Goal: Task Accomplishment & Management: Contribute content

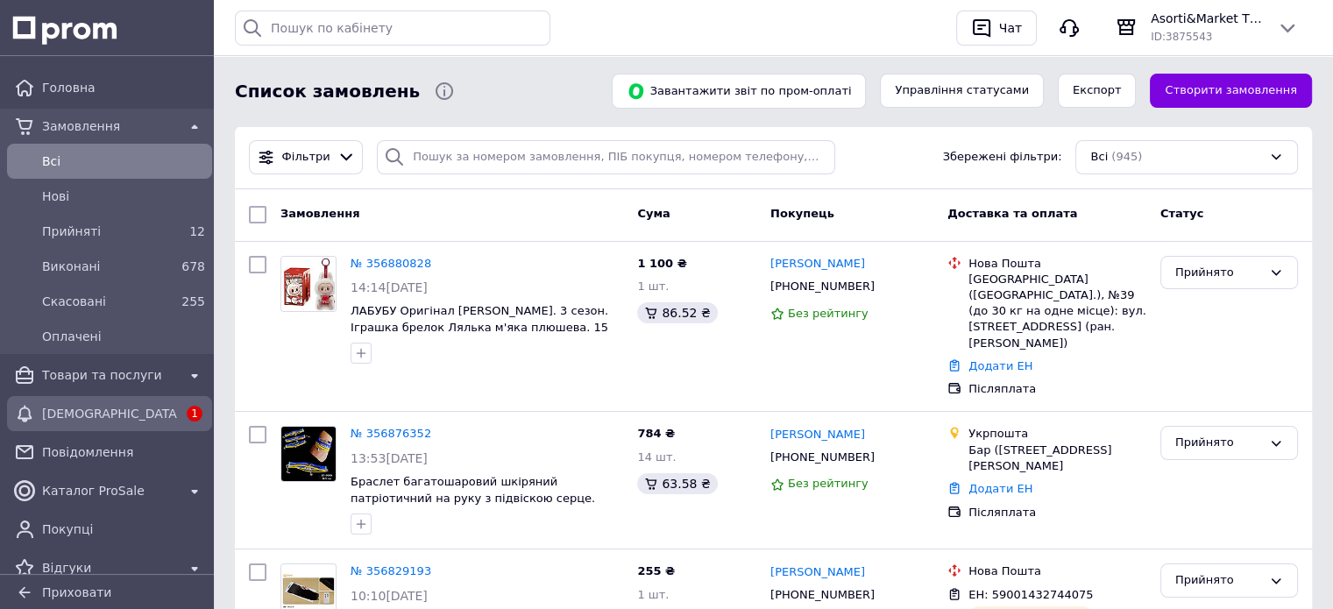
click at [95, 413] on span "[DEMOGRAPHIC_DATA]" at bounding box center [109, 414] width 135 height 18
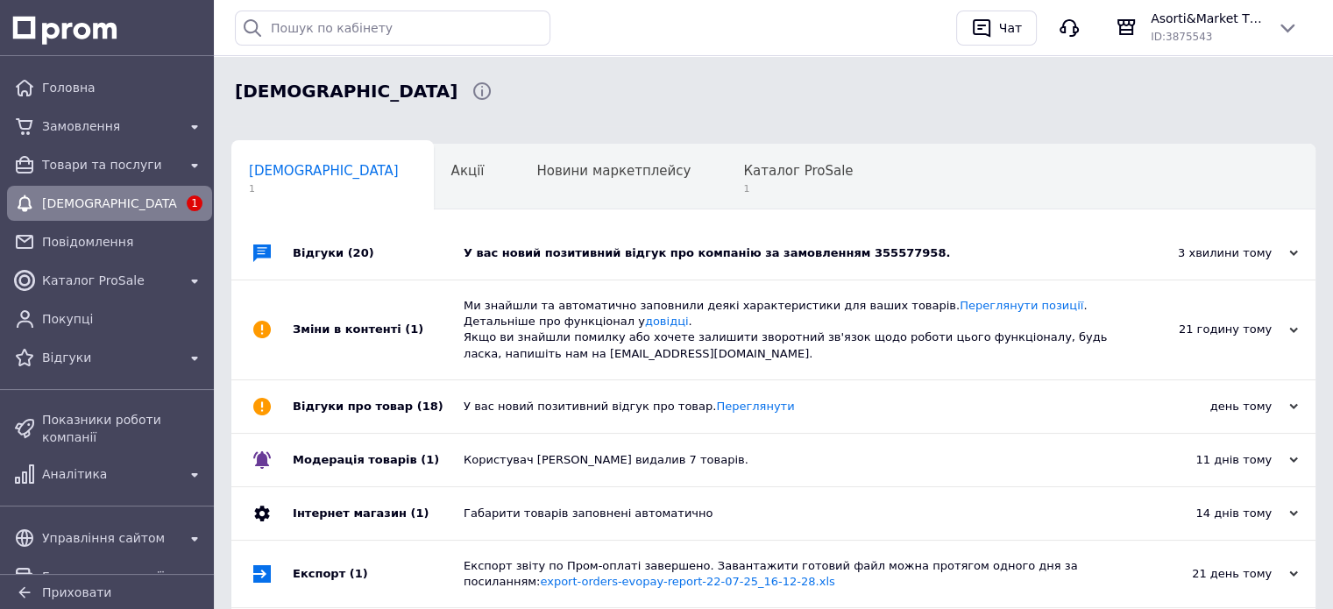
click at [586, 255] on div "У вас новий позитивний відгук про компанію за замовленням 355577958." at bounding box center [793, 253] width 659 height 16
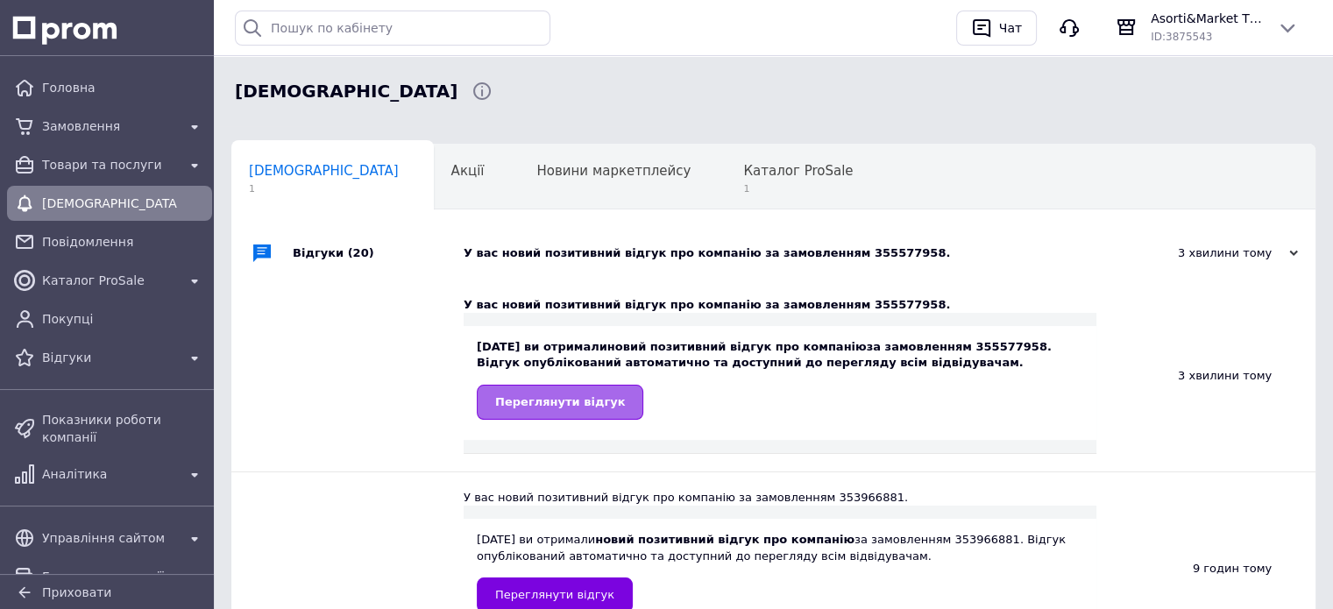
click at [556, 406] on span "Переглянути відгук" at bounding box center [560, 401] width 130 height 13
click at [597, 405] on span "Переглянути відгук" at bounding box center [560, 401] width 130 height 13
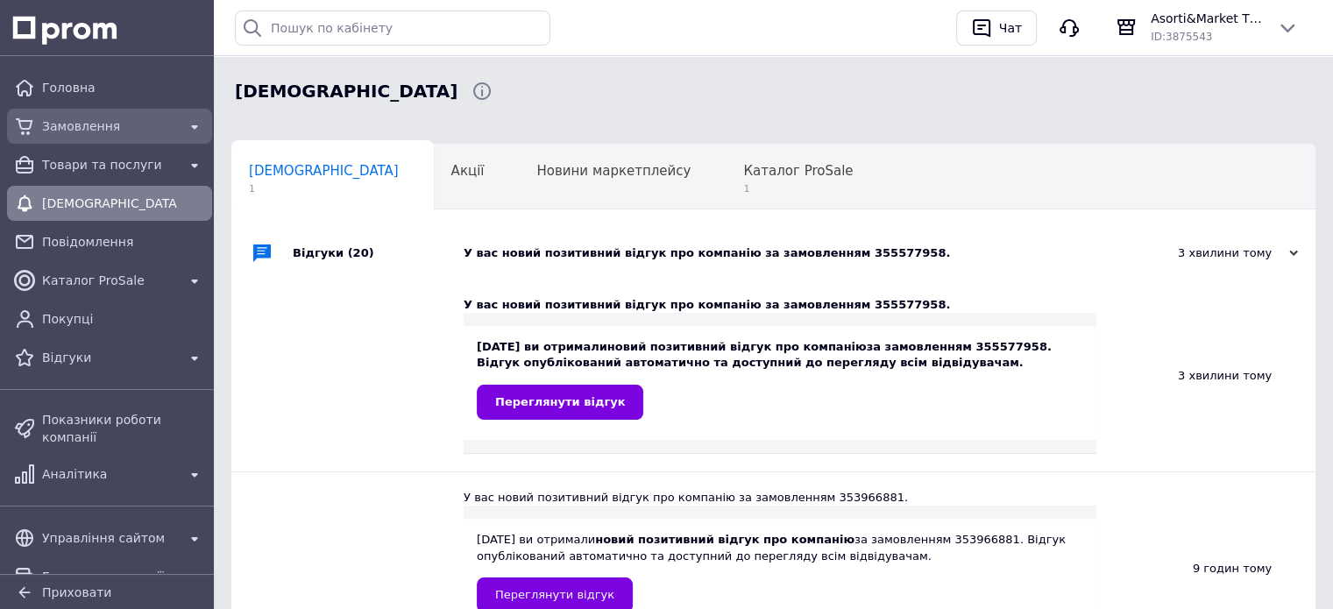
click at [48, 129] on span "Замовлення" at bounding box center [109, 126] width 135 height 18
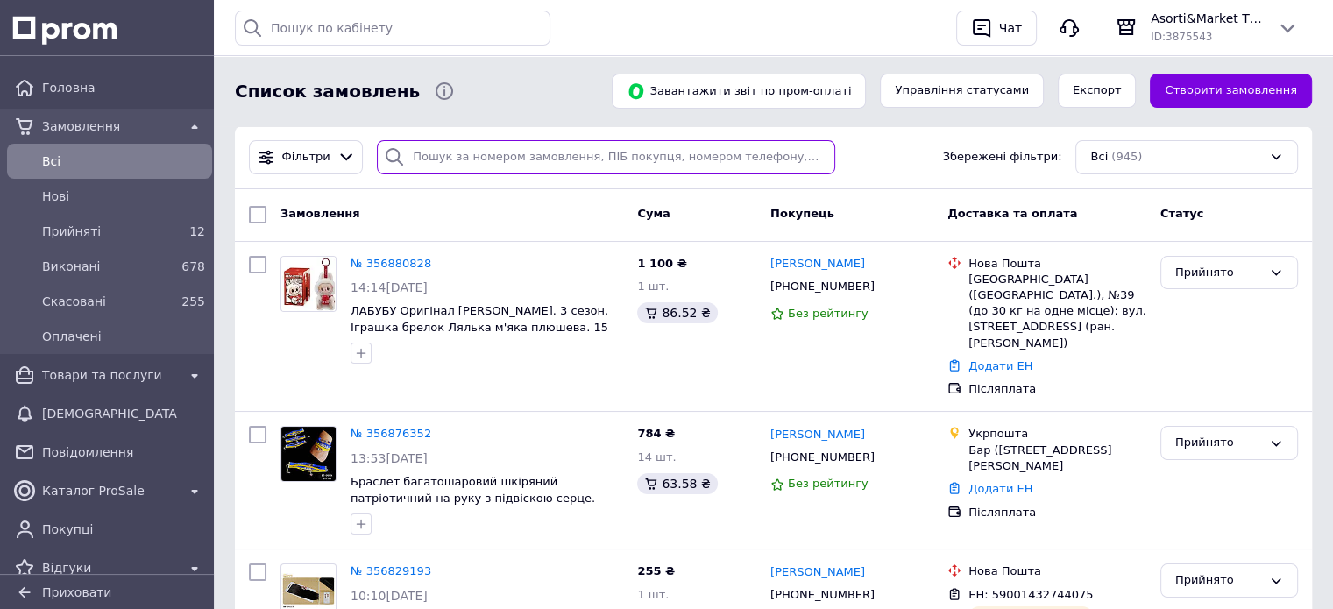
click at [444, 153] on input "search" at bounding box center [606, 157] width 458 height 34
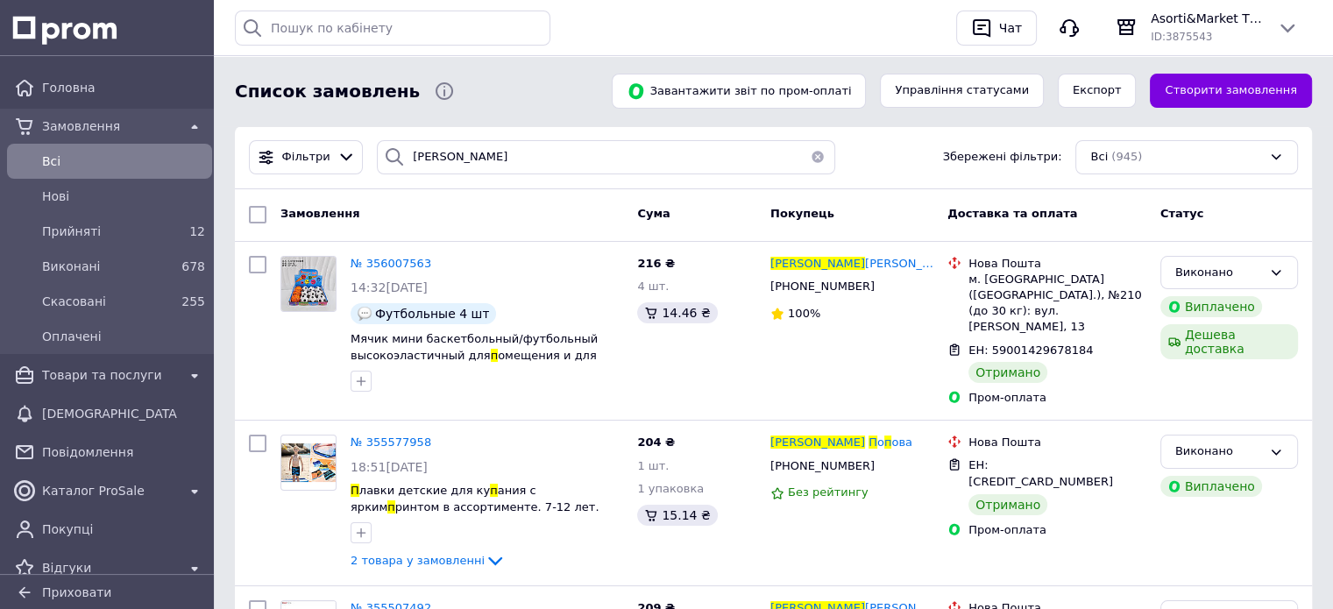
click at [53, 124] on span "Замовлення" at bounding box center [109, 126] width 135 height 18
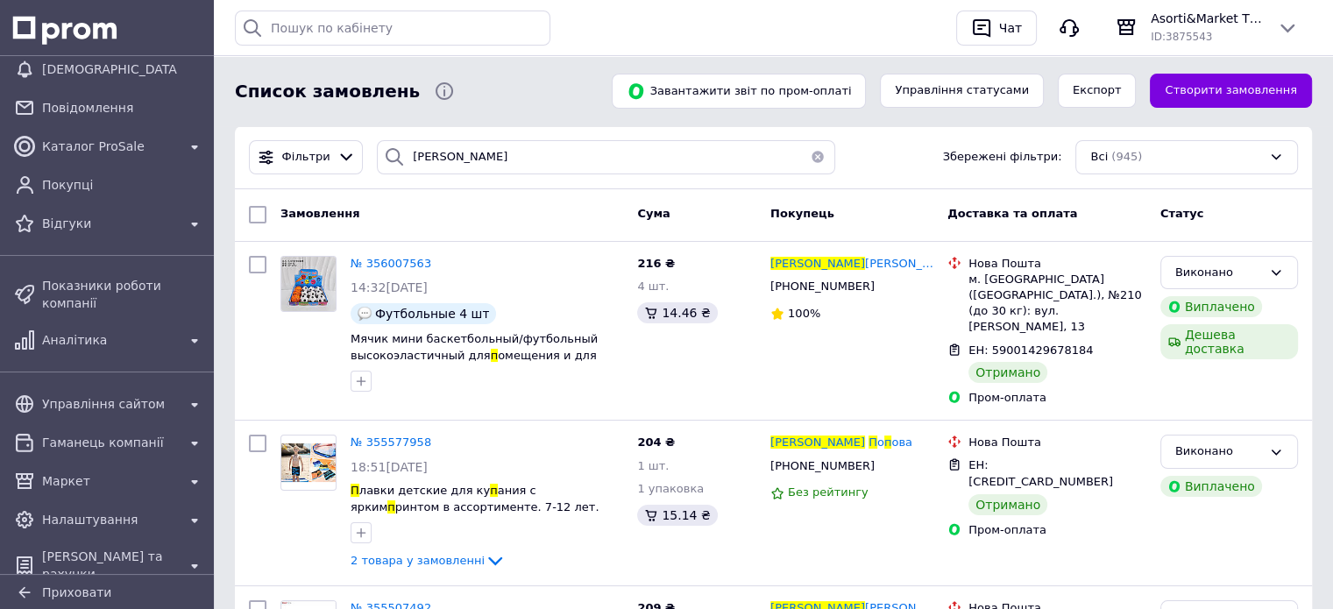
type input "[PERSON_NAME]"
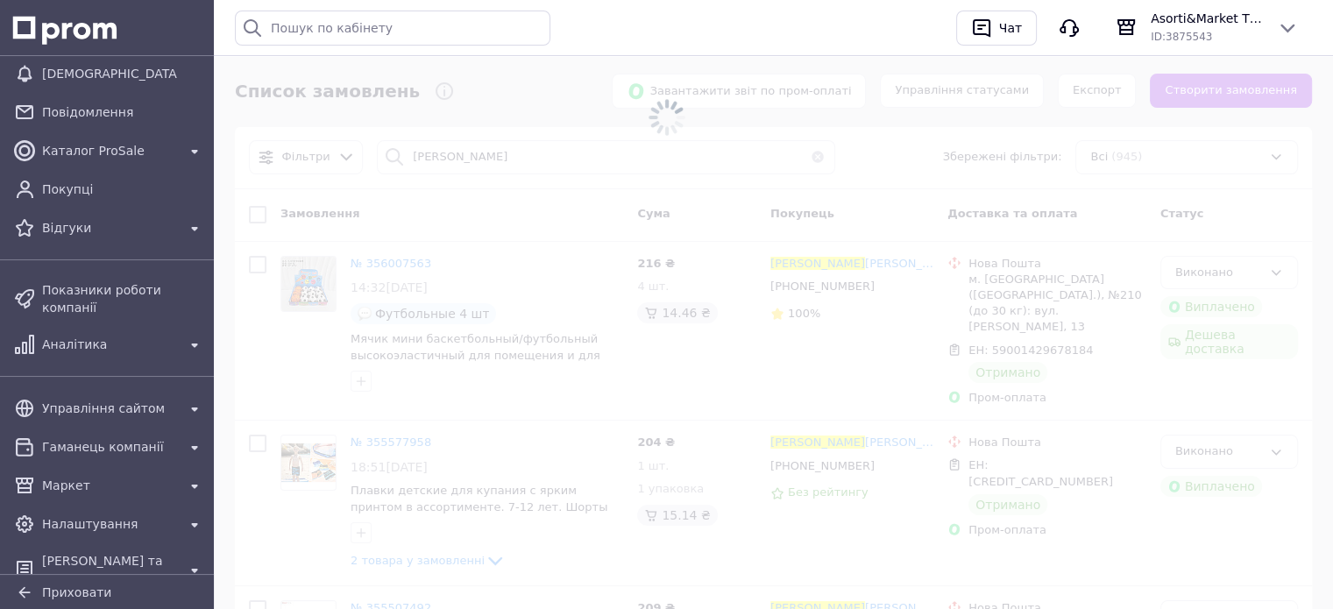
scroll to position [344, 0]
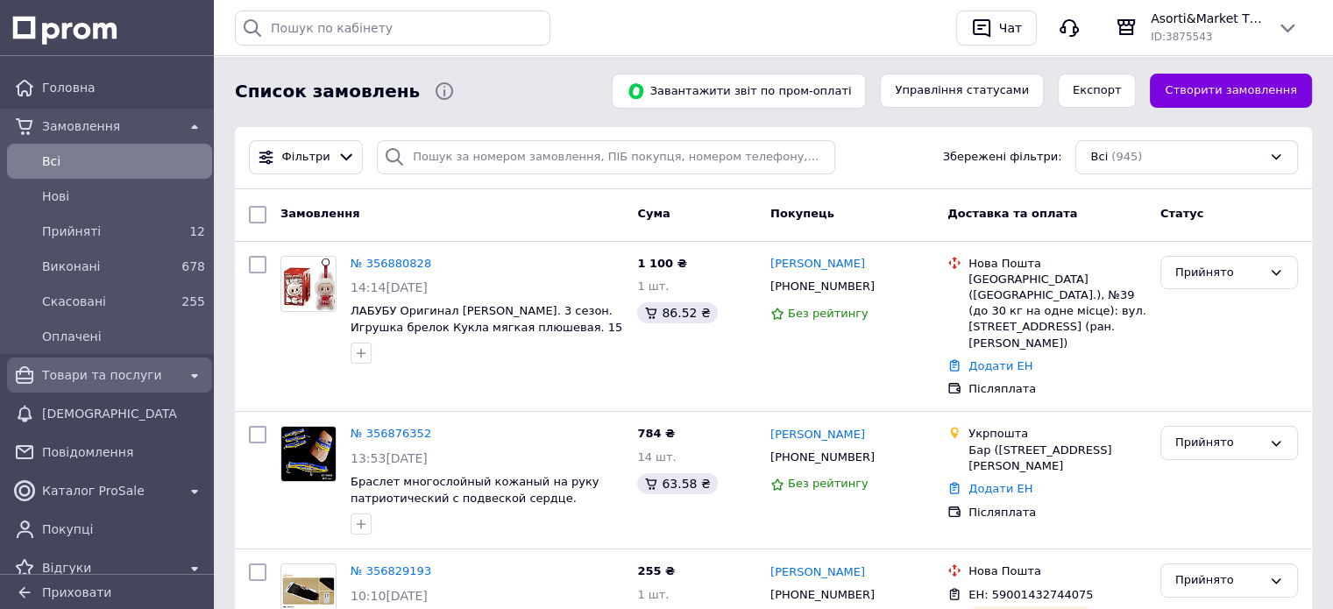
click at [53, 380] on span "Товари та послуги" at bounding box center [109, 375] width 135 height 18
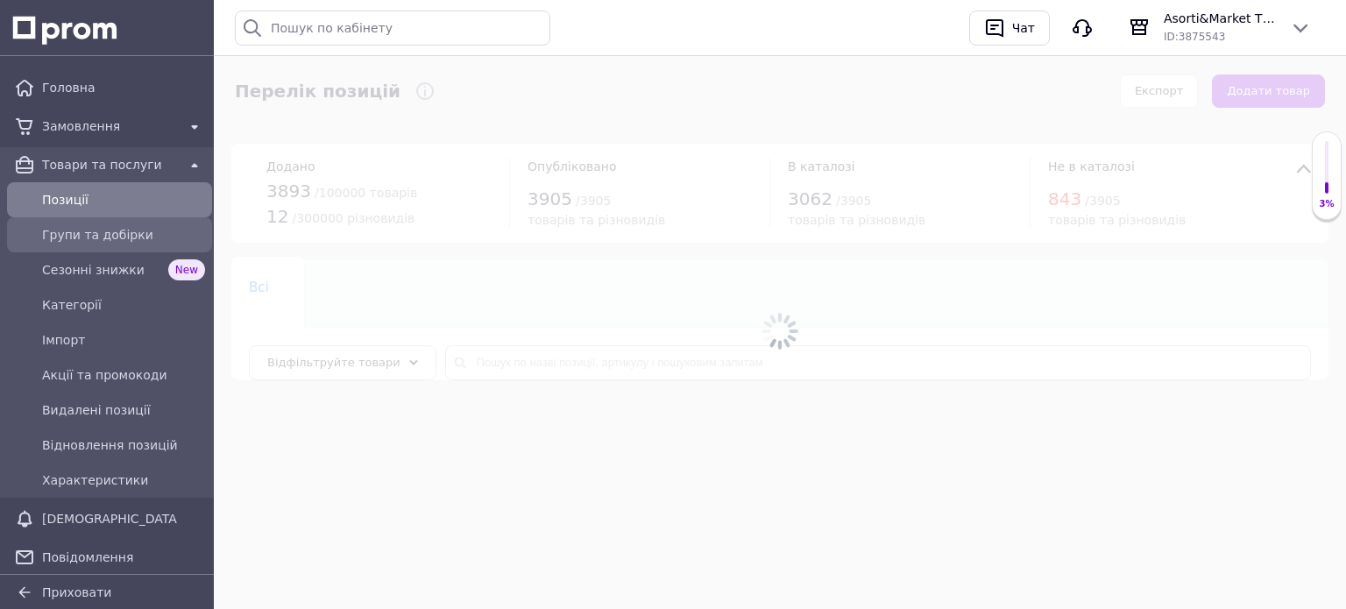
click at [93, 233] on span "Групи та добірки" at bounding box center [123, 235] width 163 height 18
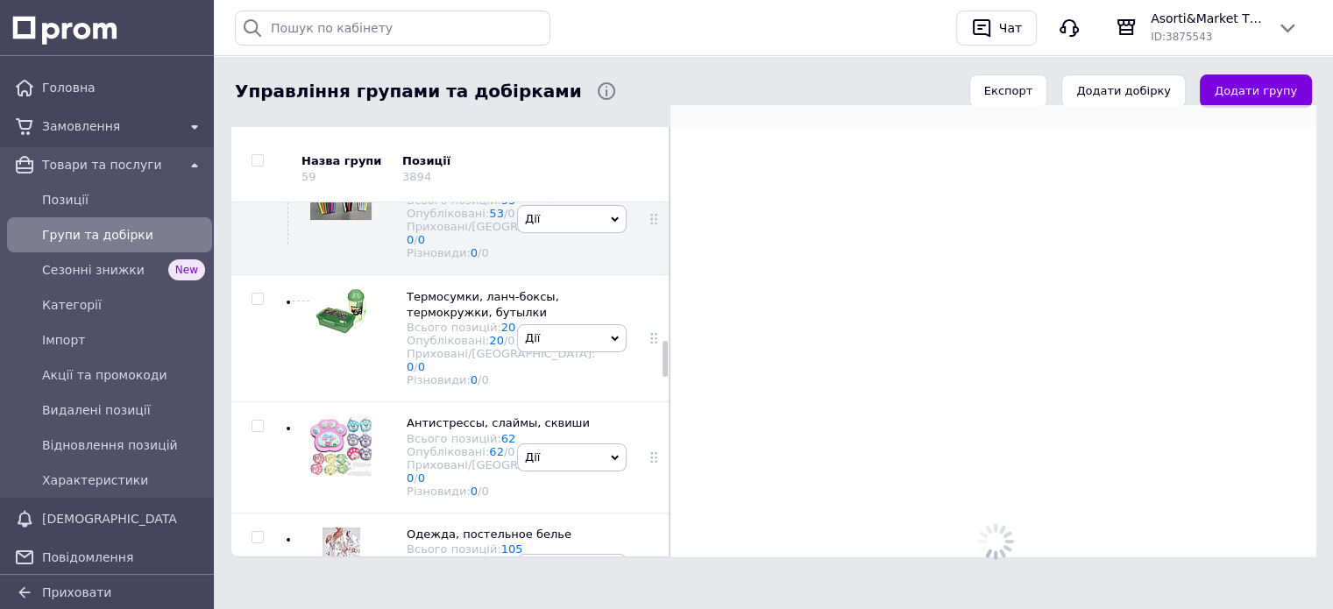
scroll to position [1381, 0]
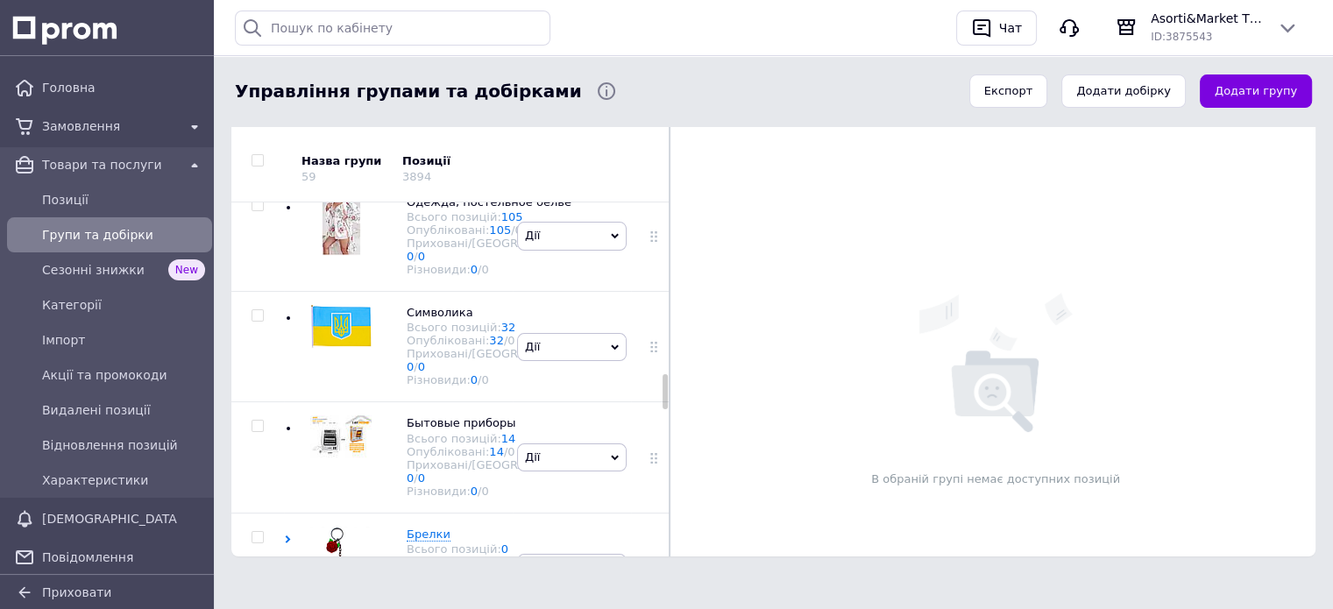
scroll to position [1732, 0]
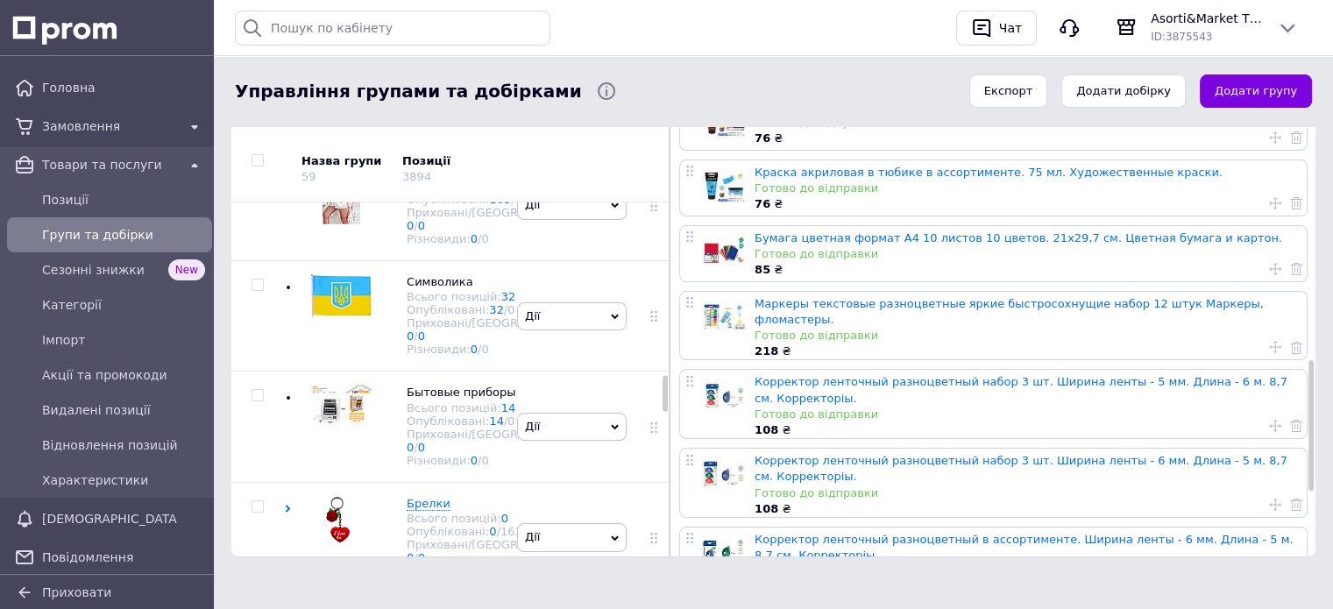
scroll to position [1106, 0]
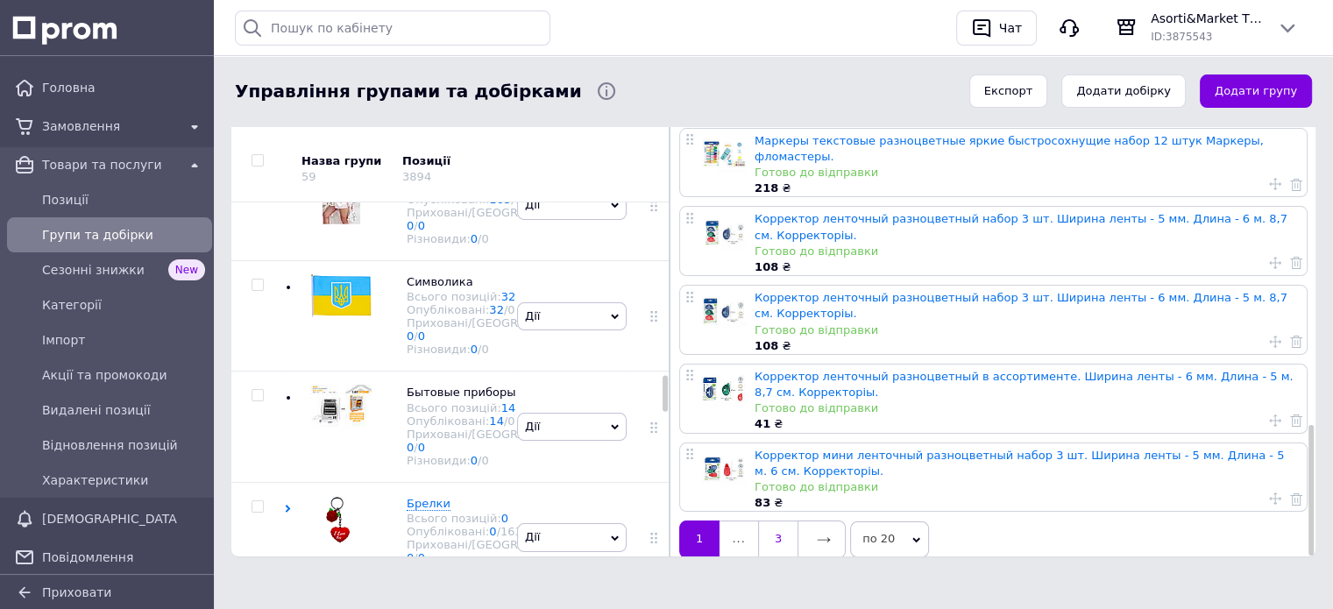
click at [775, 521] on link "3" at bounding box center [777, 539] width 39 height 37
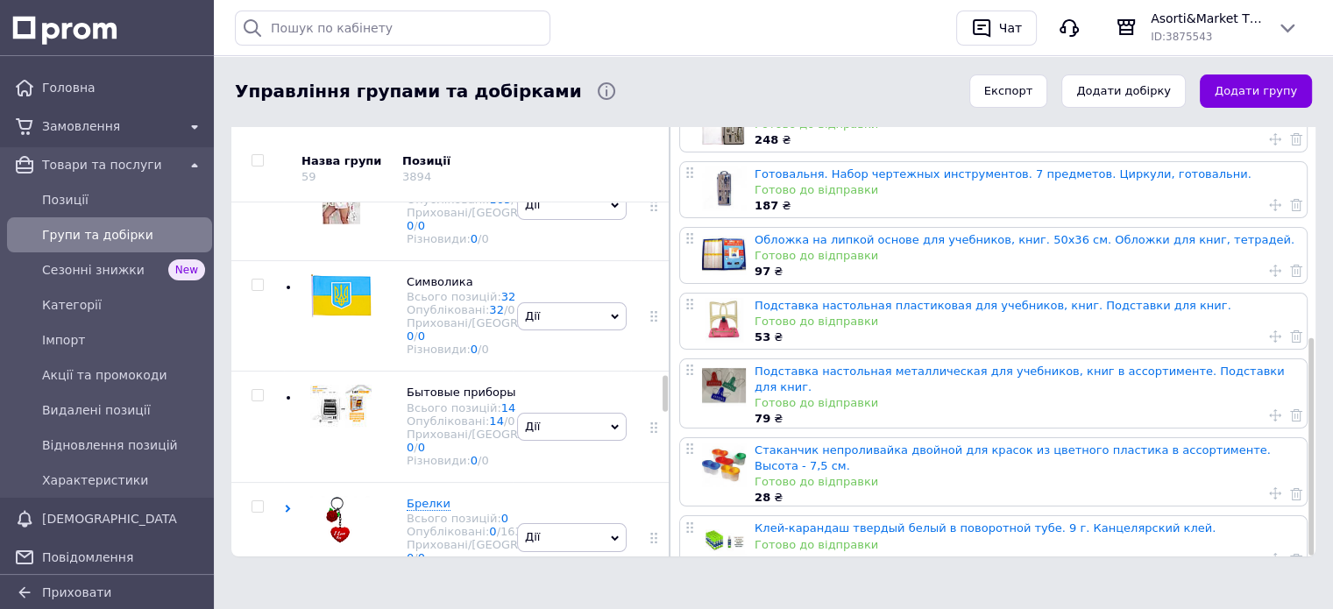
scroll to position [482, 0]
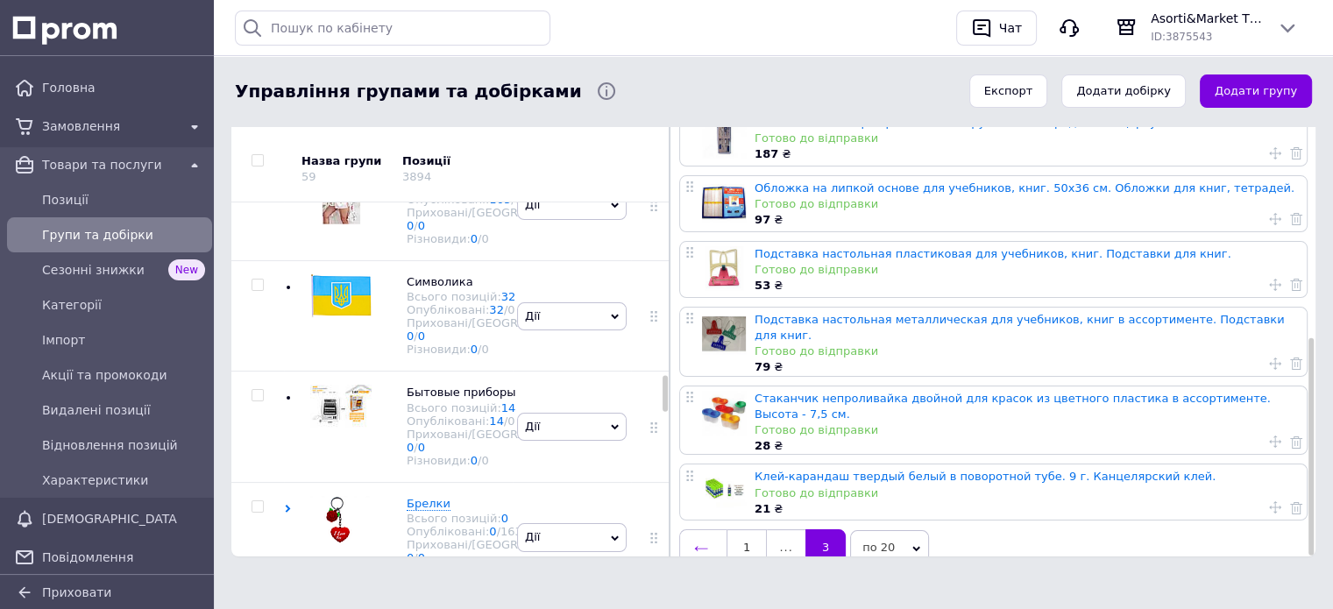
click at [707, 542] on icon at bounding box center [701, 549] width 14 height 14
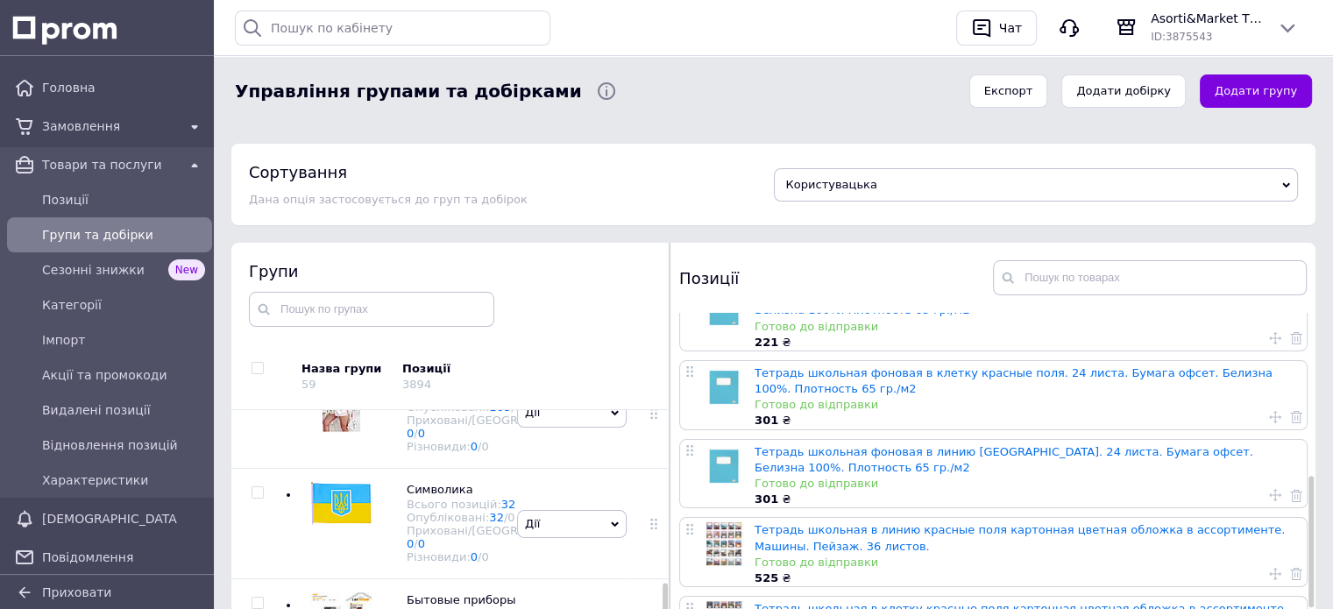
scroll to position [526, 0]
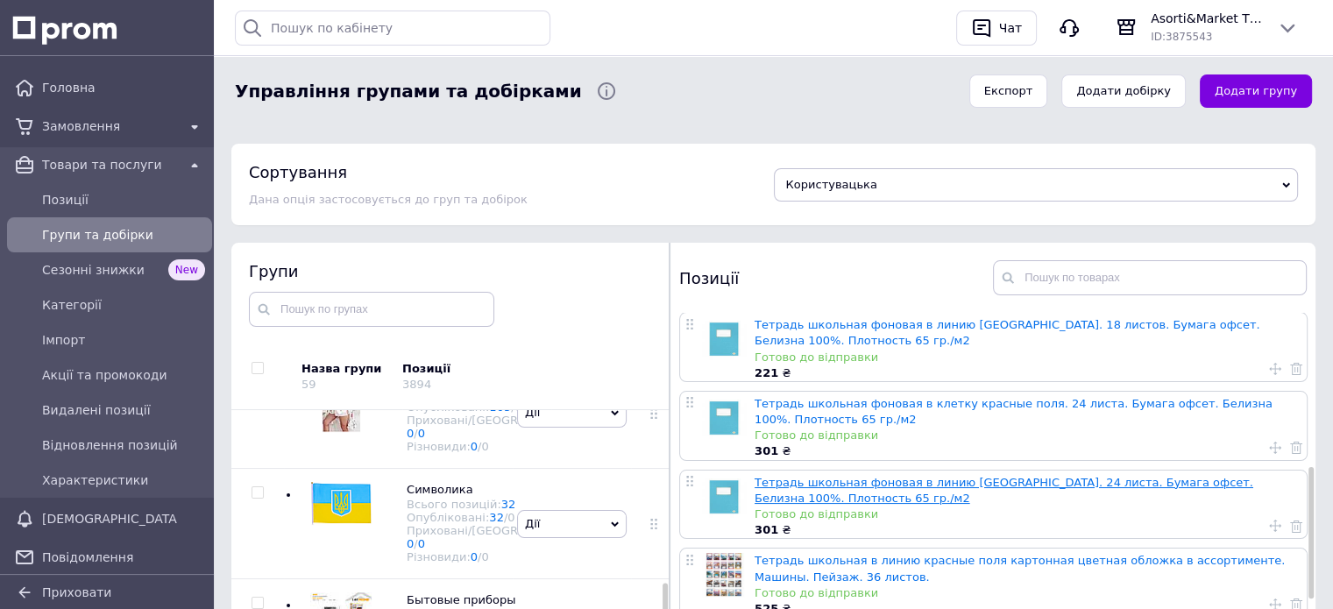
click at [908, 476] on link "Тетрадь школьная фоновая в линию [GEOGRAPHIC_DATA]. 24 листа. Бумага офсет. Бел…" at bounding box center [1004, 490] width 499 height 29
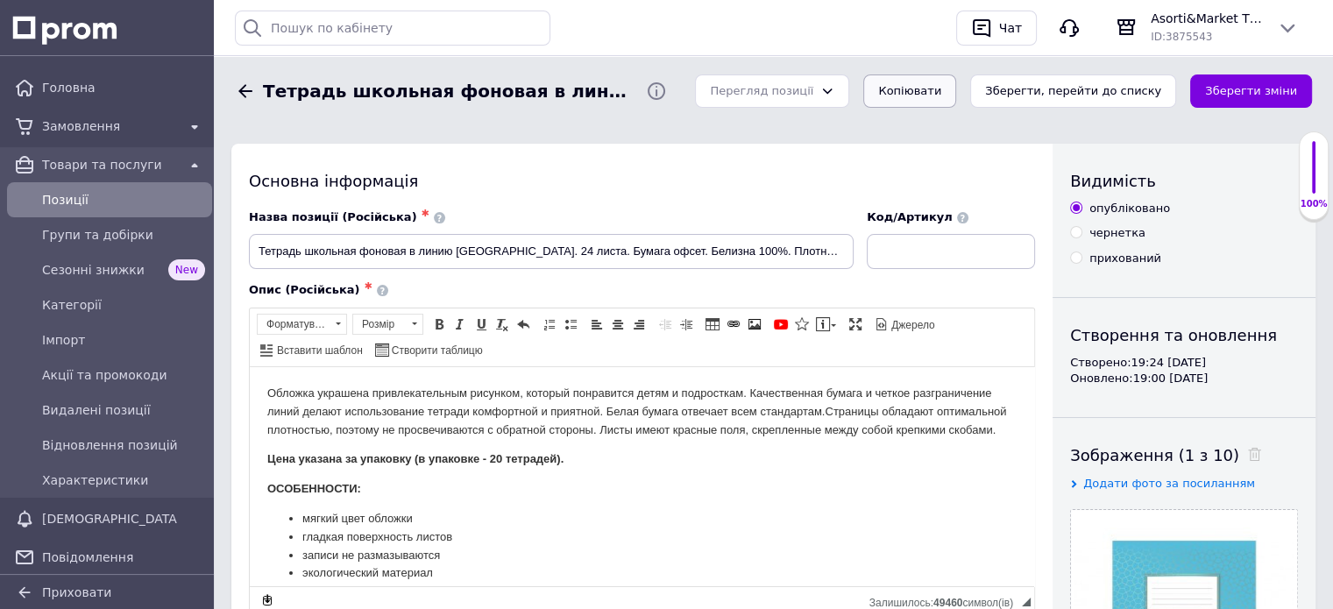
click at [954, 93] on button "Копіювати" at bounding box center [909, 92] width 93 height 34
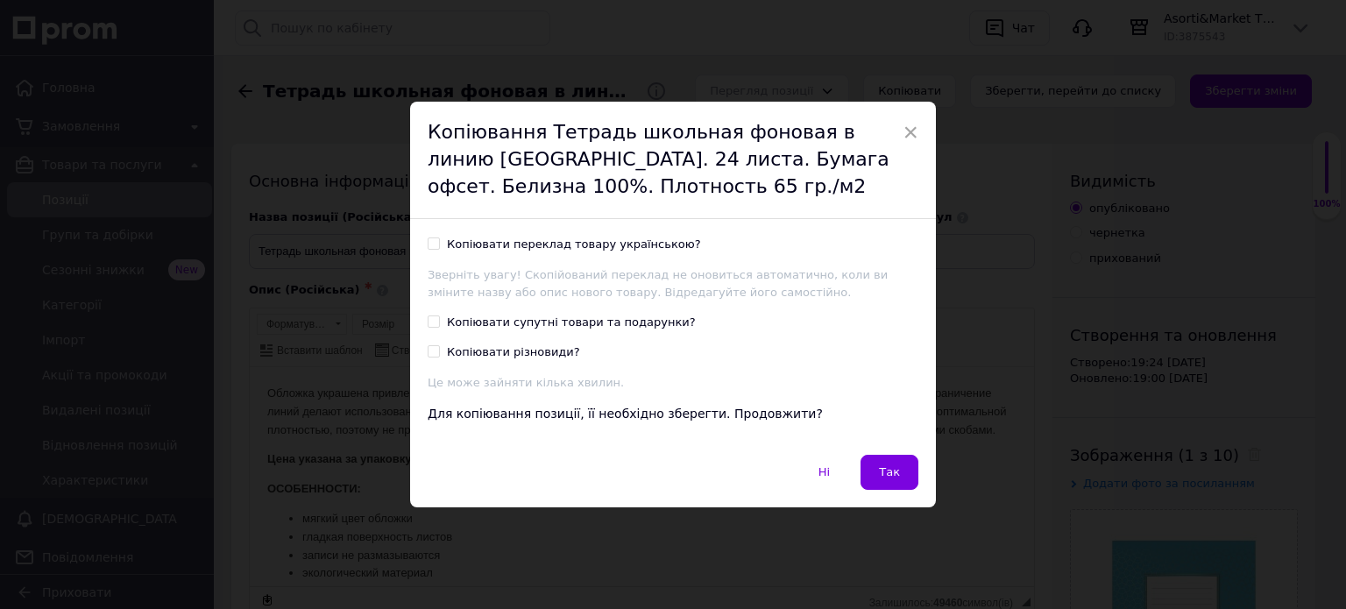
click at [430, 246] on input "Копіювати переклад товару українською?" at bounding box center [433, 243] width 11 height 11
checkbox input "true"
click at [884, 471] on span "Так" at bounding box center [889, 471] width 21 height 13
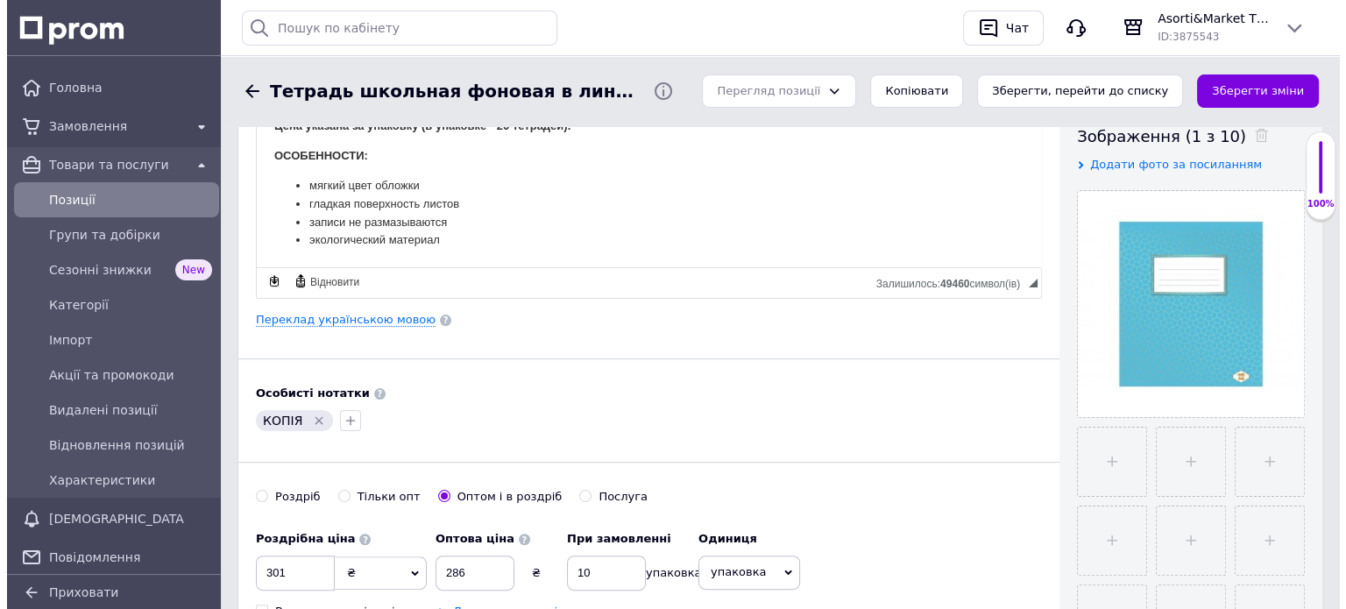
scroll to position [351, 0]
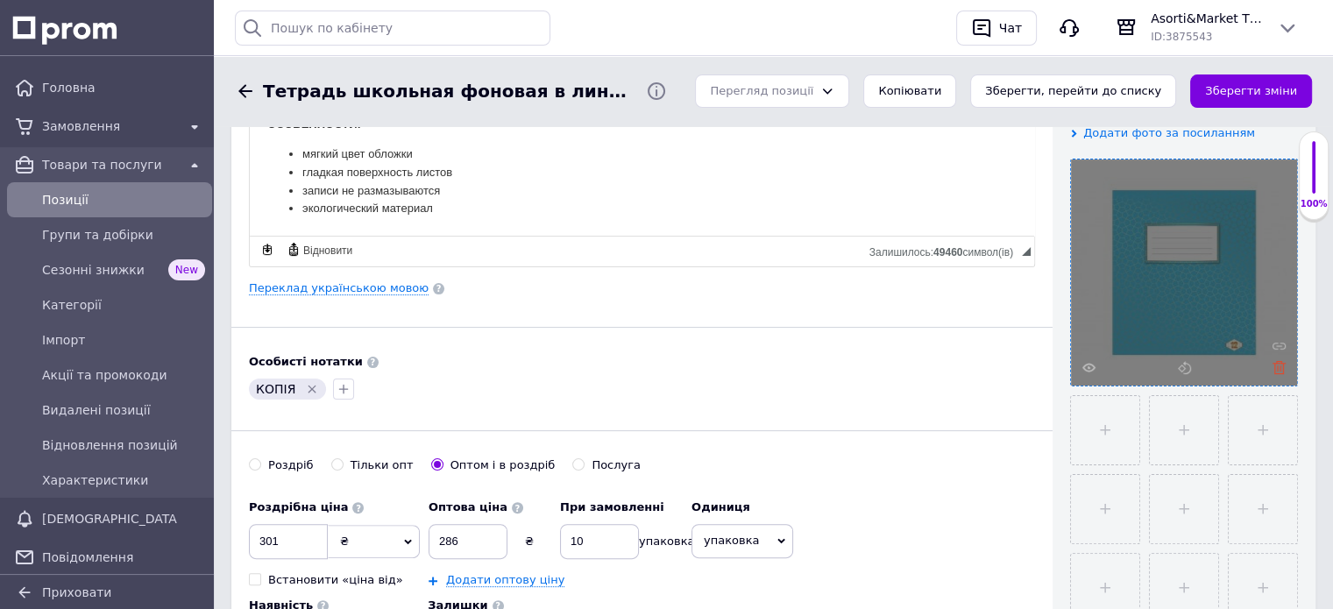
click at [1275, 364] on icon at bounding box center [1279, 367] width 13 height 13
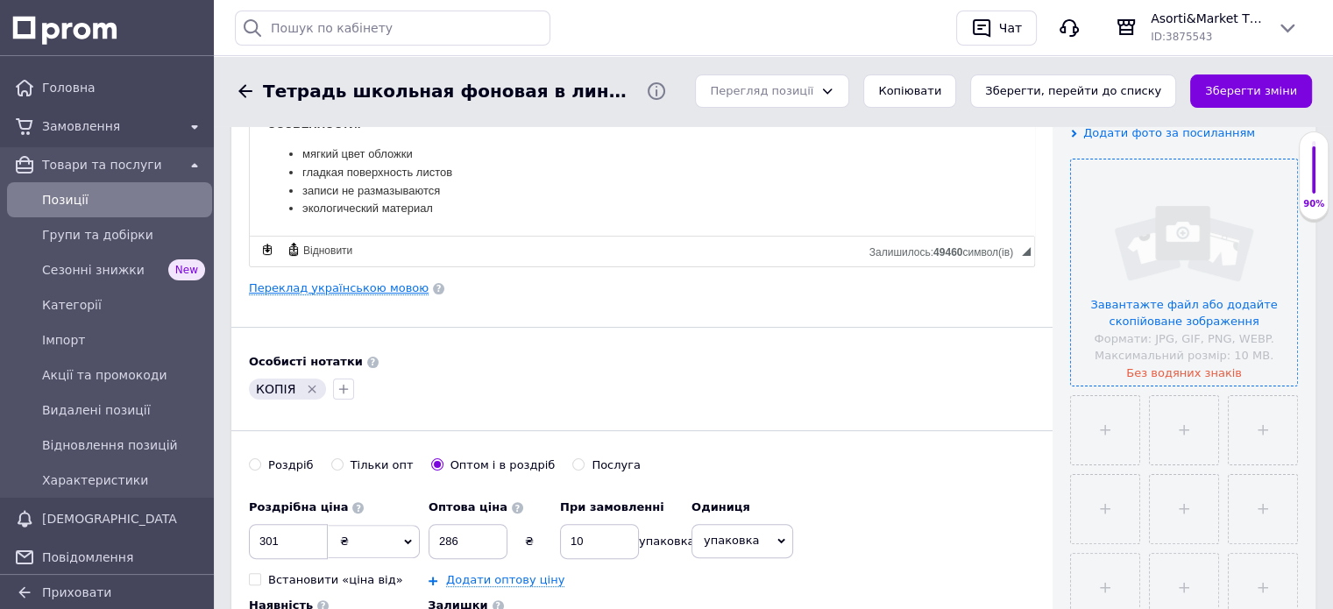
click at [309, 287] on link "Переклад українською мовою" at bounding box center [339, 288] width 180 height 14
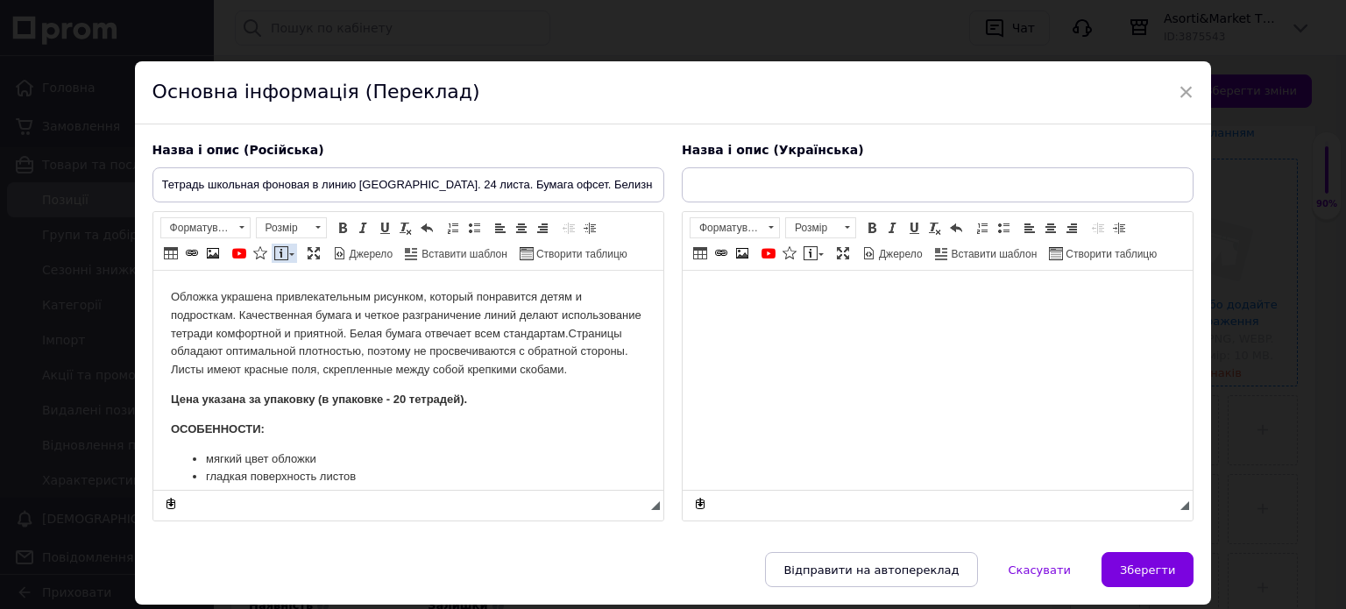
scroll to position [0, 0]
type input "Зошит шкільні фонові у лінію червоні поля. 24 [PERSON_NAME]. Папір офсет. Білиз…"
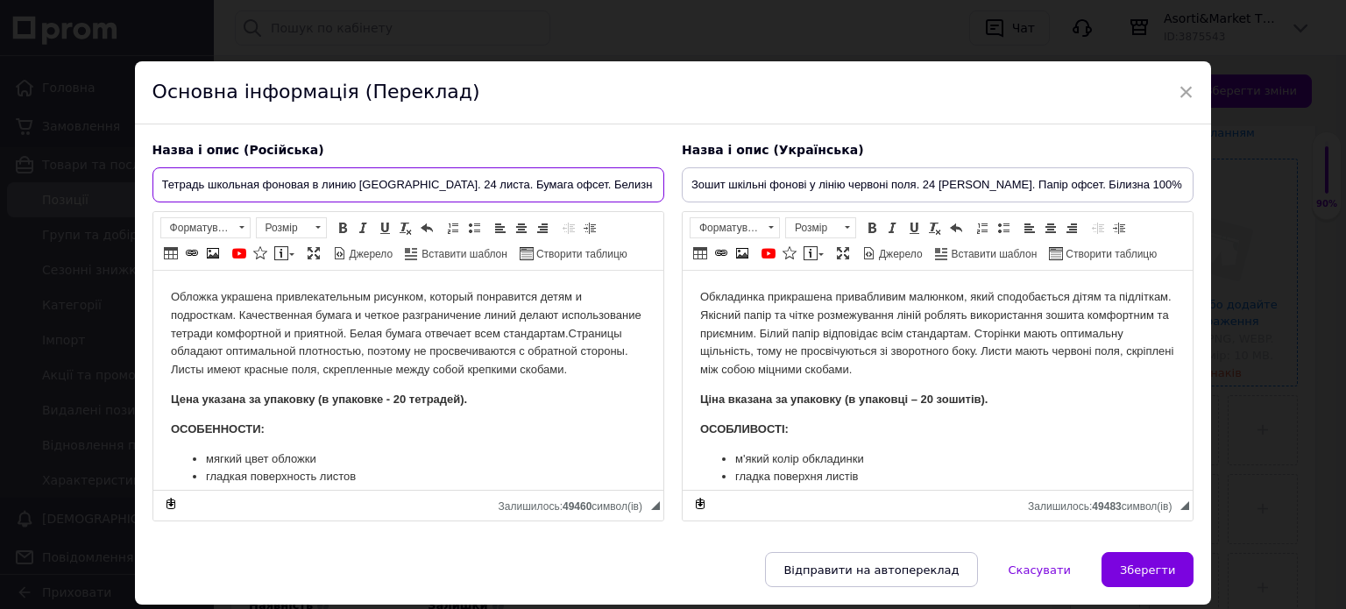
click at [158, 185] on input "Тетрадь школьная фоновая в линию [GEOGRAPHIC_DATA]. 24 листа. Бумага офсет. Бел…" at bounding box center [409, 184] width 512 height 35
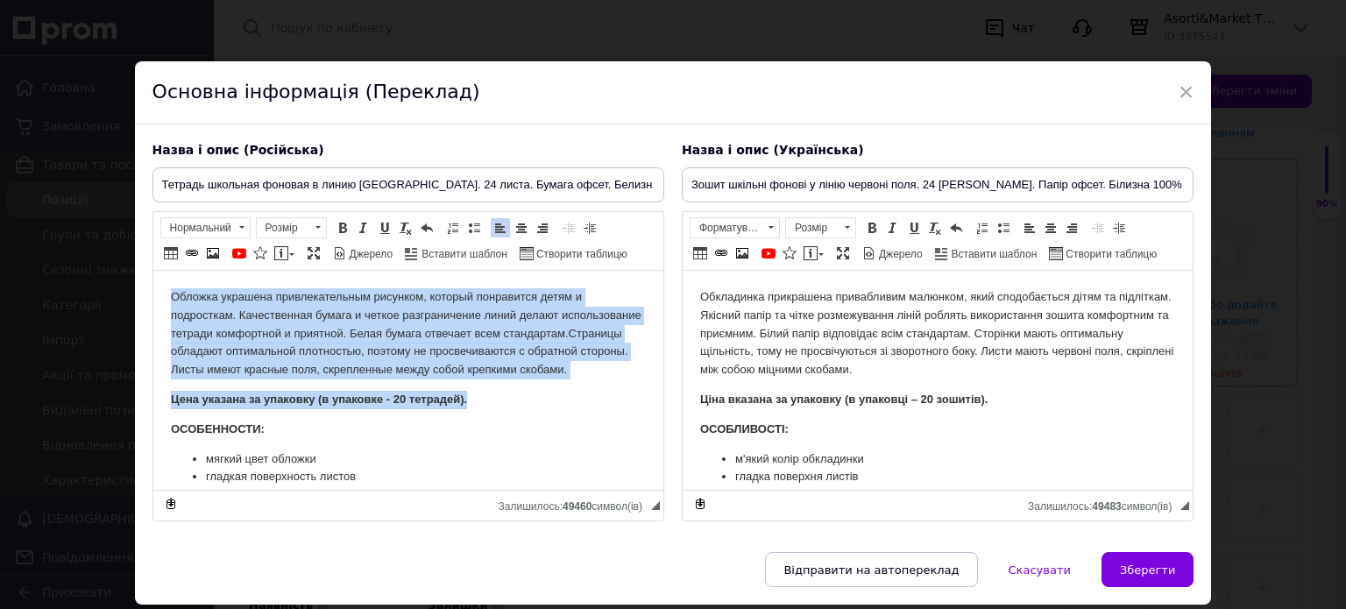
drag, startPoint x: 165, startPoint y: 294, endPoint x: 493, endPoint y: 426, distance: 353.5
click at [493, 426] on html "Обложка украшена привлекательным рисунком, который понравится детям и подростка…" at bounding box center [408, 406] width 510 height 270
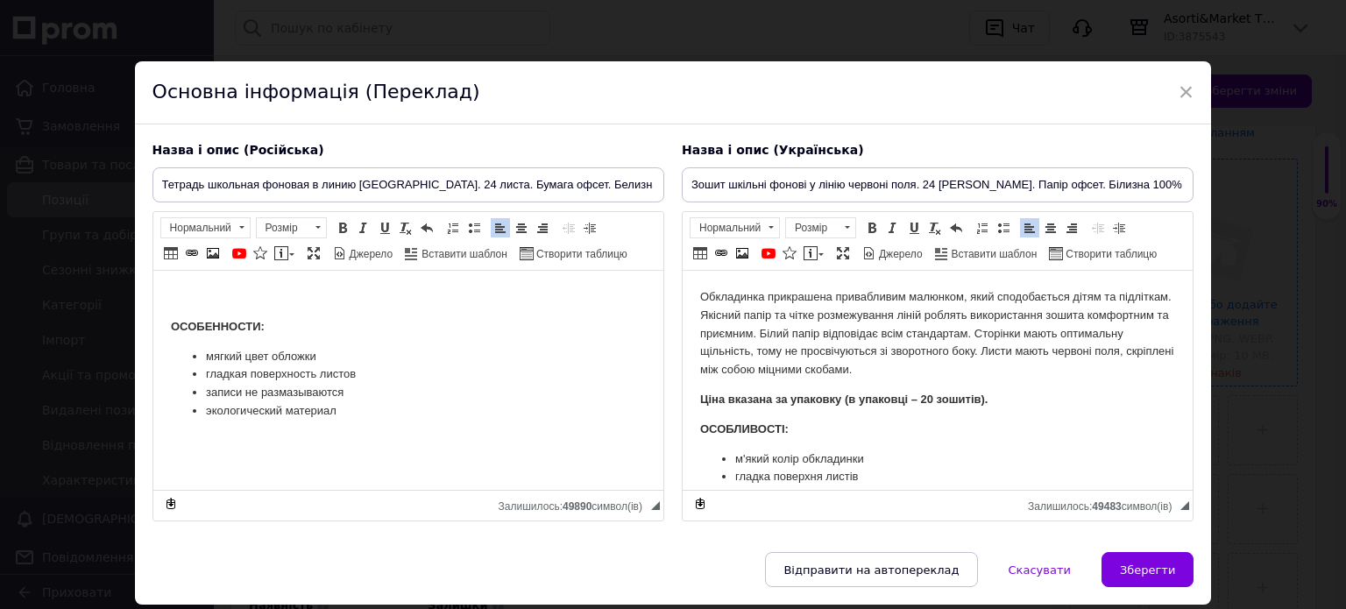
click at [788, 352] on p "Обкладинка прикрашена привабливим малюнком, який сподобається дітям та підлітка…" at bounding box center [936, 333] width 475 height 91
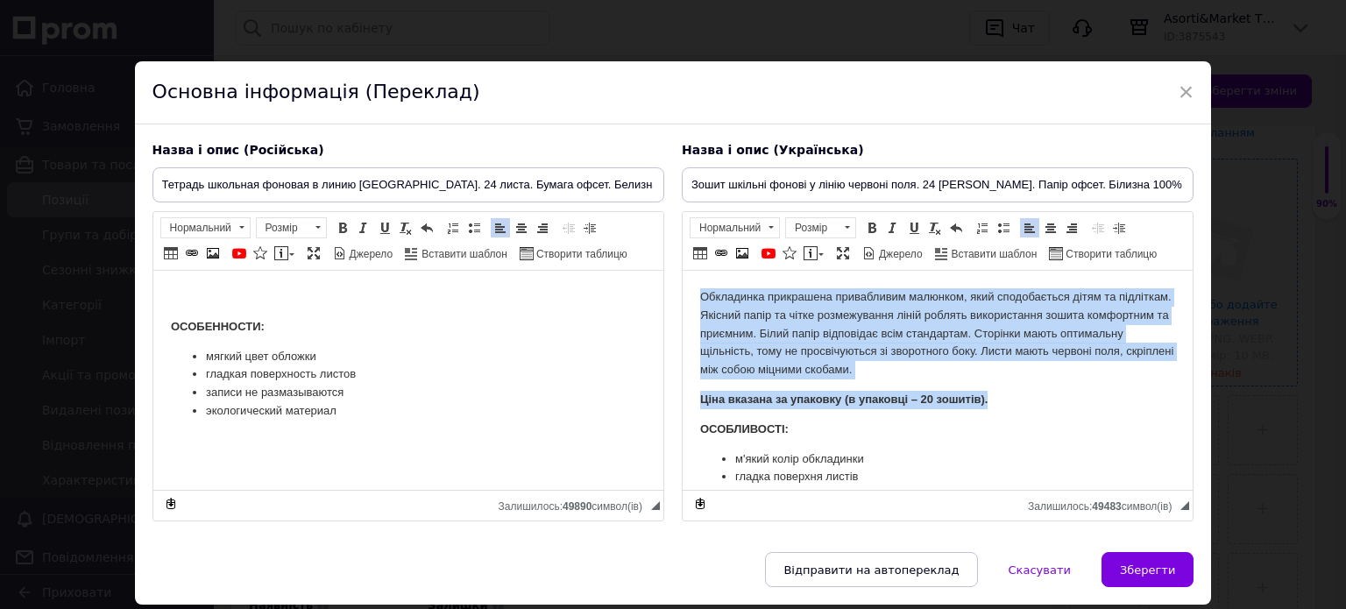
drag, startPoint x: 709, startPoint y: 295, endPoint x: 1006, endPoint y: 396, distance: 314.1
click at [1006, 396] on html "Обкладинка прикрашена привабливим малюнком, який сподобається дітям та підлітка…" at bounding box center [937, 406] width 510 height 270
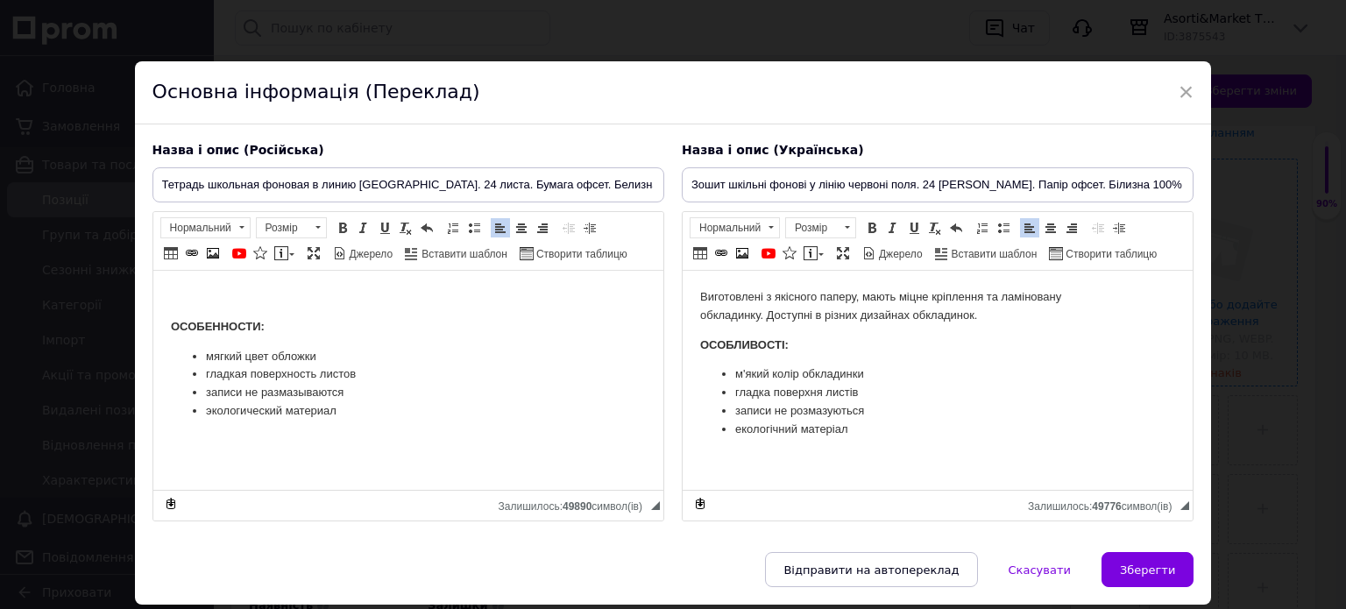
click at [915, 317] on p "Виготовлені з якісного паперу, мають міцне кріплення та ламіновану обкладинку. …" at bounding box center [936, 306] width 475 height 37
click at [1025, 314] on p "Виготовлені з якісного паперу, мають міцне кріплення та ламіновану обкладинку. …" at bounding box center [936, 306] width 475 height 37
click at [766, 316] on p "Виготовлені з якісного паперу, мають міцне кріплення та ламіновану обкладинку. …" at bounding box center [936, 306] width 475 height 37
click at [935, 319] on p "Виготовлені з якісного паперу, мають міцне кріплення та ламіновану обкладинку. …" at bounding box center [936, 306] width 475 height 37
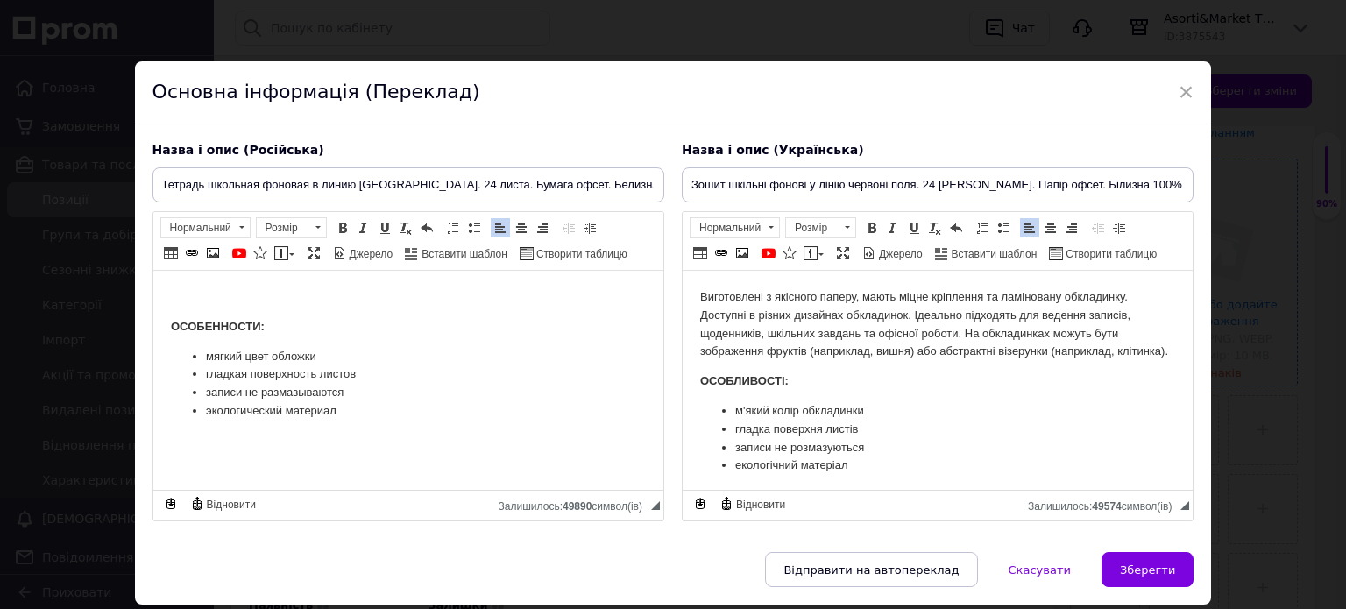
click at [1125, 337] on p "Виготовлені з якісного паперу, мають міцне кріплення та ламіновану обкладинку. …" at bounding box center [936, 324] width 475 height 73
click at [178, 295] on p "Перекладений текст: Предназначена для эффективного и комфортного стирания марке…" at bounding box center [407, 297] width 475 height 18
drag, startPoint x: 157, startPoint y: 184, endPoint x: 660, endPoint y: 187, distance: 503.2
click at [660, 187] on input "Тетрадь школьная фоновая в линию [GEOGRAPHIC_DATA]. 24 листа. Бумага офсет. Бел…" at bounding box center [409, 184] width 512 height 35
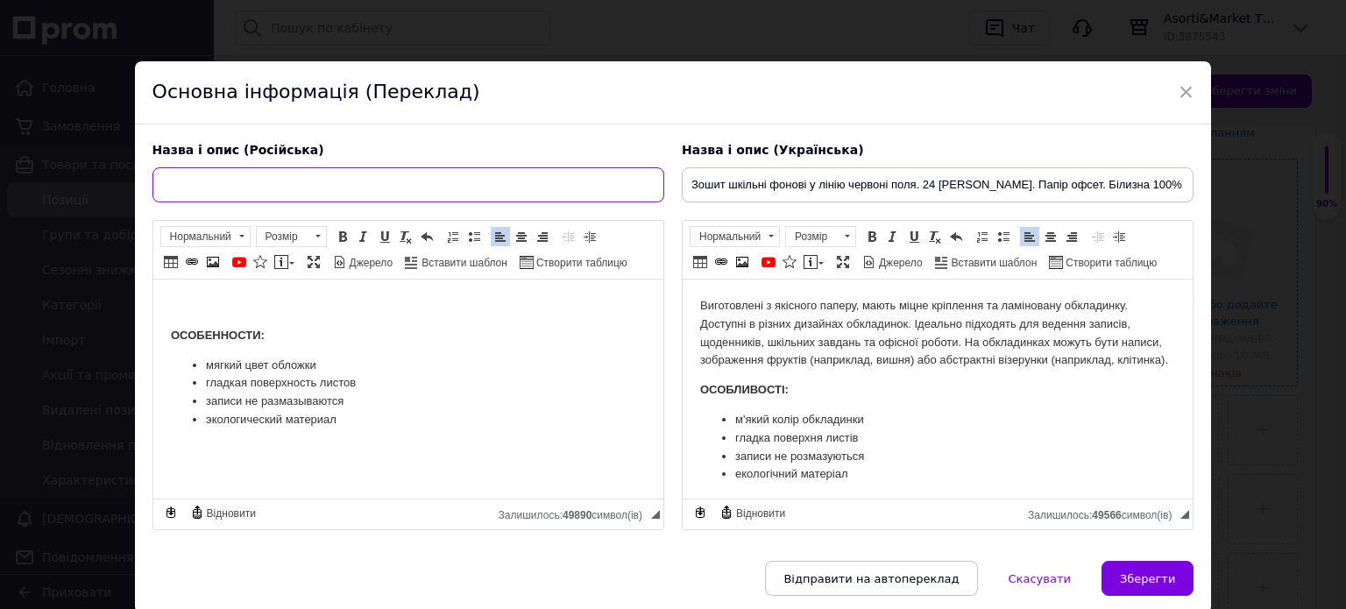
scroll to position [0, 0]
click at [202, 188] on input "Блокнот для записей. 168 страниц." at bounding box center [409, 184] width 512 height 35
click at [339, 191] on input "Блокнот компактный для записей. 168 страниц." at bounding box center [409, 184] width 512 height 35
type input "Блокнот компактный для записей в ассортименте. 168 страниц."
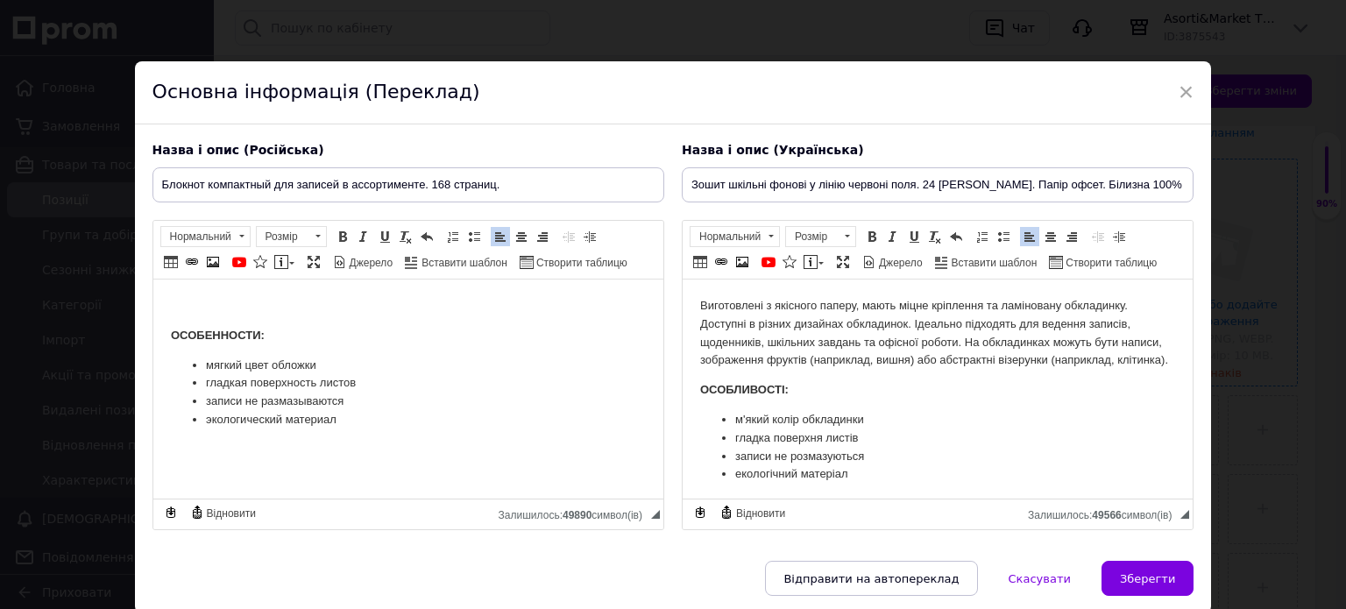
click at [798, 339] on p "Виготовлені з якісного паперу, мають міцне кріплення та ламіновану обкладинку. …" at bounding box center [936, 333] width 475 height 73
click at [876, 296] on html "Виготовлені з якісного паперу, мають міцне кріплення та ламіновану обкладинку. …" at bounding box center [937, 391] width 510 height 222
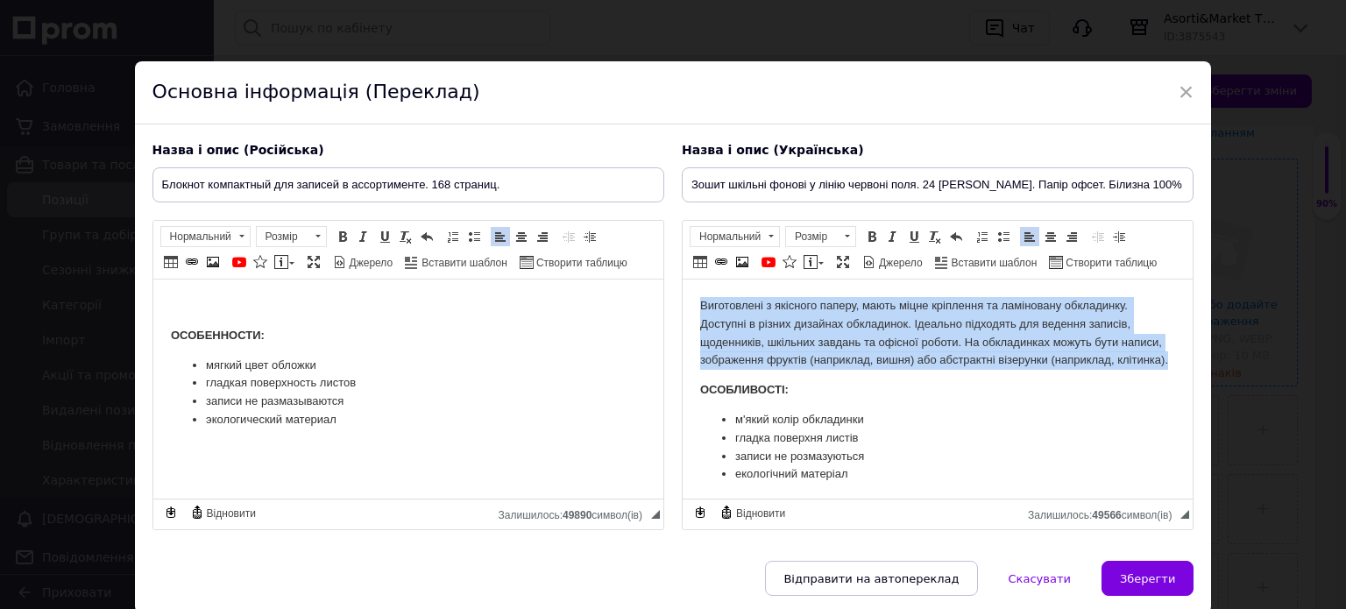
drag, startPoint x: 693, startPoint y: 307, endPoint x: 773, endPoint y: 371, distance: 102.3
click at [773, 371] on html "Виготовлені з якісного паперу, мають міцне кріплення та ламіновану обкладинку. …" at bounding box center [937, 391] width 510 height 222
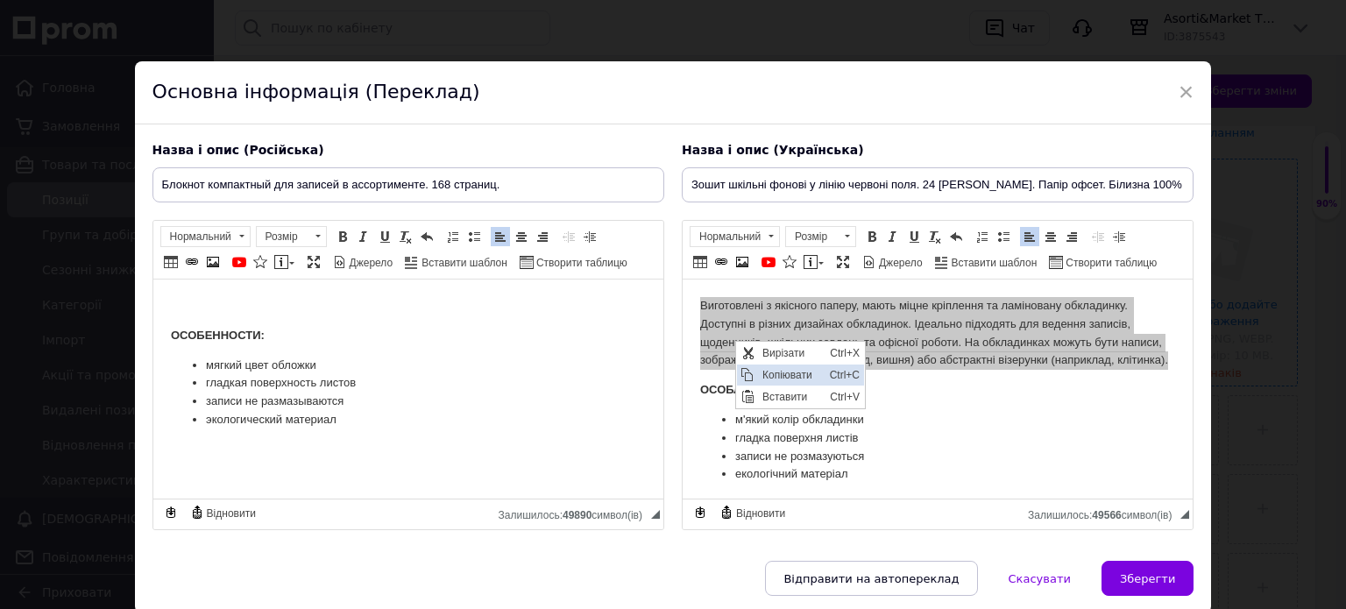
click at [785, 375] on span "Копіювати" at bounding box center [790, 374] width 67 height 21
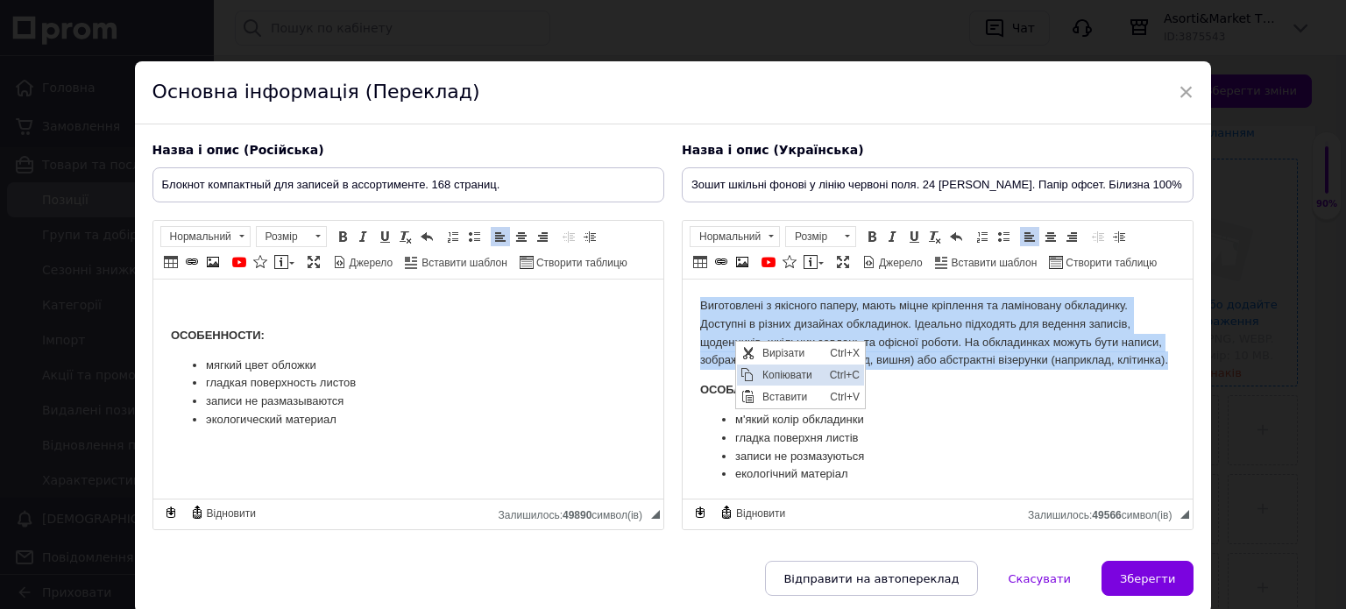
copy p "Виготовлені з якісного паперу, мають міцне кріплення та ламіновану обкладинку. …"
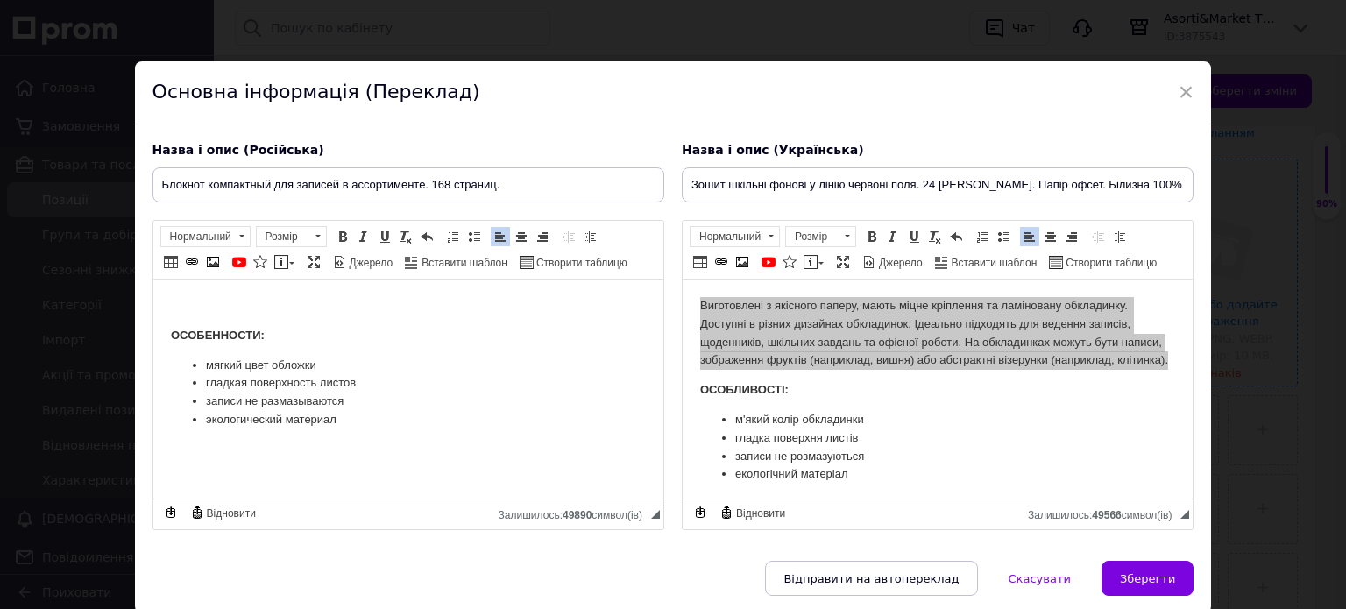
click at [180, 293] on html "ОСОБЕННОСТИ: мягкий цвет обложки гладкая поверхность листов записи не размазыва…" at bounding box center [408, 363] width 510 height 167
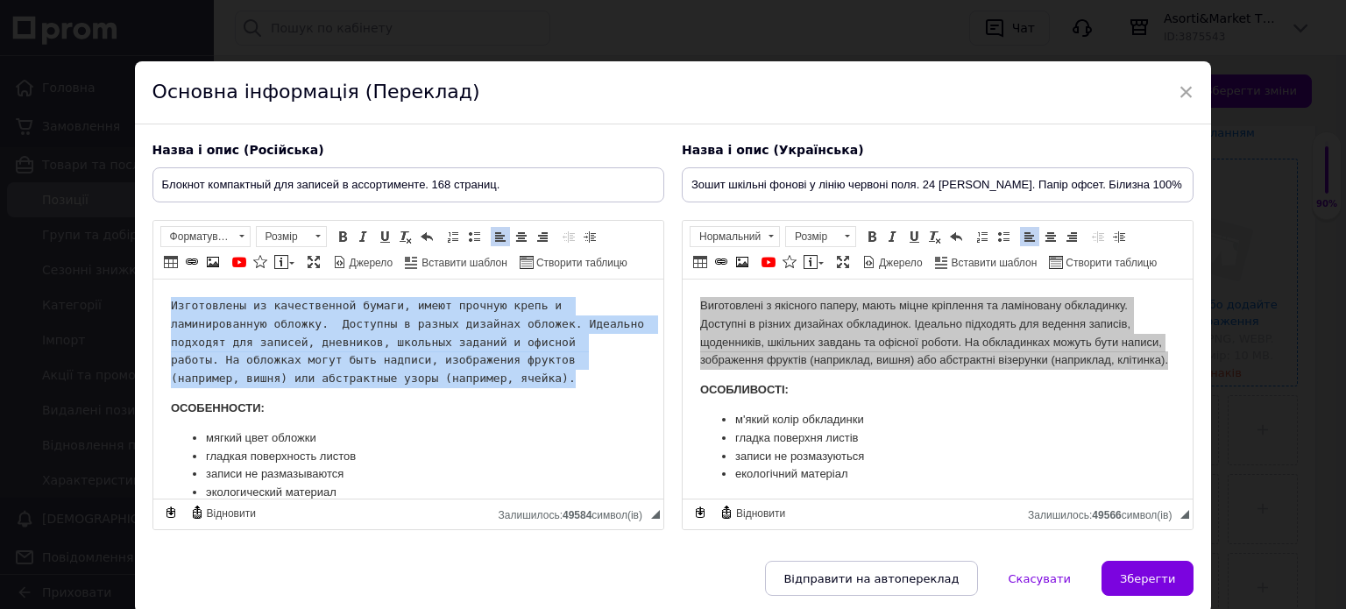
drag, startPoint x: 167, startPoint y: 296, endPoint x: 305, endPoint y: 373, distance: 157.8
click at [305, 373] on html "Изготовлены из качественной бумаги, имеют прочную крепь и ламинированную обложк…" at bounding box center [408, 400] width 510 height 240
click at [239, 241] on span at bounding box center [241, 236] width 17 height 19
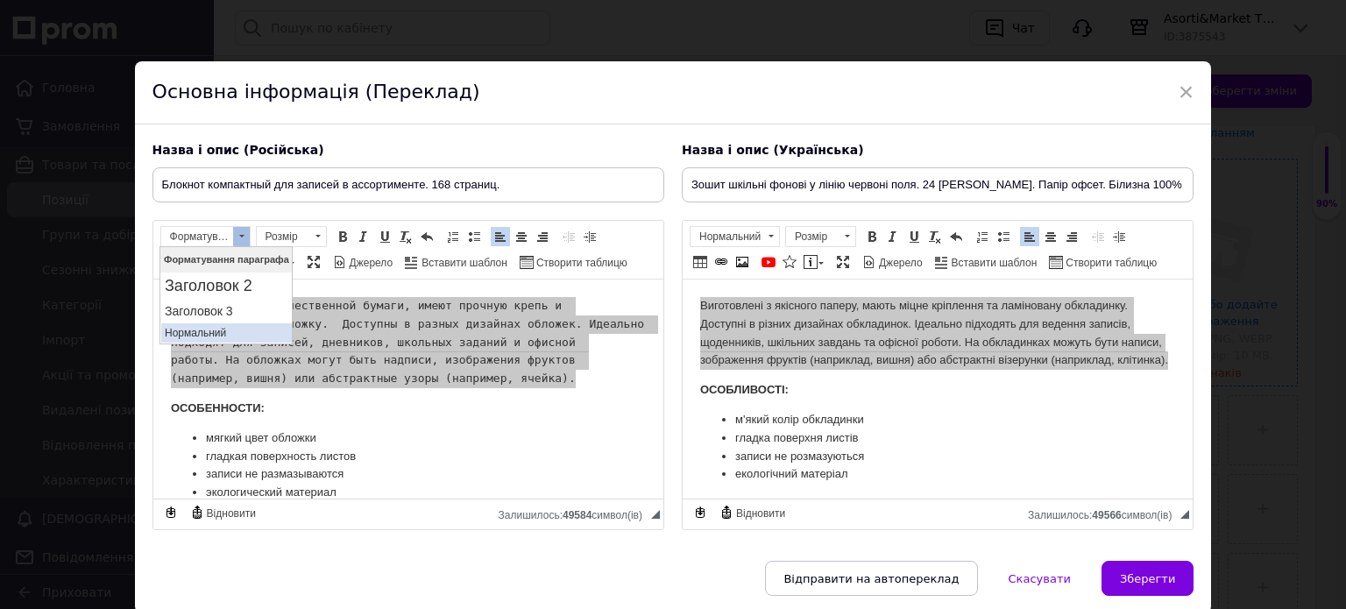
click at [214, 333] on p "Нормальний" at bounding box center [226, 332] width 124 height 12
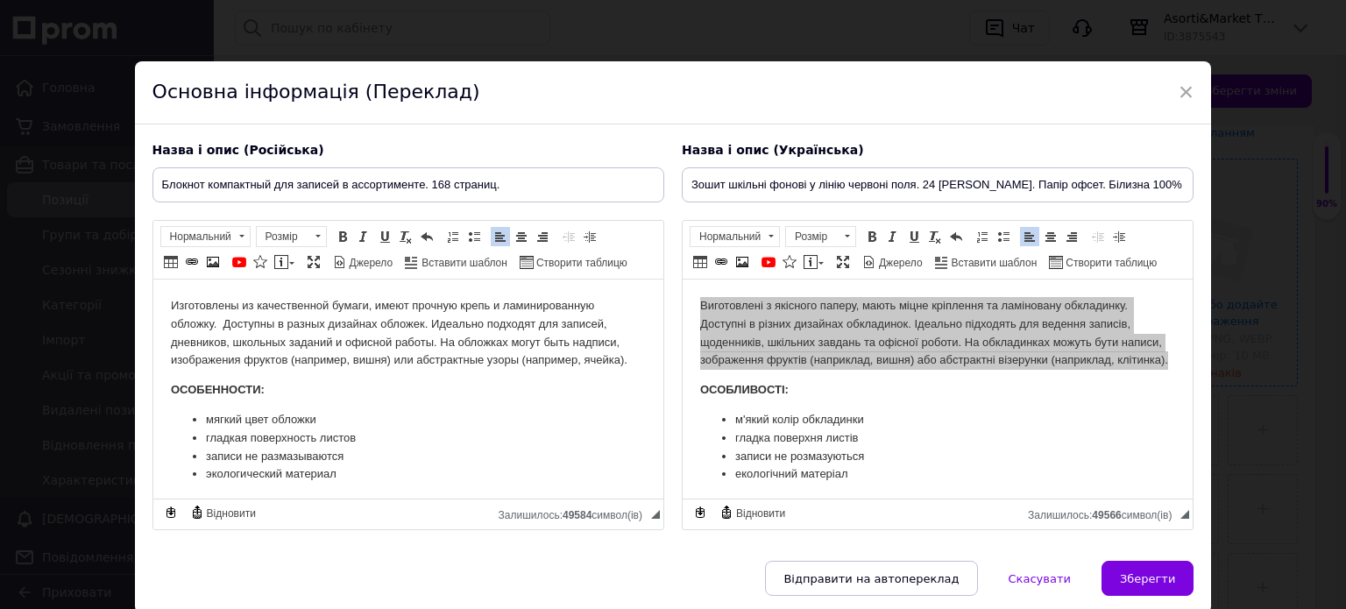
click at [372, 370] on body "Изготовлены из качественной бумаги, имеют прочную крепь и ламинированную обложк…" at bounding box center [407, 390] width 475 height 187
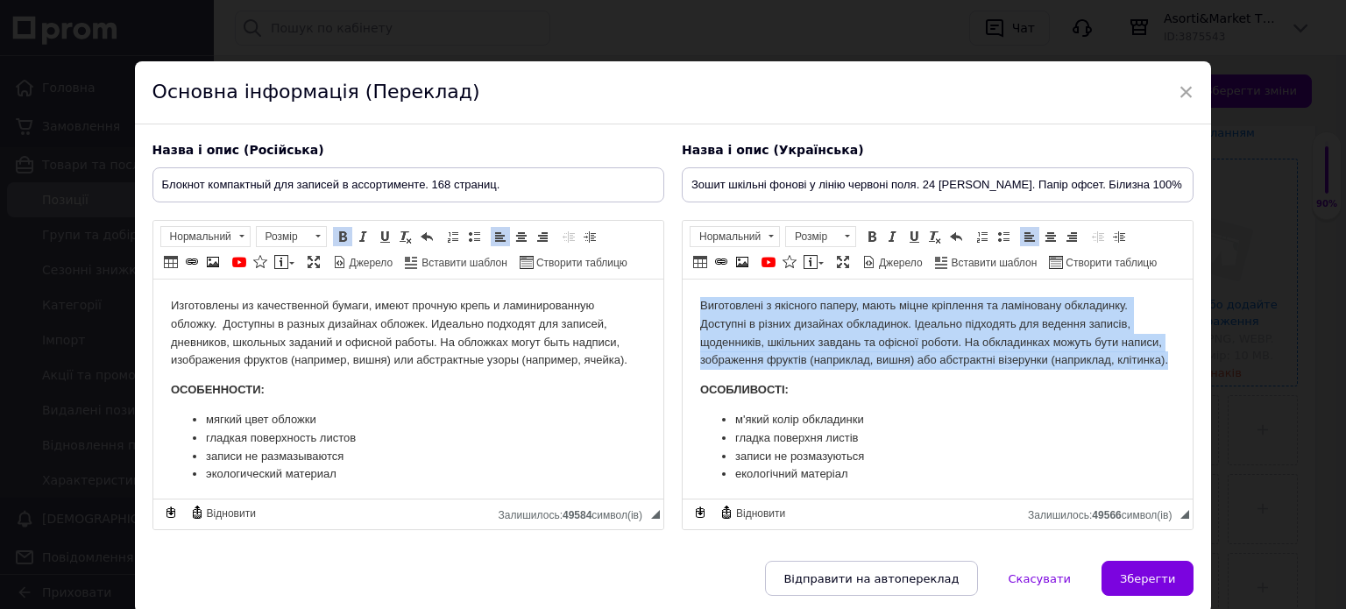
click at [1033, 370] on p "Виготовлені з якісного паперу, мають міцне кріплення та ламіновану обкладинку. …" at bounding box center [936, 333] width 475 height 73
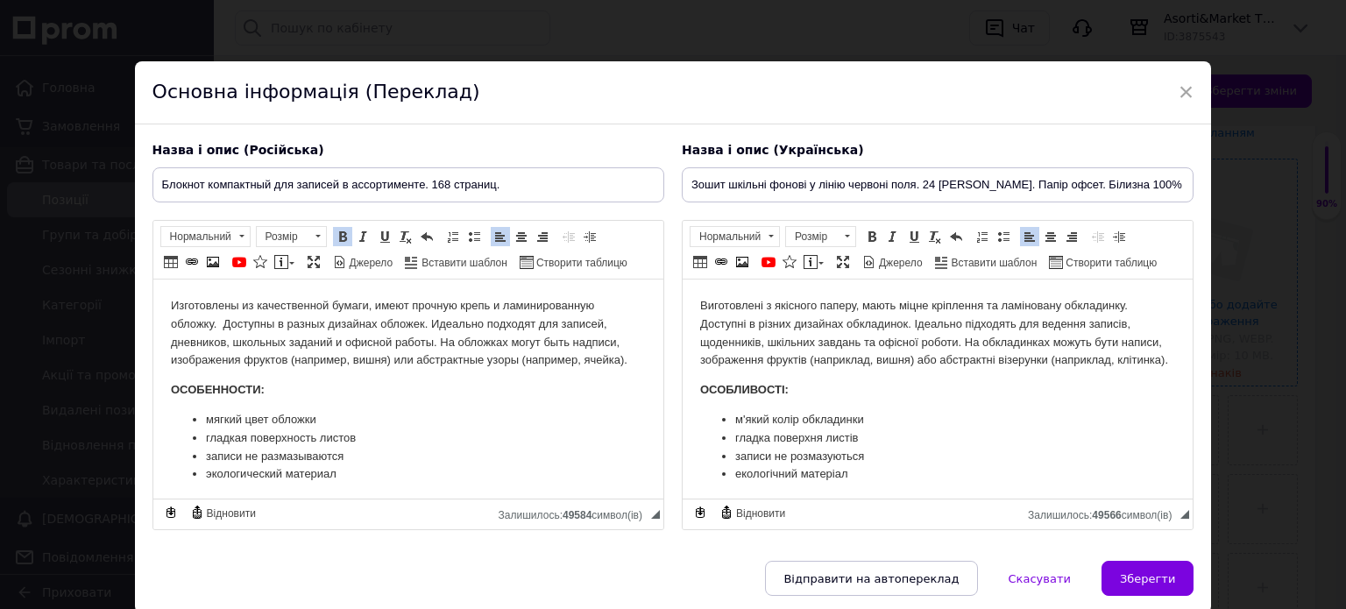
click at [167, 304] on html "Изготовлены из качественной бумаги, имеют прочную крепь и ламинированную обложк…" at bounding box center [408, 391] width 510 height 222
click at [430, 308] on p "Блокнот изготовлен из качественной бумаги, имеют прочную крепь и ламинированную…" at bounding box center [407, 333] width 475 height 73
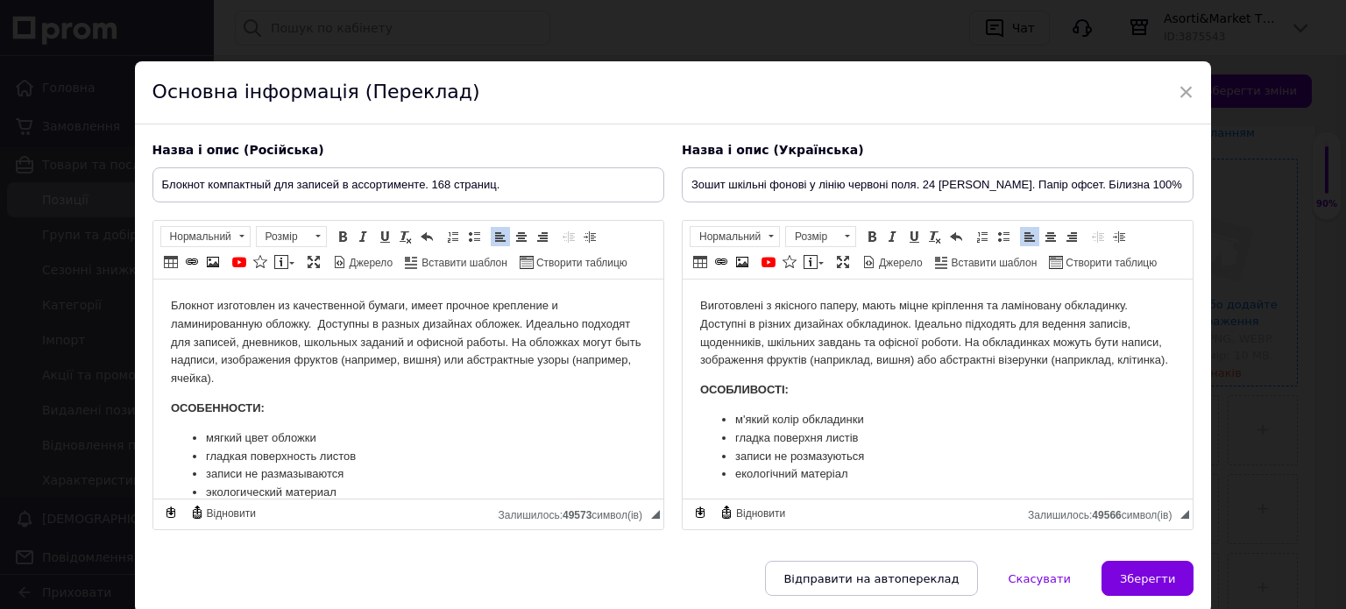
click at [351, 328] on p "Блокнот изготовлен из качественной бумаги, имеет прочное крепление и ламинирова…" at bounding box center [407, 342] width 475 height 91
click at [621, 328] on p "Блокнот изготовлен из качественной бумаги, имеет прочное крепление и ламинирова…" at bounding box center [407, 342] width 475 height 91
click at [234, 379] on p "Блокнот изготовлен из качественной бумаги, имеет прочное крепление и ламинирова…" at bounding box center [407, 342] width 475 height 91
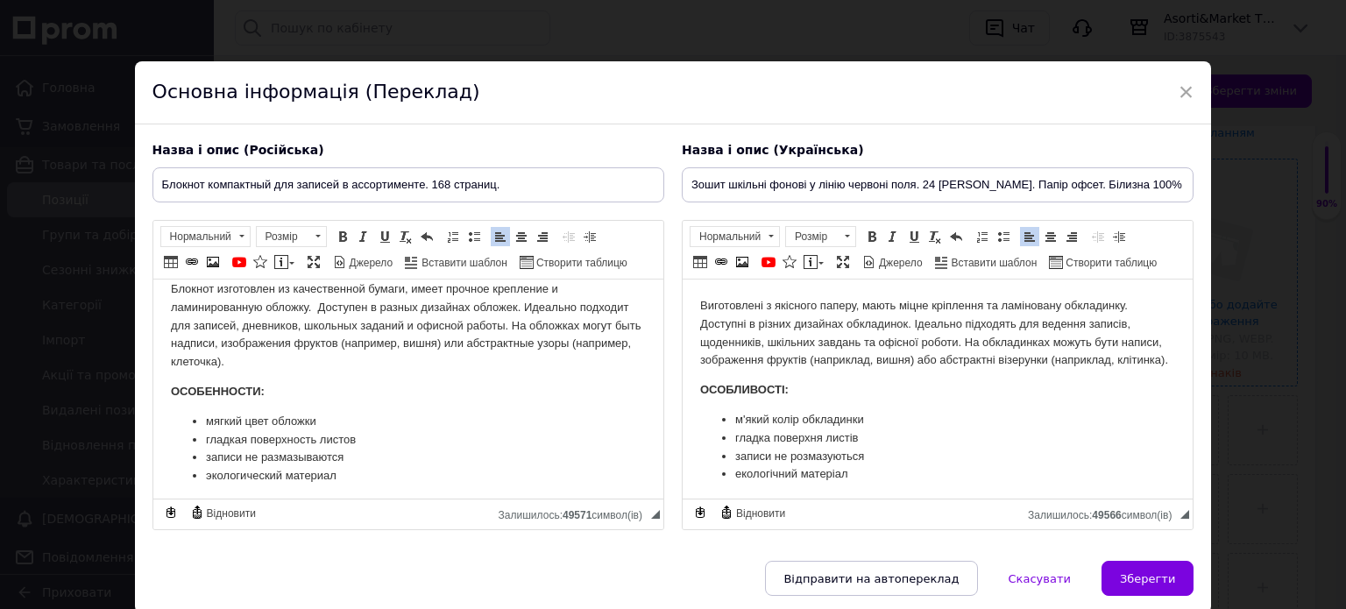
scroll to position [21, 0]
click at [205, 418] on li "мягкий цвет обложки" at bounding box center [407, 417] width 405 height 18
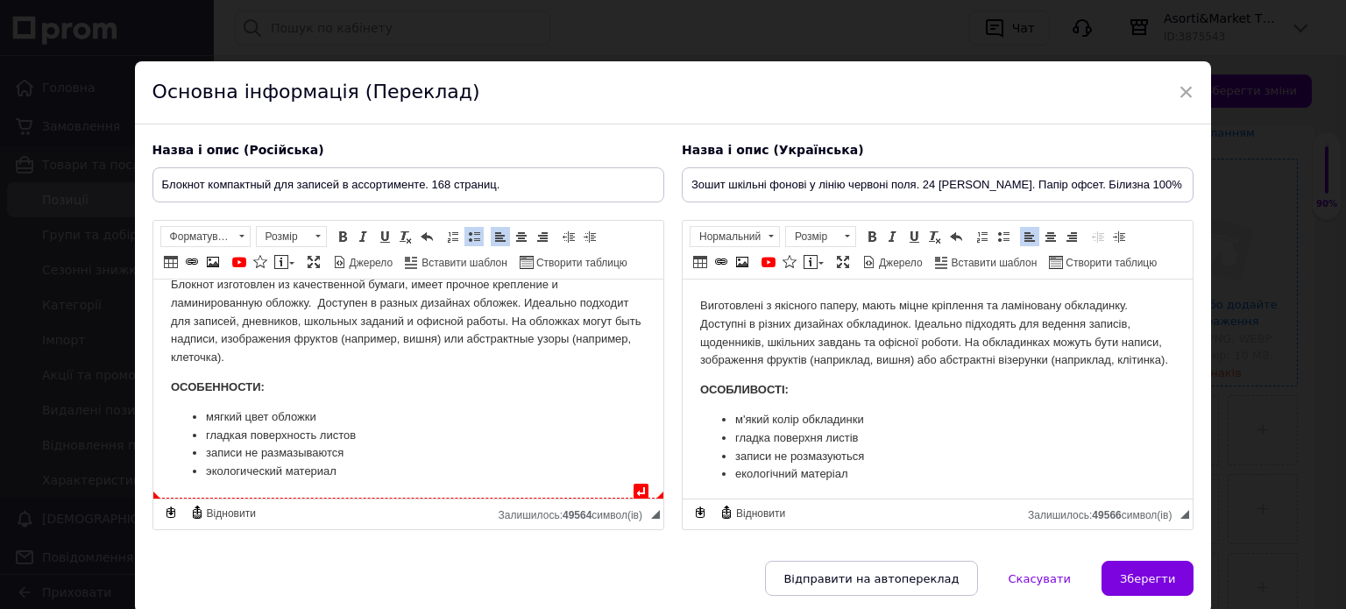
click at [347, 455] on li "записи не размазываются" at bounding box center [407, 453] width 405 height 18
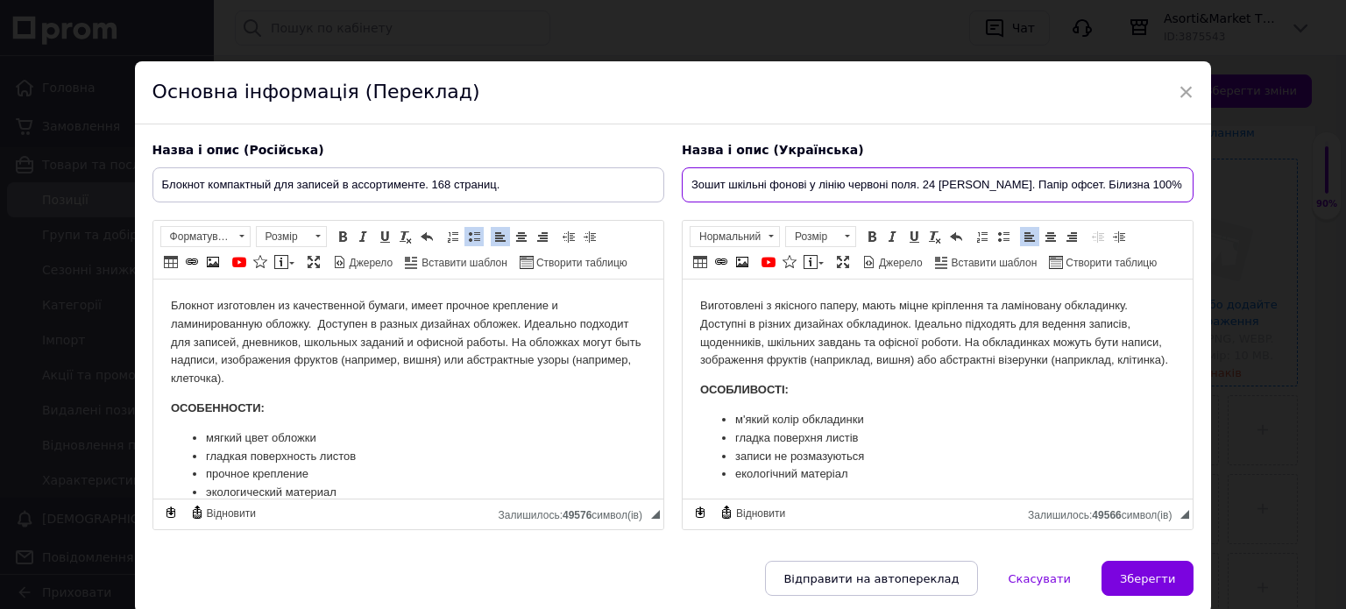
scroll to position [0, 51]
drag, startPoint x: 685, startPoint y: 181, endPoint x: 1195, endPoint y: 195, distance: 510.4
click at [1195, 195] on div "Назва і опис (Українська) Зошит шкільні фонові у лінію [GEOGRAPHIC_DATA]. 24 [P…" at bounding box center [937, 336] width 529 height 407
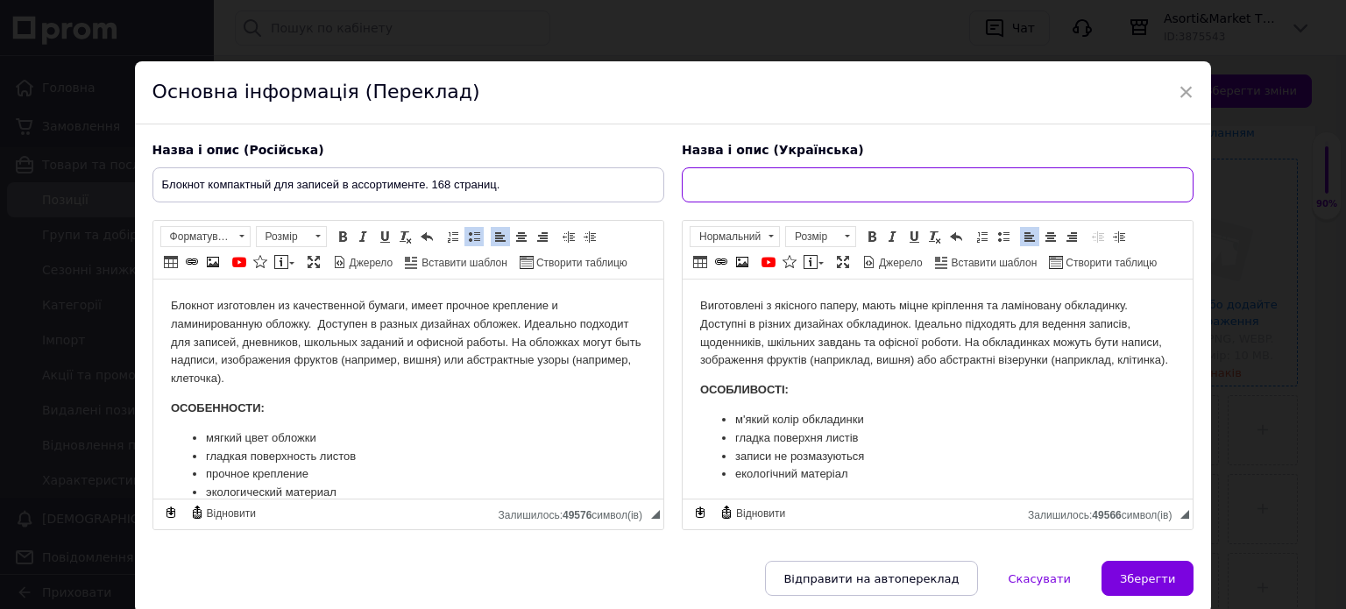
scroll to position [0, 0]
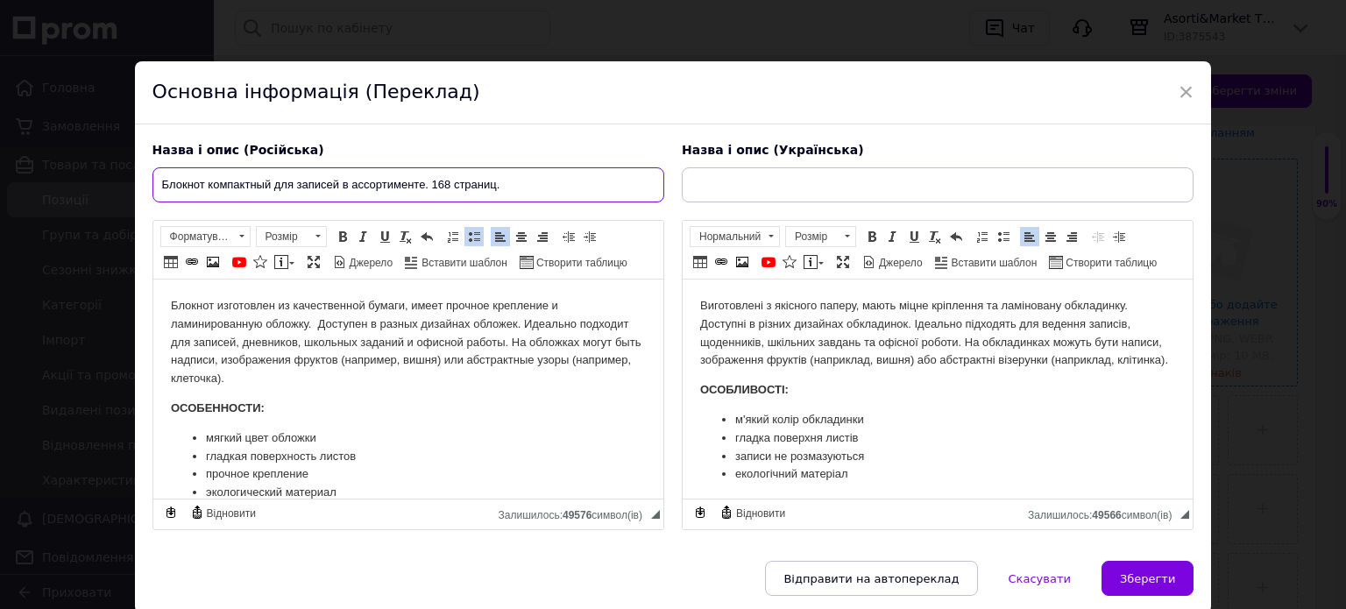
drag, startPoint x: 158, startPoint y: 182, endPoint x: 519, endPoint y: 188, distance: 361.2
click at [519, 188] on input "Блокнот компактный для записей в ассортименте. 168 страниц." at bounding box center [409, 184] width 512 height 35
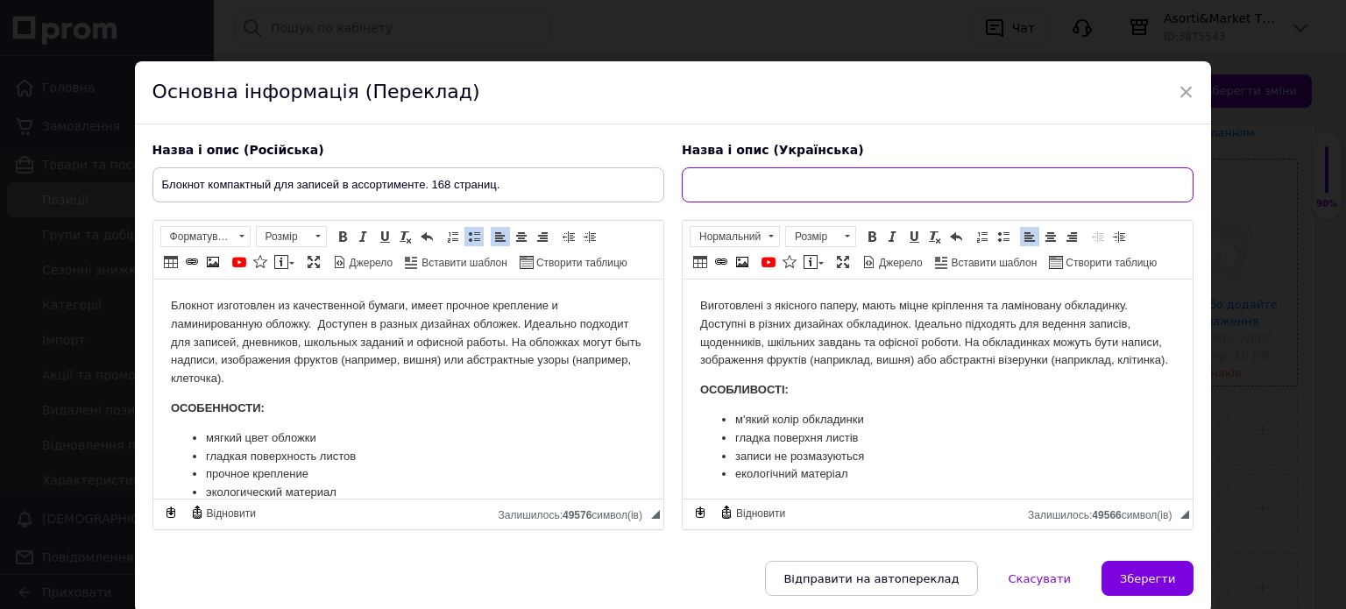
click at [701, 188] on input "text" at bounding box center [938, 184] width 512 height 35
paste input "Блокнот компактний для записів в асортименті. 168 сторінок."
type input "Блокнот компактний для записів в асортименті. 168 сторінок."
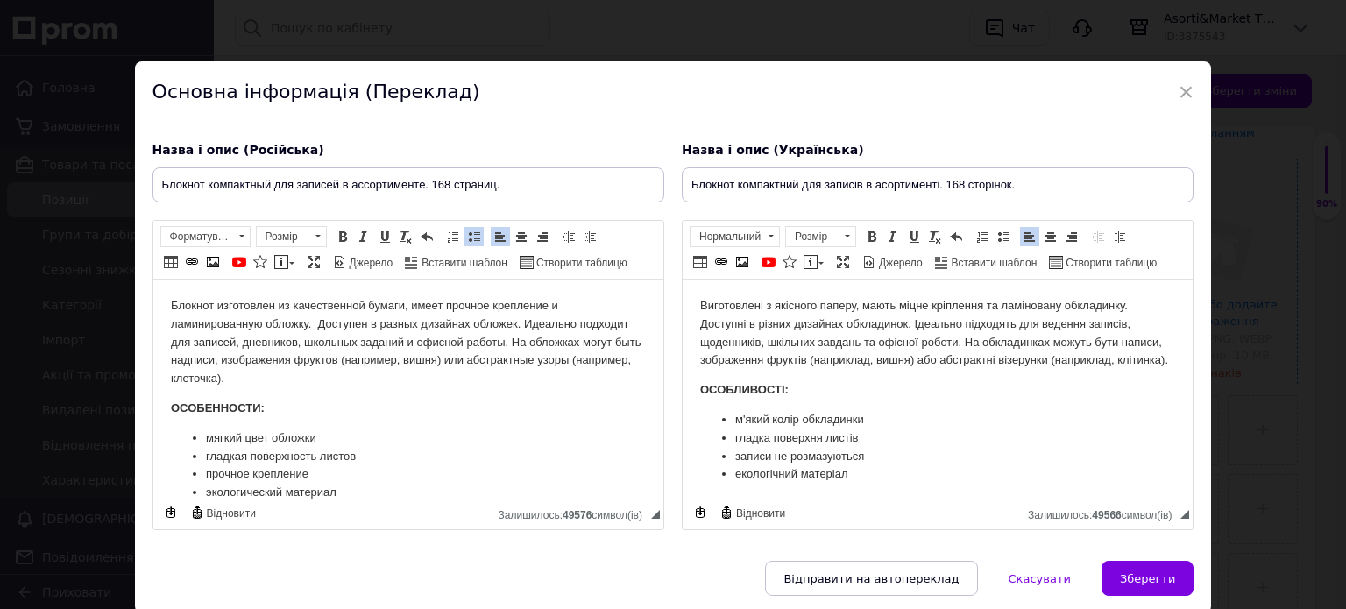
click at [806, 349] on p "Виготовлені з якісного паперу, мають міцне кріплення та ламіновану обкладинку. …" at bounding box center [936, 333] width 475 height 73
click at [699, 305] on p "Виготовлені з якісного паперу, мають міцне кріплення та ламіновану обкладинку. …" at bounding box center [936, 333] width 475 height 73
click at [934, 309] on p "Блокнот виготовлений з якісного паперу, мають міцне кріплення та ламіновану обк…" at bounding box center [936, 342] width 475 height 91
click at [811, 323] on p "Блокнот виготовлений з якісного паперу, має міцне кріплення та ламіновану обкла…" at bounding box center [936, 333] width 475 height 73
click at [1084, 328] on p "Блокнот виготовлений з якісного паперу, має міцне кріплення та ламіновану обкла…" at bounding box center [936, 333] width 475 height 73
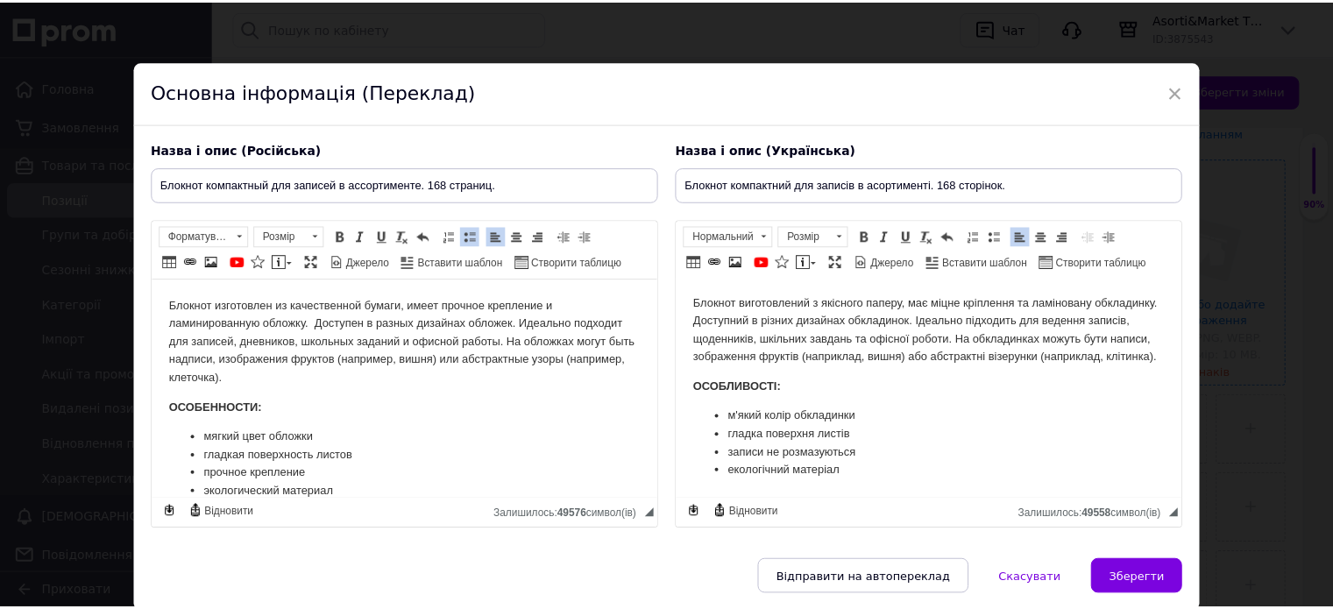
scroll to position [21, 0]
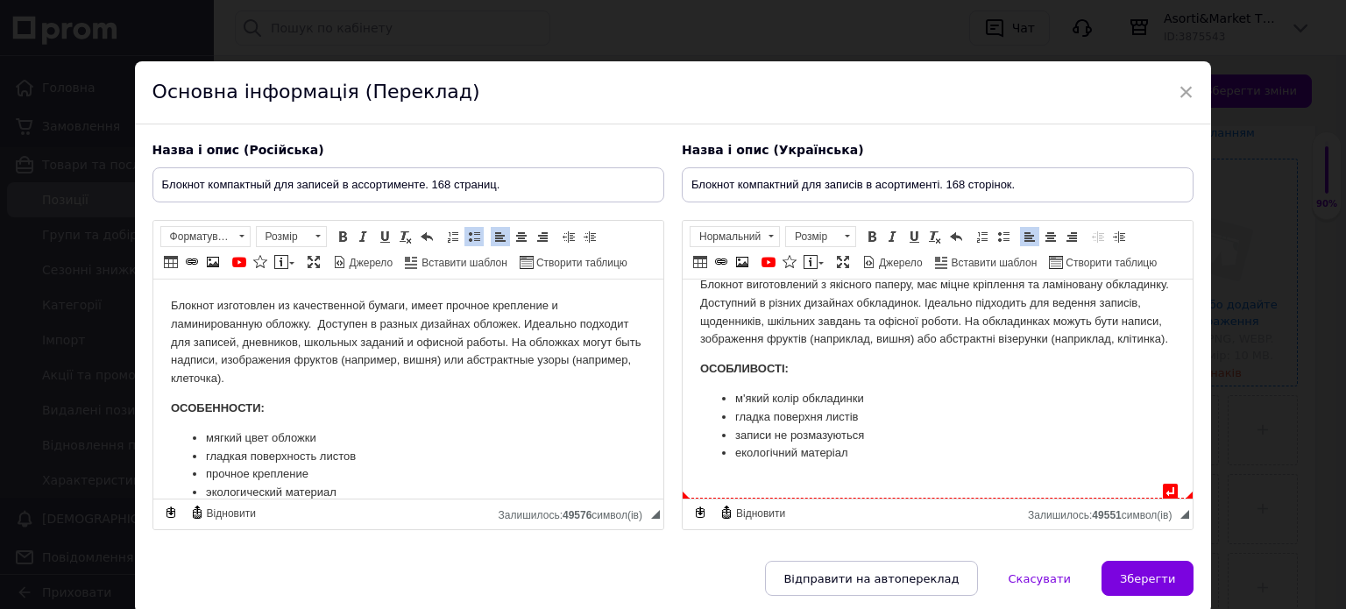
click at [871, 445] on li "записи не розмазуються" at bounding box center [937, 436] width 405 height 18
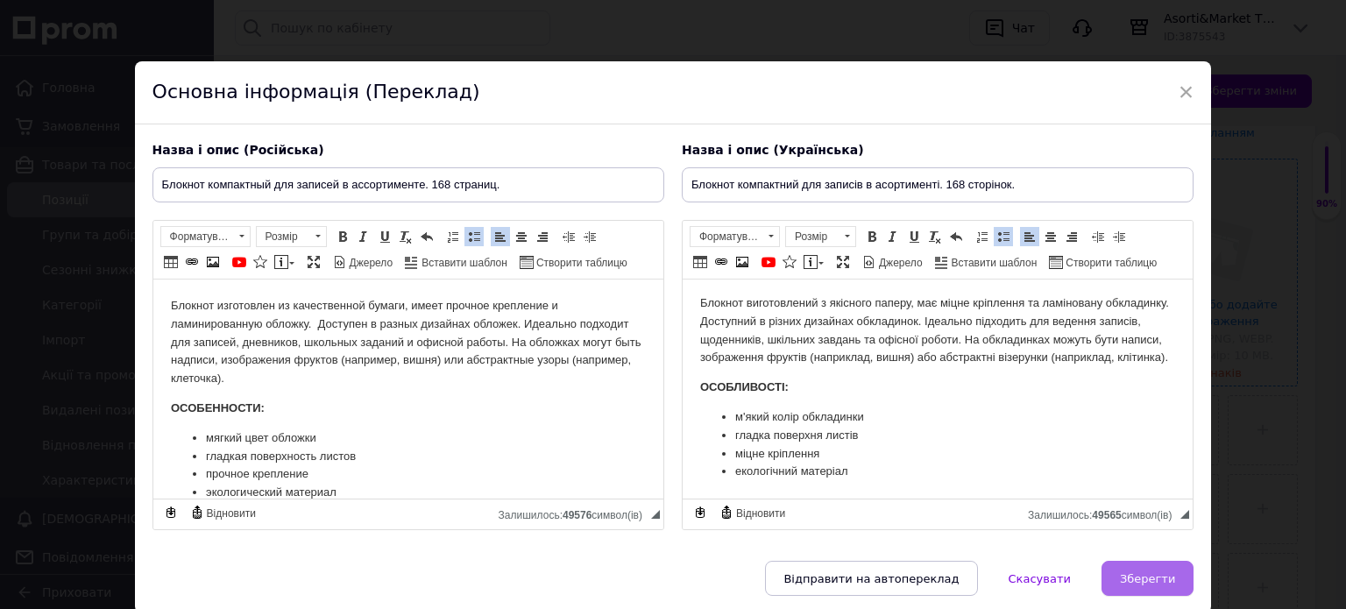
click at [1162, 574] on span "Зберегти" at bounding box center [1147, 578] width 55 height 13
type input "Блокнот компактный для записей в ассортименте. 168 страниц."
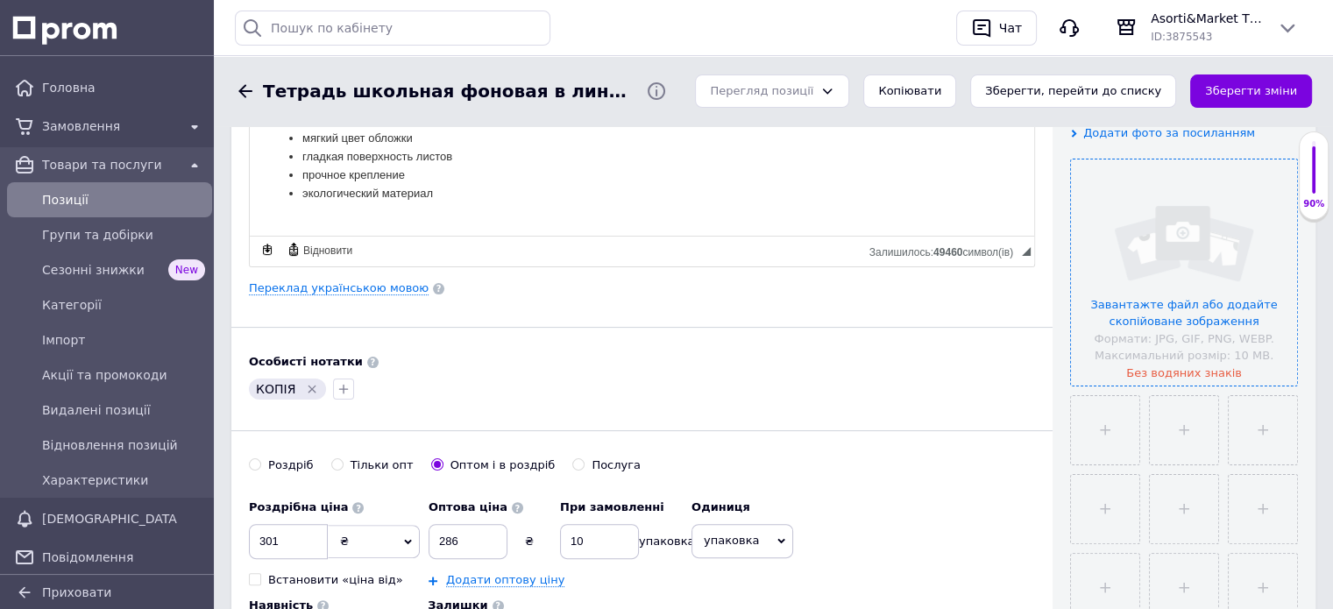
scroll to position [0, 0]
click at [307, 383] on icon "Видалити мітку" at bounding box center [312, 389] width 14 height 14
click at [287, 537] on input "301" at bounding box center [288, 541] width 79 height 35
click at [1104, 435] on input "file" at bounding box center [1105, 430] width 68 height 68
type input "C:\fakepath\data_unescape.jpg"
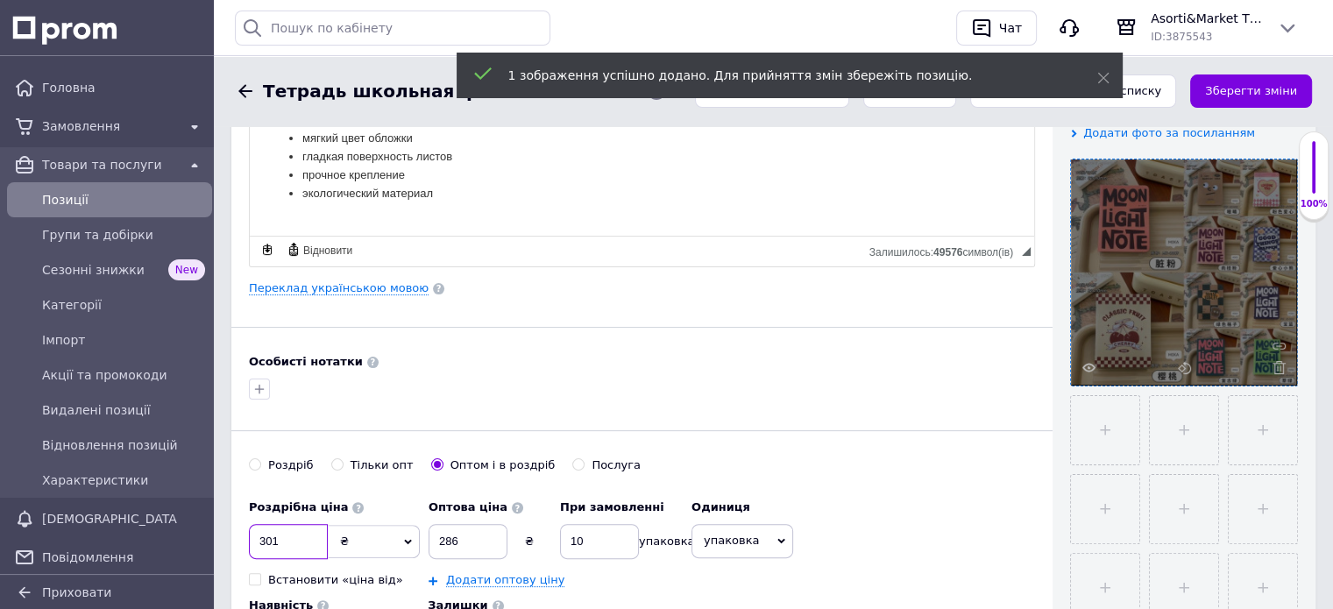
click at [288, 535] on input "301" at bounding box center [288, 541] width 79 height 35
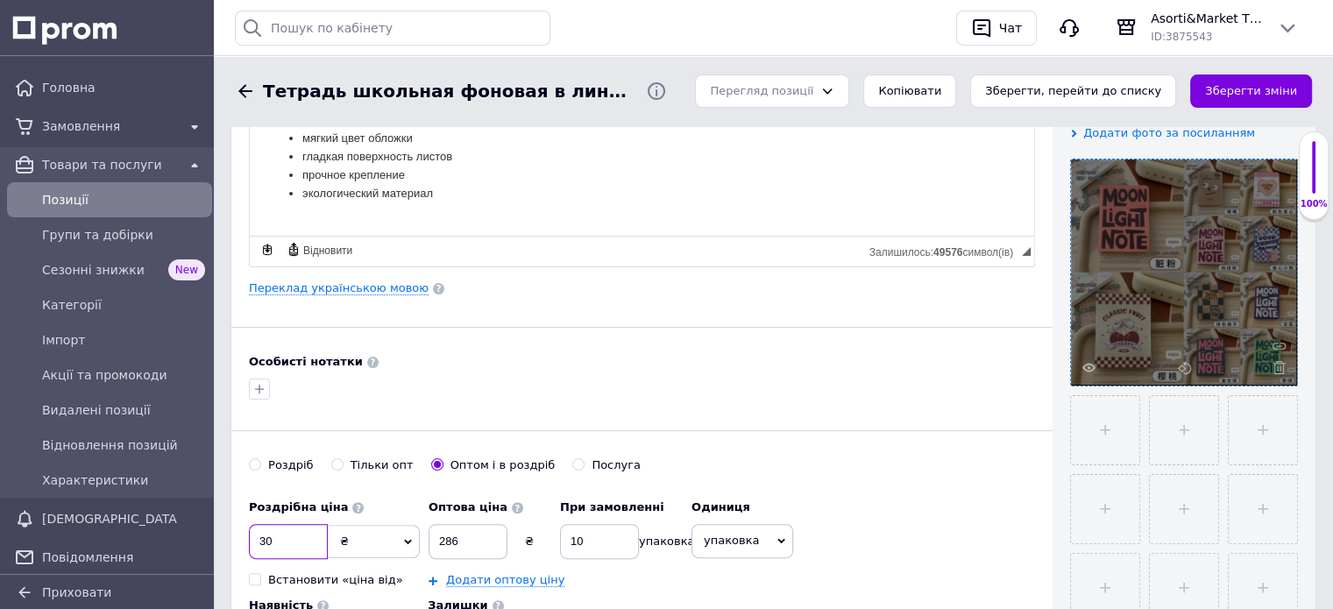
type input "3"
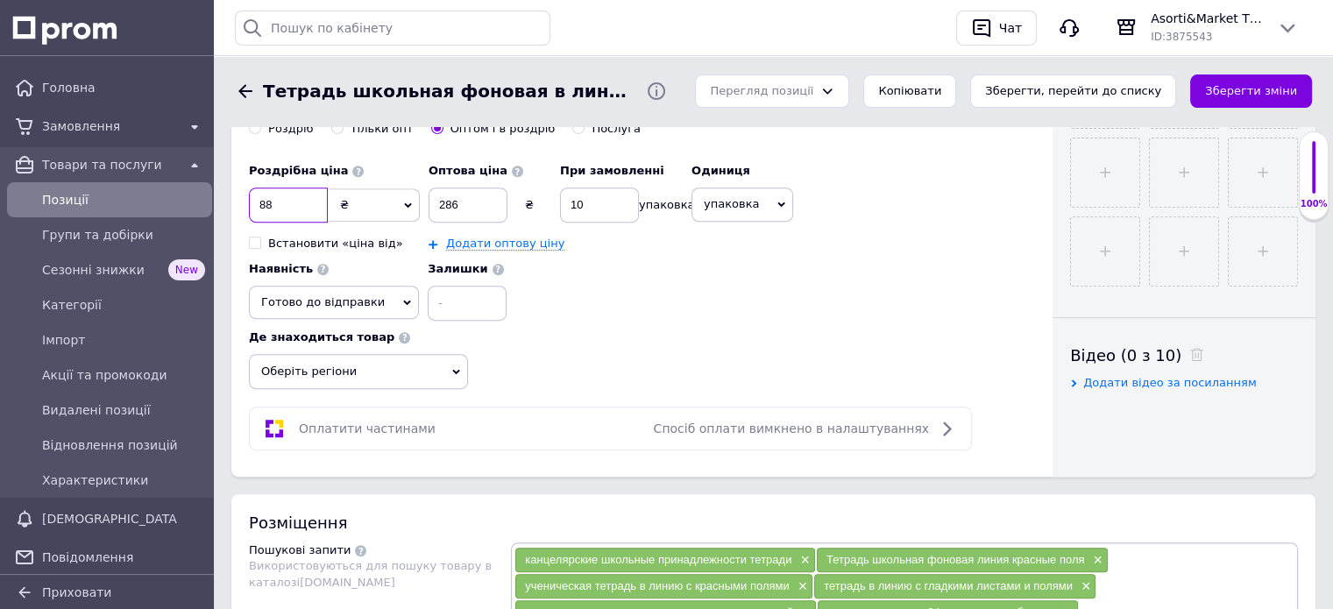
scroll to position [701, 0]
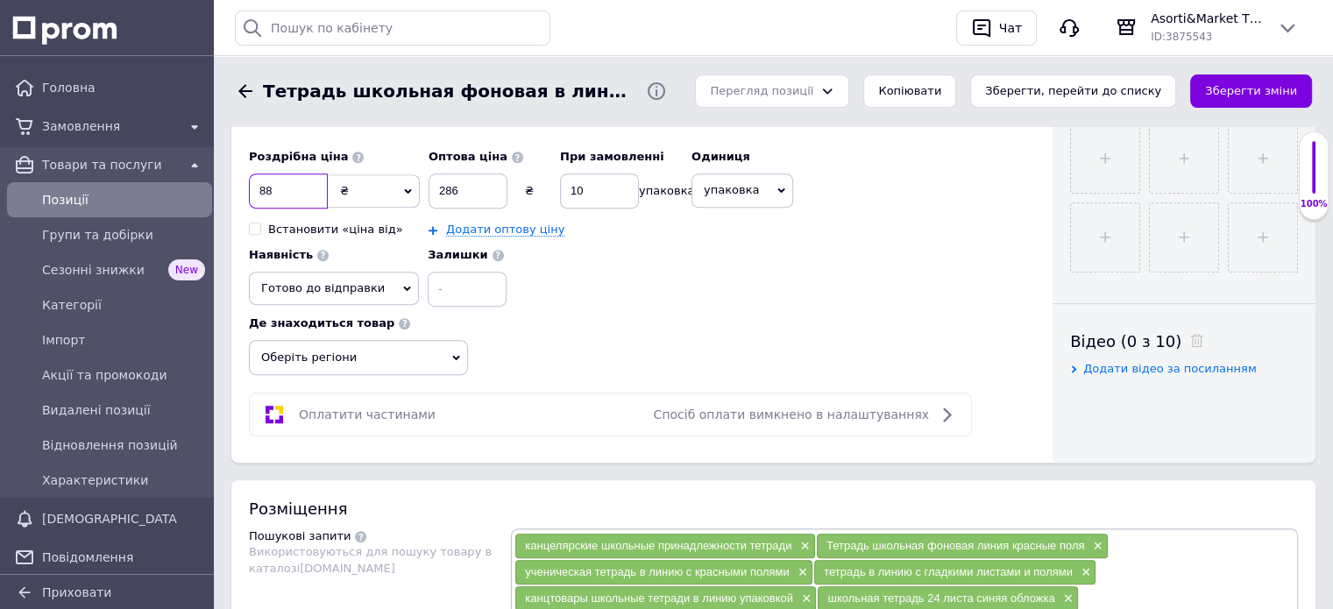
type input "88"
click at [463, 190] on input "286" at bounding box center [468, 191] width 79 height 35
type input "2"
type input "84"
click at [778, 188] on use at bounding box center [782, 190] width 8 height 5
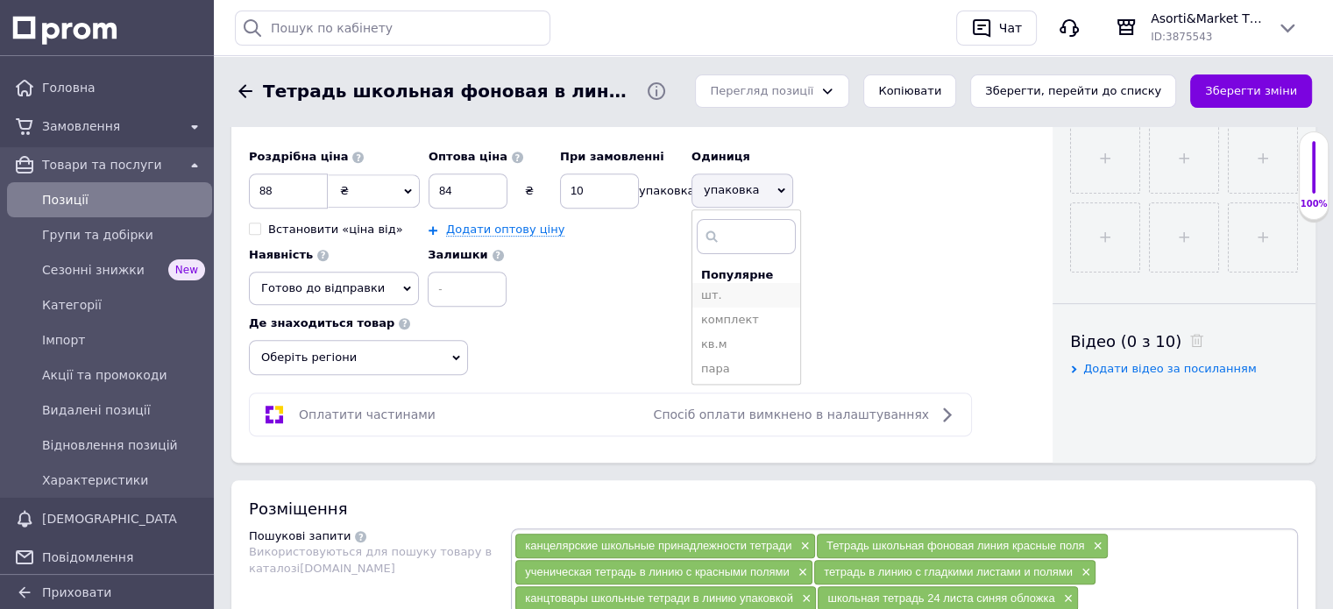
click at [718, 291] on li "шт." at bounding box center [746, 295] width 108 height 25
click at [588, 189] on input "10" at bounding box center [599, 191] width 79 height 35
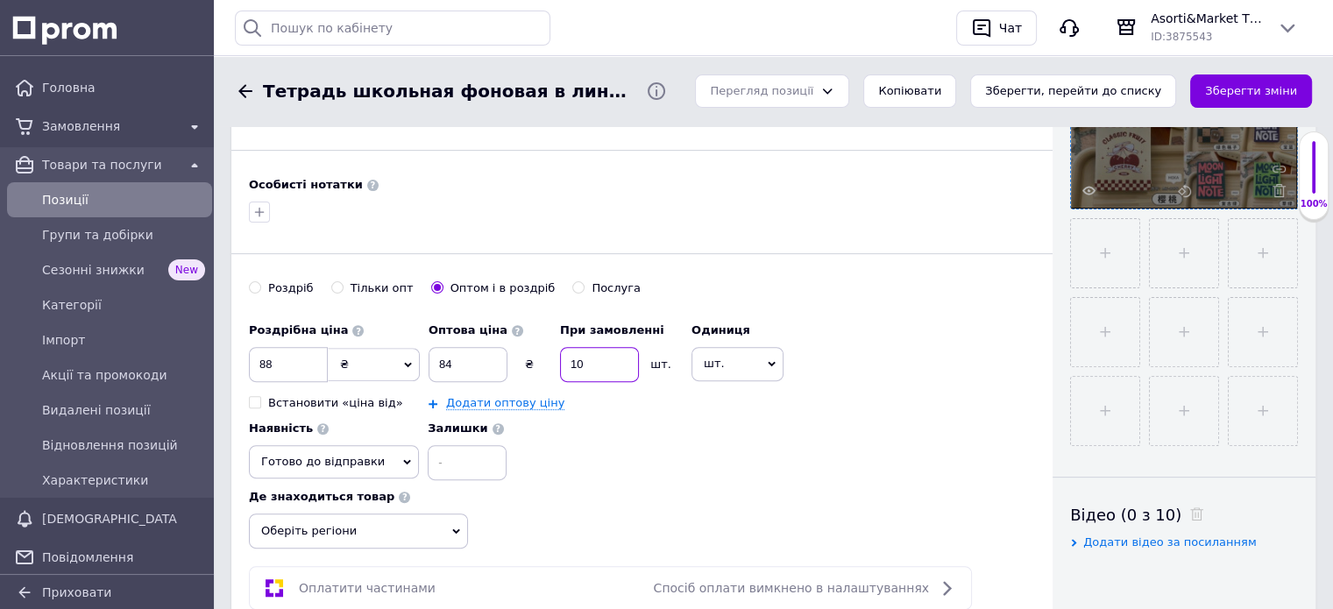
scroll to position [526, 0]
type input "1"
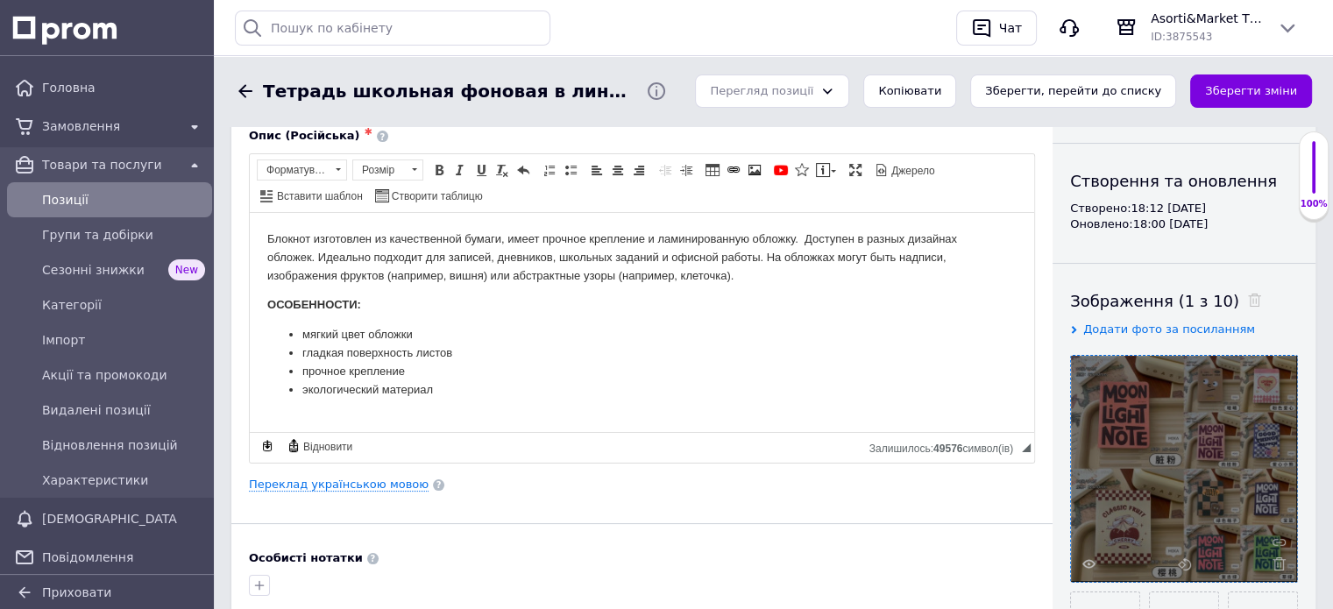
scroll to position [175, 0]
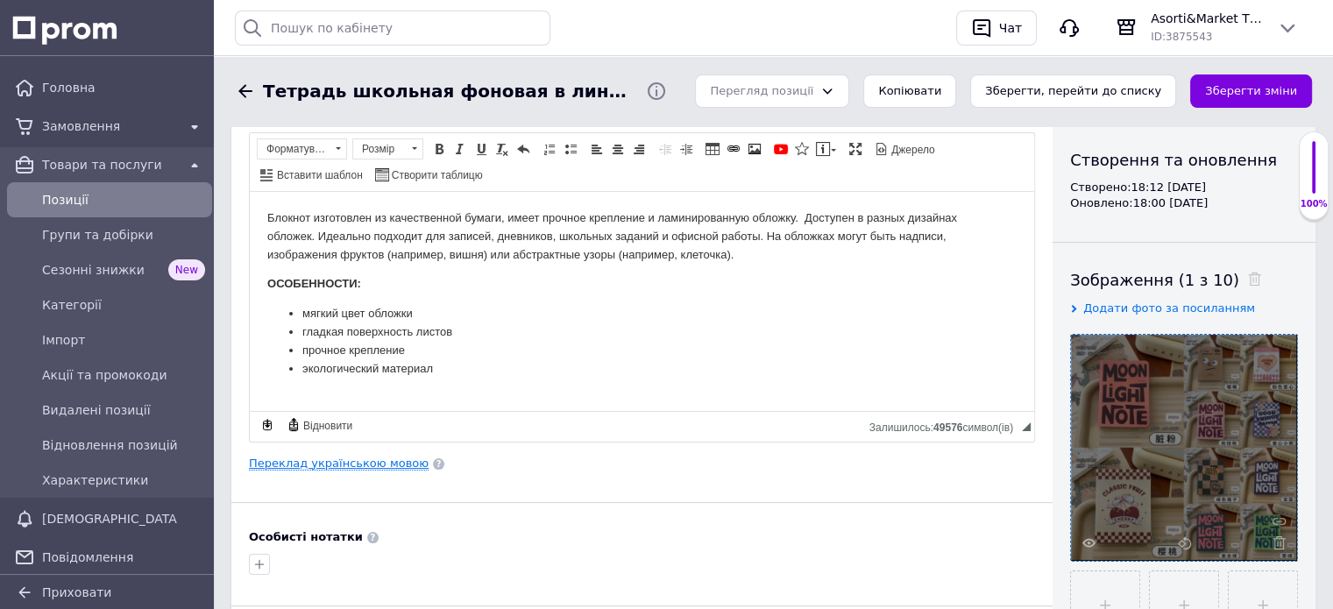
type input "40"
click at [386, 463] on link "Переклад українською мовою" at bounding box center [339, 464] width 180 height 14
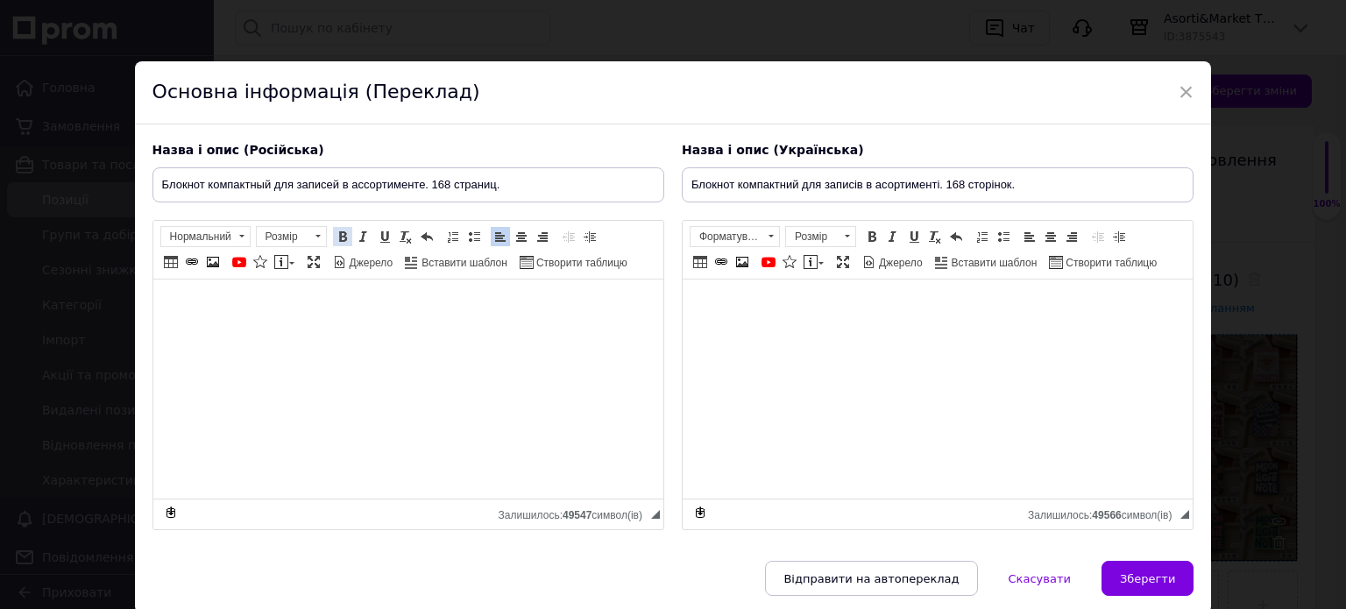
click at [337, 231] on span at bounding box center [343, 237] width 14 height 14
click at [346, 439] on span "Копіювати" at bounding box center [349, 438] width 67 height 21
click at [770, 234] on span at bounding box center [771, 236] width 17 height 19
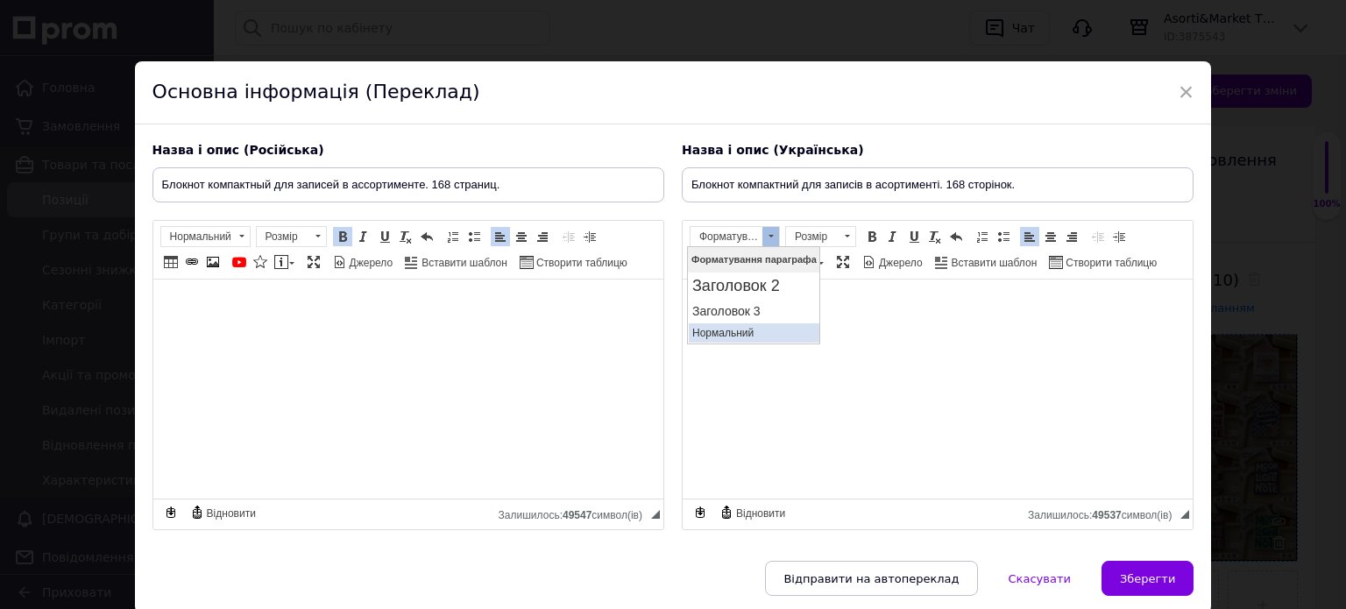
click at [742, 329] on p "Нормальний" at bounding box center [754, 332] width 124 height 12
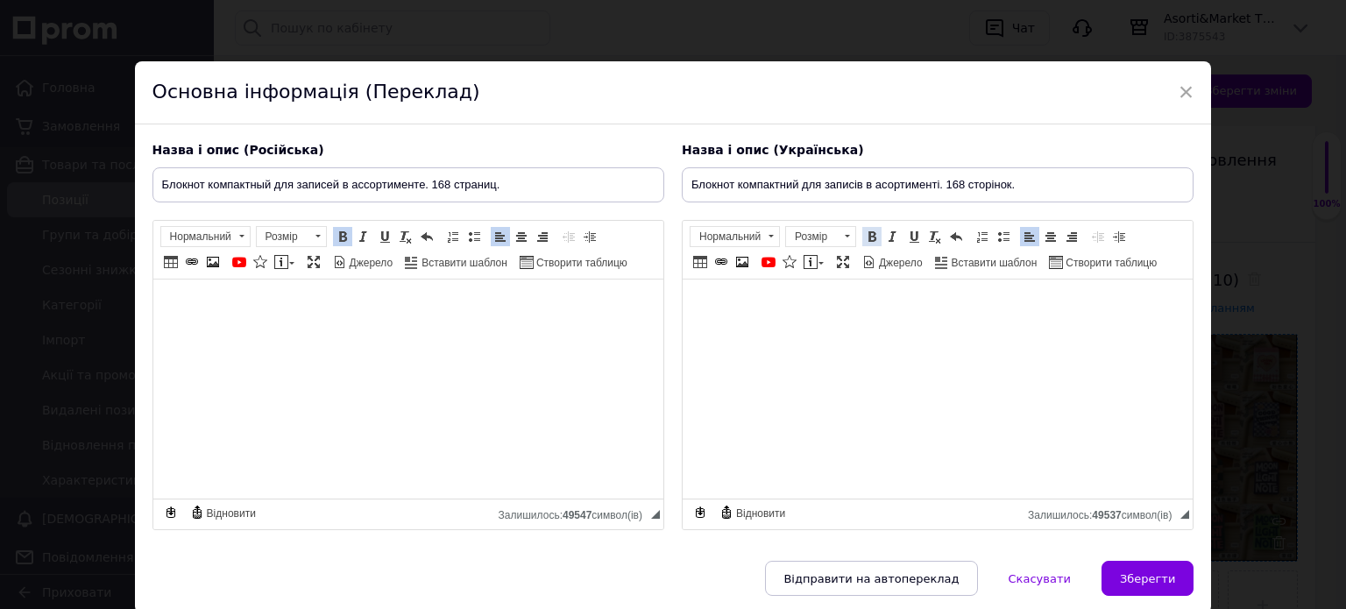
click at [869, 234] on span at bounding box center [872, 237] width 14 height 14
click at [1134, 572] on span "Зберегти" at bounding box center [1147, 578] width 55 height 13
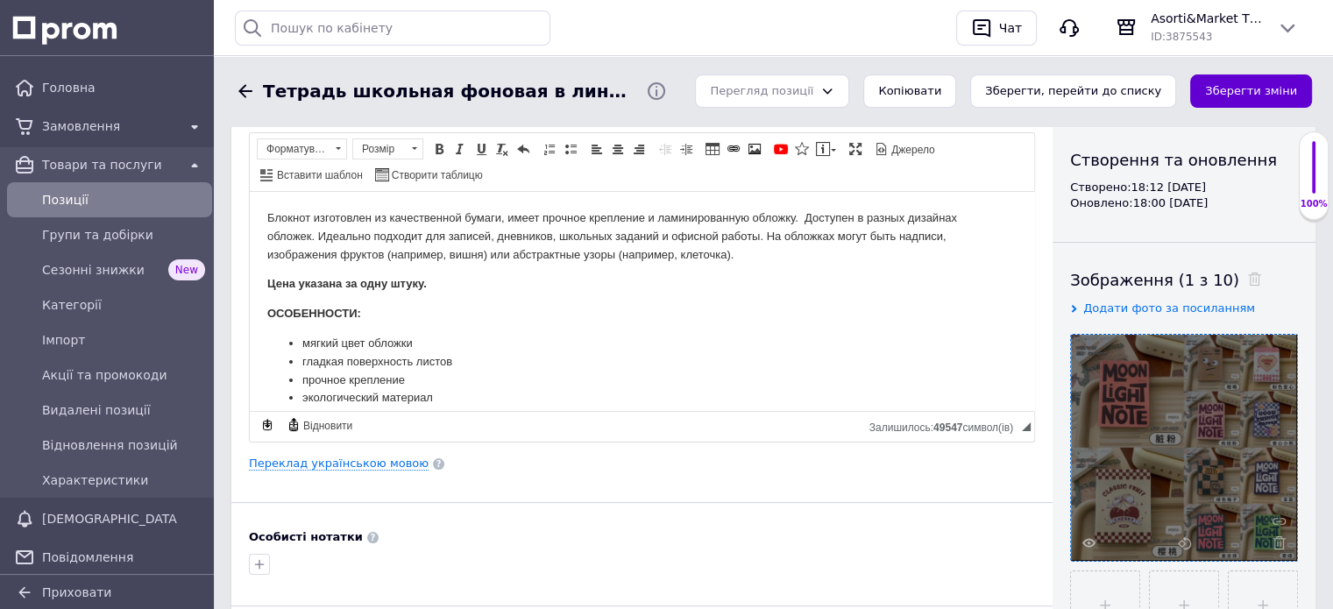
click at [1236, 89] on button "Зберегти зміни" at bounding box center [1251, 92] width 122 height 34
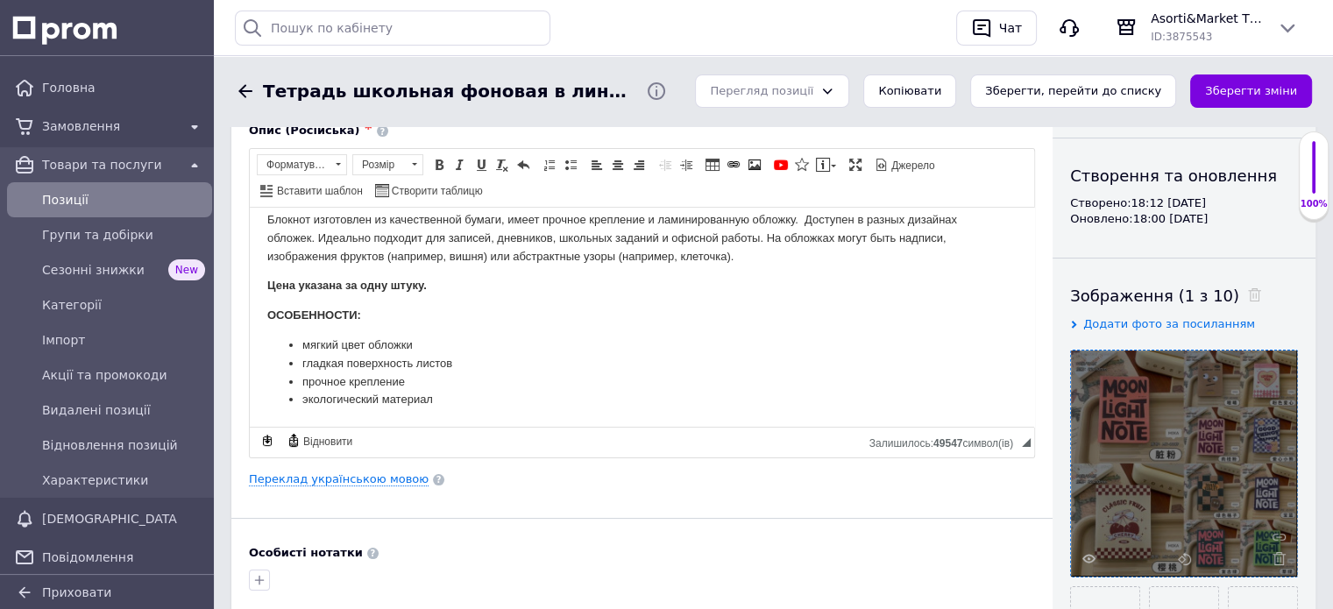
scroll to position [0, 0]
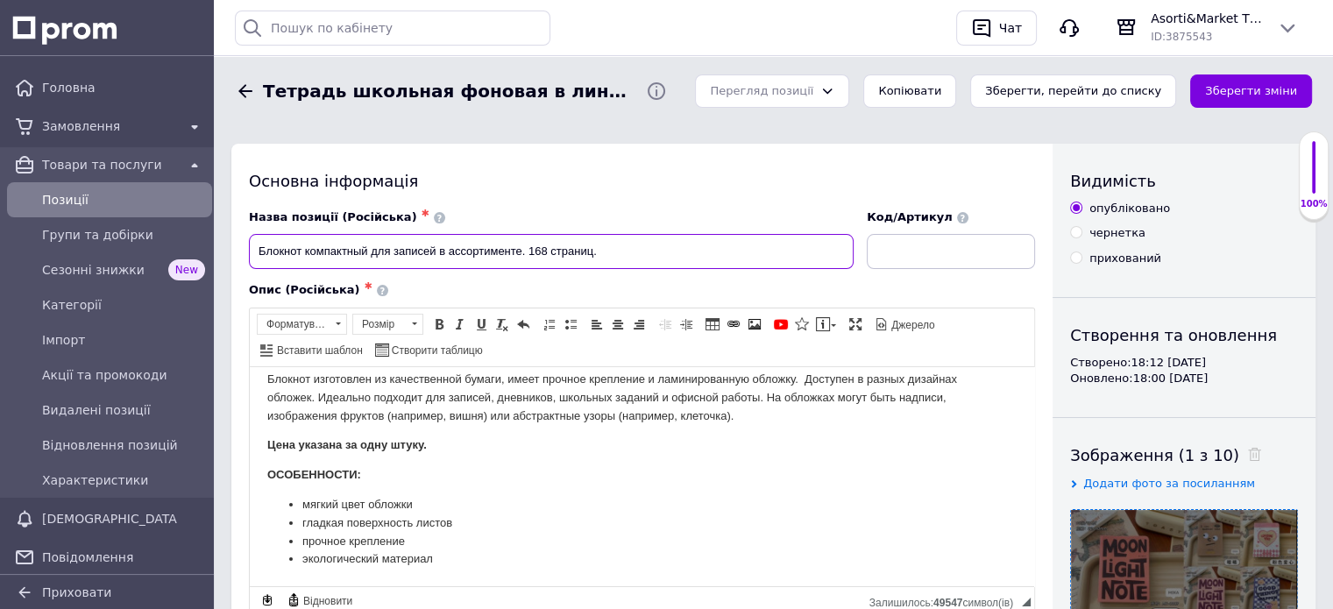
drag, startPoint x: 256, startPoint y: 252, endPoint x: 438, endPoint y: 259, distance: 182.4
click at [438, 259] on input "Блокнот компактный для записей в ассортименте. 168 страниц." at bounding box center [551, 251] width 605 height 35
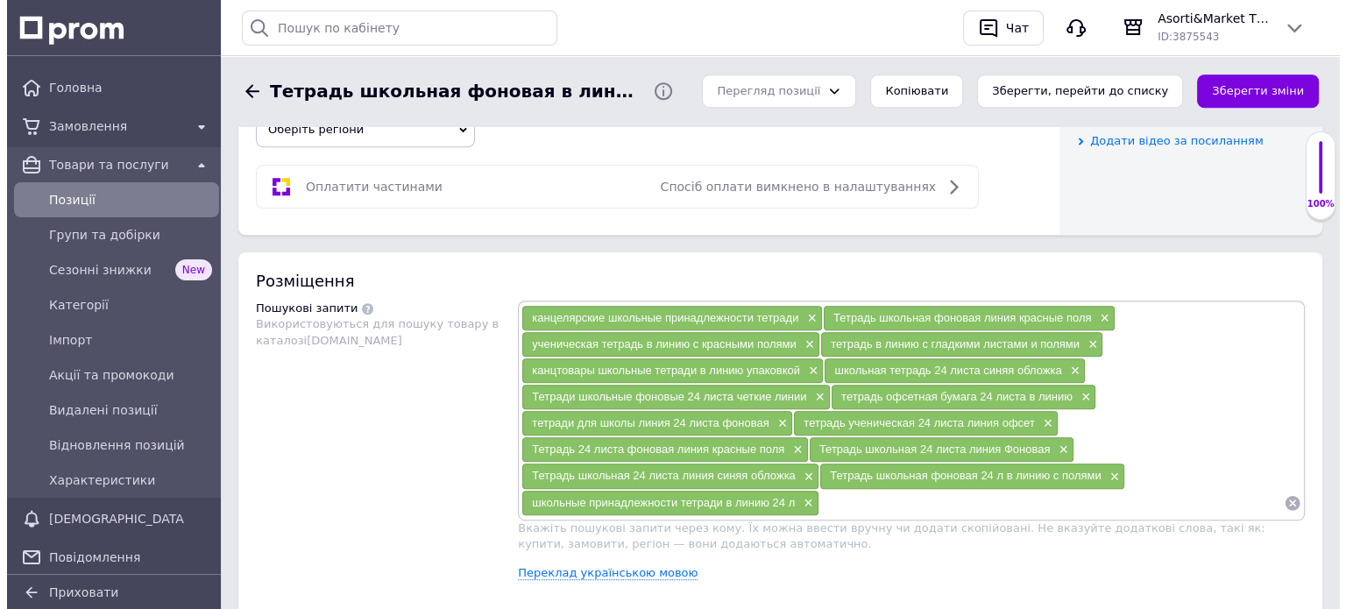
scroll to position [1140, 0]
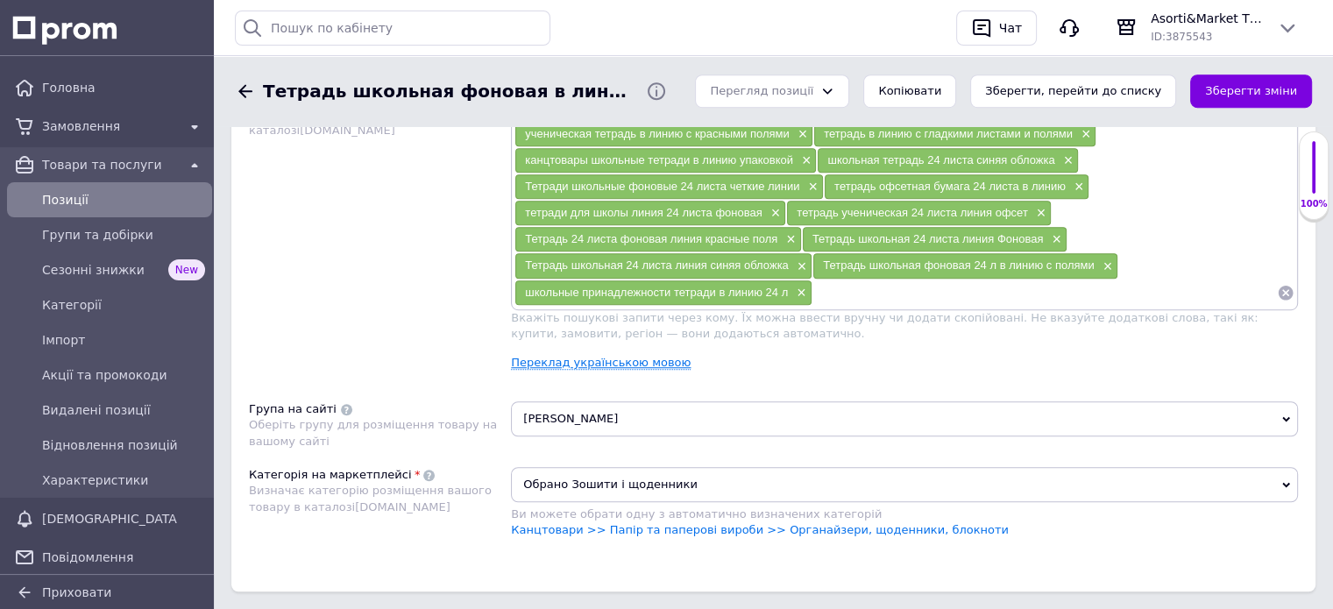
click at [612, 359] on link "Переклад українською мовою" at bounding box center [601, 363] width 180 height 14
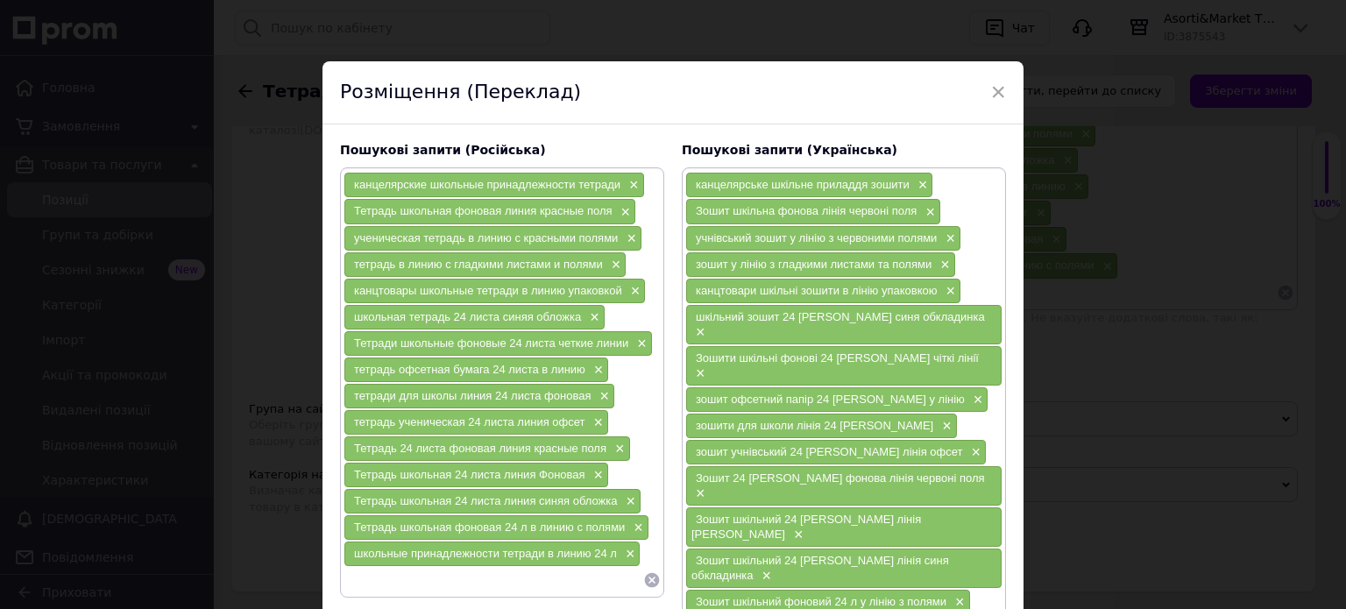
click at [647, 573] on icon at bounding box center [652, 580] width 15 height 15
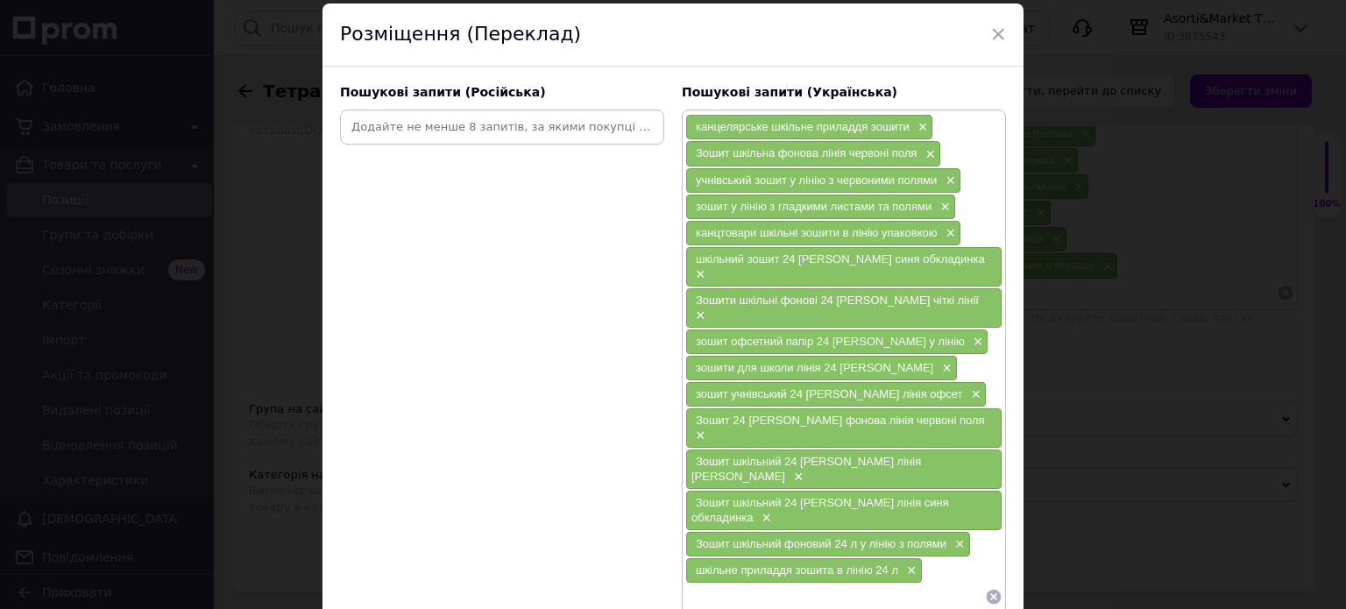
scroll to position [88, 0]
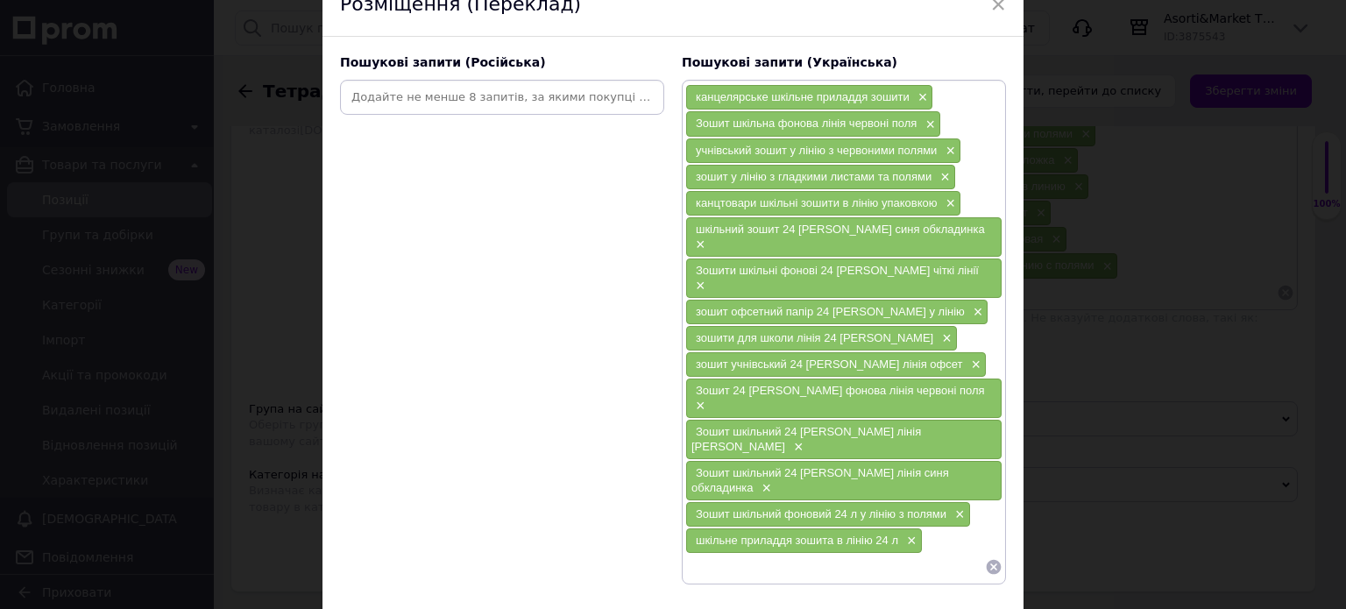
click at [993, 560] on icon at bounding box center [994, 567] width 15 height 15
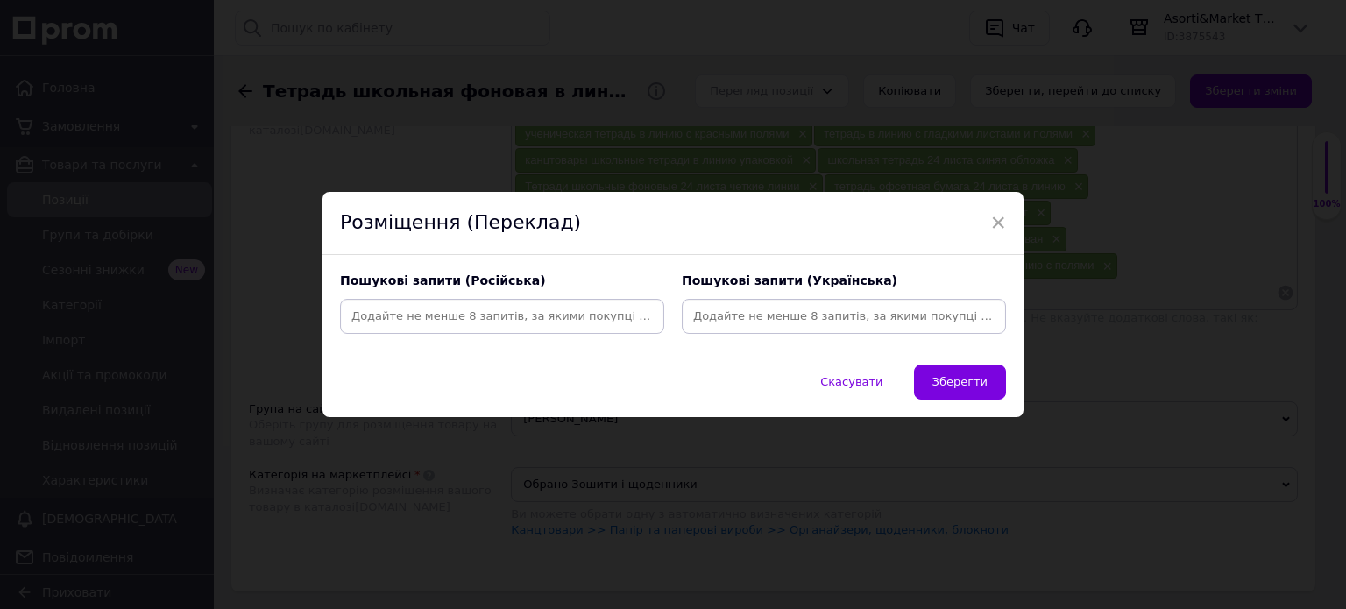
scroll to position [0, 0]
click at [357, 323] on input at bounding box center [502, 316] width 317 height 26
paste input "Блокнот компактный для записей"
type input "Блокнот компактный для записей дневника"
drag, startPoint x: 347, startPoint y: 316, endPoint x: 582, endPoint y: 319, distance: 234.9
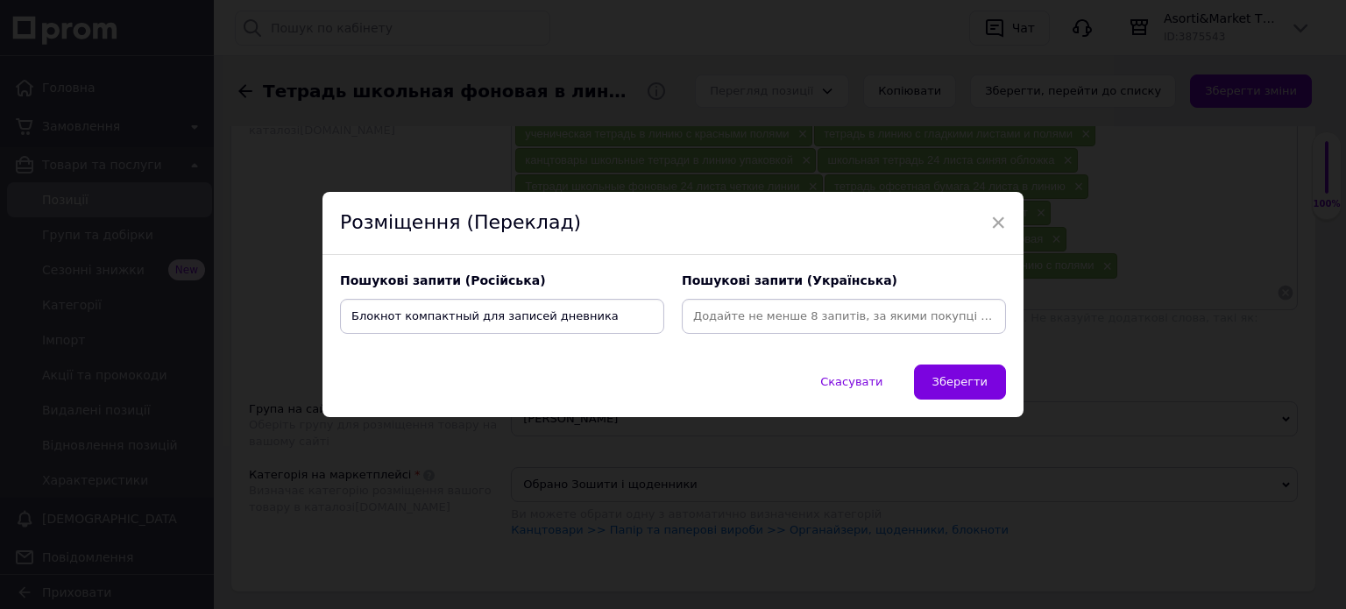
click at [582, 319] on input "Блокнот компактный для записей дневника" at bounding box center [502, 316] width 317 height 26
click at [550, 318] on input "Блокнот компактный для записей дневника" at bounding box center [502, 316] width 317 height 26
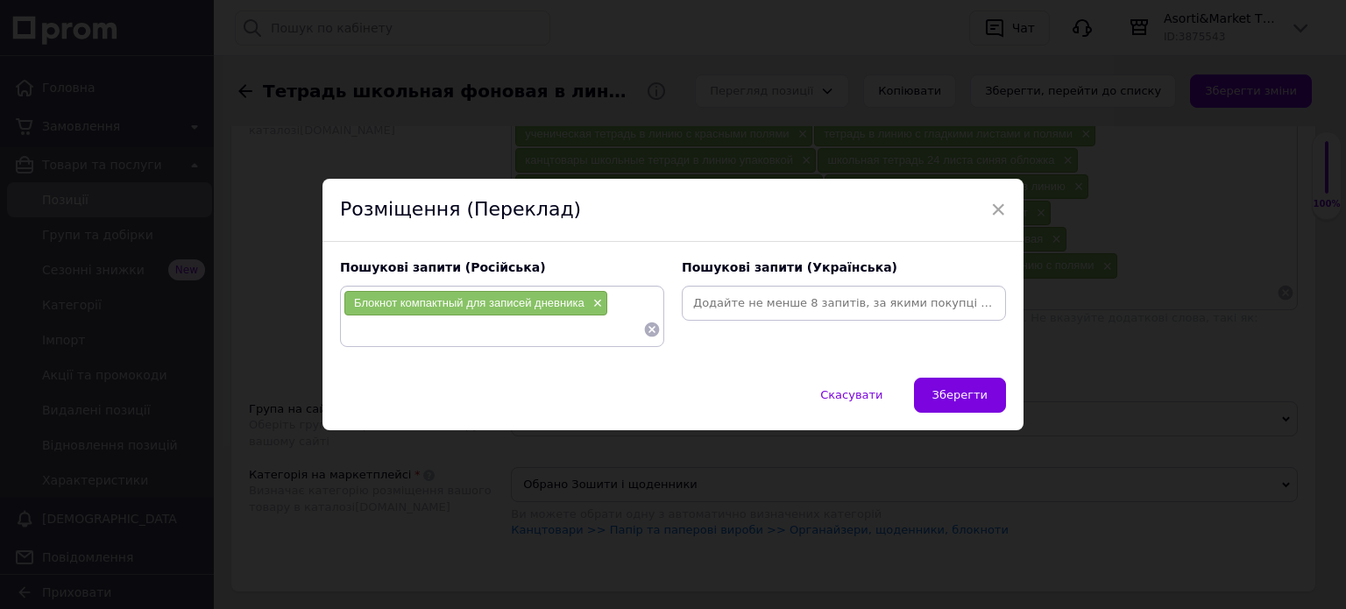
click at [705, 308] on input at bounding box center [843, 303] width 317 height 26
paste input "Блокнот компактний для записів щоденника"
type input "Блокнот компактний для записів щоденника"
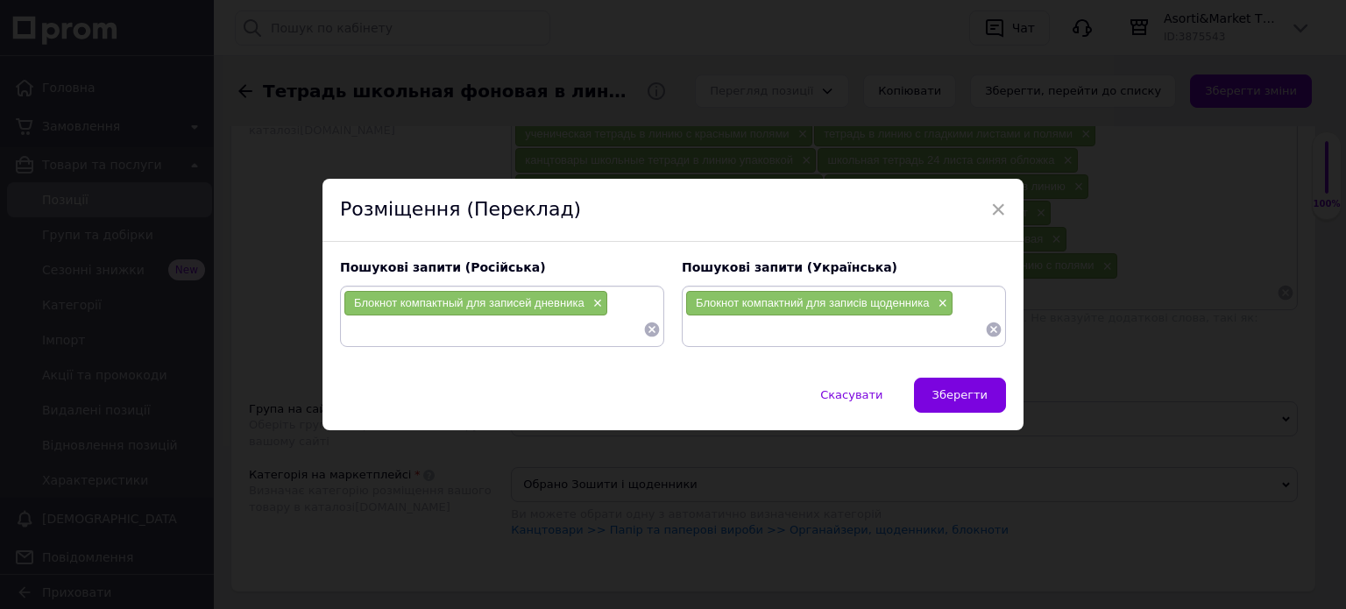
click at [347, 338] on input at bounding box center [494, 329] width 300 height 26
type input "блокнот с ламинированной обложкой 168 страниц"
drag, startPoint x: 347, startPoint y: 332, endPoint x: 621, endPoint y: 337, distance: 273.5
click at [621, 337] on input "блокнот с ламинированной обложкой 168 страниц" at bounding box center [494, 329] width 300 height 26
click at [561, 336] on input "блокнот с ламинированной обложкой 168 страниц" at bounding box center [494, 329] width 300 height 26
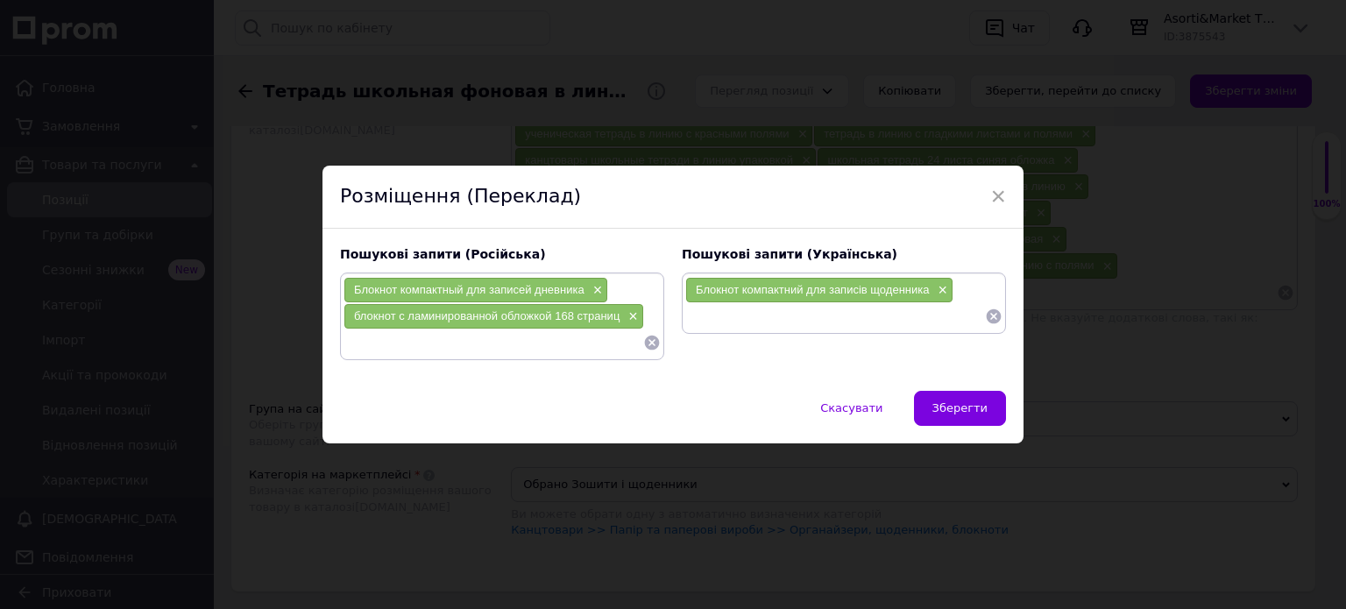
click at [691, 323] on input at bounding box center [835, 316] width 300 height 26
paste input "блокнот з ламінованою обкладинкою 168 сторінок"
type input "блокнот з ламінованою обкладинкою 168 сторінок"
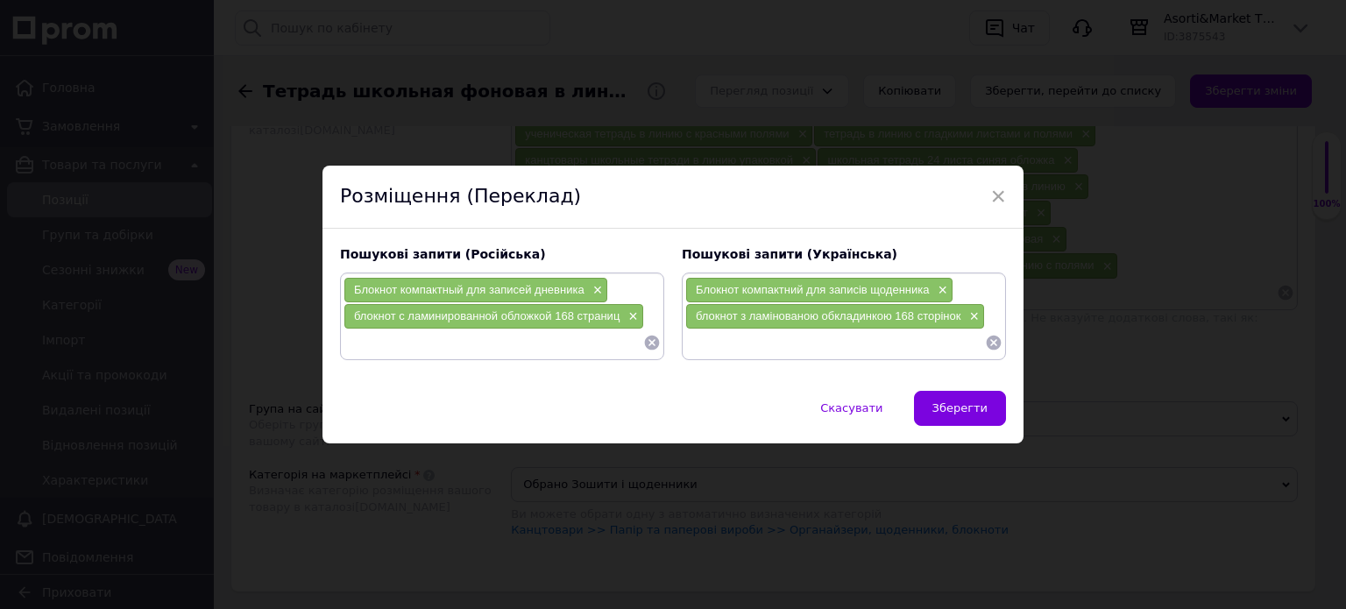
drag, startPoint x: 361, startPoint y: 343, endPoint x: 380, endPoint y: 360, distance: 26.1
click at [362, 344] on input at bounding box center [494, 343] width 300 height 26
type input "блокнот с прочным креплением листов"
drag, startPoint x: 349, startPoint y: 343, endPoint x: 565, endPoint y: 353, distance: 215.9
click at [565, 353] on input "блокнот с прочным креплением листов" at bounding box center [494, 343] width 300 height 26
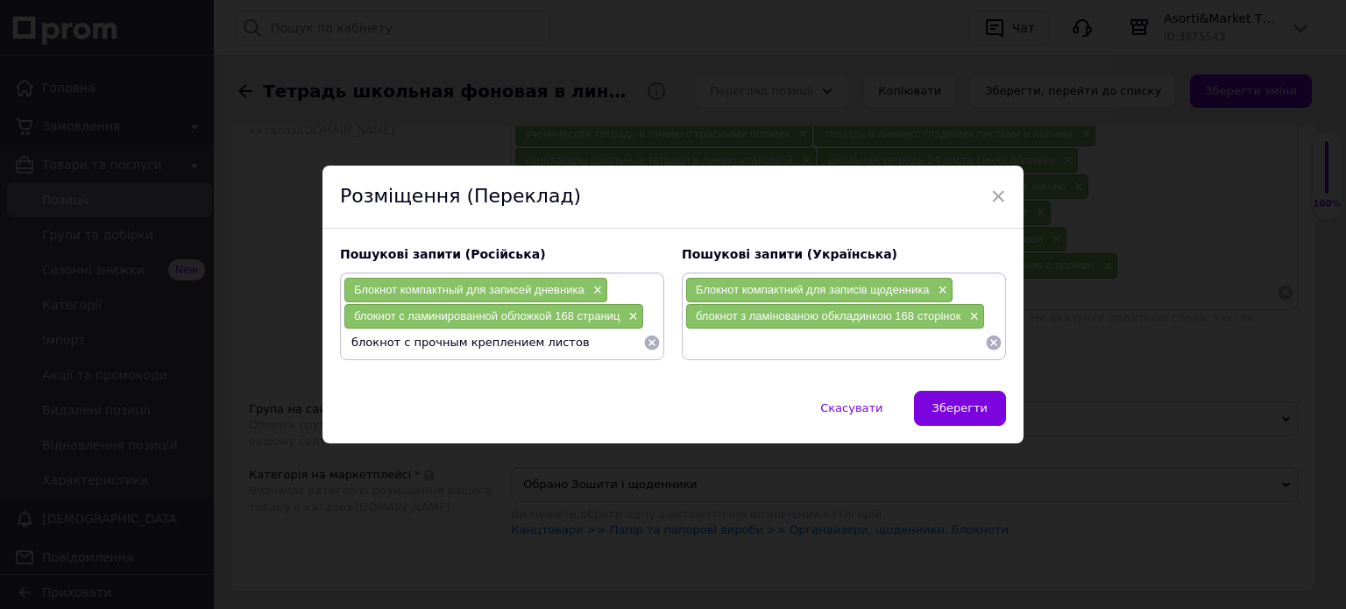
click at [515, 350] on input "блокнот с прочным креплением листов" at bounding box center [494, 343] width 300 height 26
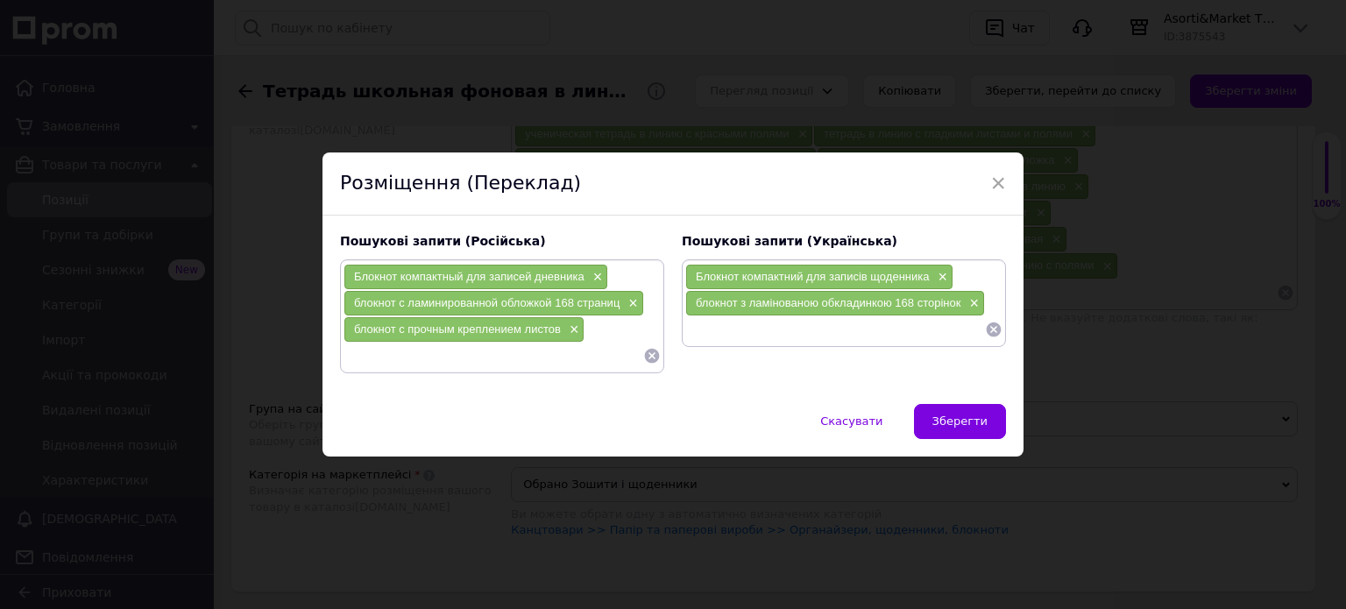
click at [692, 325] on input at bounding box center [835, 329] width 300 height 26
paste input "блокнот із міцним кріпленням листів"
type input "блокнот із міцним кріпленням листів"
drag, startPoint x: 348, startPoint y: 351, endPoint x: 491, endPoint y: 488, distance: 198.4
click at [349, 352] on input at bounding box center [494, 356] width 300 height 26
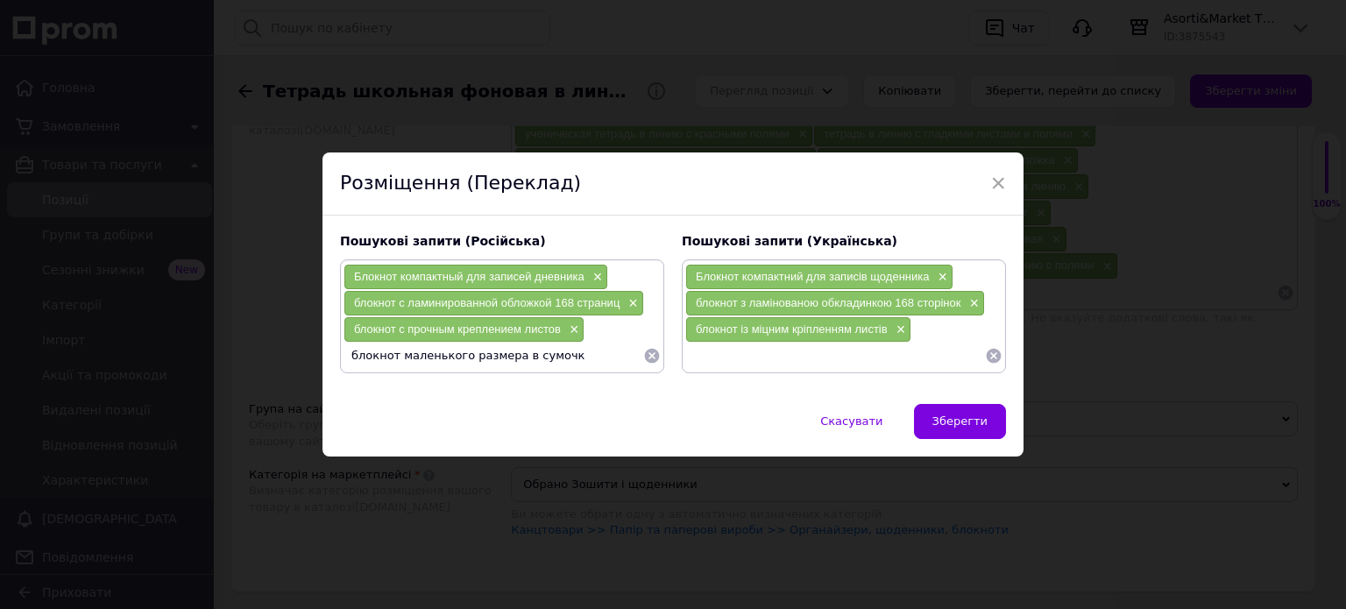
type input "блокнот маленького размера в сумочку"
drag, startPoint x: 347, startPoint y: 352, endPoint x: 567, endPoint y: 357, distance: 220.1
click at [567, 357] on input "блокнот маленького размера в сумочку" at bounding box center [494, 356] width 300 height 26
click at [547, 356] on input "блокнот маленького размера в сумочку" at bounding box center [494, 356] width 300 height 26
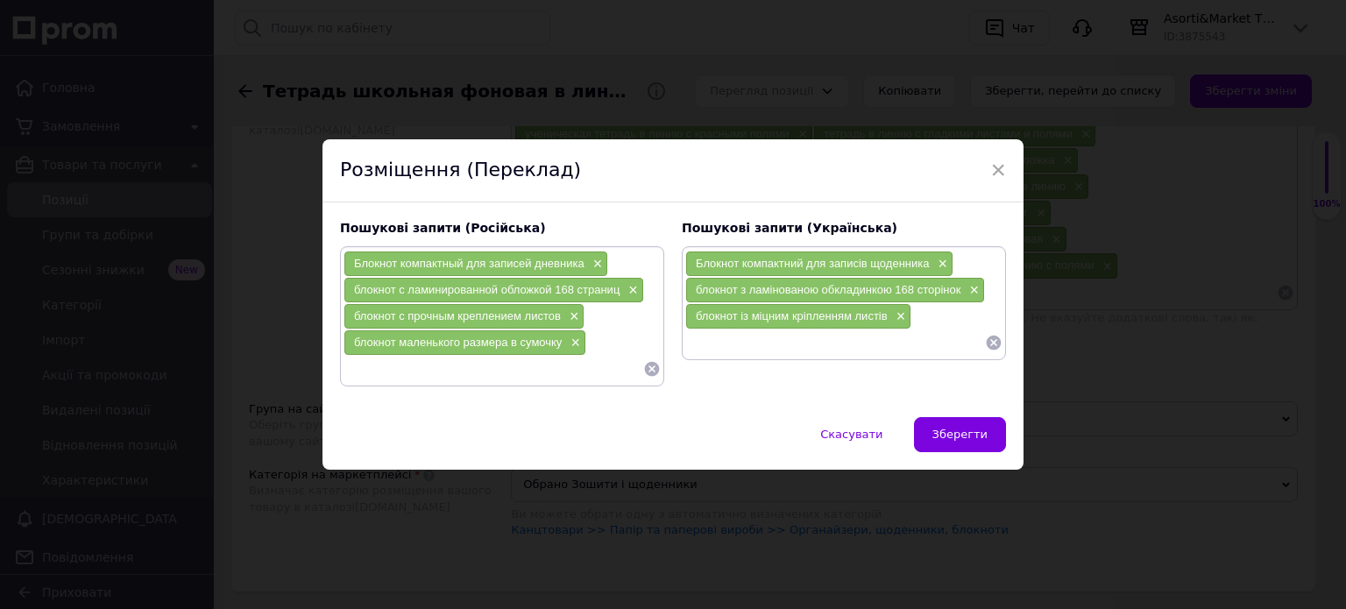
click at [700, 350] on input at bounding box center [835, 343] width 300 height 26
paste input "блокнот маленького розміру в сумочку"
type input "блокнот маленького розміру в сумочку"
click at [358, 373] on input at bounding box center [494, 369] width 300 height 26
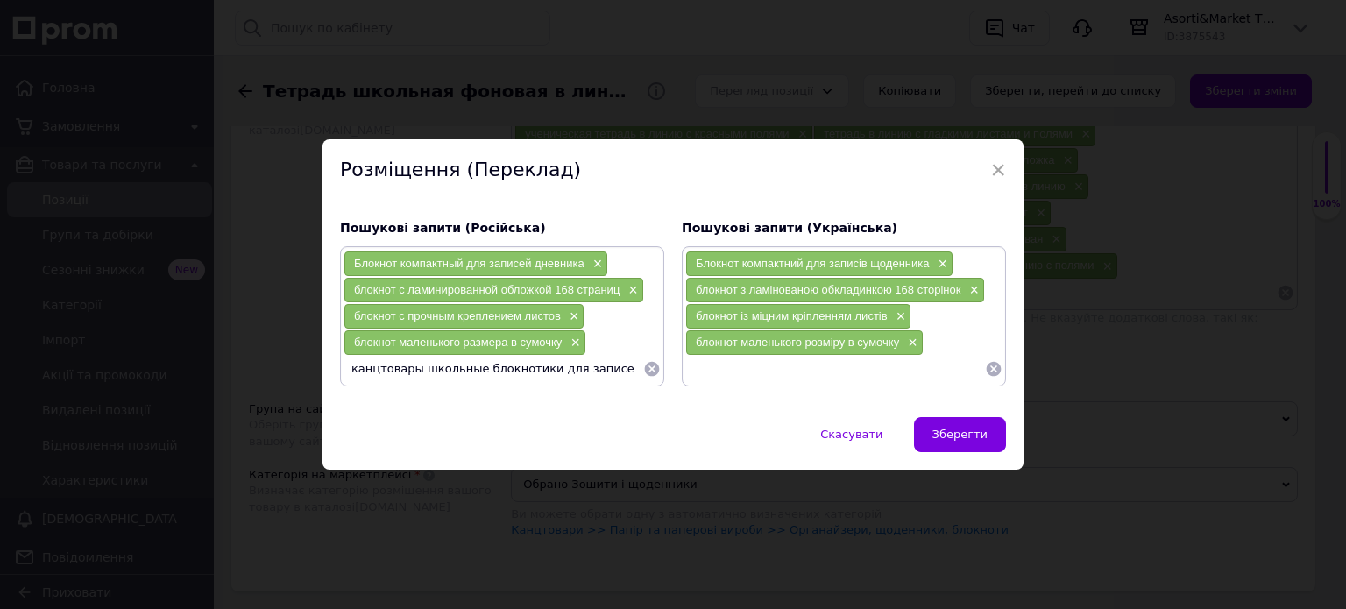
type input "канцтовары школьные блокнотики для записей"
drag, startPoint x: 344, startPoint y: 371, endPoint x: 605, endPoint y: 378, distance: 261.3
click at [607, 376] on input "канцтовары школьные блокнотики для записей" at bounding box center [494, 369] width 300 height 26
click at [572, 370] on input "канцтовары школьные блокнотики для записей" at bounding box center [494, 369] width 300 height 26
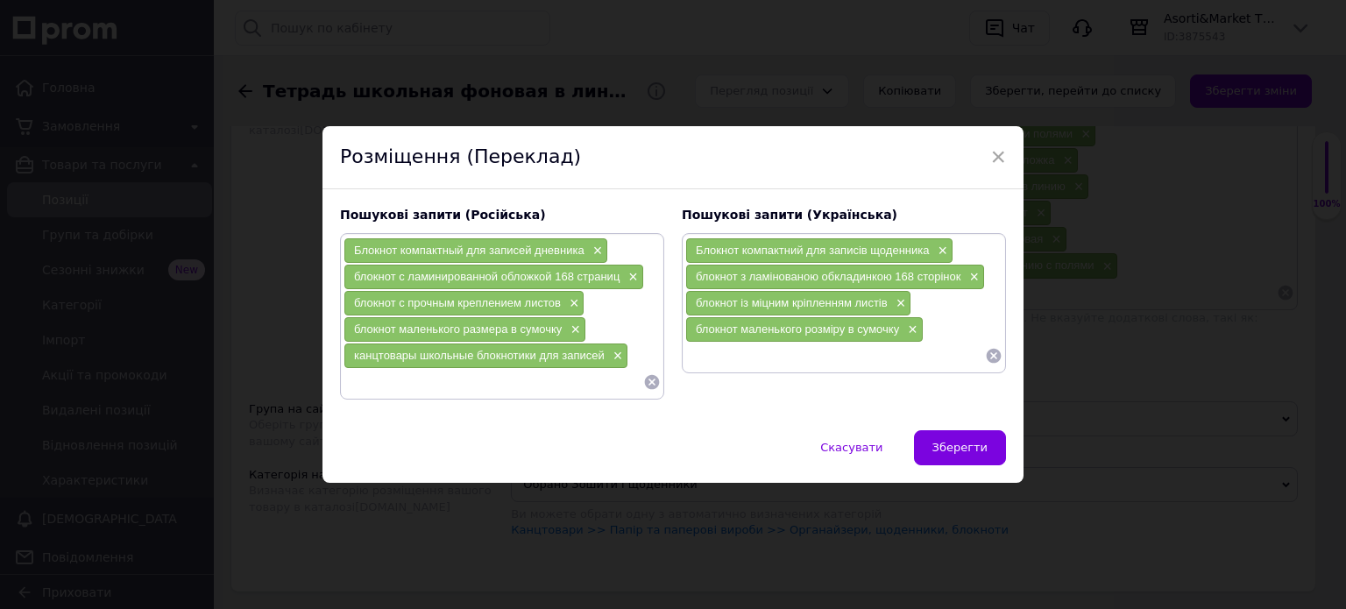
click at [699, 361] on input at bounding box center [835, 356] width 300 height 26
paste input "канцтовари шкільні блокнотики для записів"
type input "канцтовари шкільні блокнотики для записів"
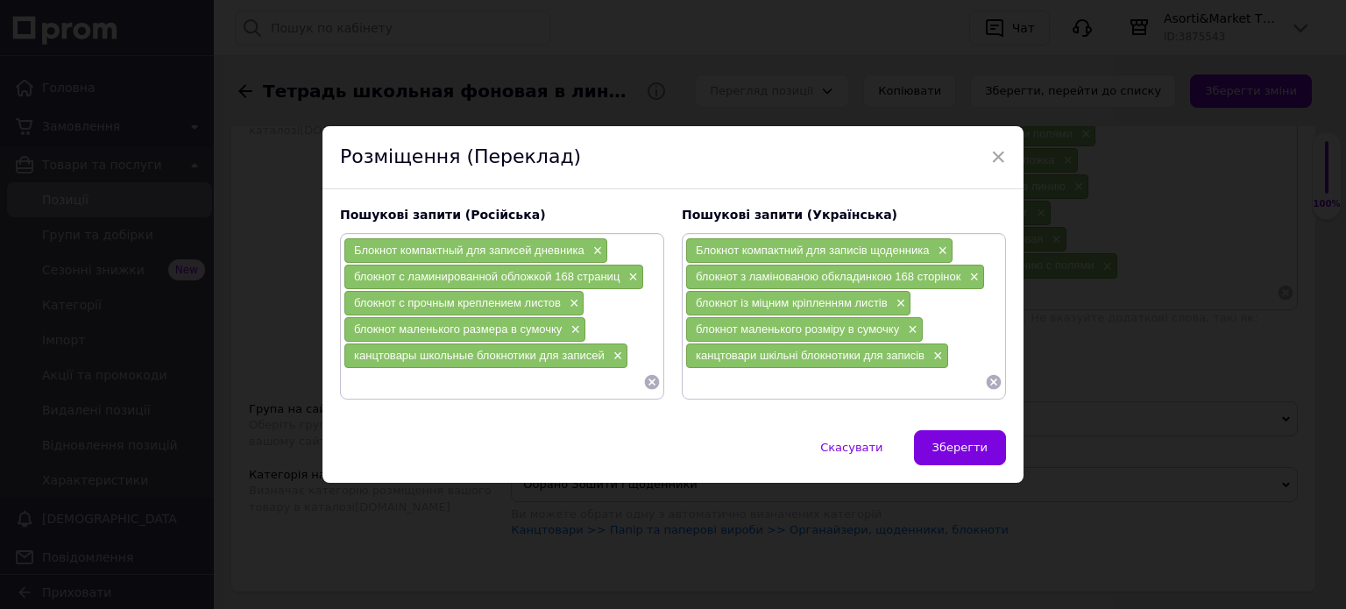
click at [393, 375] on input at bounding box center [494, 382] width 300 height 26
type input "портативный блокнот в рюкзак сумку 168 страниц"
drag, startPoint x: 347, startPoint y: 388, endPoint x: 621, endPoint y: 393, distance: 273.5
click at [621, 393] on input "портативный блокнот в рюкзак сумку 168 страниц" at bounding box center [494, 382] width 300 height 26
click at [569, 390] on input "портативный блокнот в рюкзак сумку 168 страниц" at bounding box center [494, 382] width 300 height 26
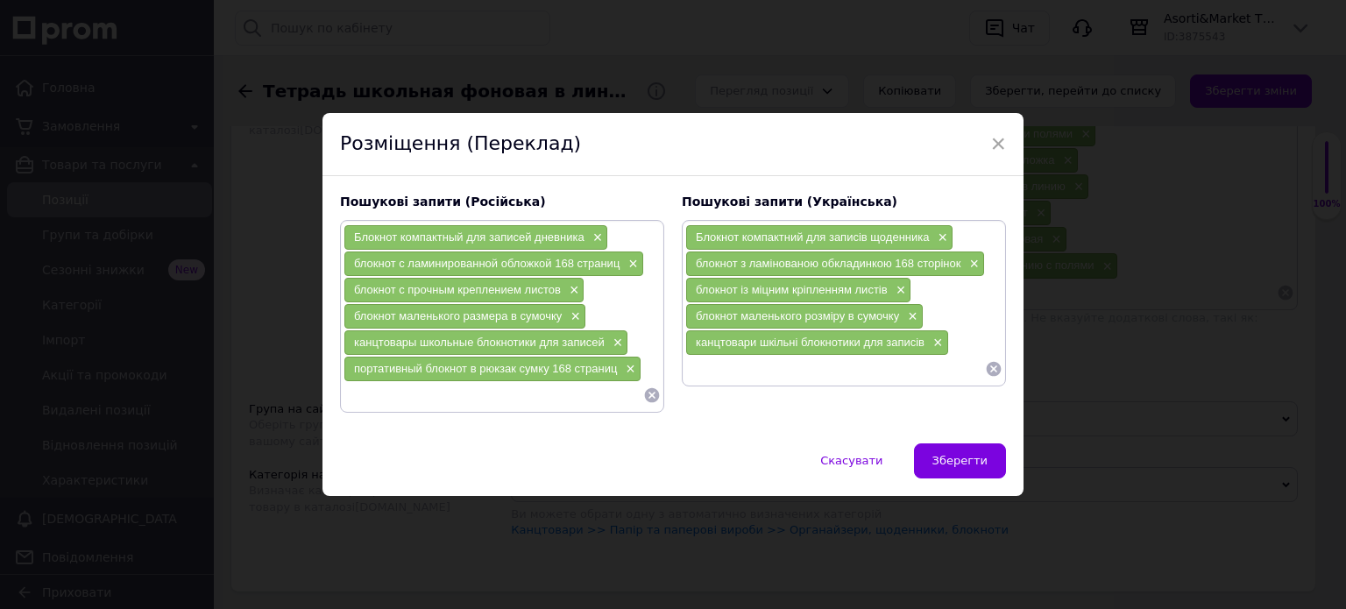
click at [703, 369] on input at bounding box center [835, 369] width 300 height 26
paste input "портативний блокнот у рюкзак сумку 168 сторінок"
type input "портативний блокнот у рюкзак сумку 168 сторінок"
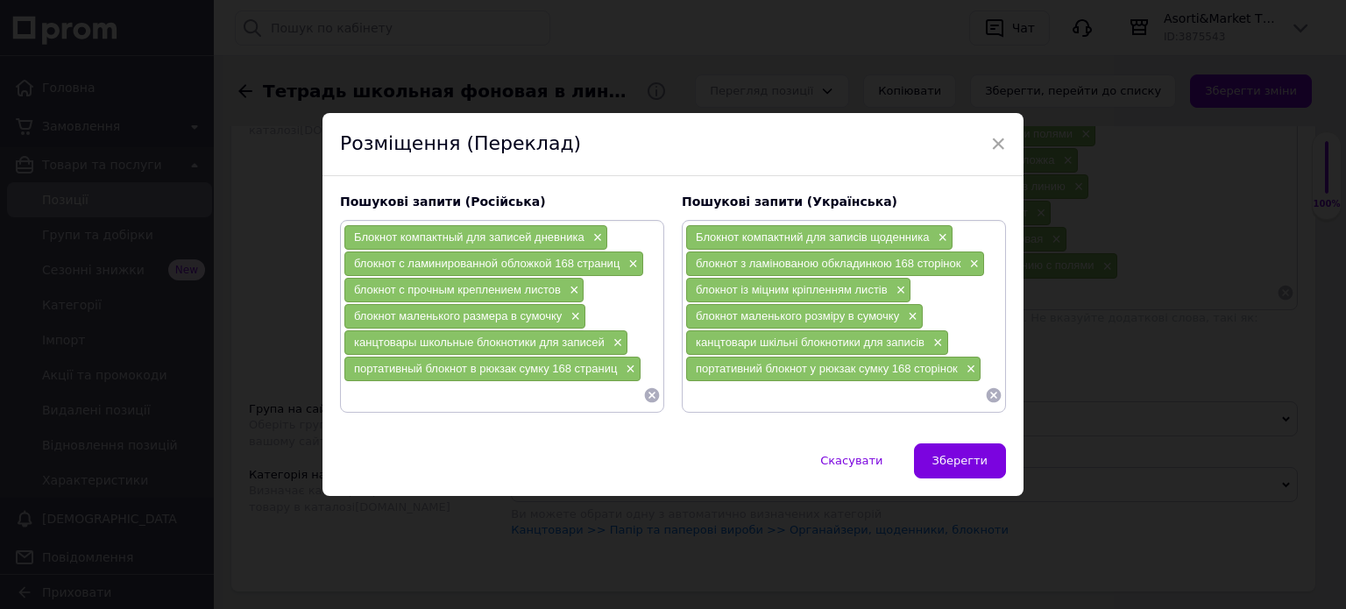
click at [368, 392] on input at bounding box center [494, 395] width 300 height 26
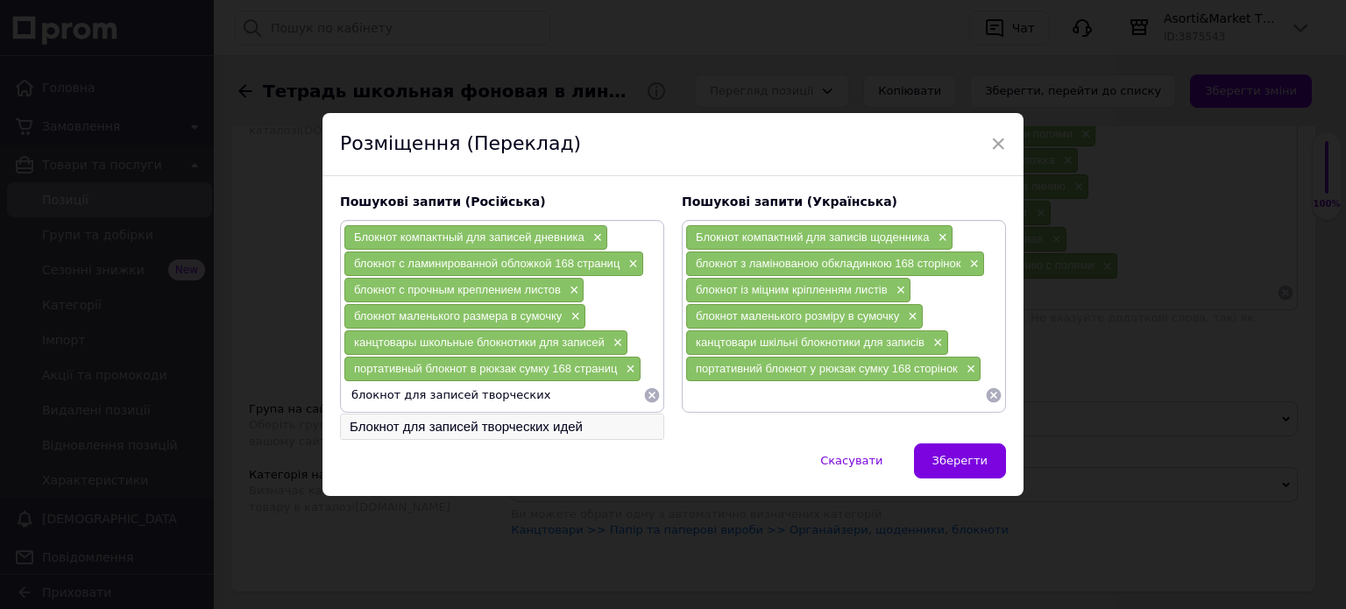
type input "блокнот для записей творческих"
click at [408, 424] on li "Блокнот для записей творческих идей" at bounding box center [502, 427] width 323 height 25
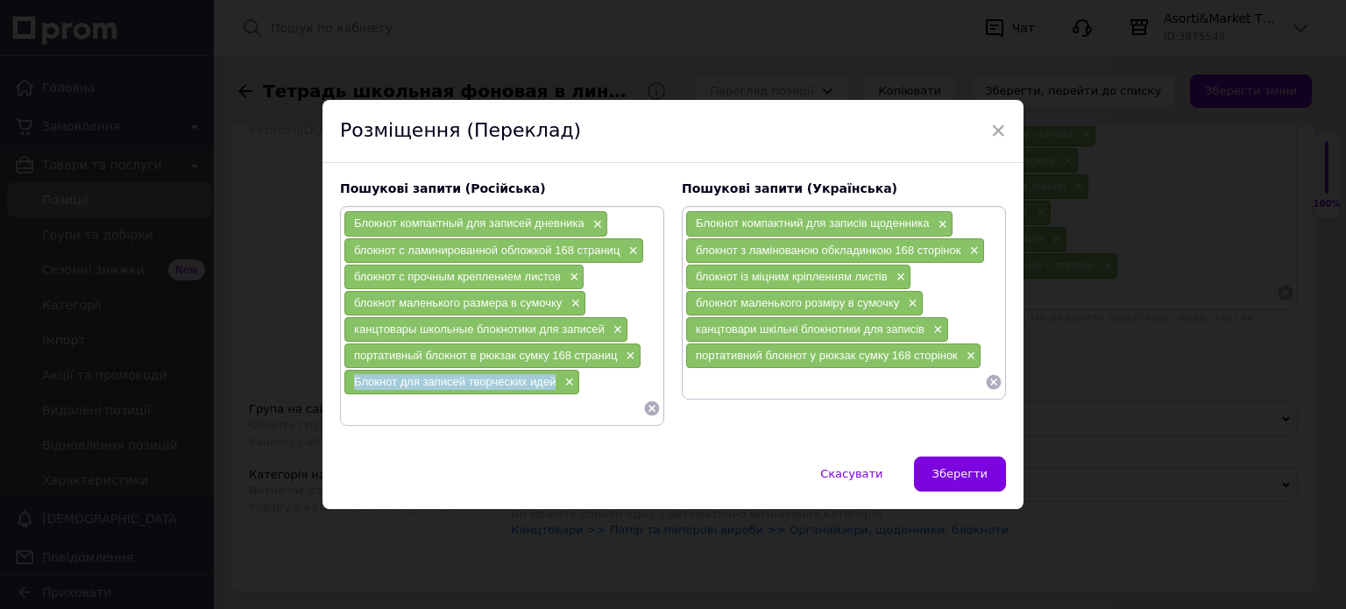
drag, startPoint x: 349, startPoint y: 377, endPoint x: 550, endPoint y: 388, distance: 201.9
click at [550, 388] on div "Блокнот для записей творческих идей ×" at bounding box center [461, 382] width 235 height 25
copy span "Блокнот для записей творческих идей"
click at [565, 376] on span "×" at bounding box center [567, 382] width 14 height 15
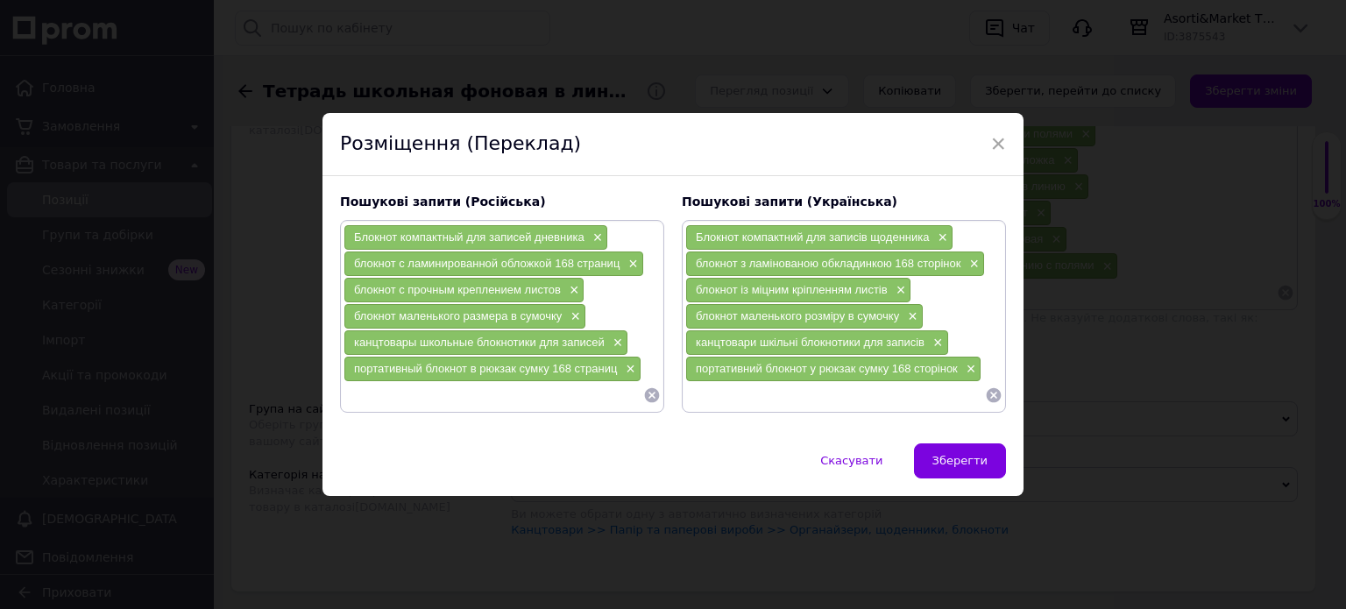
click at [403, 395] on input at bounding box center [494, 395] width 300 height 26
paste input "Блокнот для записей творческих идей"
type input "Блокнот для записей творческих идей заметок"
drag, startPoint x: 345, startPoint y: 394, endPoint x: 596, endPoint y: 401, distance: 250.8
click at [596, 401] on input "Блокнот для записей творческих идей заметок" at bounding box center [494, 395] width 300 height 26
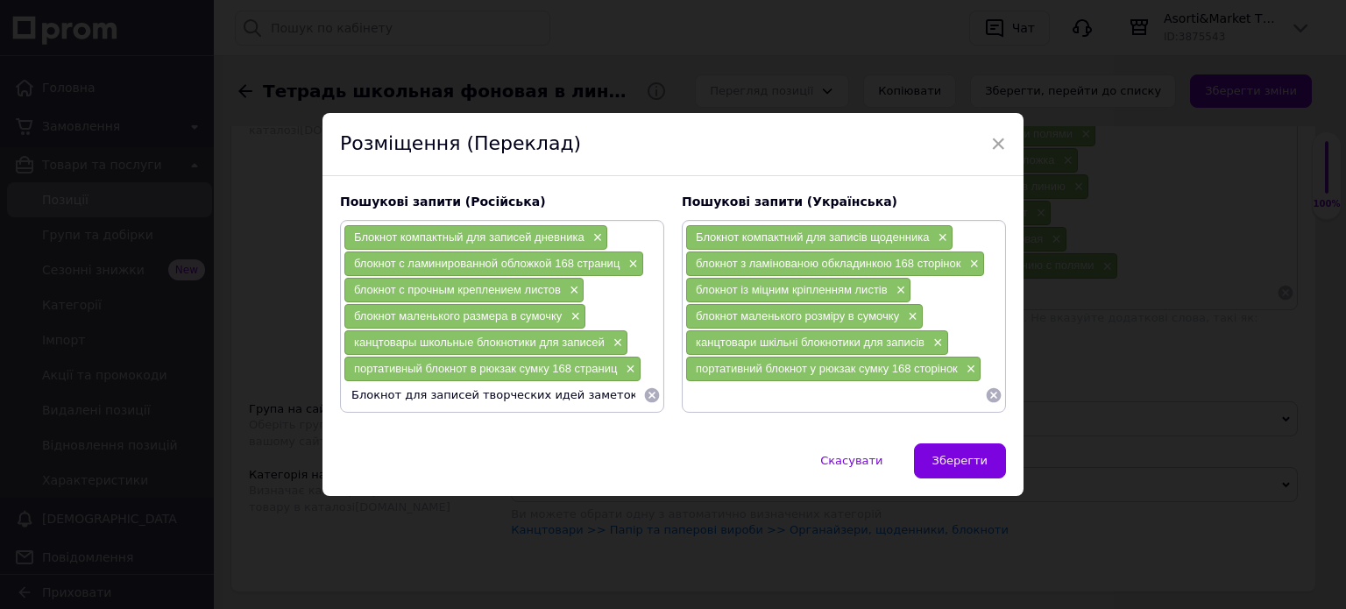
click at [523, 402] on input "Блокнот для записей творческих идей заметок" at bounding box center [494, 395] width 300 height 26
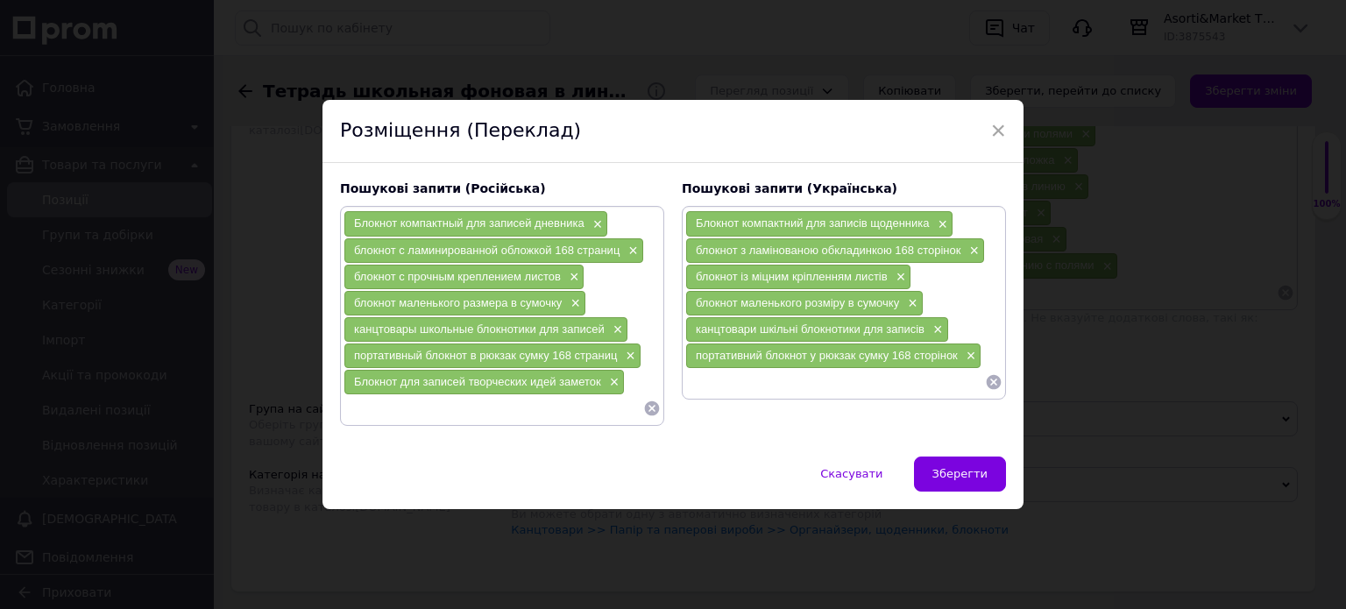
click at [692, 384] on input at bounding box center [835, 382] width 300 height 26
paste input "Блокнот для записів творчих ідей нотаток"
type input "Блокнот для записів творчих ідей нотаток"
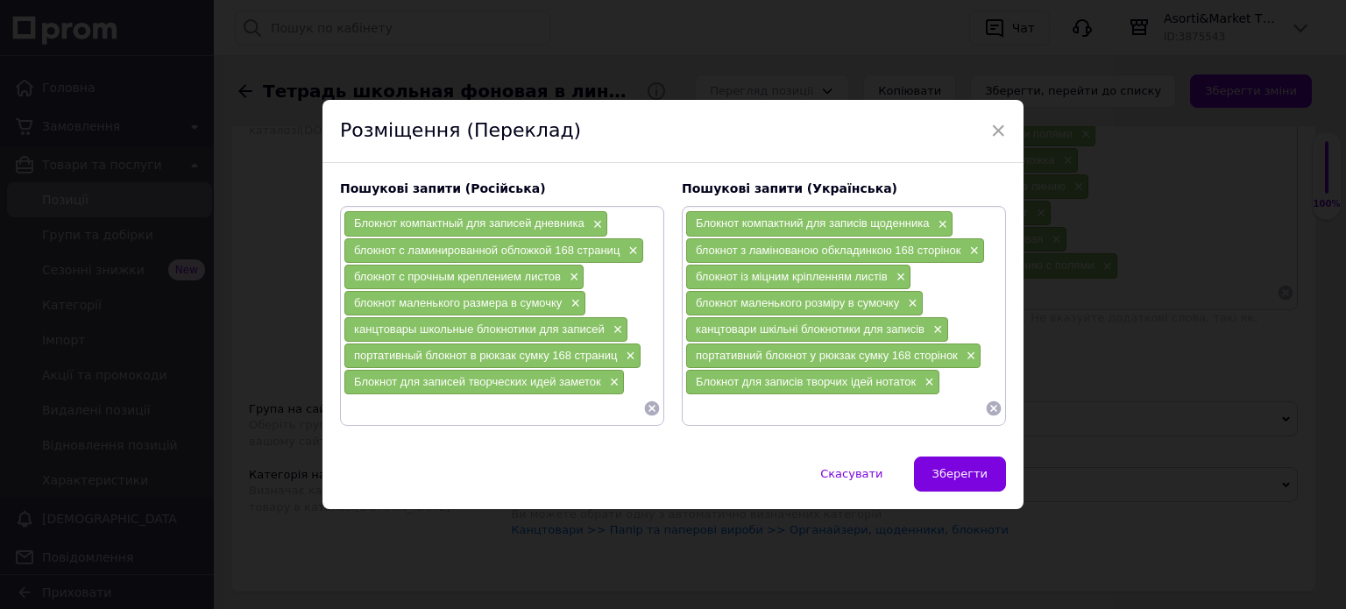
click at [369, 416] on input at bounding box center [494, 408] width 300 height 26
click at [526, 406] on input "блокнот ежедневник небольшой с твердой обложкой" at bounding box center [494, 408] width 300 height 26
type input "блокнот ежедневник небольшой твердая обложка"
drag, startPoint x: 349, startPoint y: 406, endPoint x: 624, endPoint y: 397, distance: 275.4
click at [624, 397] on input "блокнот ежедневник небольшой твердая обложка" at bounding box center [494, 408] width 300 height 26
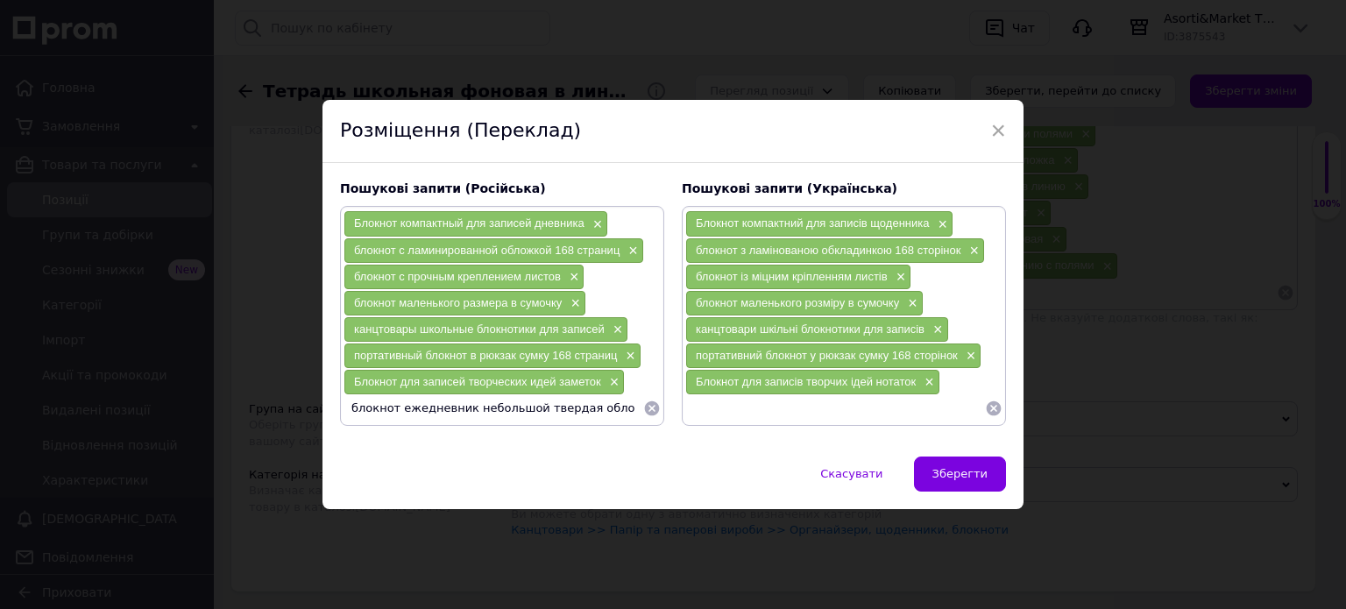
click at [529, 408] on input "блокнот ежедневник небольшой твердая обложка" at bounding box center [494, 408] width 300 height 26
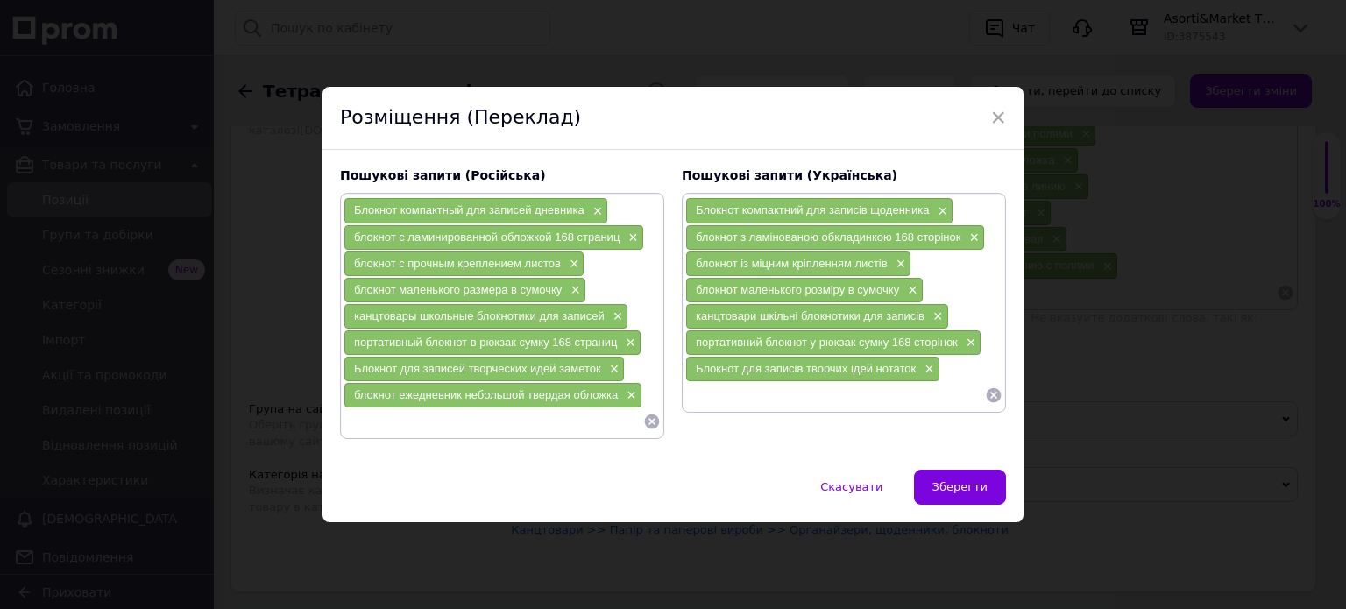
click at [694, 395] on input at bounding box center [835, 395] width 300 height 26
paste input "блокнот щоденник невеликий тверда обкладинка"
type input "блокнот щоденник невеликий тверда обкладинка"
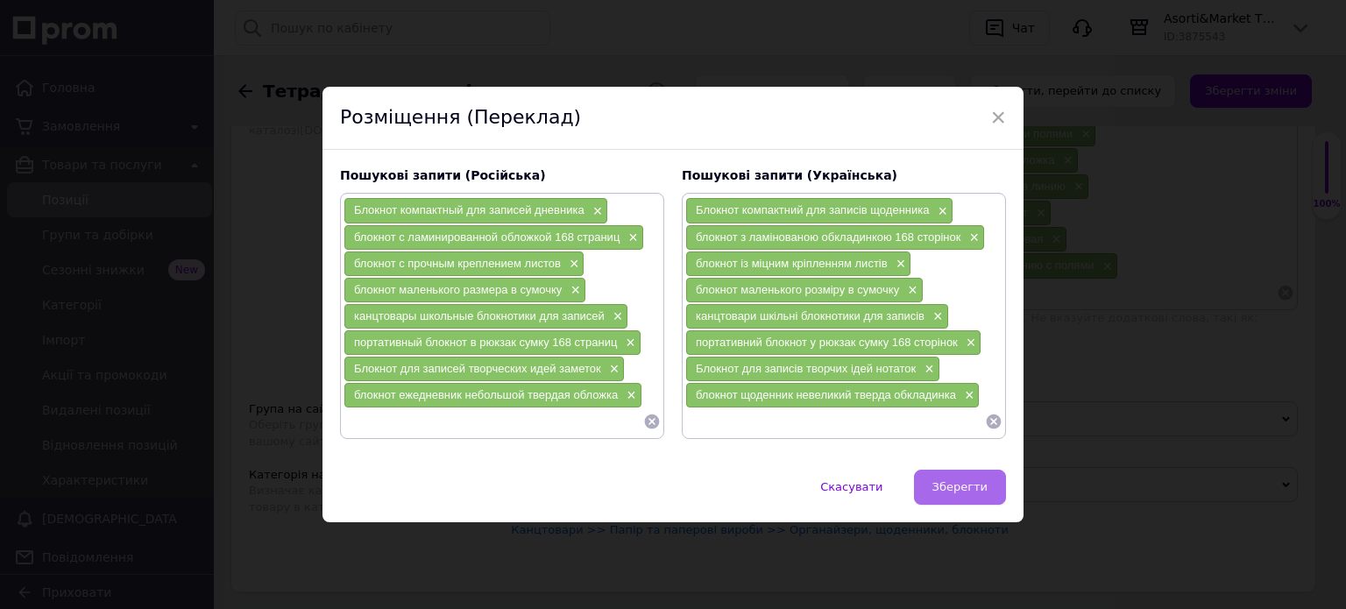
click at [955, 490] on span "Зберегти" at bounding box center [960, 486] width 55 height 13
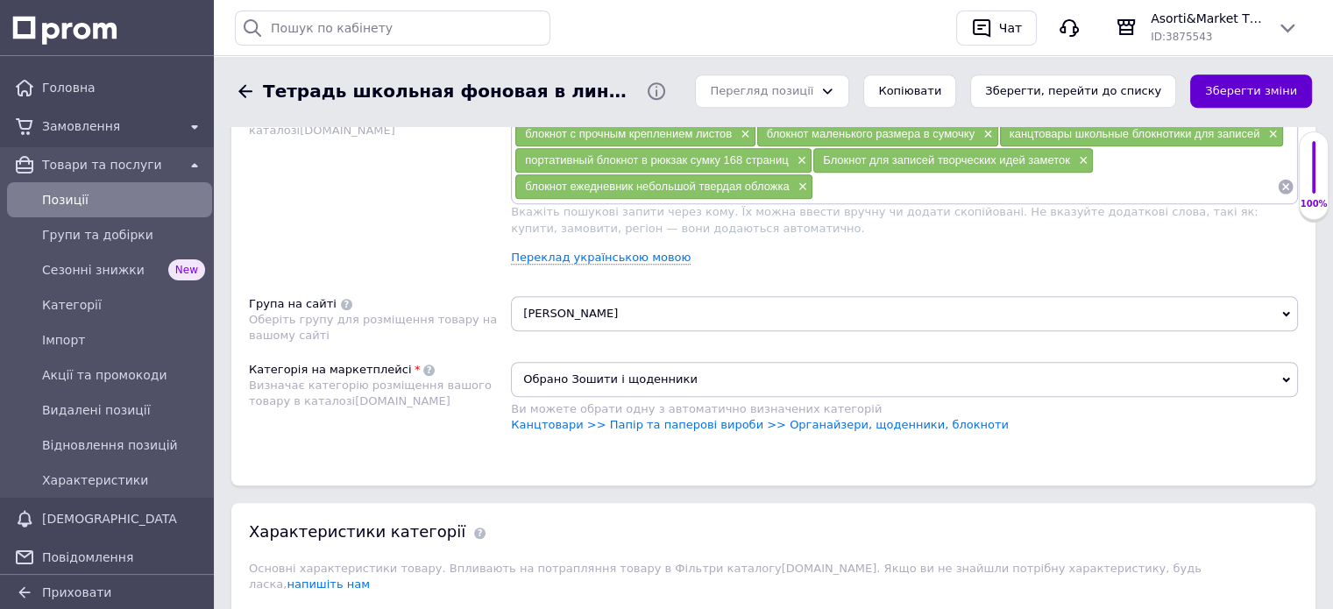
click at [1266, 98] on button "Зберегти зміни" at bounding box center [1251, 92] width 122 height 34
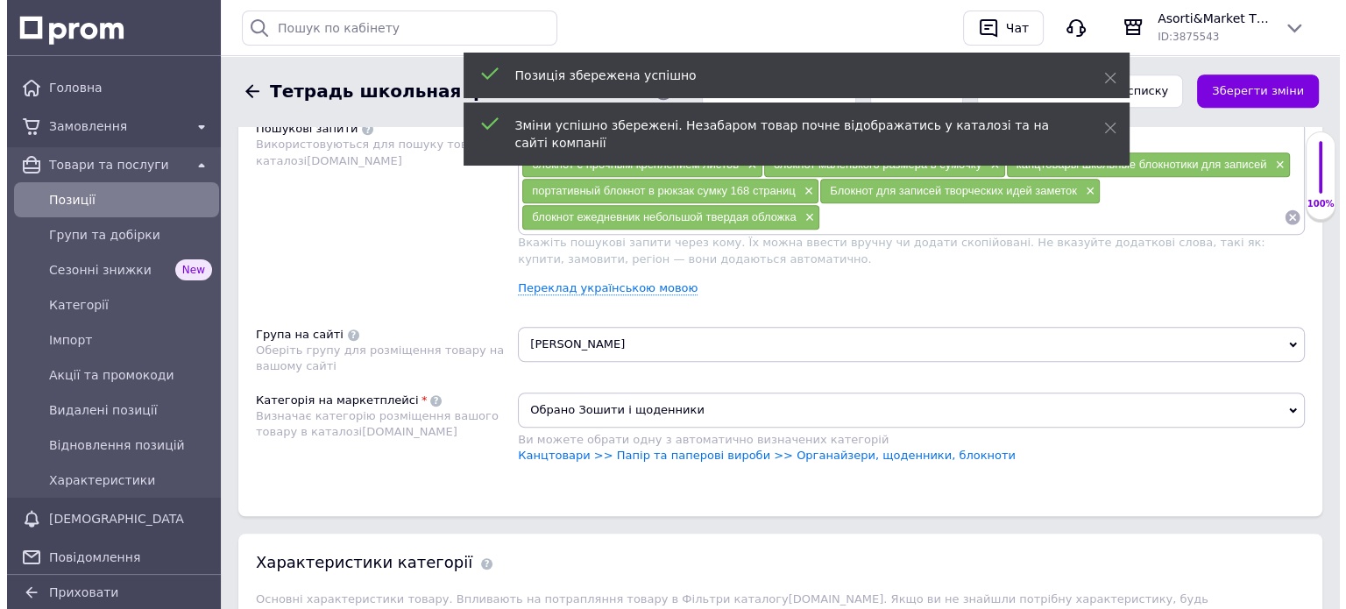
scroll to position [1140, 0]
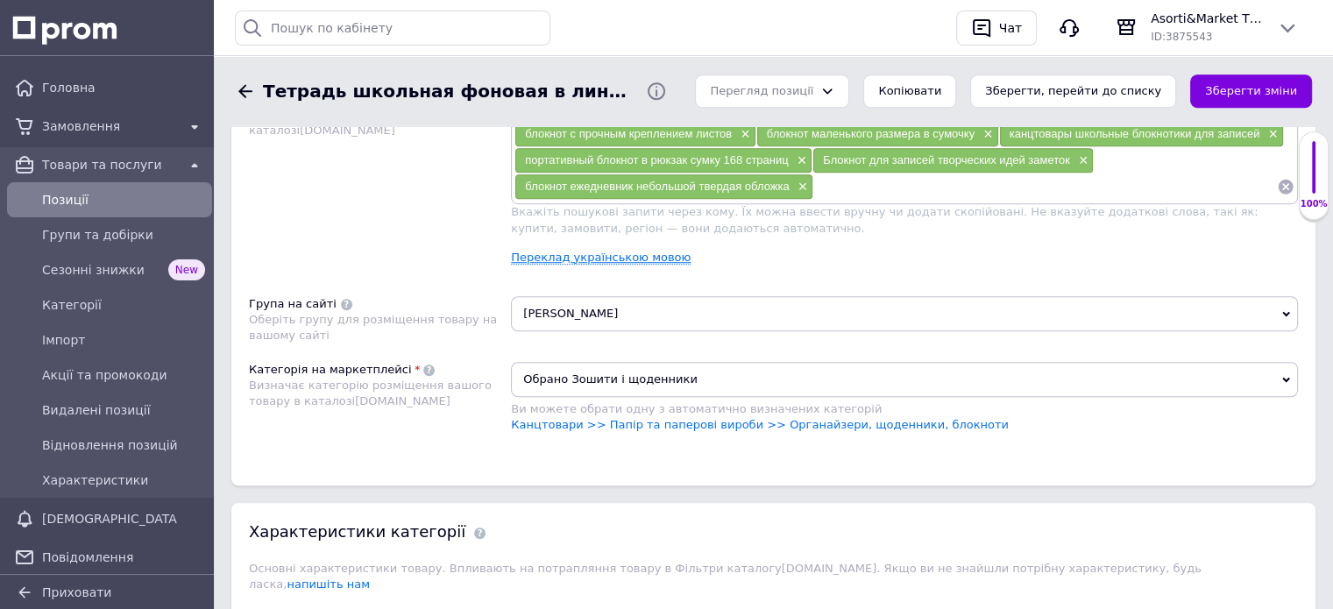
click at [624, 255] on link "Переклад українською мовою" at bounding box center [601, 258] width 180 height 14
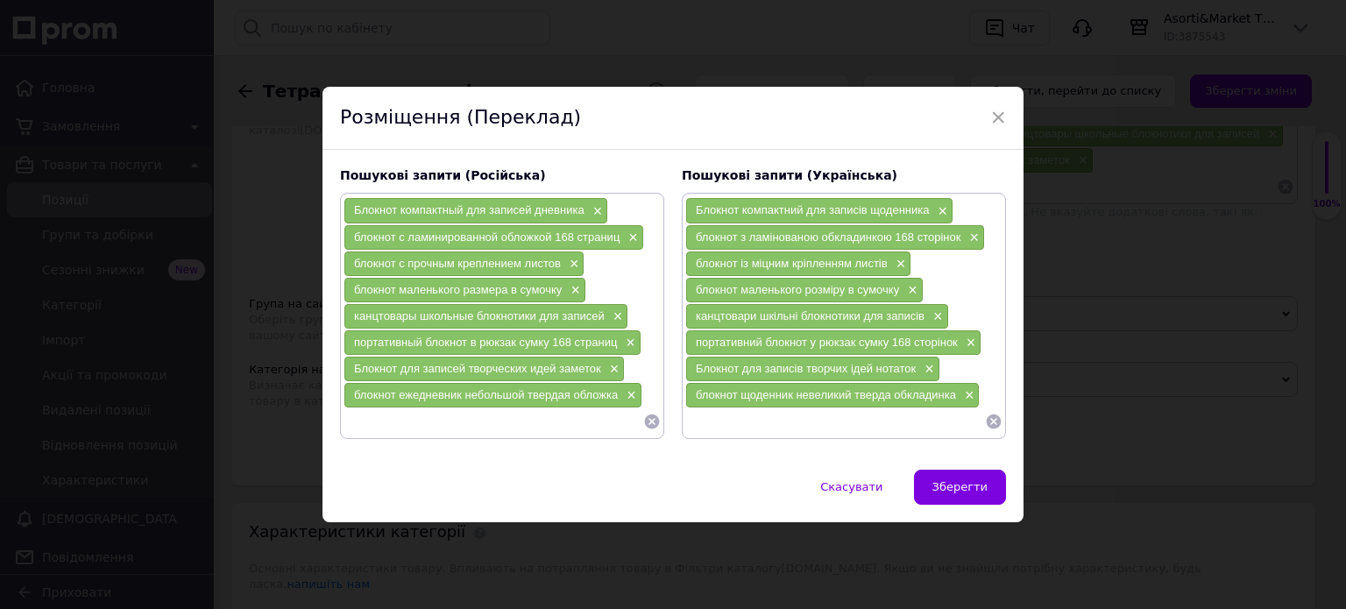
click at [359, 425] on input at bounding box center [494, 421] width 300 height 26
type input "мини блокнот с яркой обложкой гладкими листами"
drag, startPoint x: 348, startPoint y: 425, endPoint x: 621, endPoint y: 443, distance: 273.2
click at [621, 443] on div "Пошукові запити (Російська) Блокнот компактный для записей дневника × блокнот с…" at bounding box center [502, 303] width 342 height 289
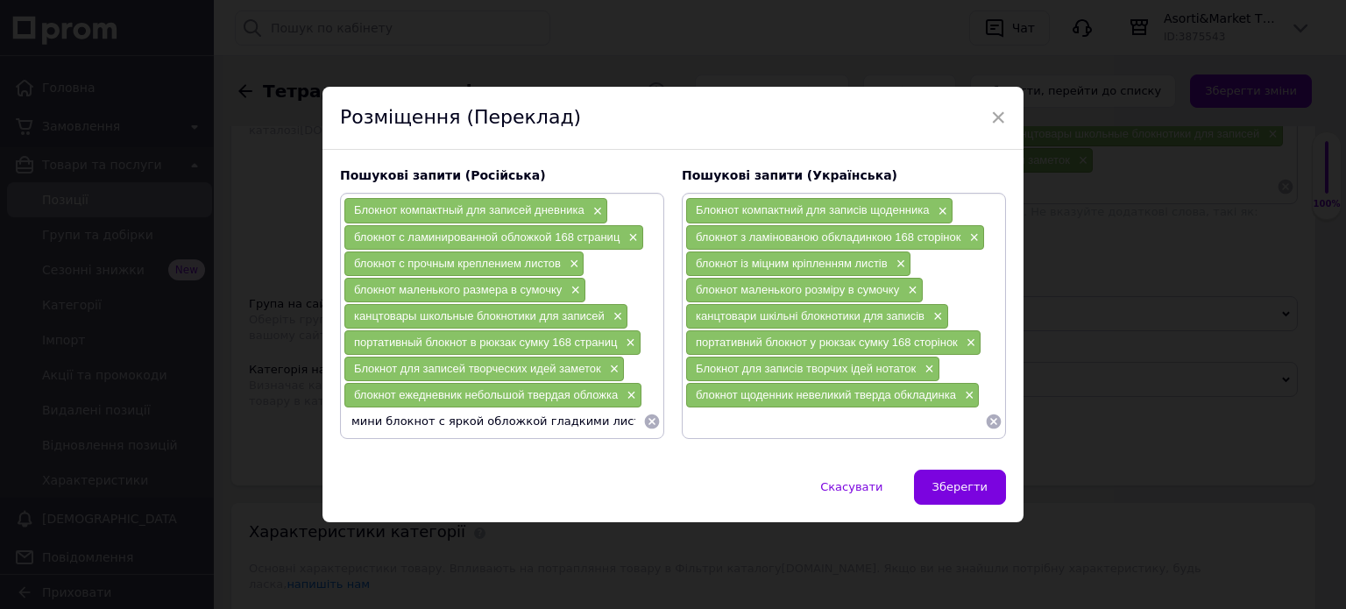
click at [508, 417] on input "мини блокнот с яркой обложкой гладкими листами" at bounding box center [494, 421] width 300 height 26
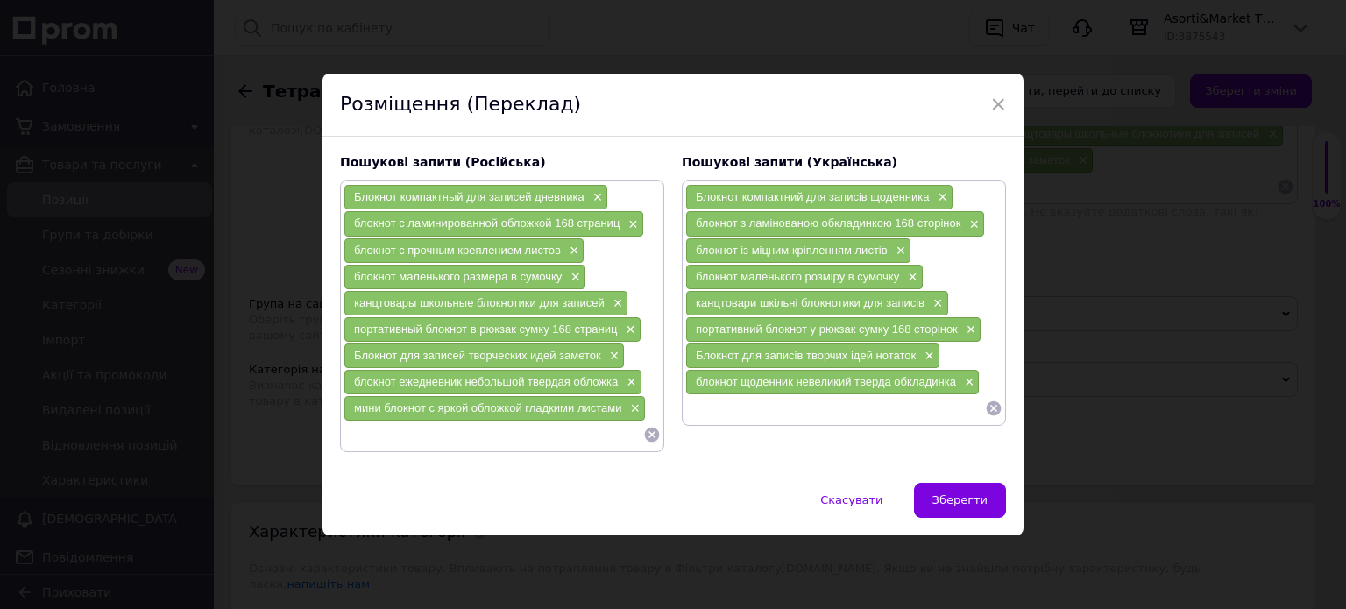
click at [710, 405] on input at bounding box center [835, 408] width 300 height 26
paste input "міні блокнот з яскравою обкладинкою гладкими листами"
type input "міні блокнот з яскравою обкладинкою гладкими листами"
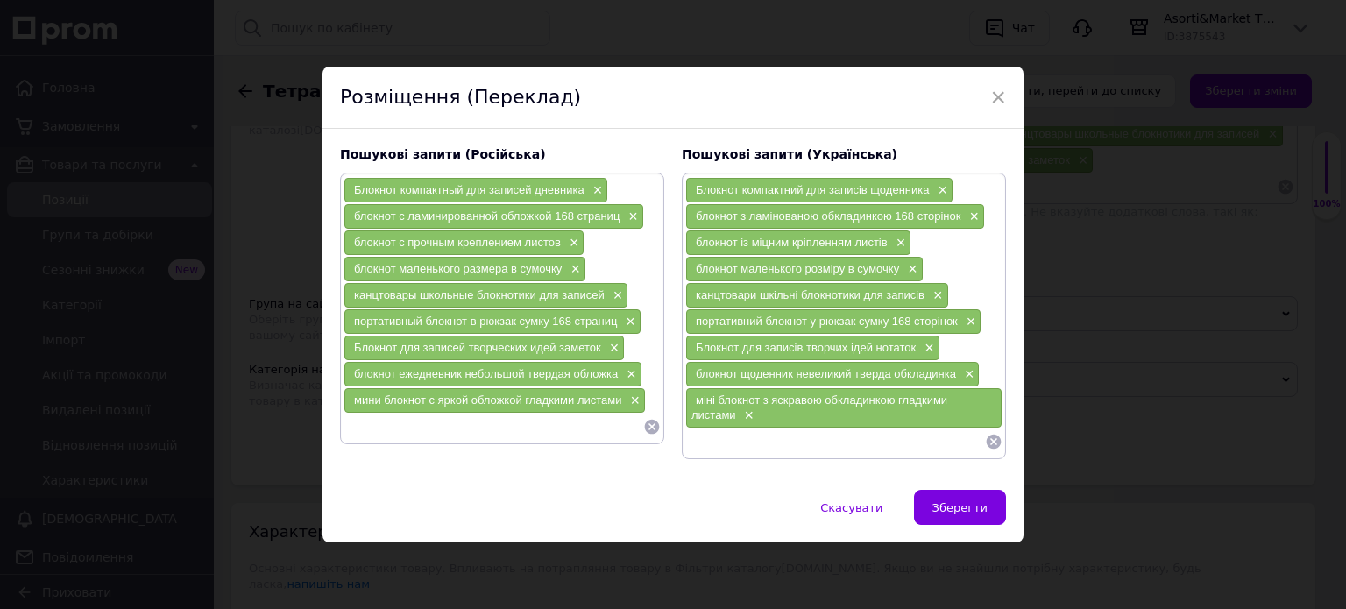
click at [352, 435] on input at bounding box center [494, 427] width 300 height 26
click at [484, 423] on input "блокнот для творческих записей" at bounding box center [494, 427] width 300 height 26
click at [478, 426] on input "блокнот для творческих записей" at bounding box center [494, 427] width 300 height 26
type input "блокнот для творческих офисных записей"
drag, startPoint x: 350, startPoint y: 423, endPoint x: 584, endPoint y: 423, distance: 234.0
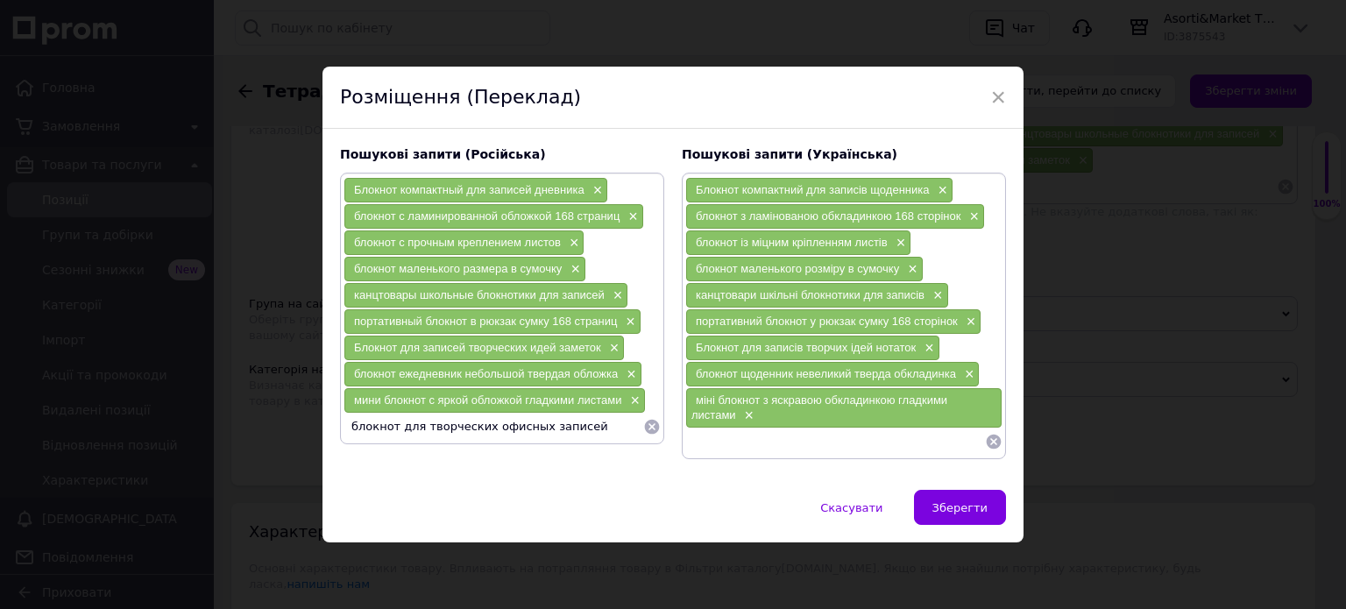
click at [584, 423] on input "блокнот для творческих офисных записей" at bounding box center [494, 427] width 300 height 26
click at [546, 430] on input "блокнот для творческих офисных записей" at bounding box center [494, 427] width 300 height 26
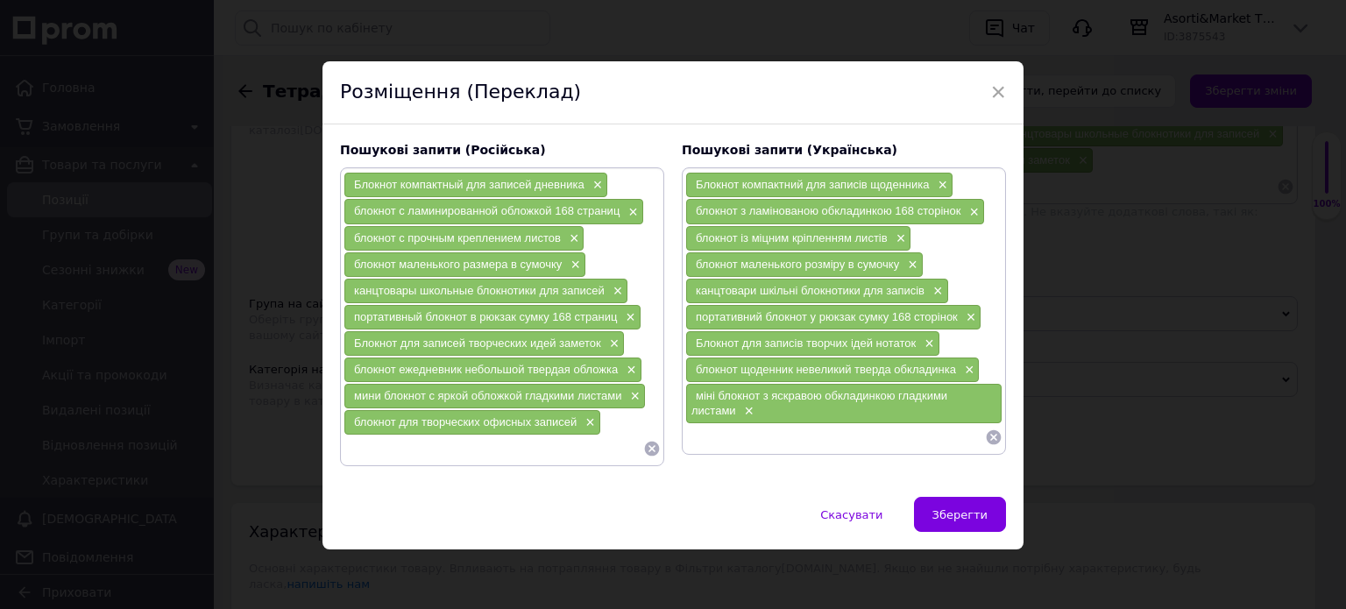
click at [700, 437] on input at bounding box center [835, 437] width 300 height 26
paste input "блокнот для творчих офісних записів"
type input "блокнот для творчих офісних записів"
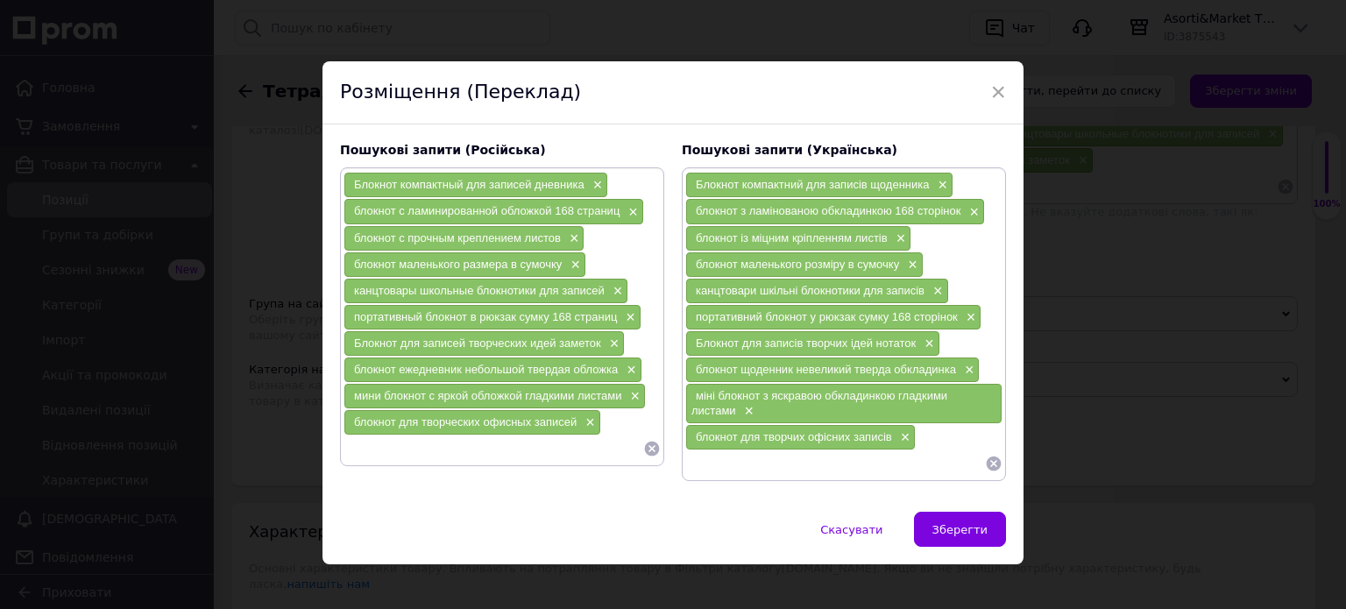
click at [395, 451] on input at bounding box center [494, 449] width 300 height 26
type input "блокнот с прочными скрепками ламинацией"
drag, startPoint x: 349, startPoint y: 446, endPoint x: 592, endPoint y: 449, distance: 242.8
click at [592, 449] on input "блокнот с прочными скрепками ламинацией" at bounding box center [494, 449] width 300 height 26
click at [573, 437] on input "блокнот с прочными скрепками ламинацией" at bounding box center [494, 449] width 300 height 26
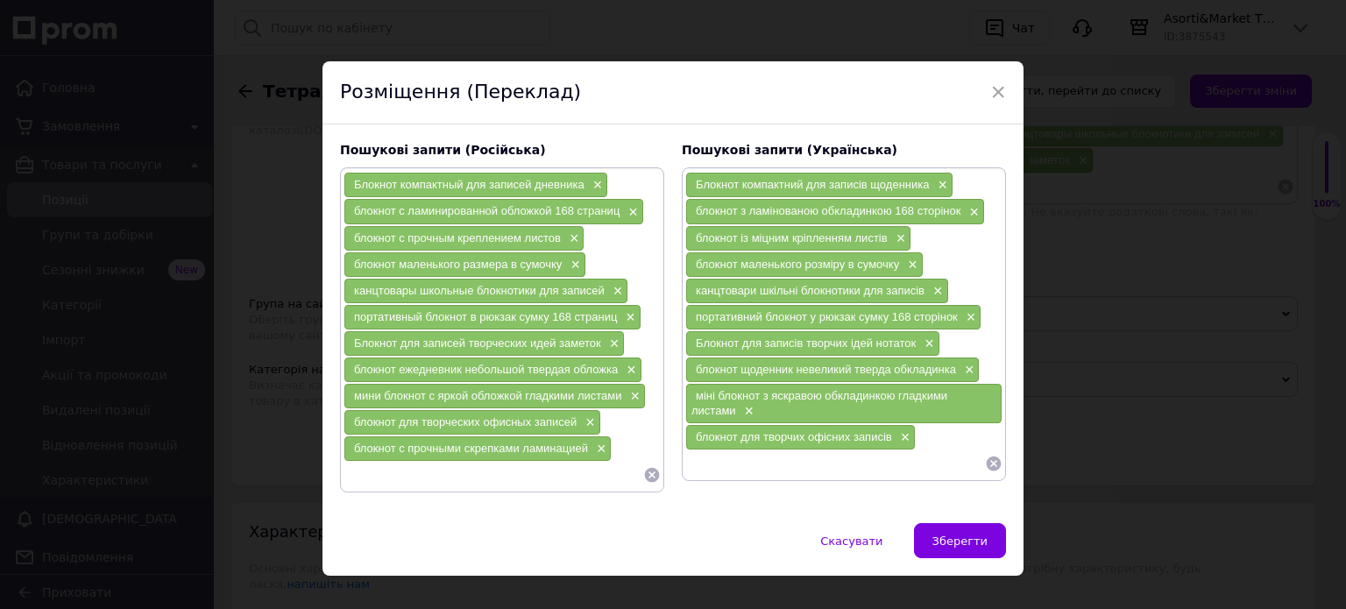
click at [704, 454] on input at bounding box center [835, 464] width 300 height 26
paste input "блокнот із міцними скріпками ламінацією"
type input "блокнот із міцними скріпками ламінацією"
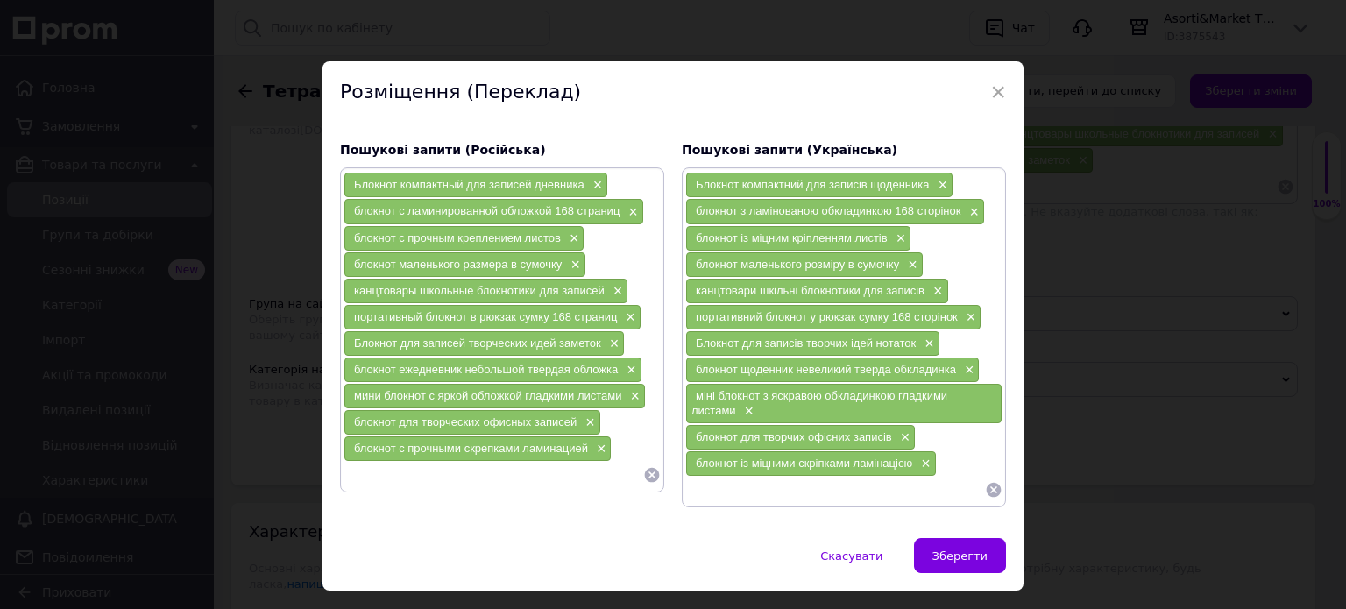
click at [400, 467] on input at bounding box center [494, 475] width 300 height 26
click at [949, 550] on span "Зберегти" at bounding box center [960, 556] width 55 height 13
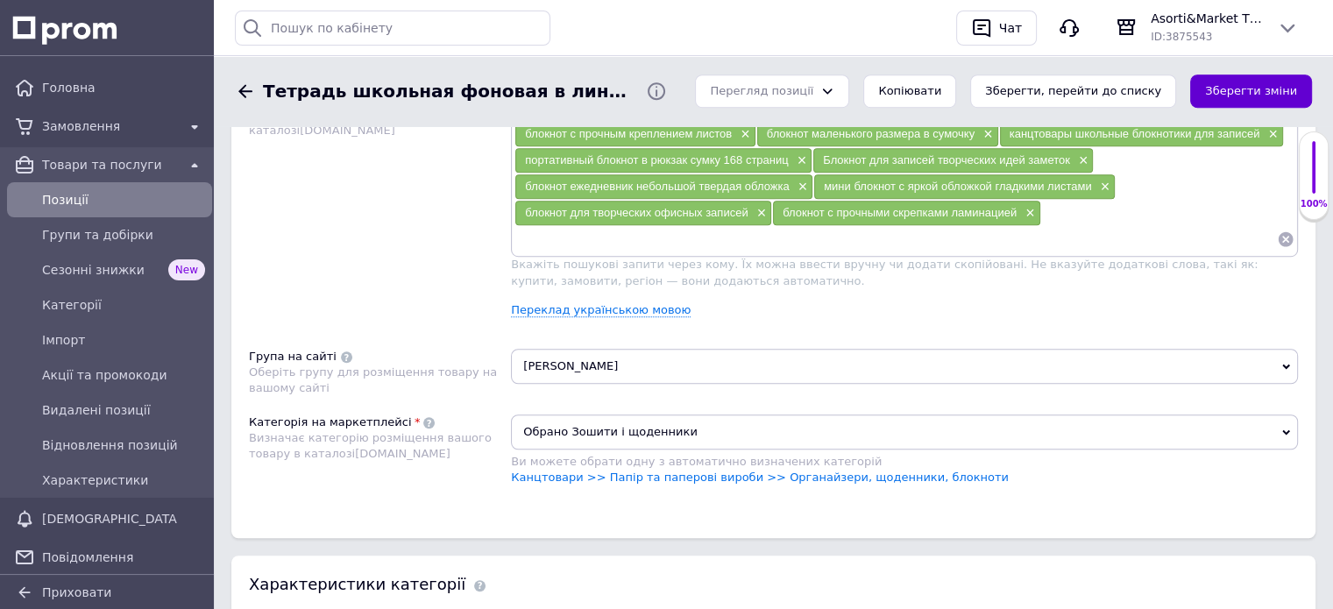
click at [1227, 94] on button "Зберегти зміни" at bounding box center [1251, 92] width 122 height 34
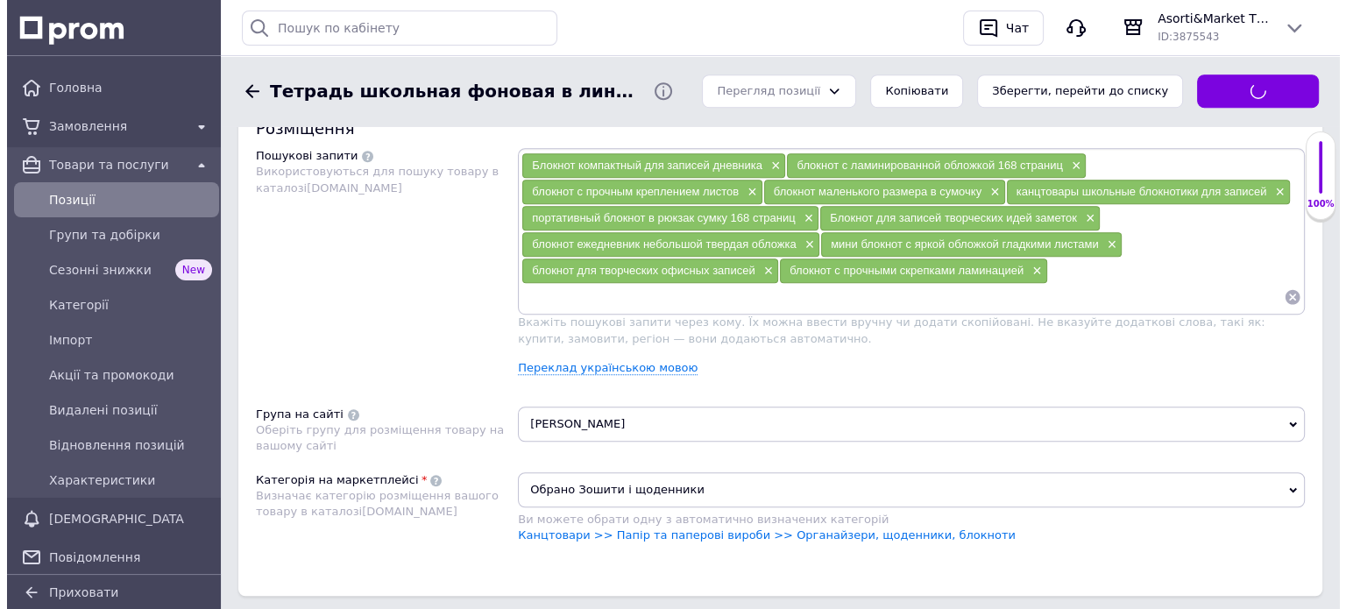
scroll to position [1052, 0]
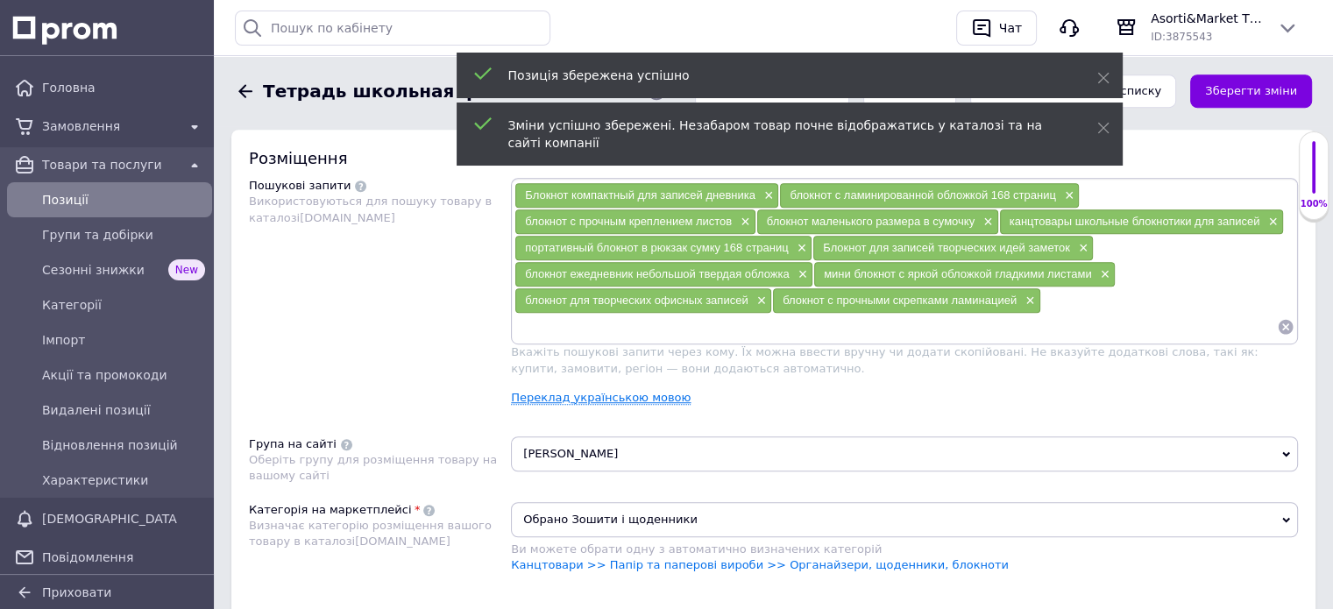
click at [560, 395] on link "Переклад українською мовою" at bounding box center [601, 398] width 180 height 14
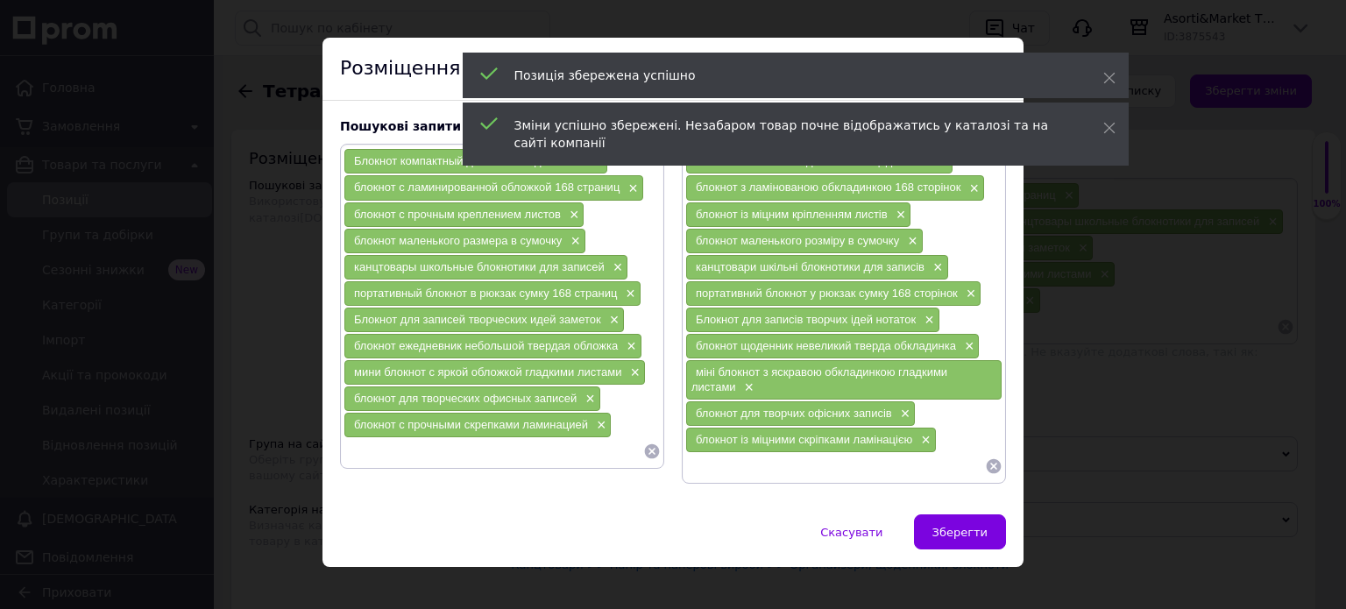
scroll to position [37, 0]
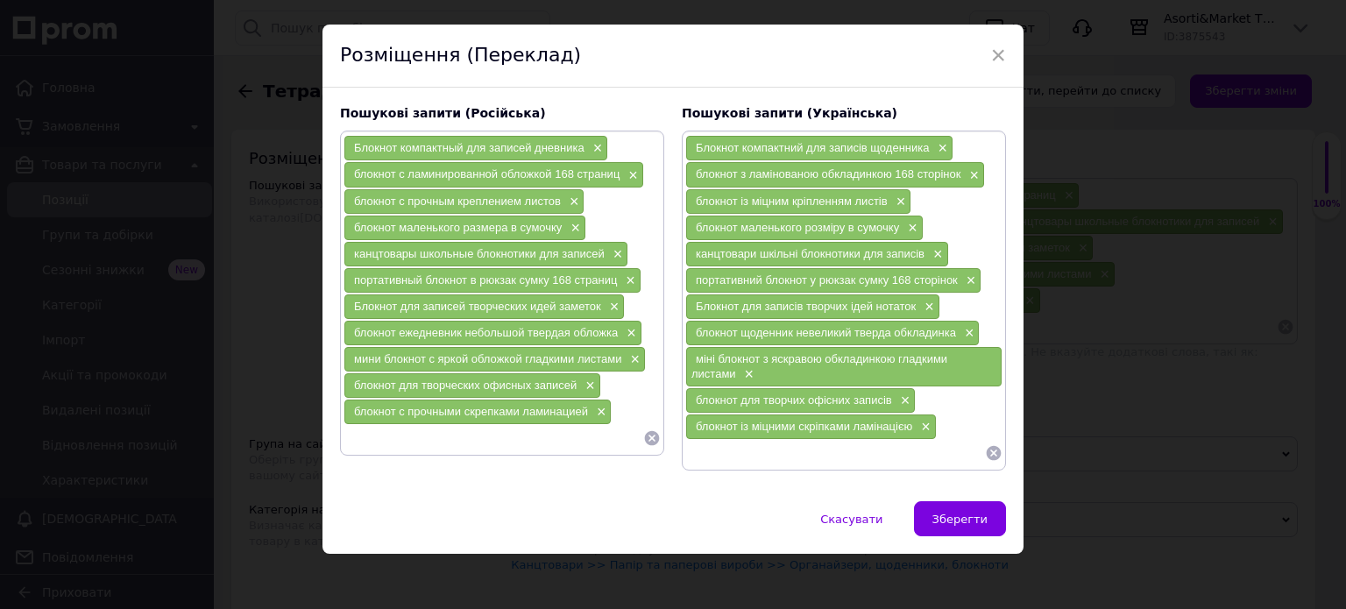
click at [409, 425] on input at bounding box center [494, 438] width 300 height 26
type input "школьные товары блокнотики блокноты 168 страниц"
drag, startPoint x: 347, startPoint y: 437, endPoint x: 636, endPoint y: 447, distance: 289.5
click at [636, 447] on div "Блокнот компактный для записей дневника × блокнот с ламинированной обложкой 168…" at bounding box center [502, 293] width 324 height 325
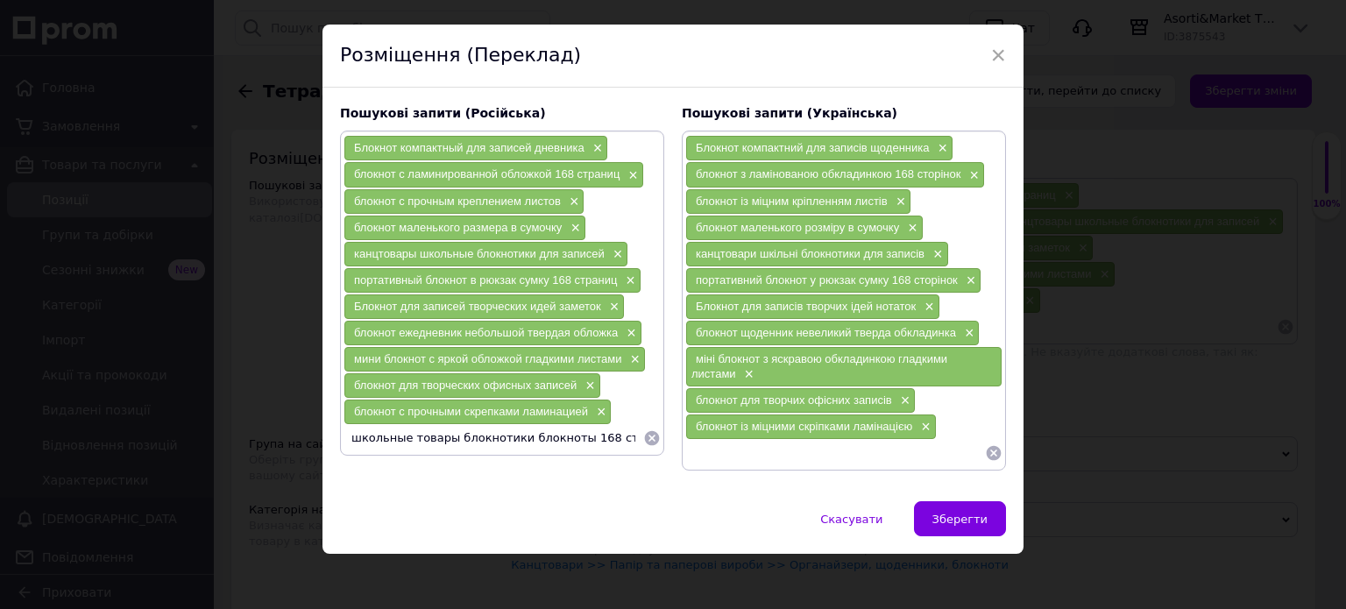
click at [527, 430] on input "школьные товары блокнотики блокноты 168 страниц" at bounding box center [494, 438] width 300 height 26
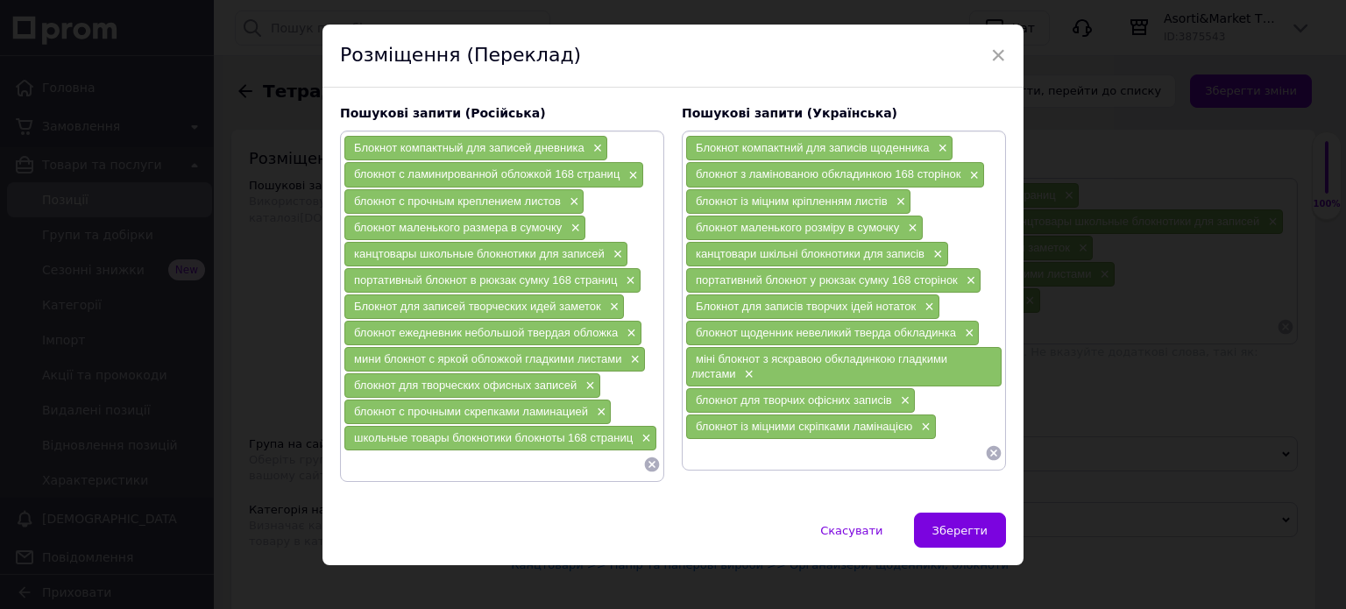
click at [704, 451] on input at bounding box center [835, 453] width 300 height 26
paste input "шкільні товари блокнотики блокноти 168 сторінок"
type input "шкільні товари блокнотики блокноти 168 сторінок"
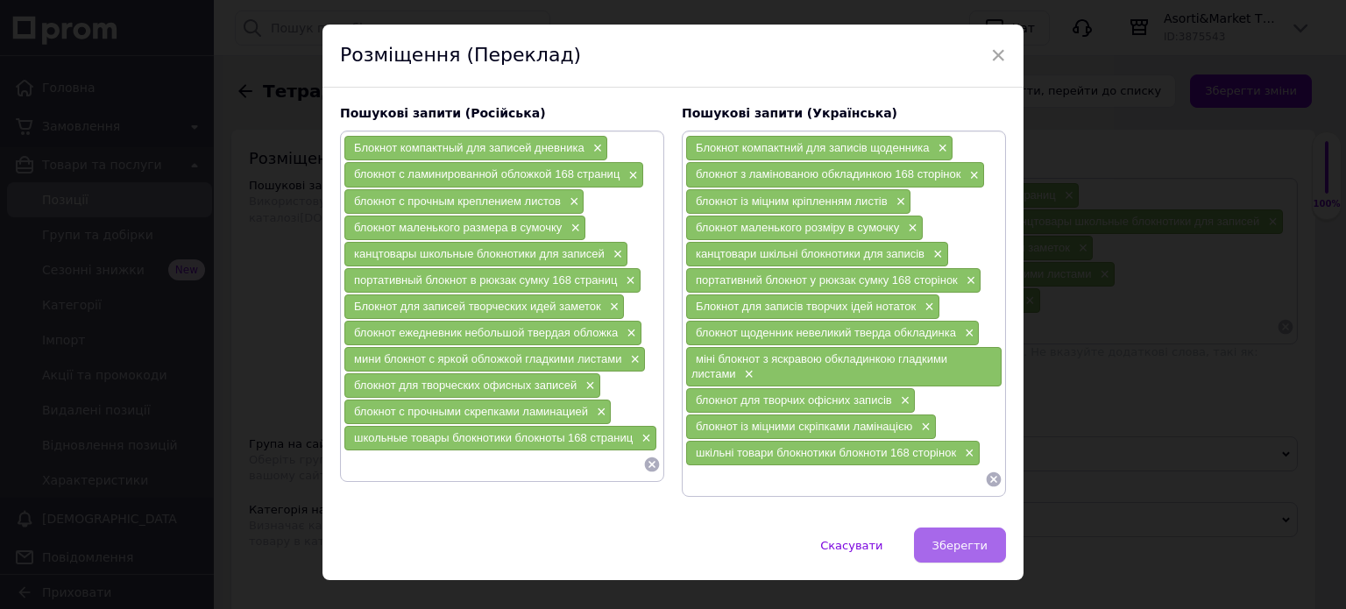
drag, startPoint x: 950, startPoint y: 539, endPoint x: 1168, endPoint y: 220, distance: 386.6
click at [950, 539] on span "Зберегти" at bounding box center [960, 545] width 55 height 13
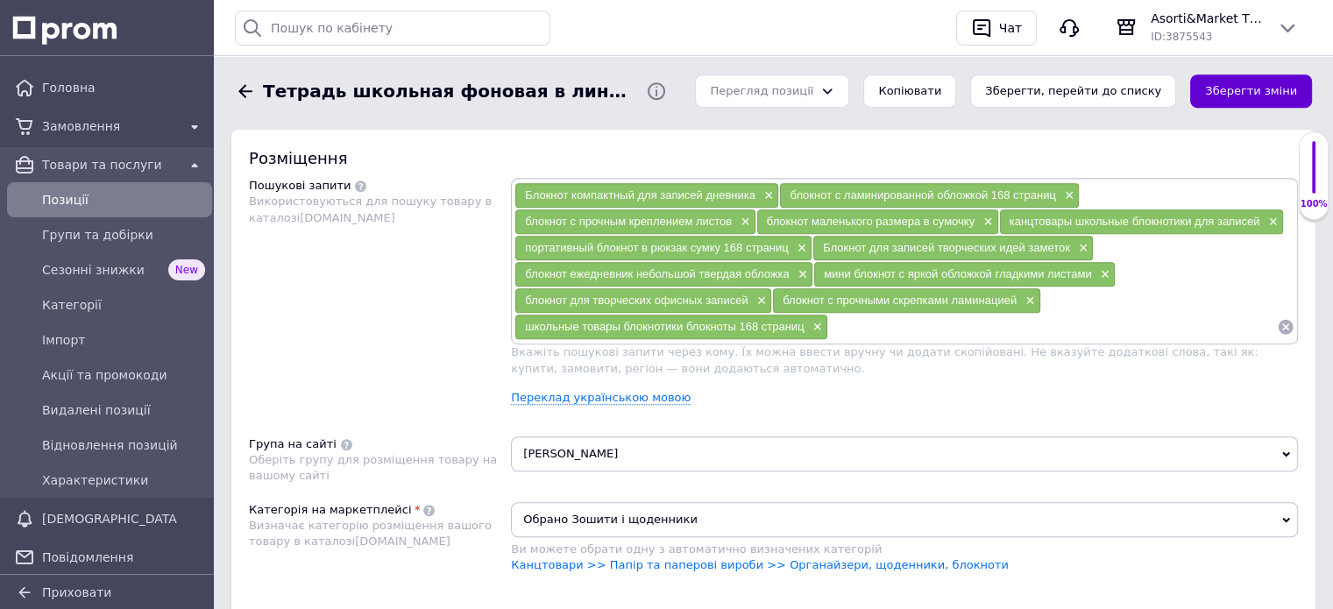
click at [1259, 94] on button "Зберегти зміни" at bounding box center [1251, 92] width 122 height 34
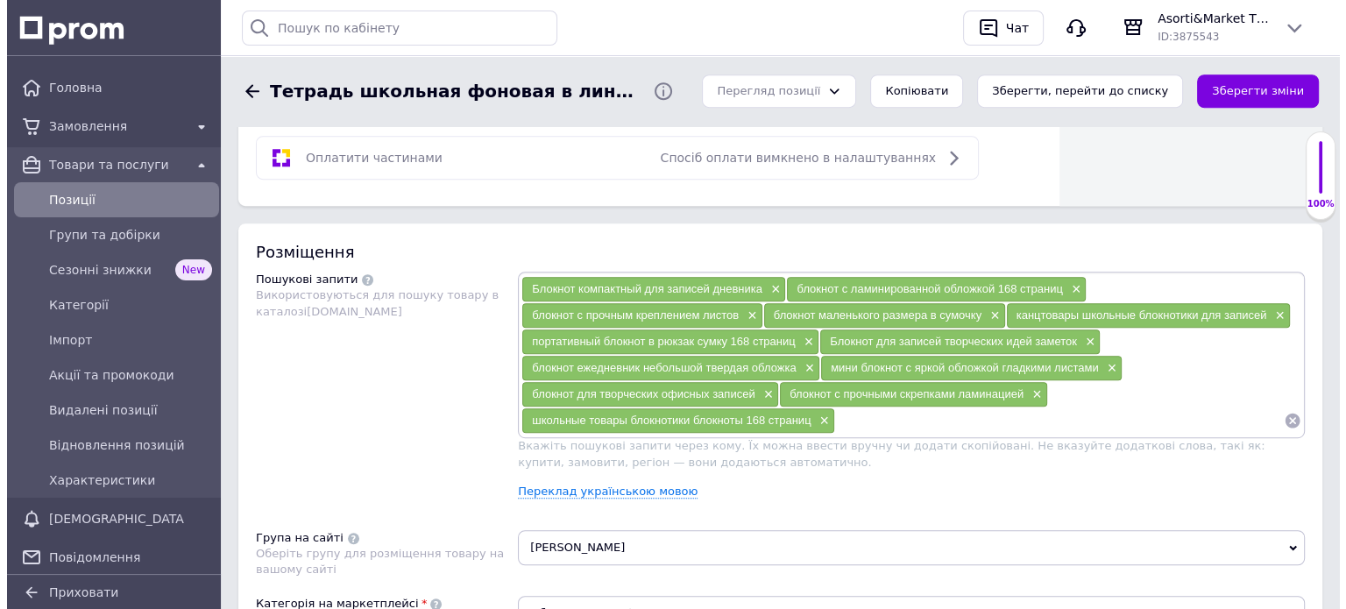
scroll to position [964, 0]
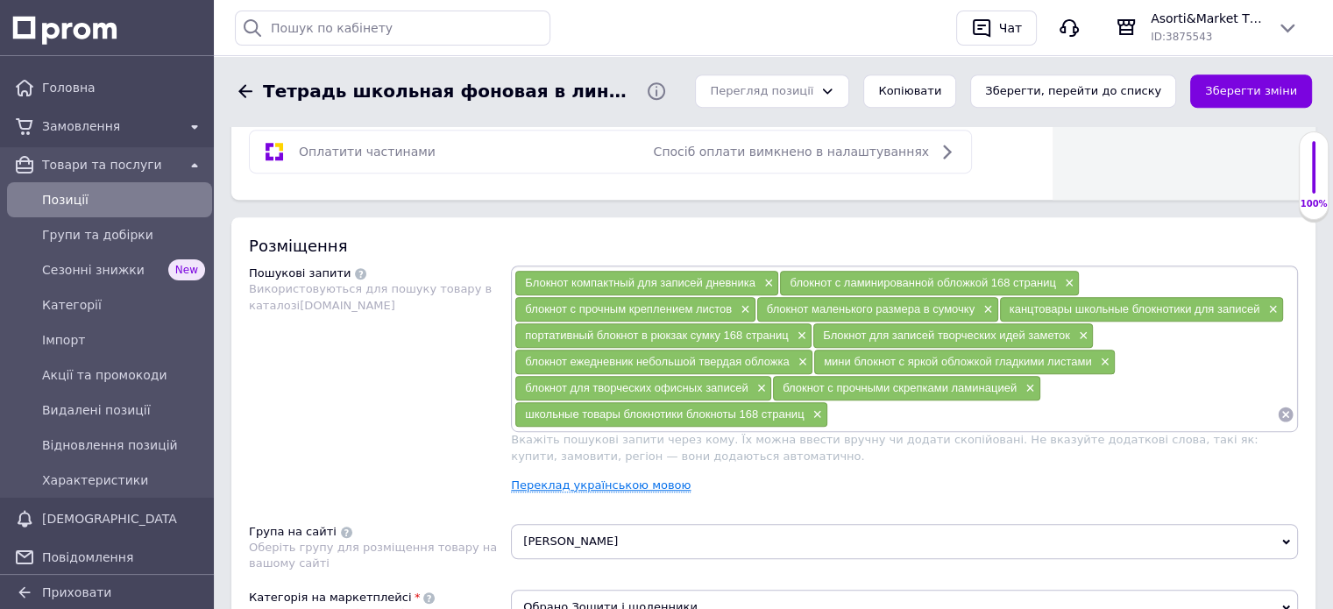
click at [641, 484] on link "Переклад українською мовою" at bounding box center [601, 486] width 180 height 14
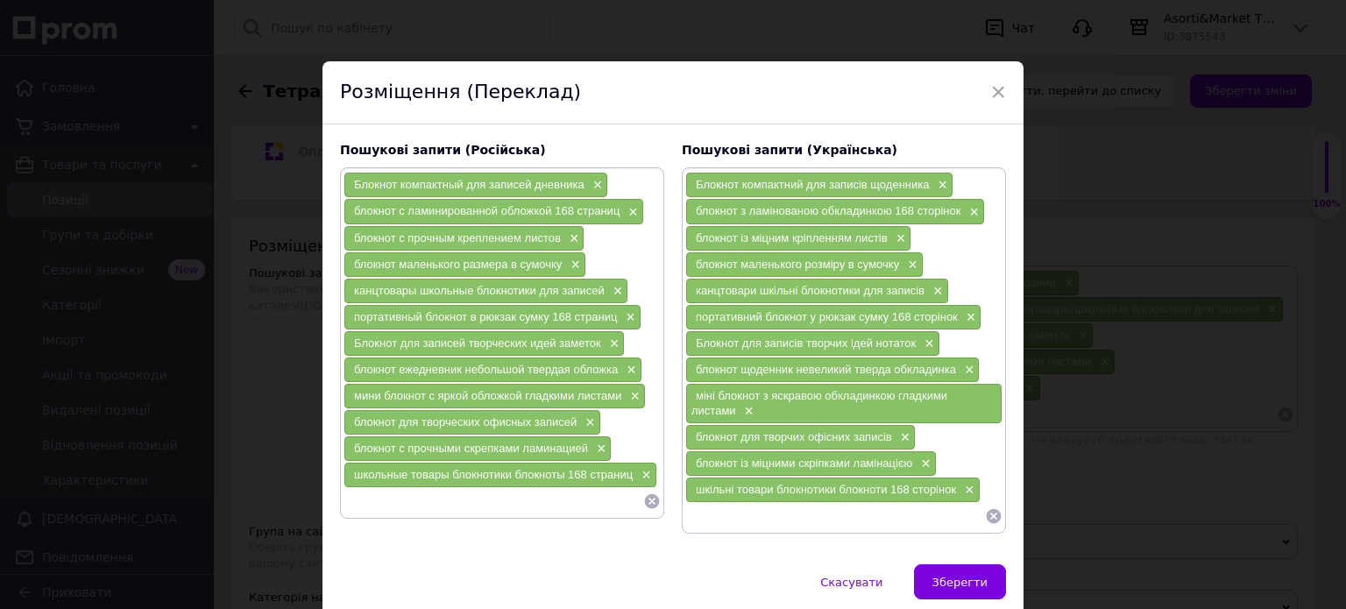
click at [407, 498] on input at bounding box center [494, 501] width 300 height 26
type input "блокноты для записей школьных домашних заданий"
drag, startPoint x: 349, startPoint y: 497, endPoint x: 584, endPoint y: 518, distance: 235.9
click at [625, 512] on div "Блокнот компактный для записей дневника × блокнот с ламинированной обложкой 168…" at bounding box center [502, 343] width 324 height 352
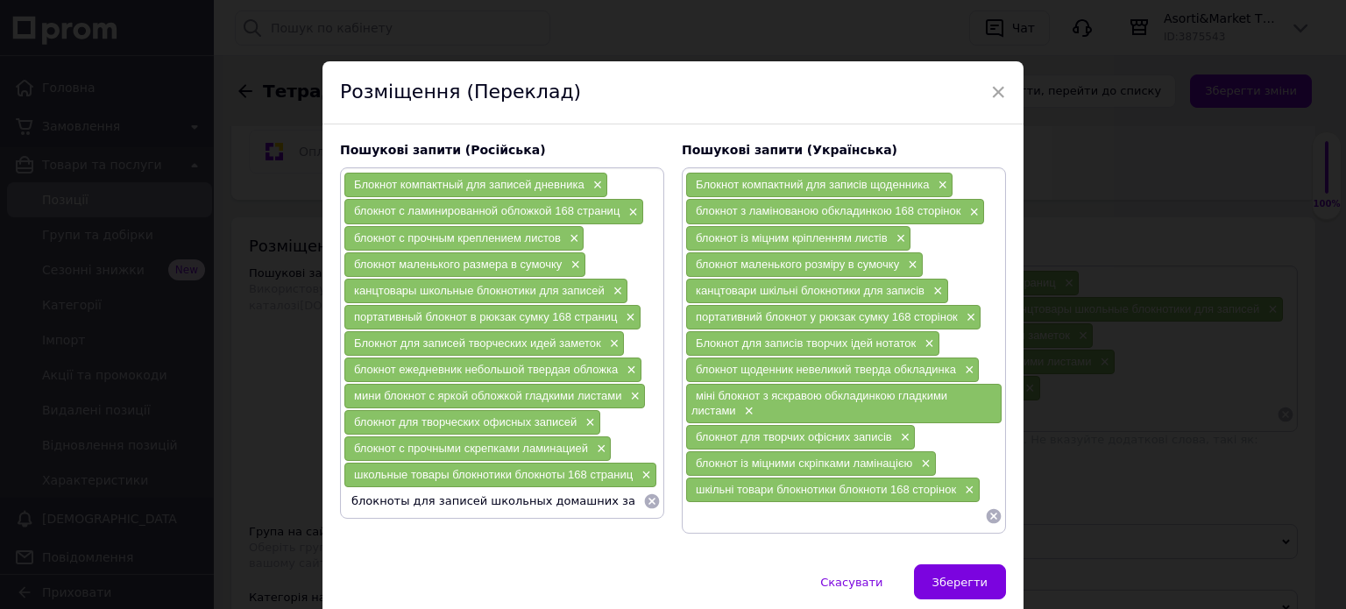
click at [560, 501] on input "блокноты для записей школьных домашних заданий" at bounding box center [494, 501] width 300 height 26
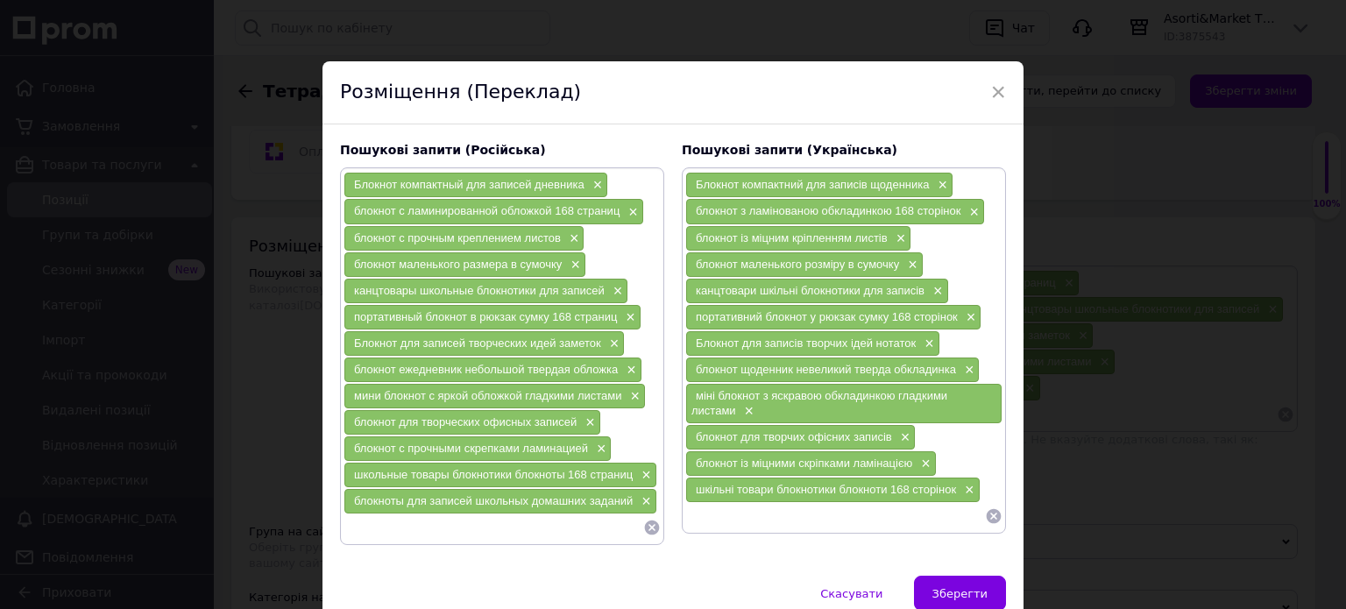
click at [712, 515] on input at bounding box center [835, 516] width 300 height 26
paste input "блокноти для записів шкільних домашніх завдань"
type input "блокноти для записів шкільних домашніх завдань"
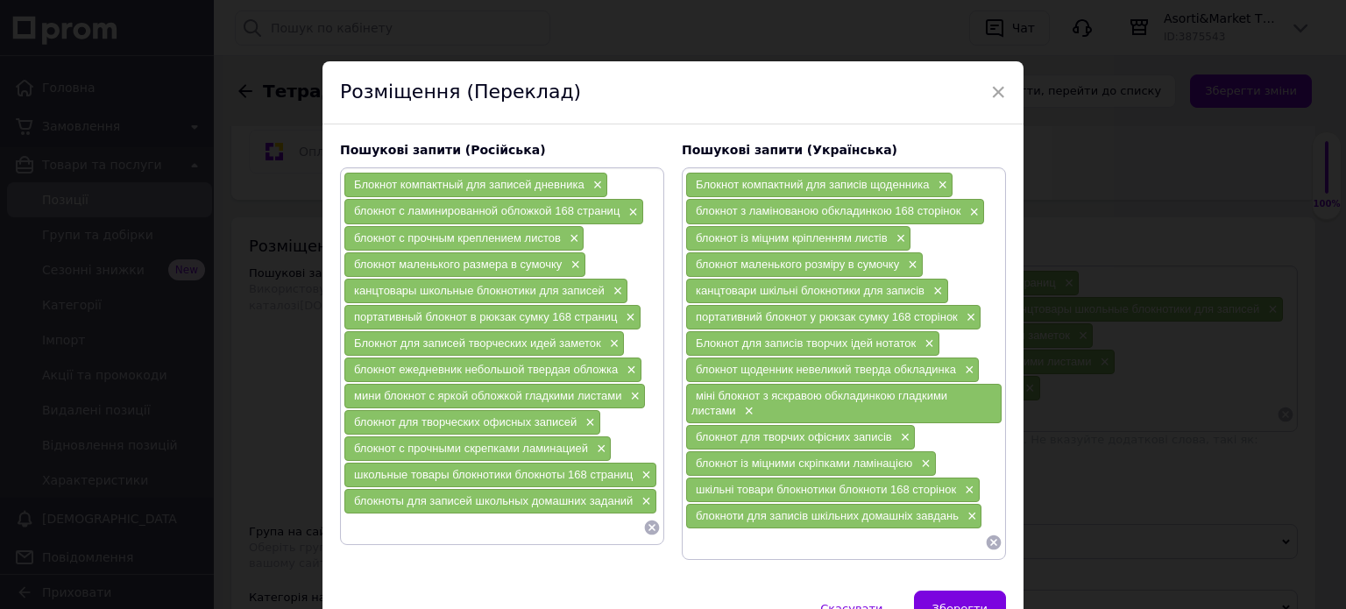
click at [368, 519] on input at bounding box center [494, 528] width 300 height 26
type input "повседневный блокнот с твердой обложкой 168 стр"
drag, startPoint x: 347, startPoint y: 524, endPoint x: 603, endPoint y: 548, distance: 257.0
click at [628, 532] on input "повседневный блокнот с твердой обложкой 168 стр" at bounding box center [494, 528] width 300 height 26
click at [495, 523] on input "повседневный блокнот с твердой обложкой 168 стр" at bounding box center [494, 528] width 300 height 26
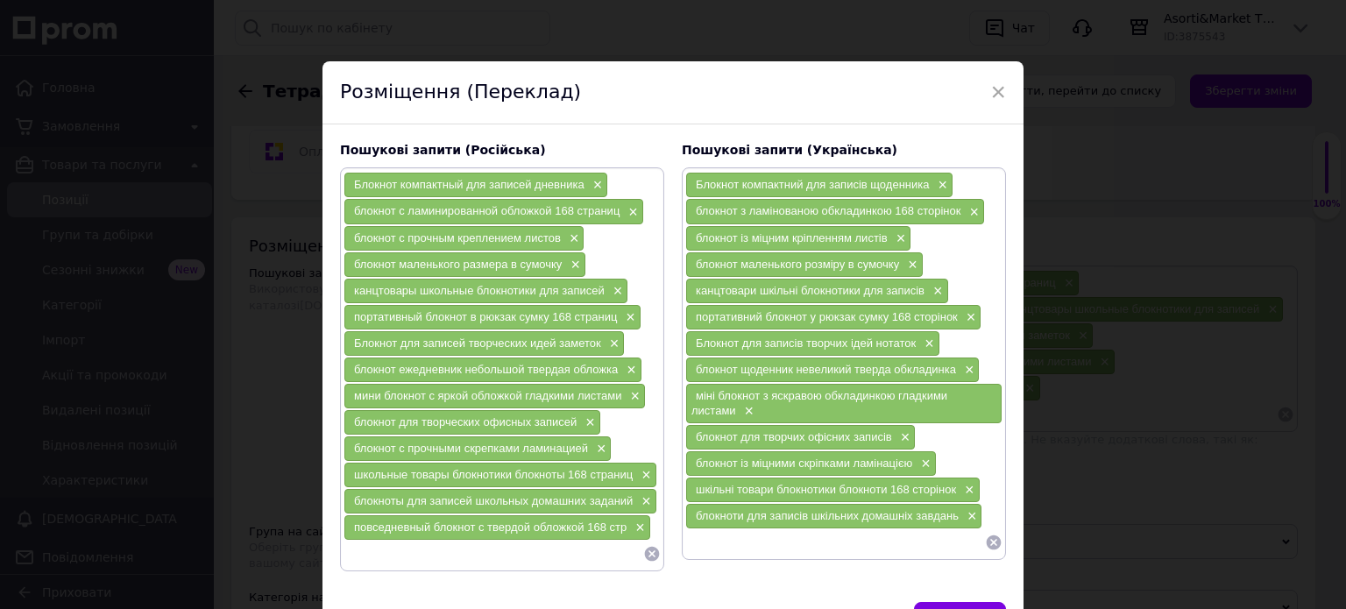
click at [703, 538] on input at bounding box center [835, 542] width 300 height 26
paste input "повсякденний блокнот з твердою обкладинкою 168 стор"
type input "повсякденний блокнот з твердою обкладинкою 168 стор"
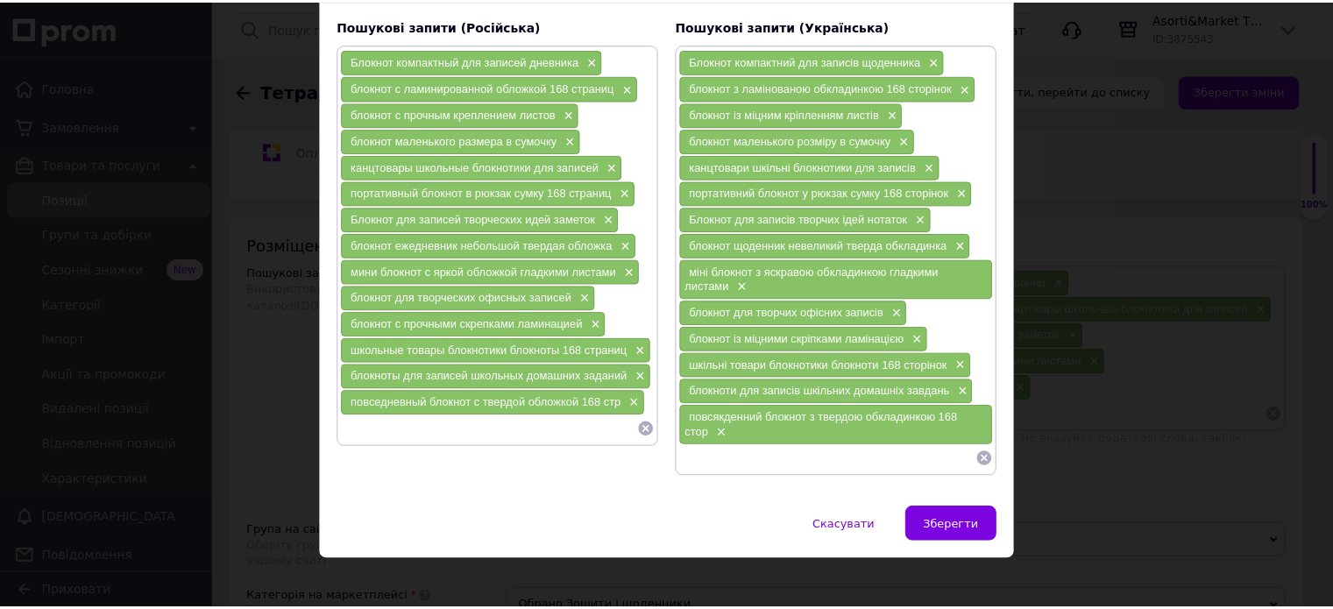
scroll to position [130, 0]
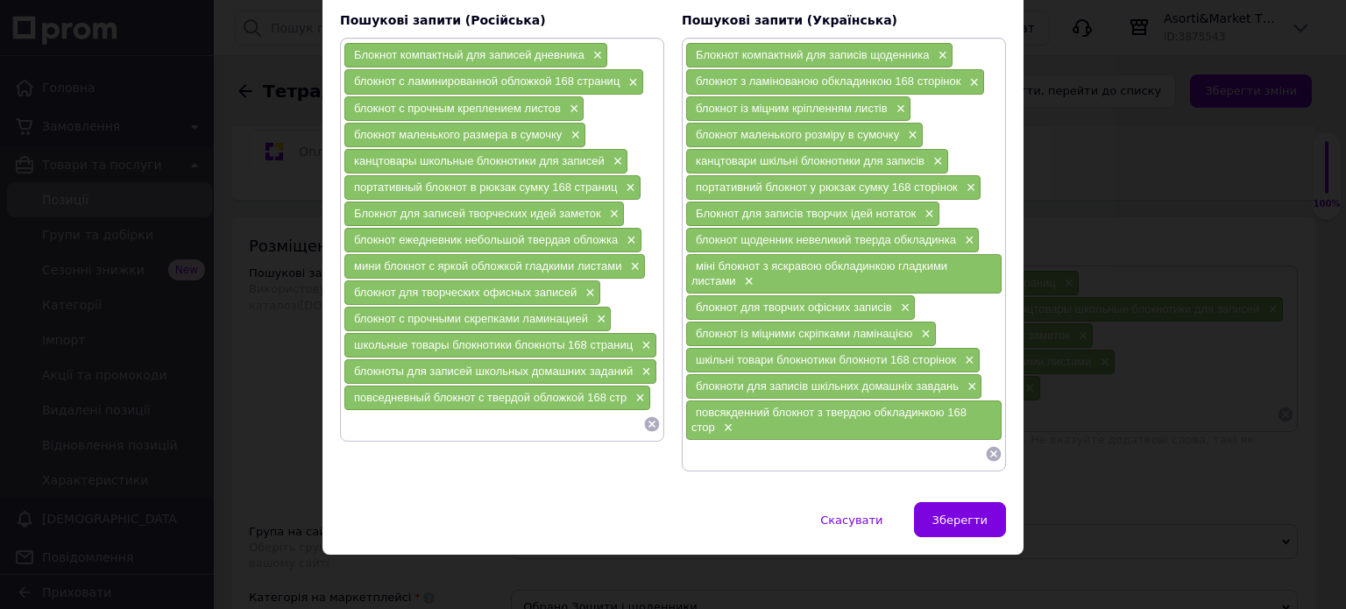
drag, startPoint x: 356, startPoint y: 417, endPoint x: 509, endPoint y: 485, distance: 167.6
click at [356, 418] on input at bounding box center [494, 424] width 300 height 26
type input "мини блокнот на каждый день для записей"
drag, startPoint x: 351, startPoint y: 417, endPoint x: 577, endPoint y: 419, distance: 226.2
click at [577, 419] on input "мини блокнот на каждый день для записей" at bounding box center [494, 424] width 300 height 26
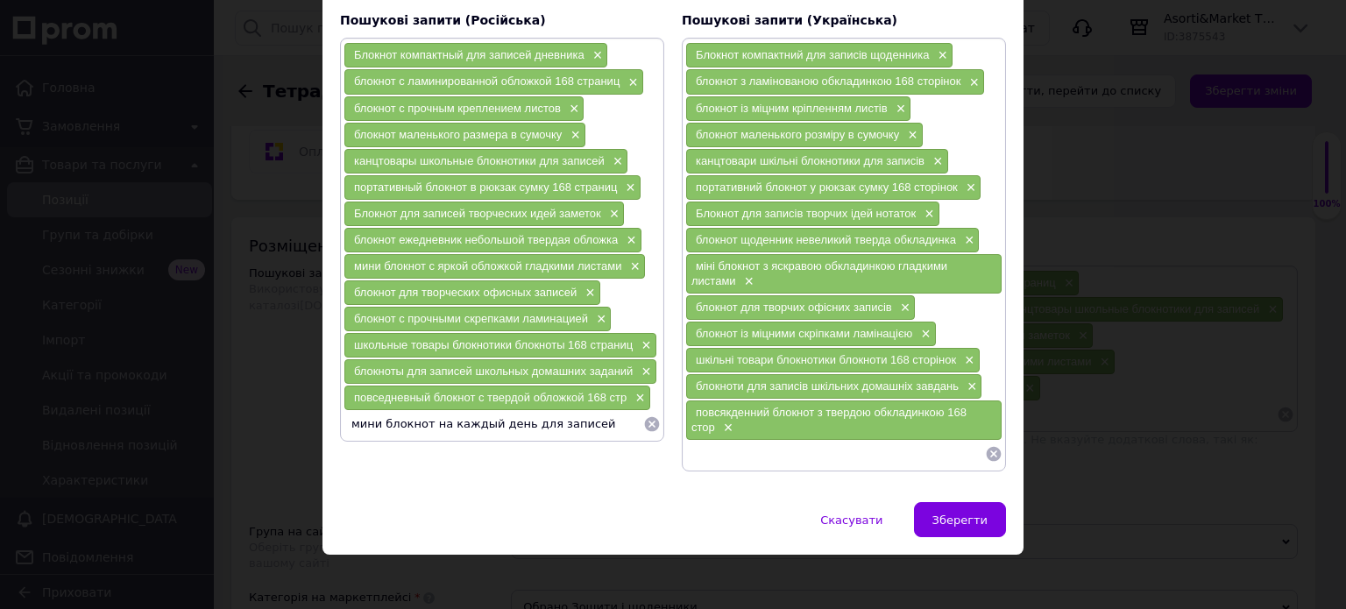
click at [547, 420] on input "мини блокнот на каждый день для записей" at bounding box center [494, 424] width 300 height 26
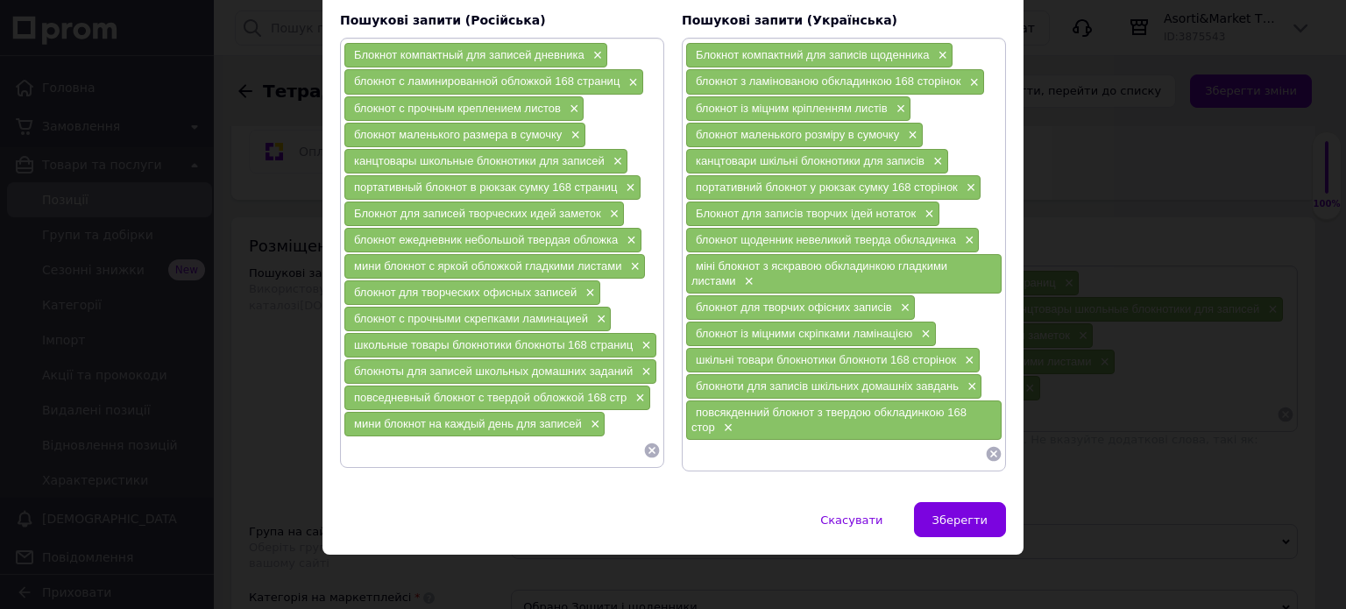
click at [699, 448] on input at bounding box center [835, 454] width 300 height 26
paste input "міні блокнот на кожен день для записів"
type input "міні блокнот на кожен день для записів"
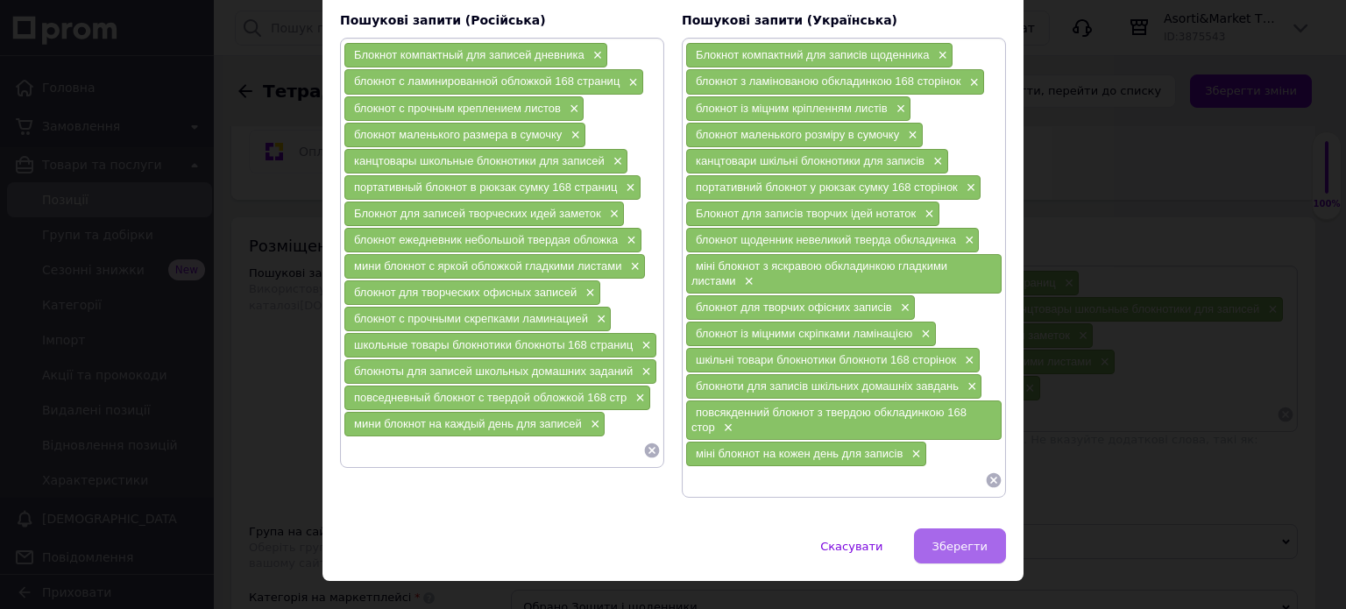
click at [940, 540] on span "Зберегти" at bounding box center [960, 546] width 55 height 13
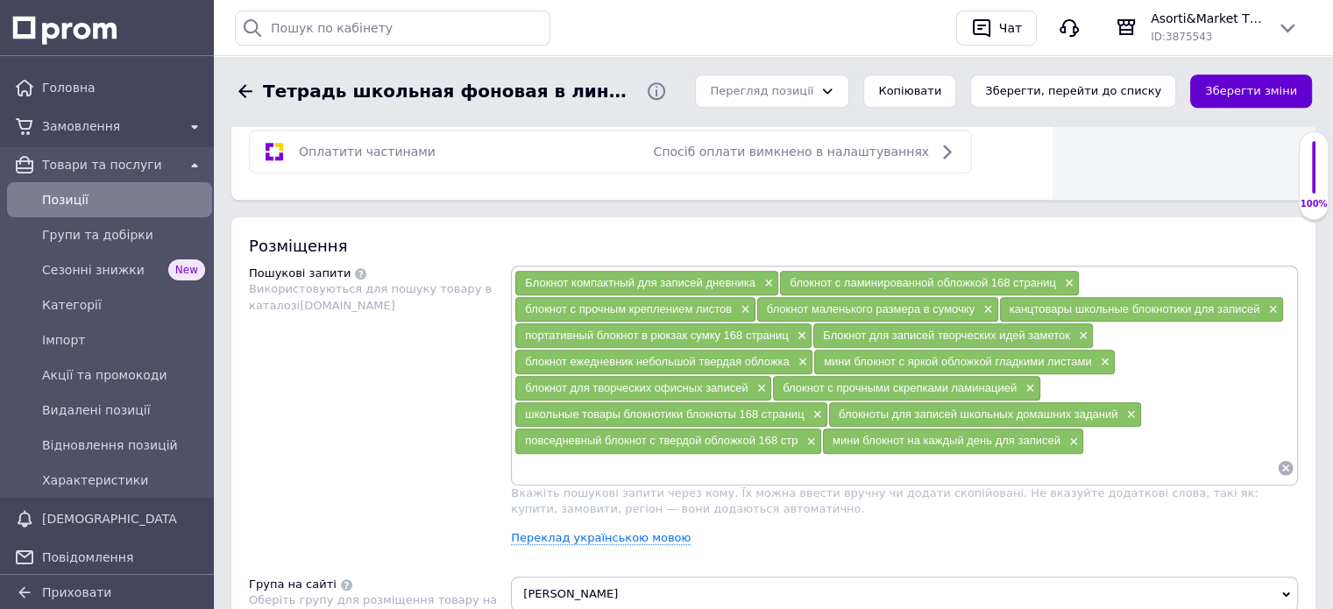
click at [1239, 88] on button "Зберегти зміни" at bounding box center [1251, 92] width 122 height 34
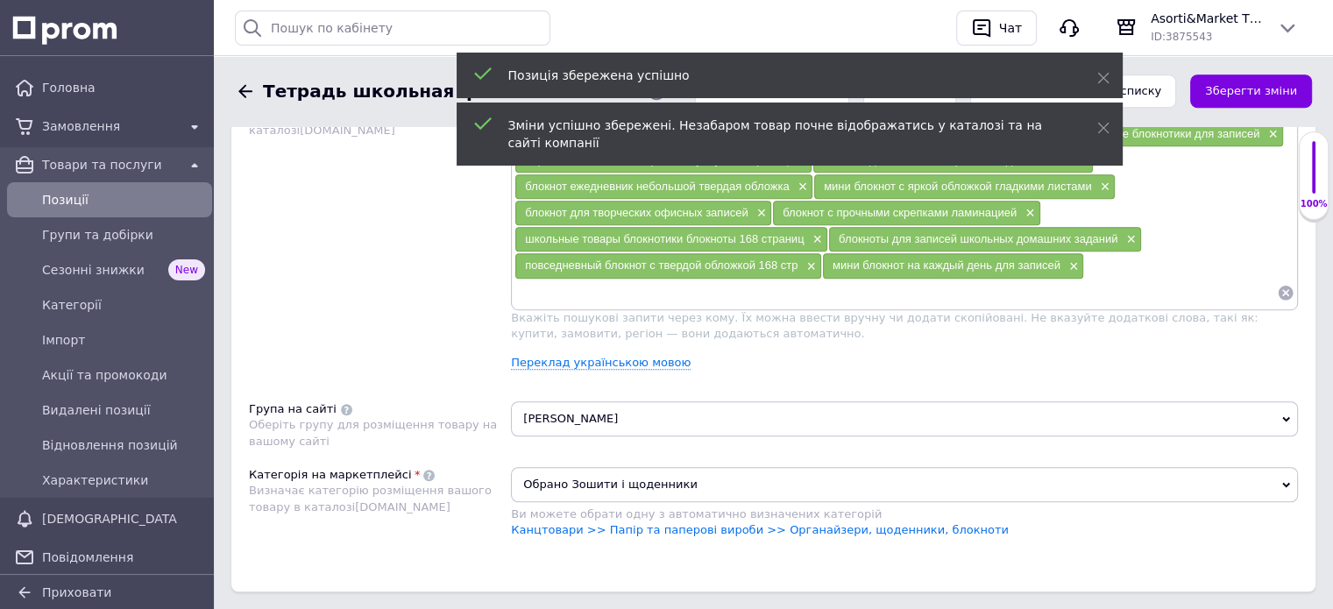
scroll to position [1227, 0]
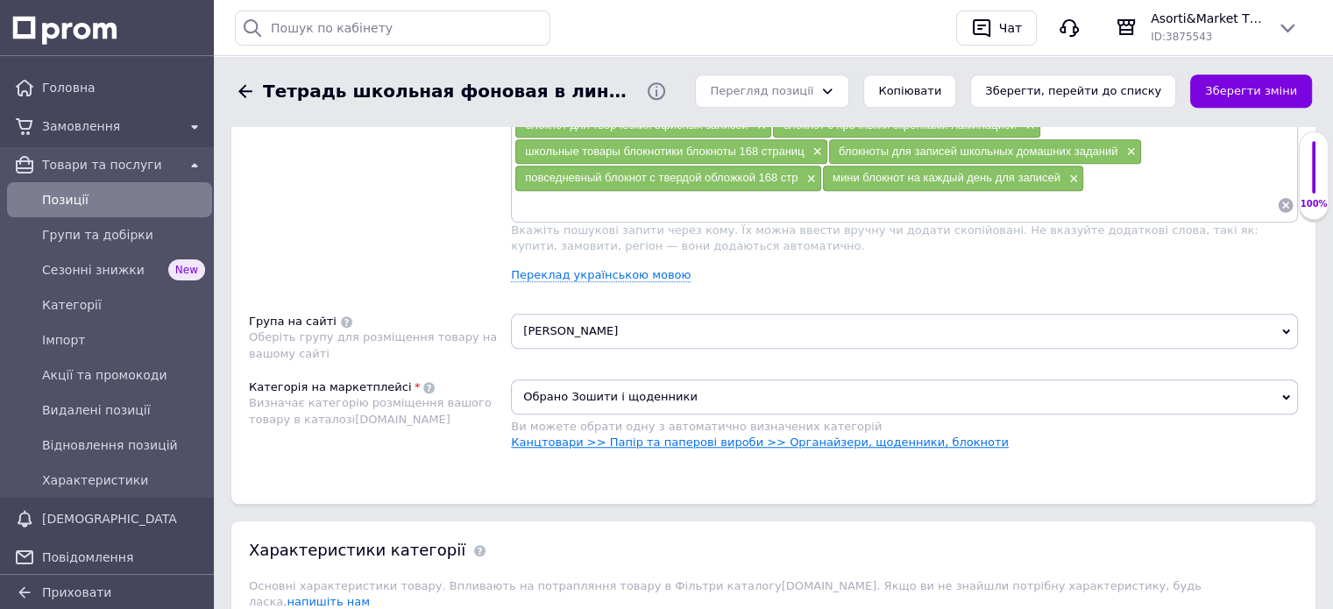
click at [793, 438] on link "Канцтовари >> Папір та паперові вироби >> Органайзери, щоденники, блокноти" at bounding box center [760, 442] width 498 height 13
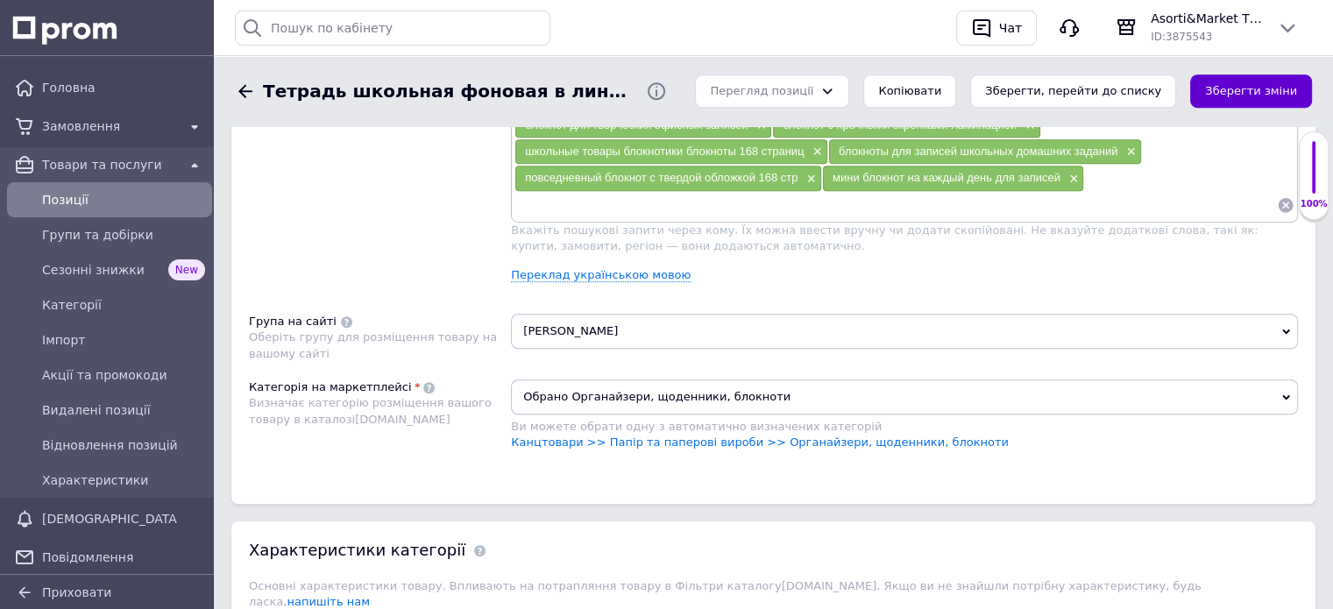
click at [1269, 94] on button "Зберегти зміни" at bounding box center [1251, 92] width 122 height 34
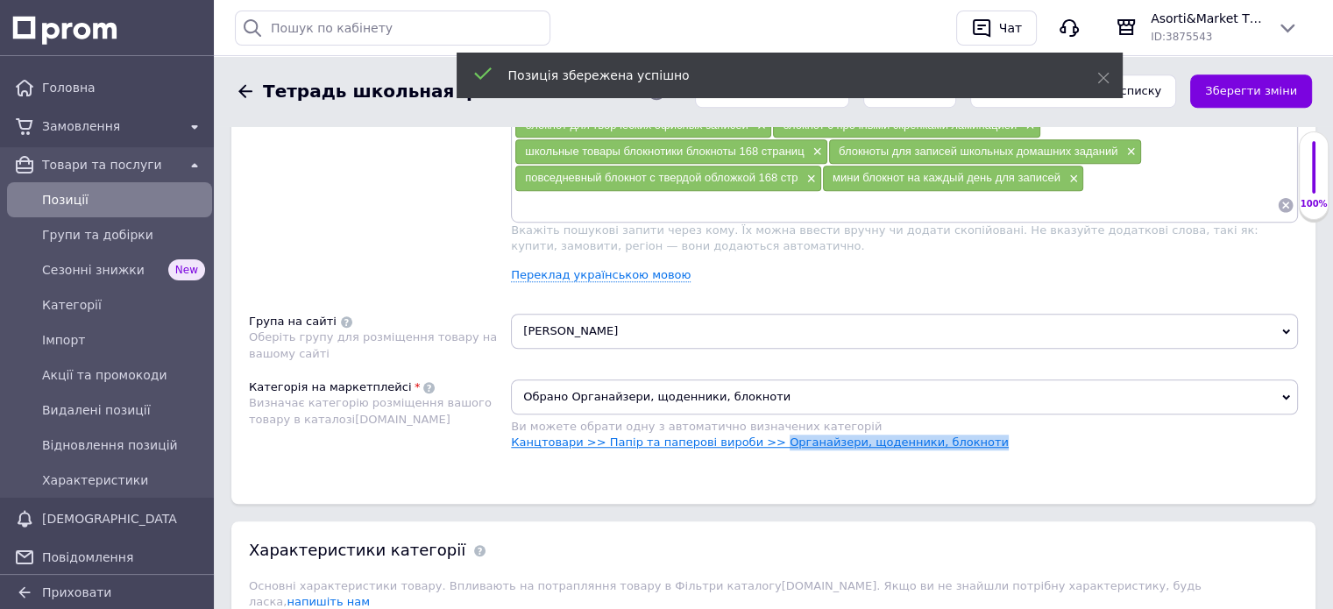
drag, startPoint x: 956, startPoint y: 438, endPoint x: 754, endPoint y: 441, distance: 202.5
click at [754, 441] on li "Канцтовари >> Папір та паперові вироби >> Органайзери, щоденники, блокноти" at bounding box center [904, 443] width 787 height 16
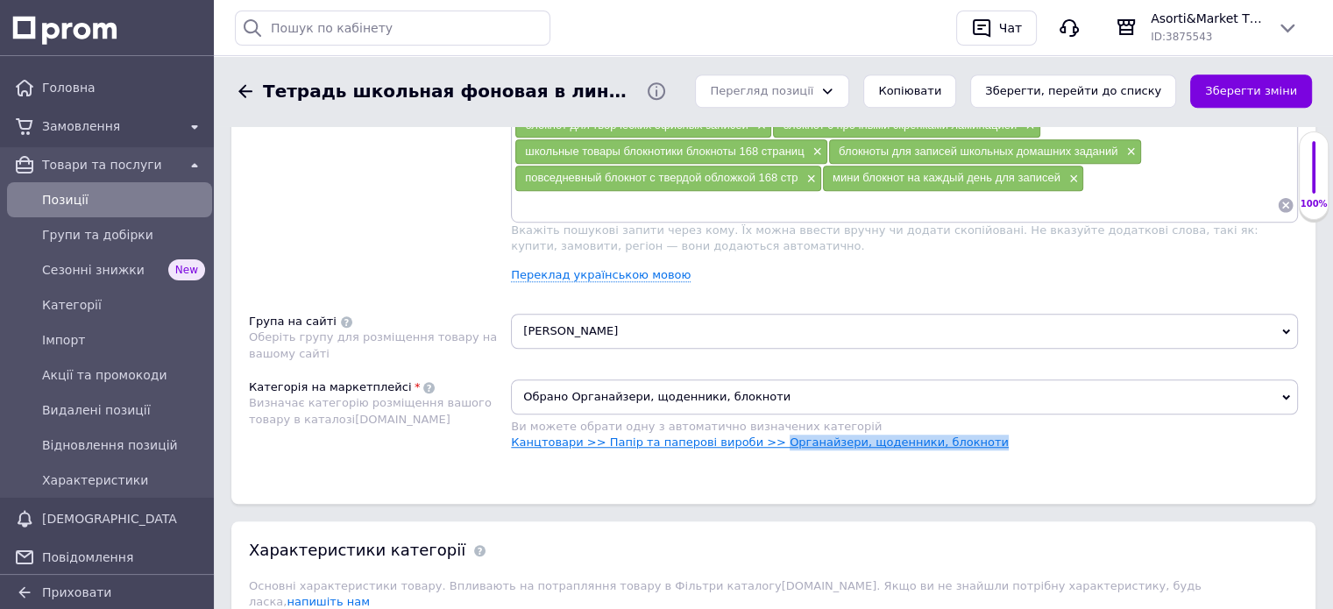
copy link "Органайзери, щоденники, блокноти"
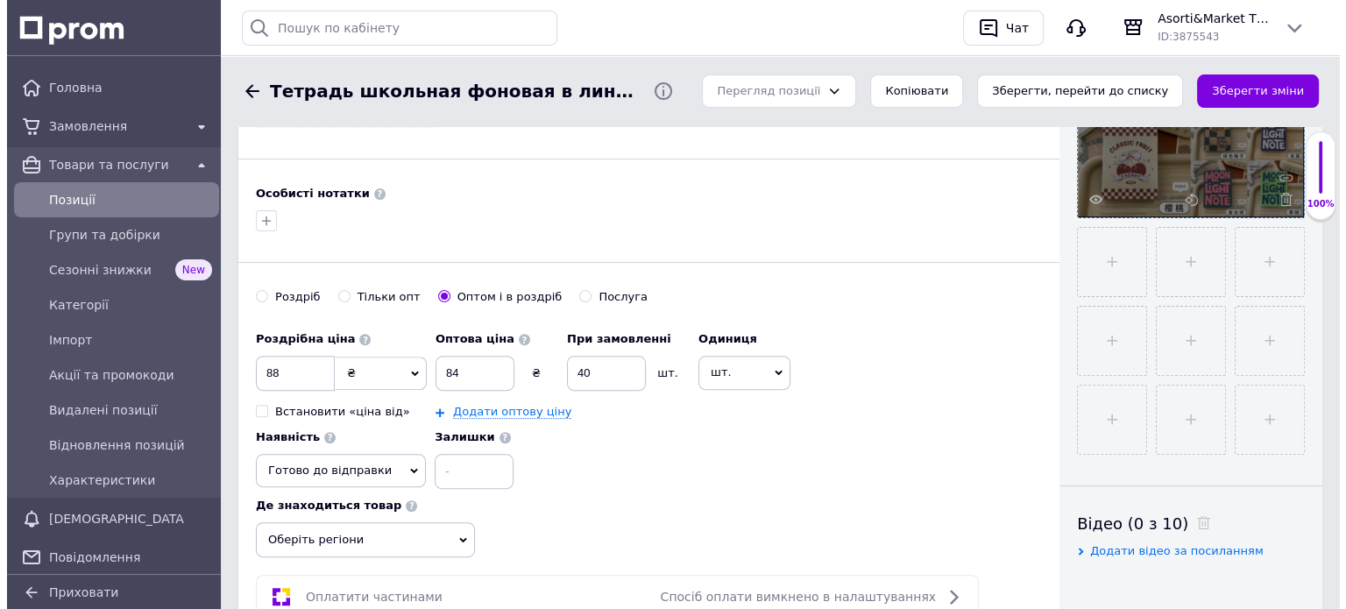
scroll to position [351, 0]
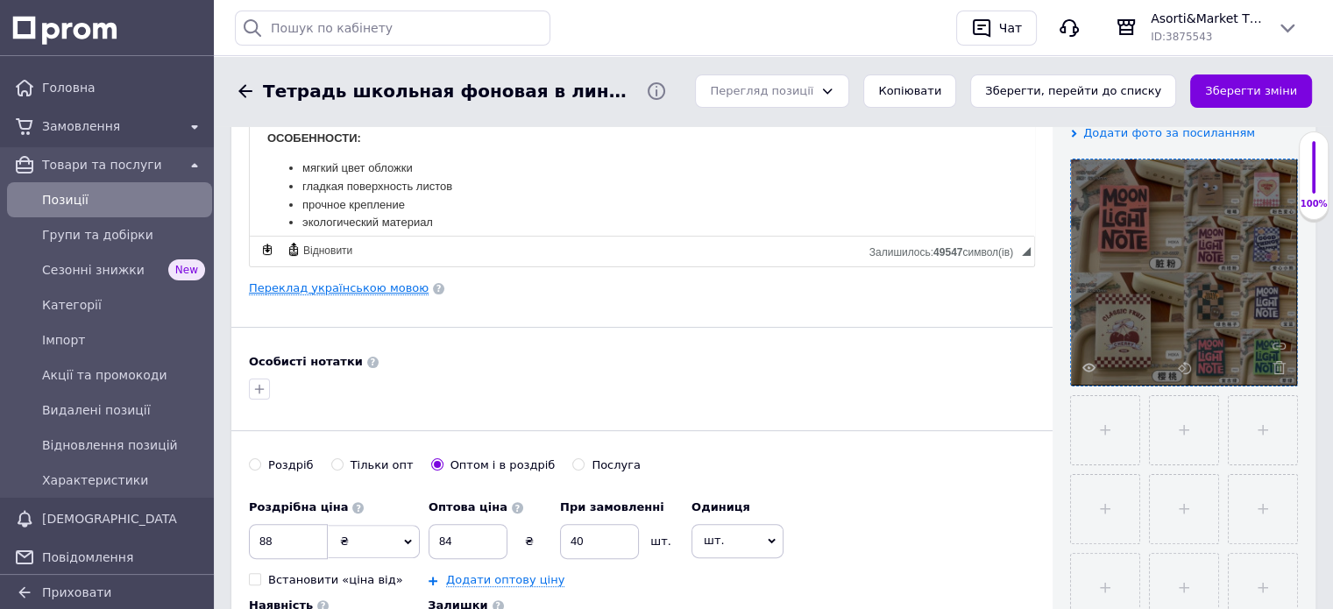
click at [359, 289] on link "Переклад українською мовою" at bounding box center [339, 288] width 180 height 14
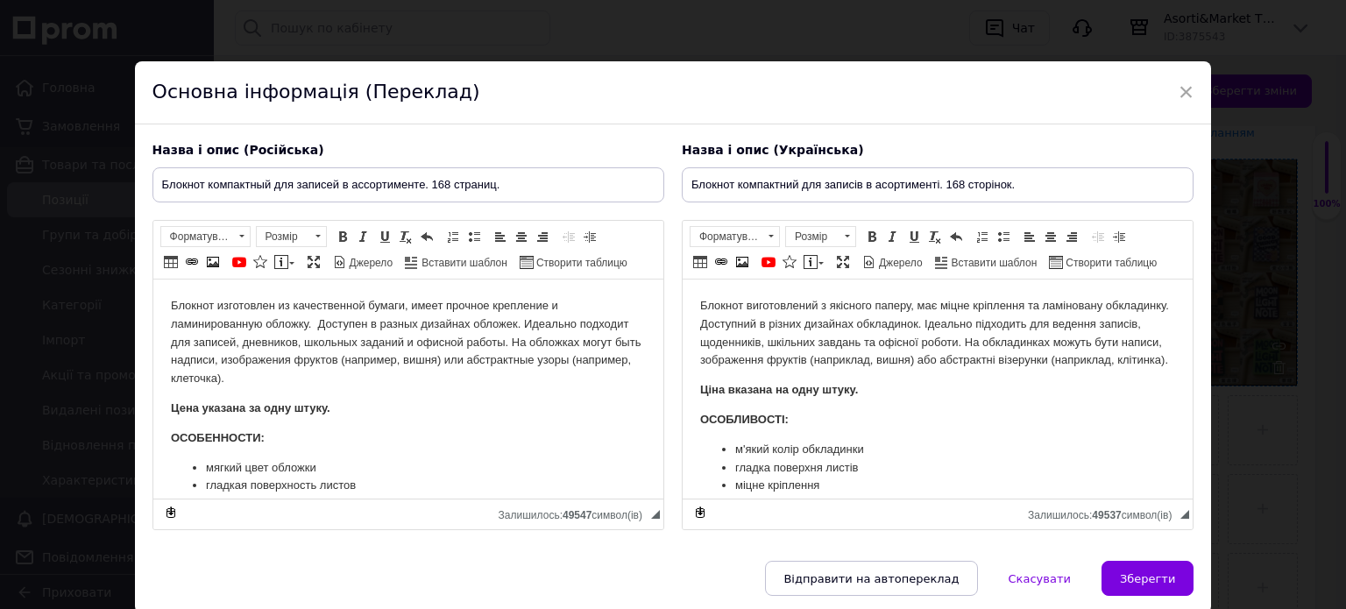
scroll to position [0, 0]
click at [1056, 182] on input "Блокнот компактний для записів в асортименті. 168 сторінок." at bounding box center [938, 184] width 512 height 35
paste input "Органайзери, щоденники, блокноти"
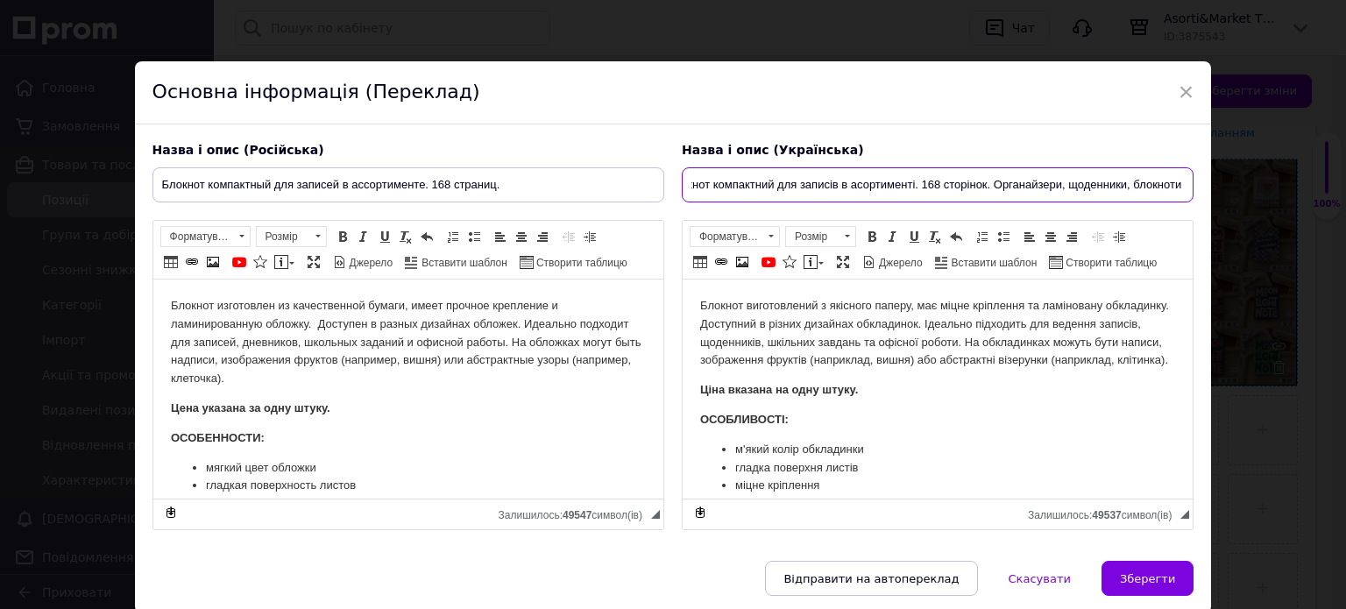
scroll to position [0, 28]
type input "Блокнот компактний для записів в асортименті. 168 сторінок. Органайзери, щоденн…"
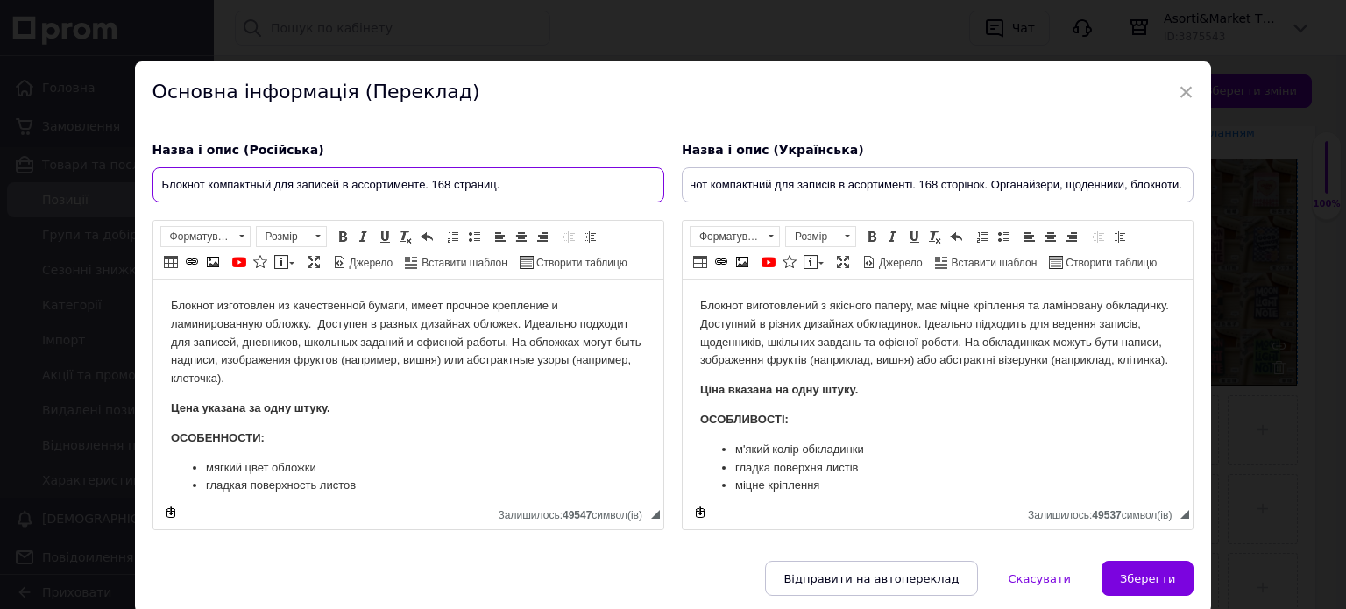
scroll to position [0, 0]
click at [502, 179] on input "Блокнот компактный для записей в ассортименте. 168 страниц." at bounding box center [409, 184] width 512 height 35
type input "Блокнот компактный для записей в ассортименте. 168 страниц. Органайзеры, дневни…"
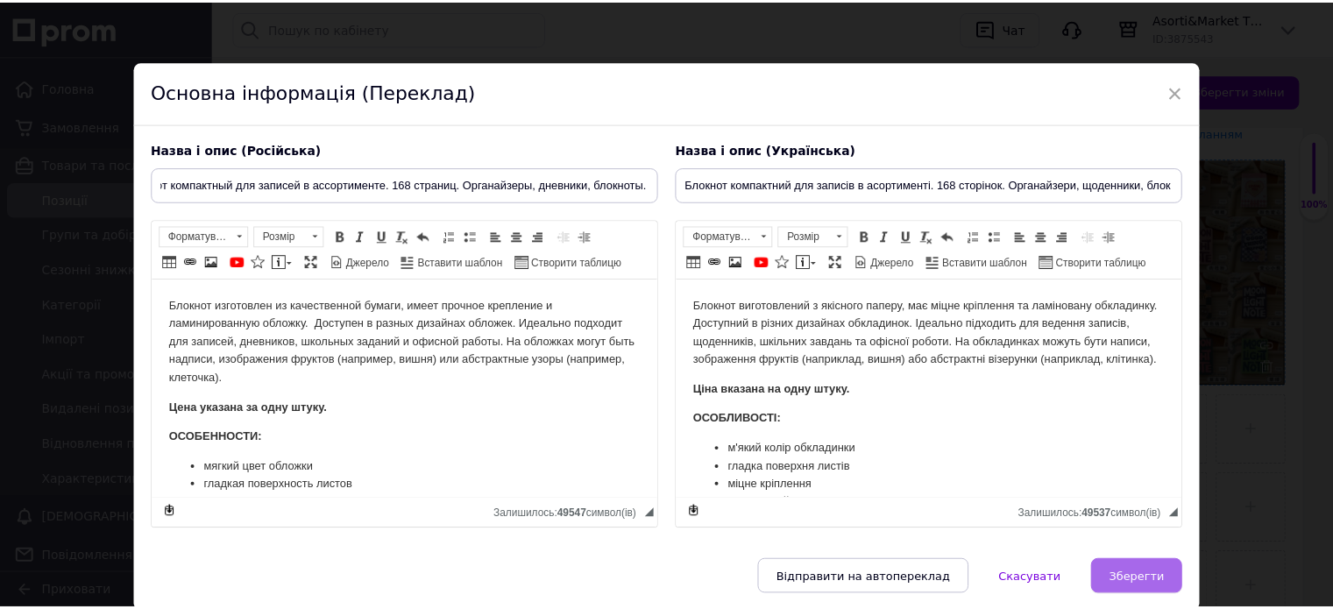
scroll to position [0, 0]
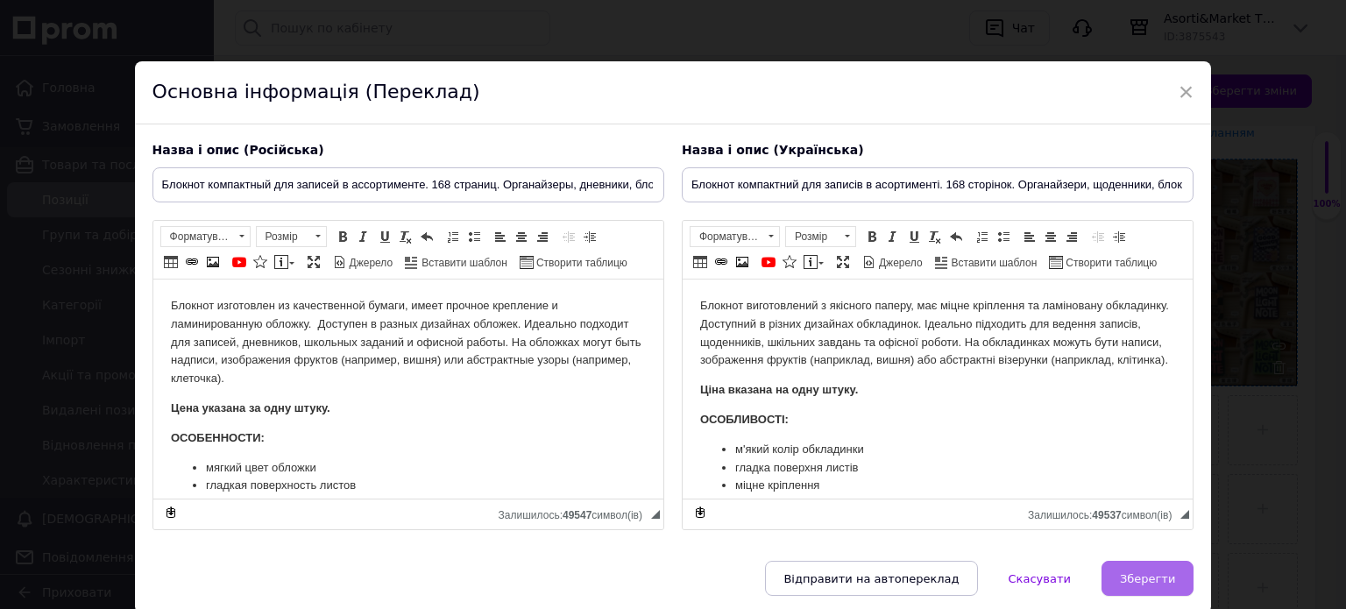
click at [1162, 574] on span "Зберегти" at bounding box center [1147, 578] width 55 height 13
type input "Блокнот компактный для записей в ассортименте. 168 страниц. Органайзеры, дневни…"
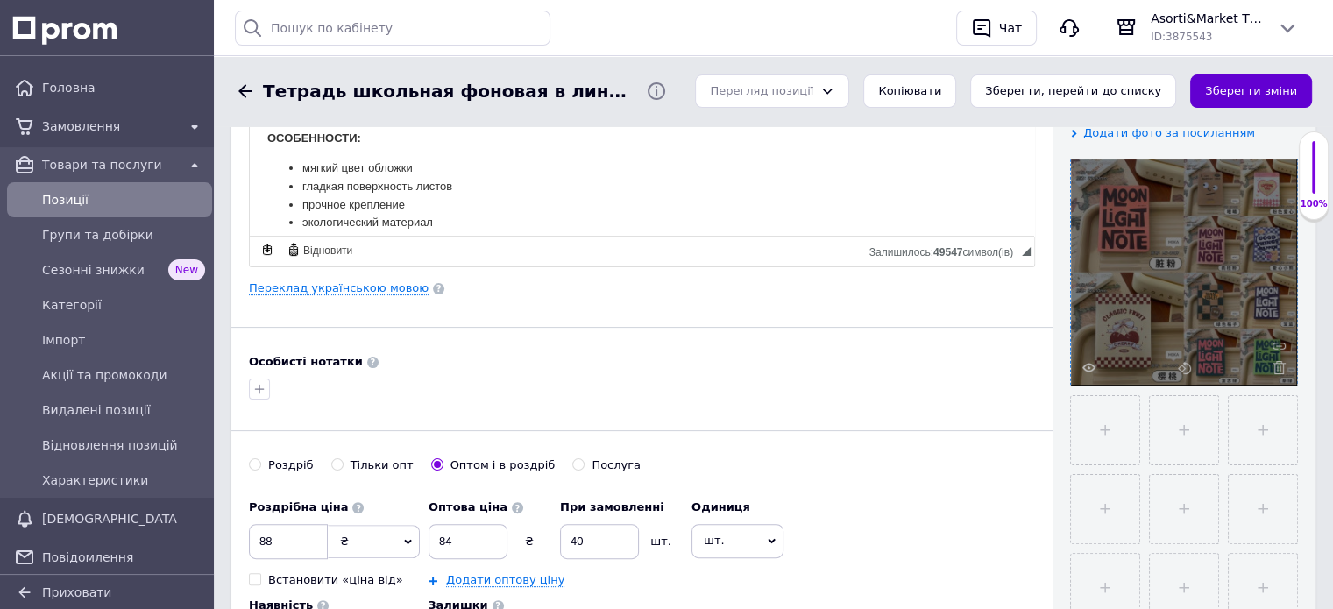
click at [1244, 86] on button "Зберегти зміни" at bounding box center [1251, 92] width 122 height 34
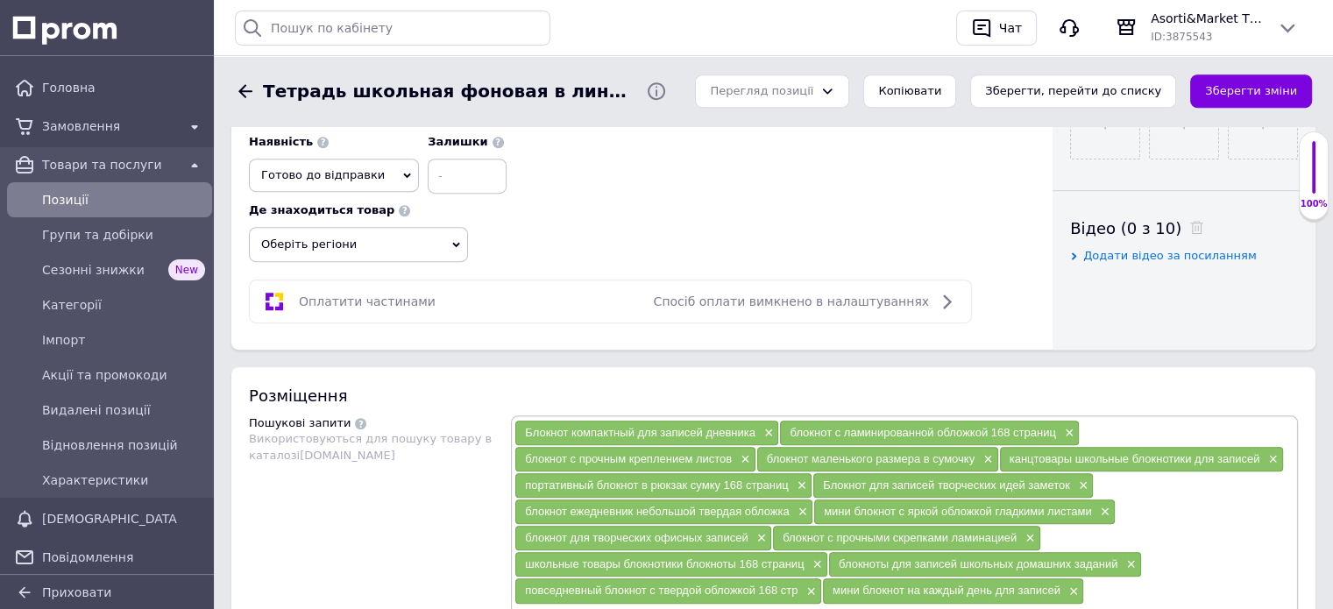
scroll to position [789, 0]
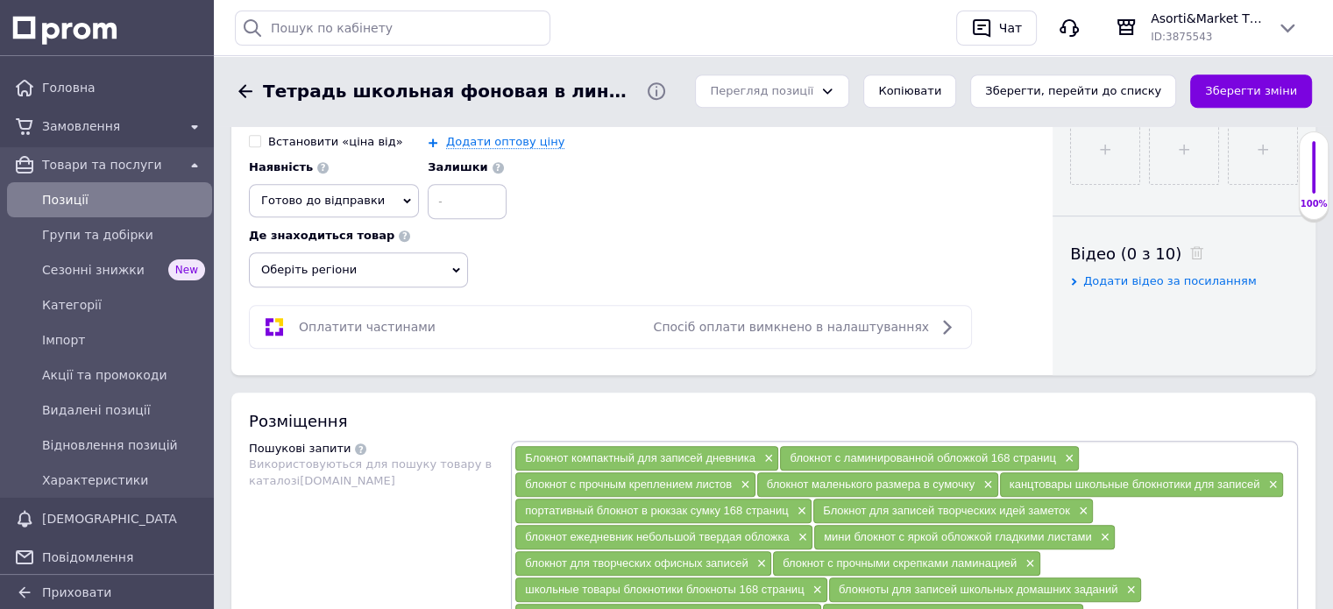
click at [457, 267] on icon at bounding box center [456, 269] width 8 height 5
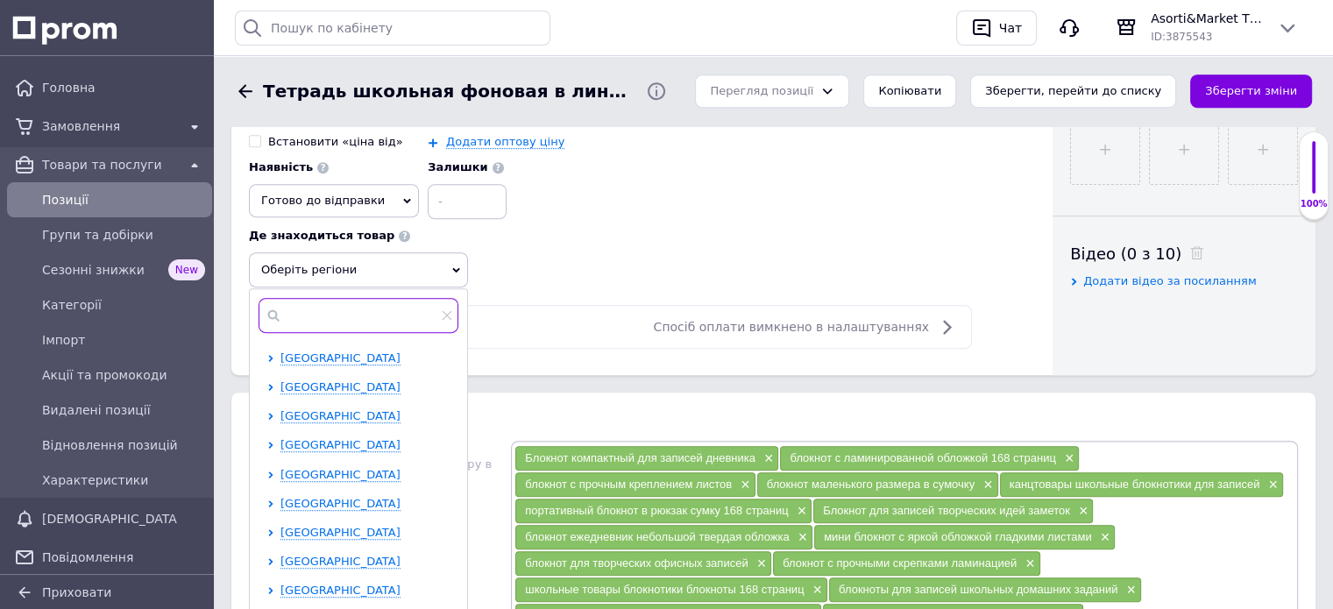
click at [300, 298] on input "text" at bounding box center [359, 315] width 200 height 35
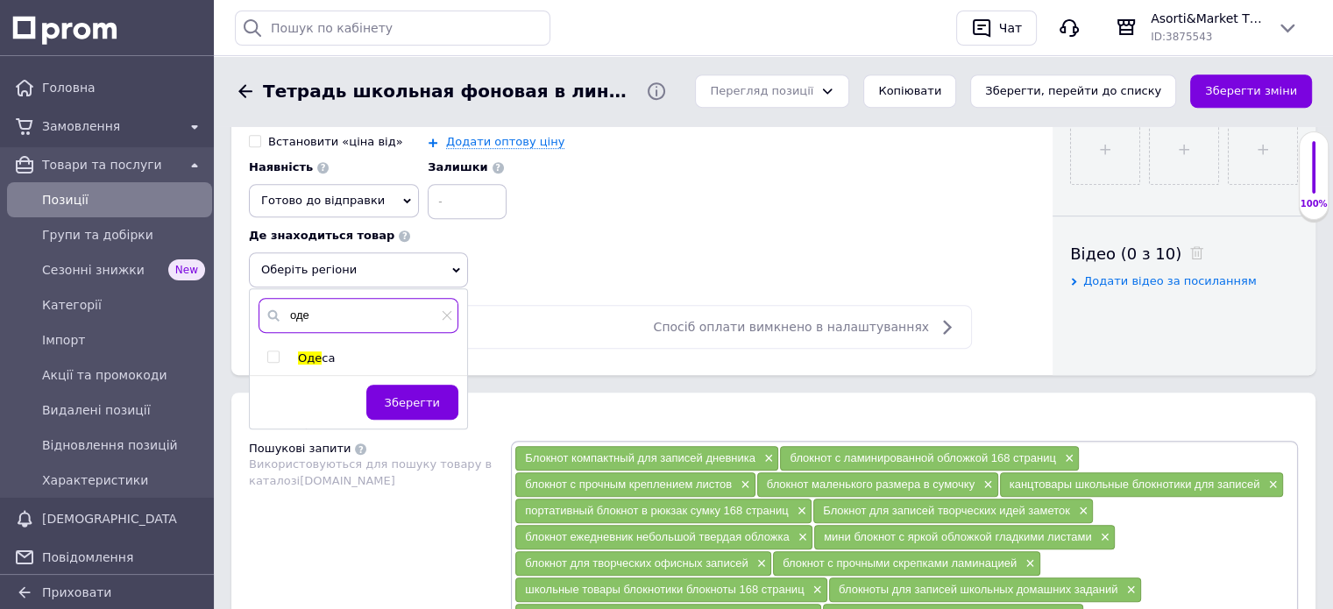
type input "оде"
click at [273, 352] on input "checkbox" at bounding box center [272, 357] width 11 height 11
checkbox input "true"
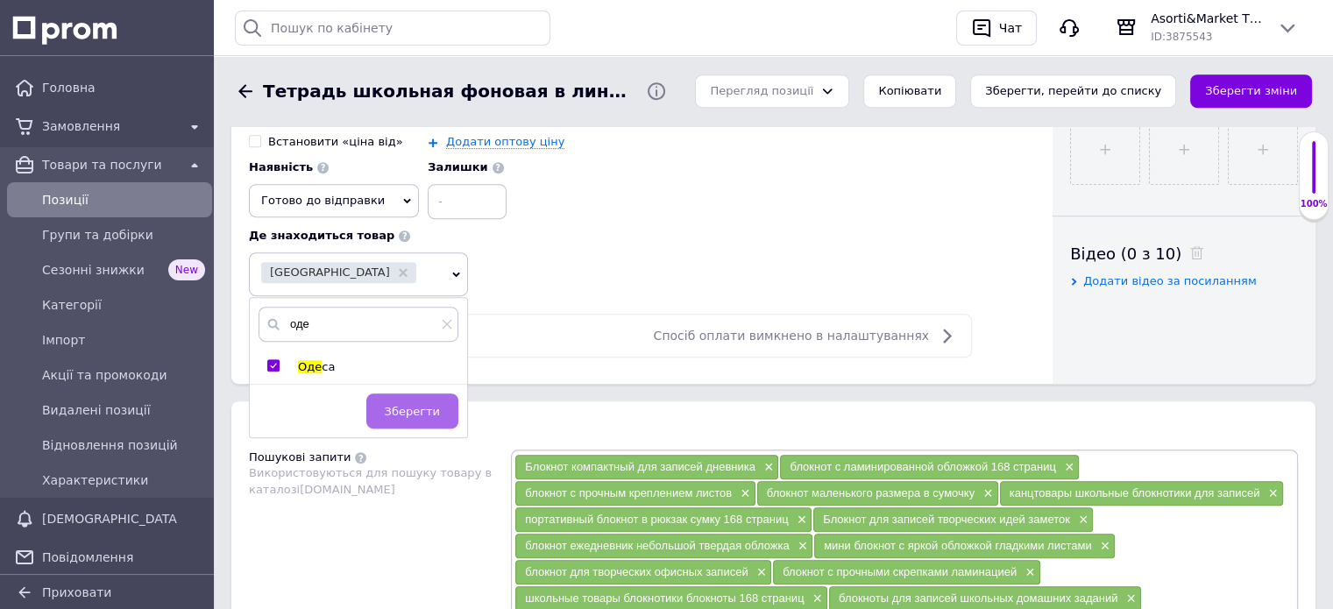
click at [398, 405] on span "Зберегти" at bounding box center [412, 411] width 55 height 13
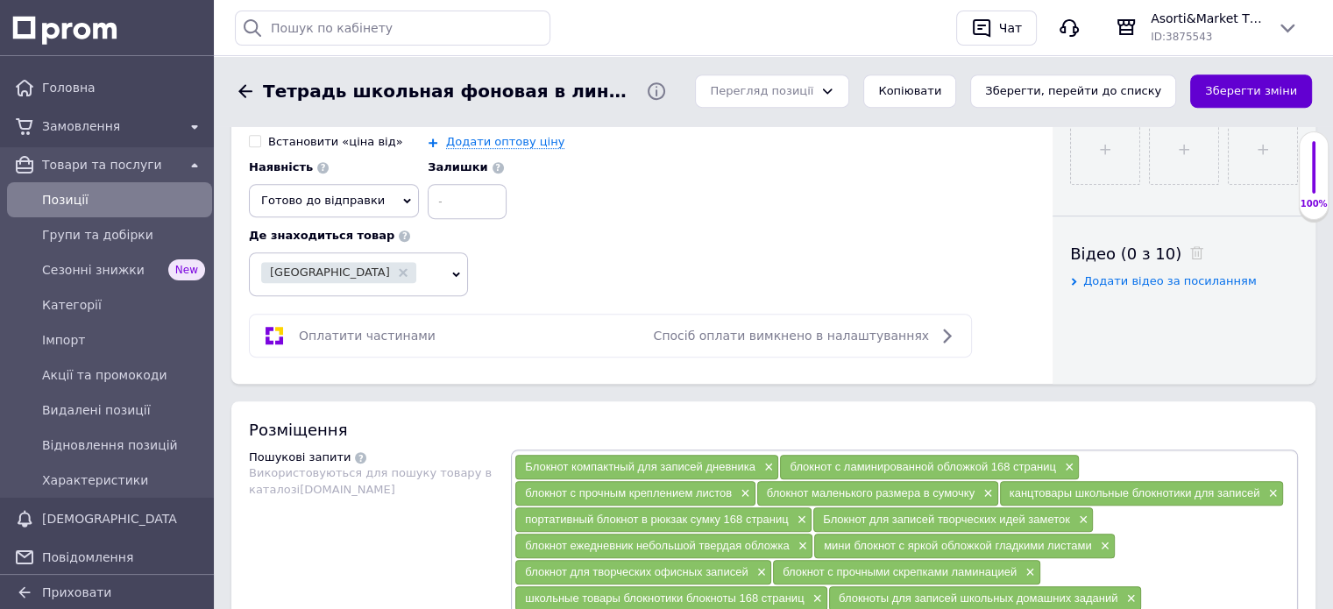
click at [1266, 94] on button "Зберегти зміни" at bounding box center [1251, 92] width 122 height 34
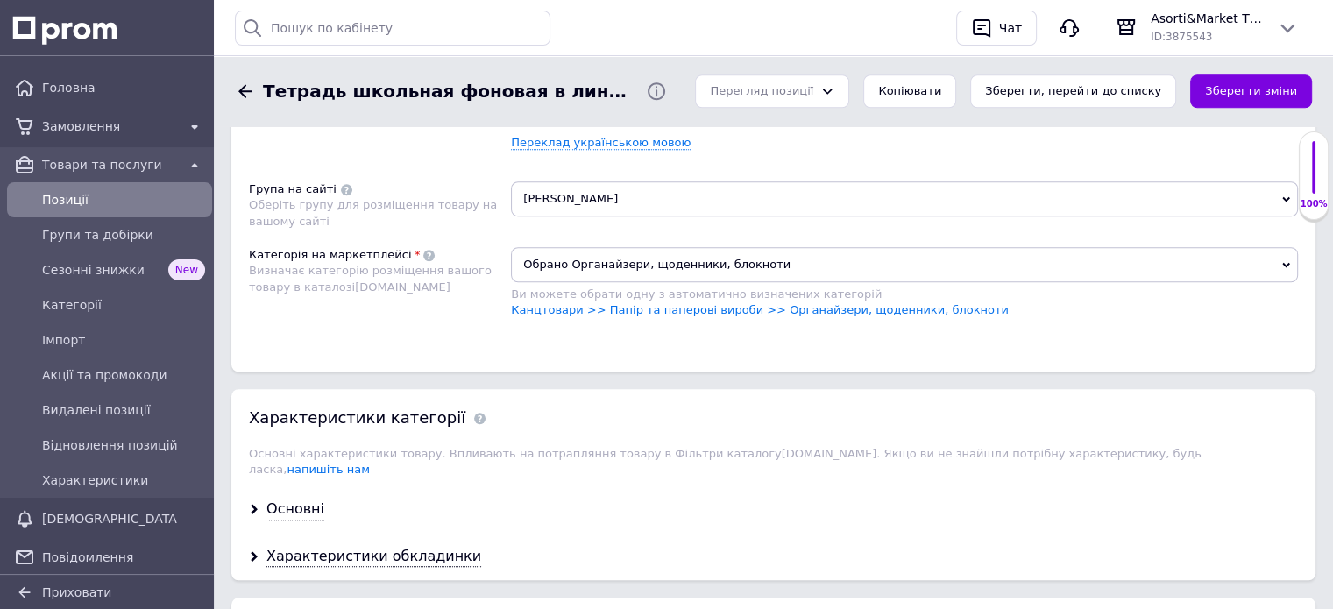
scroll to position [1490, 0]
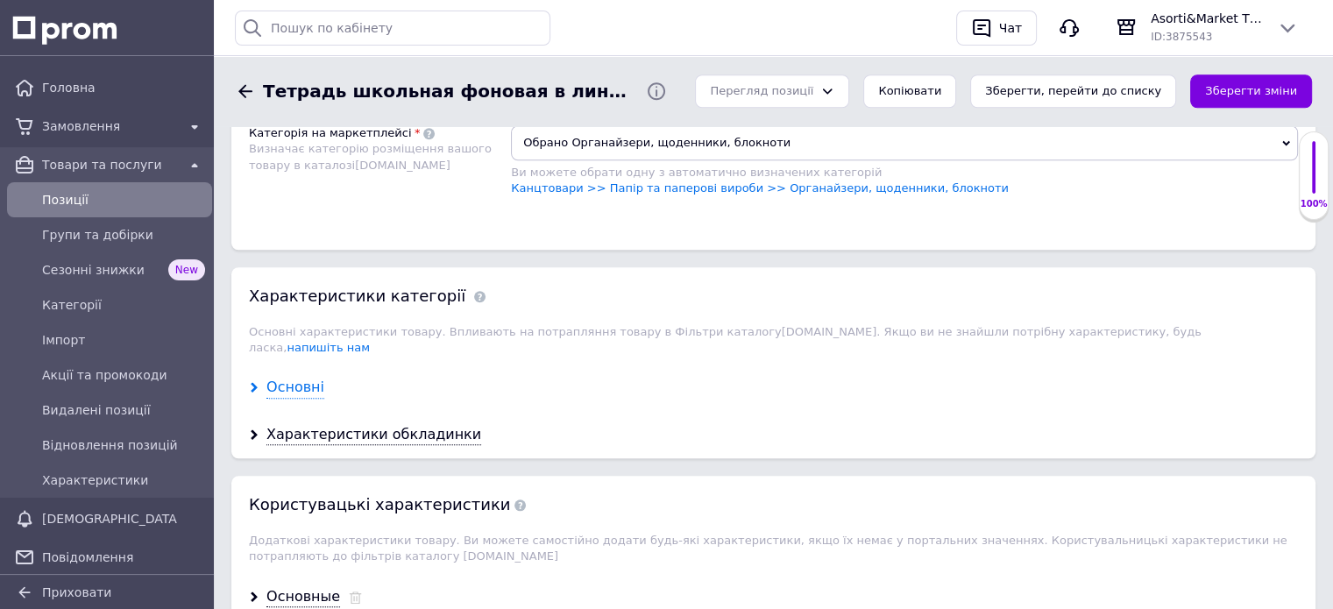
click at [292, 378] on div "Основні" at bounding box center [295, 388] width 58 height 20
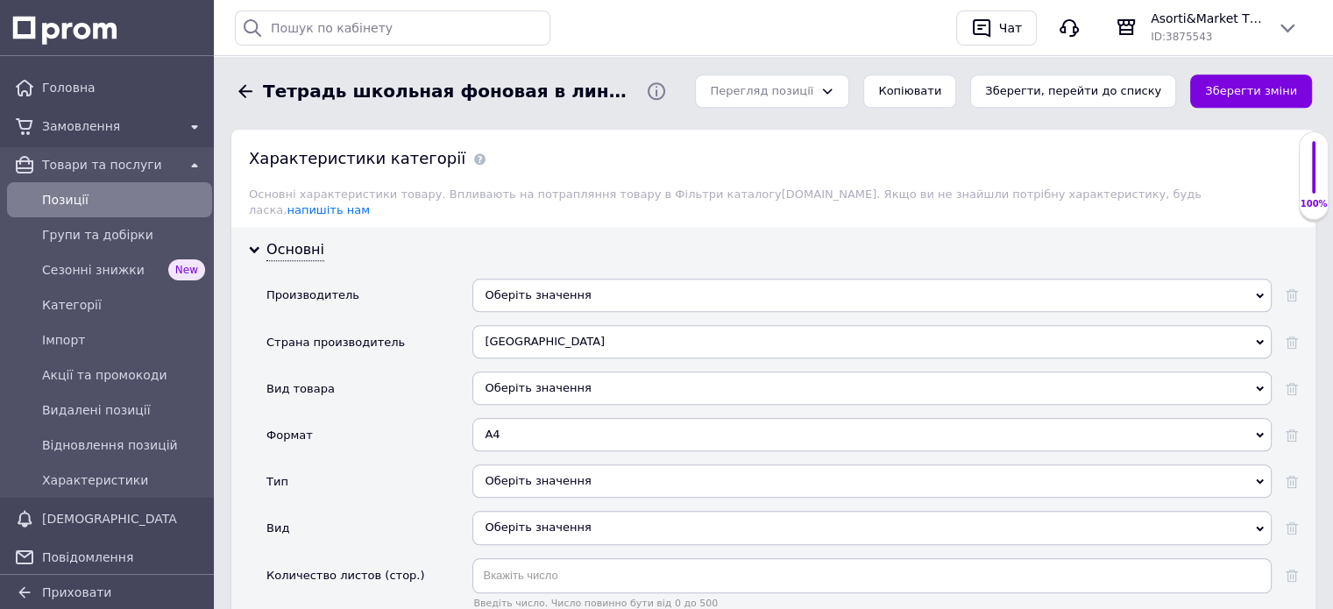
scroll to position [1665, 0]
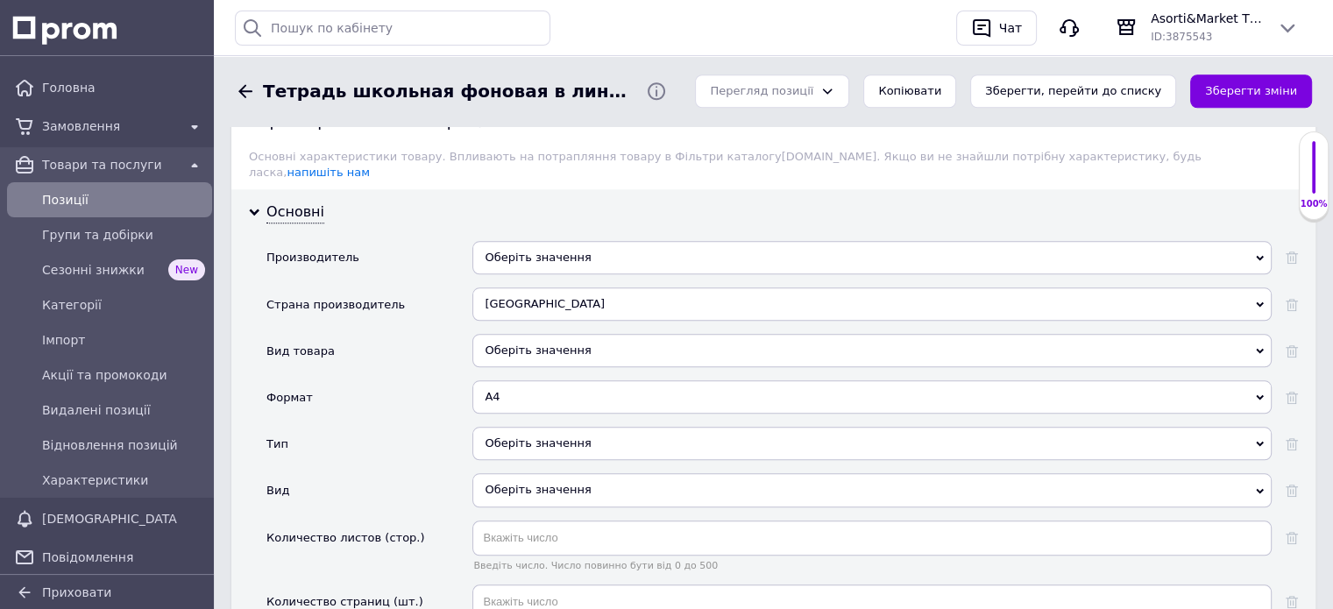
click at [1257, 348] on use at bounding box center [1260, 350] width 8 height 5
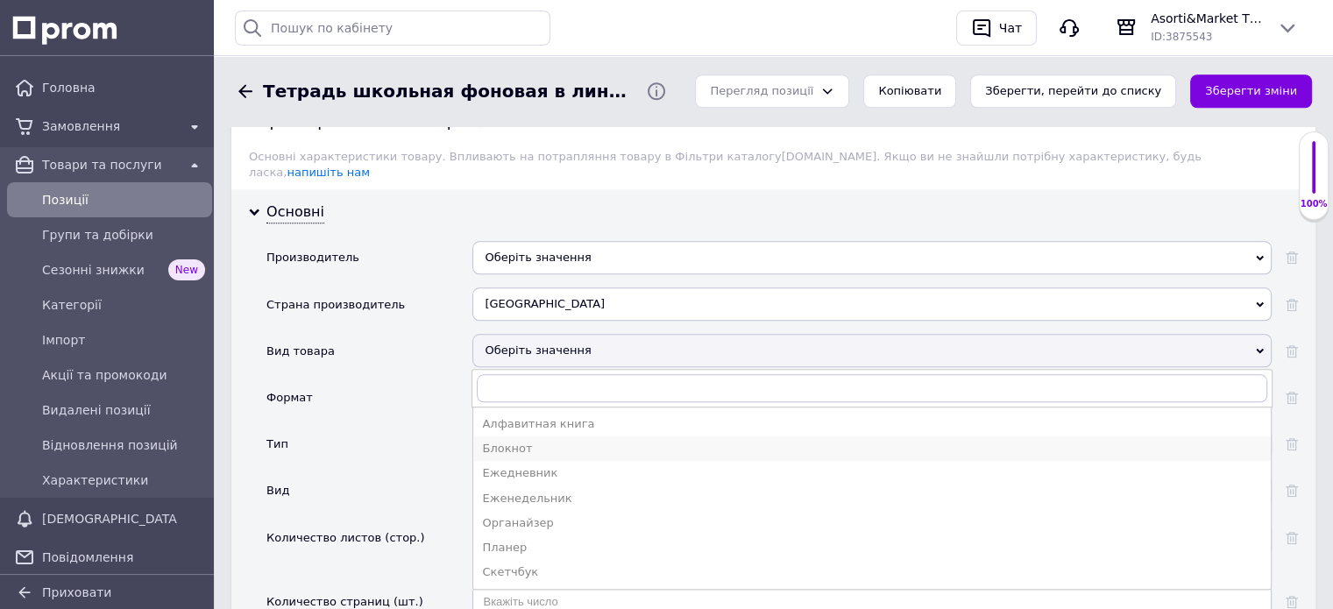
click at [515, 441] on div "Блокнот" at bounding box center [872, 449] width 780 height 16
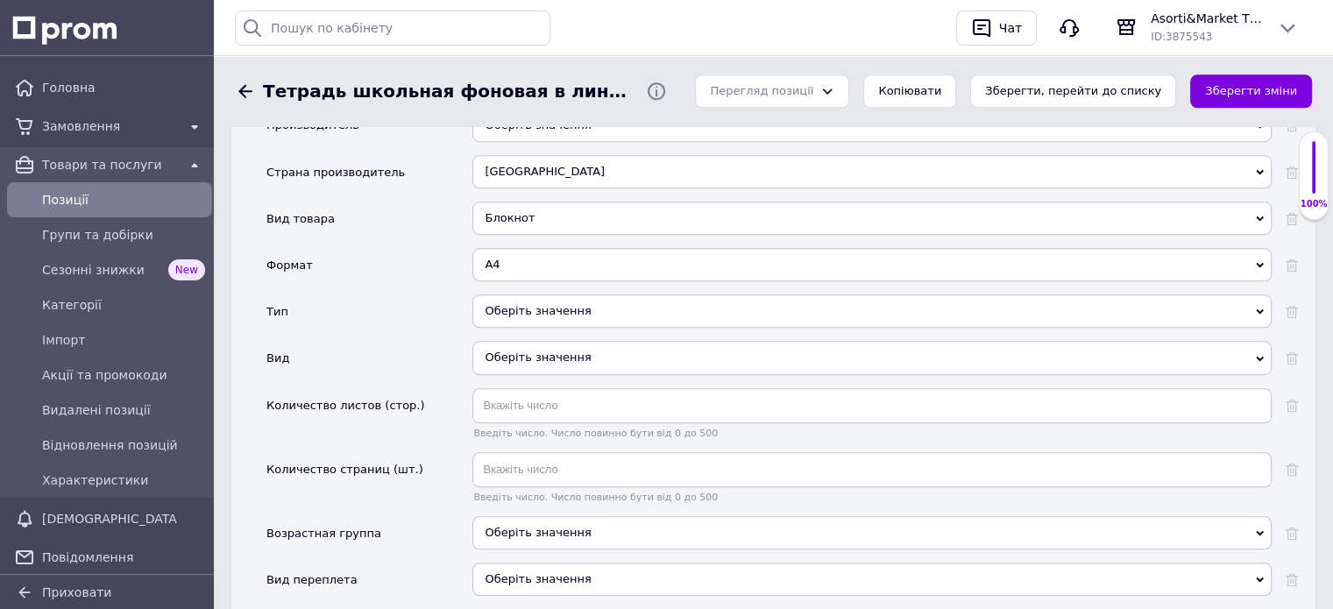
scroll to position [1841, 0]
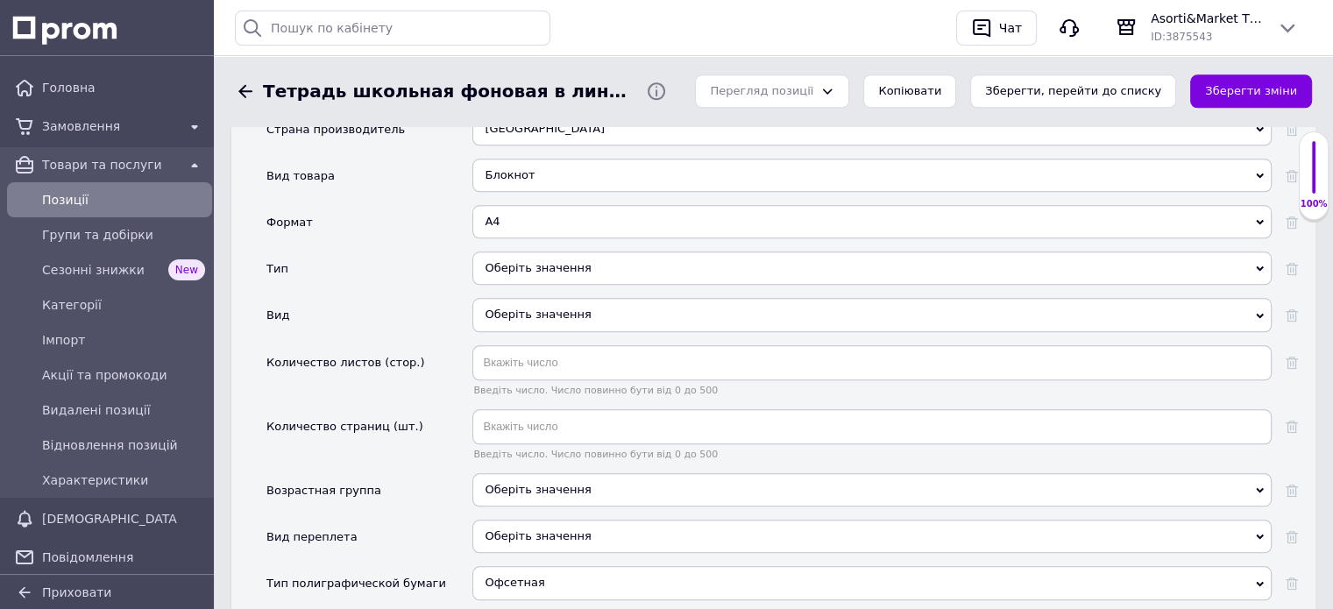
click at [1259, 265] on icon at bounding box center [1260, 269] width 8 height 8
click at [401, 270] on div "Тип" at bounding box center [369, 275] width 206 height 46
click at [514, 345] on input "text" at bounding box center [871, 362] width 799 height 35
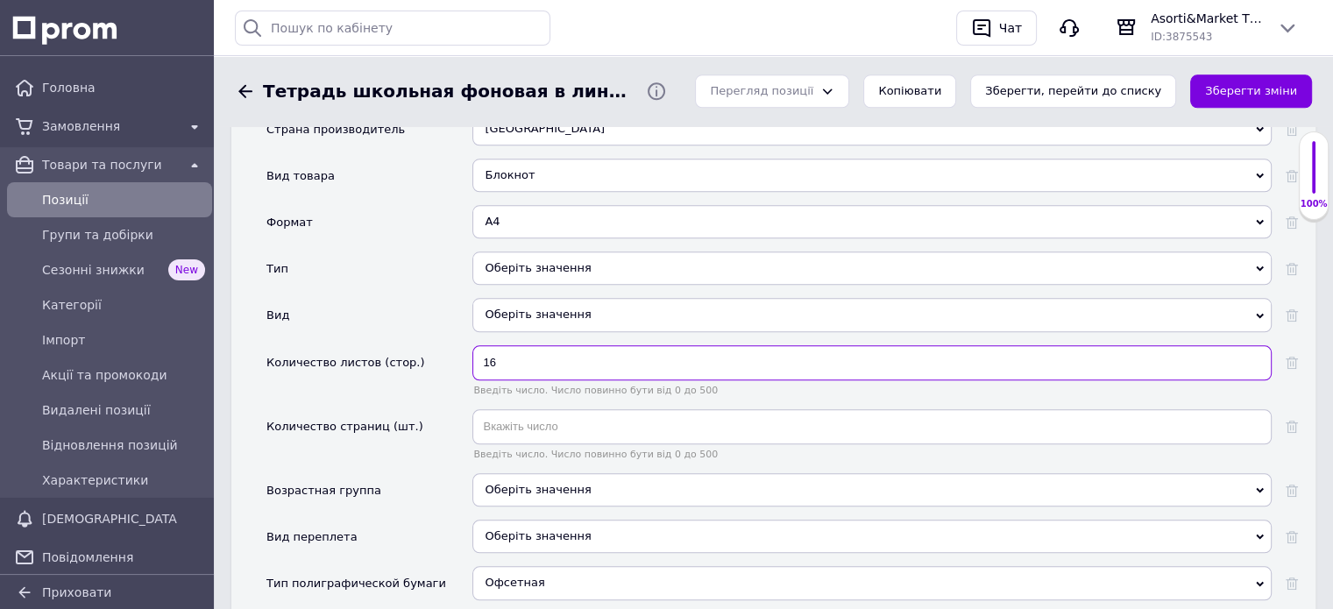
type input "1"
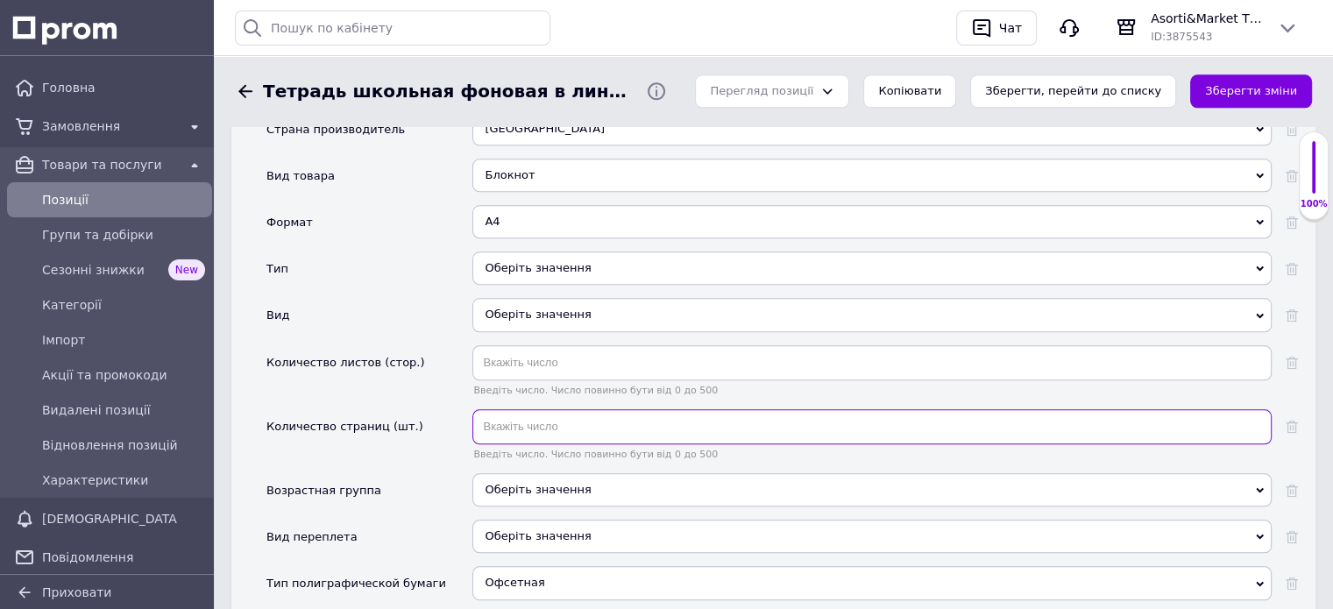
click at [515, 409] on input "text" at bounding box center [871, 426] width 799 height 35
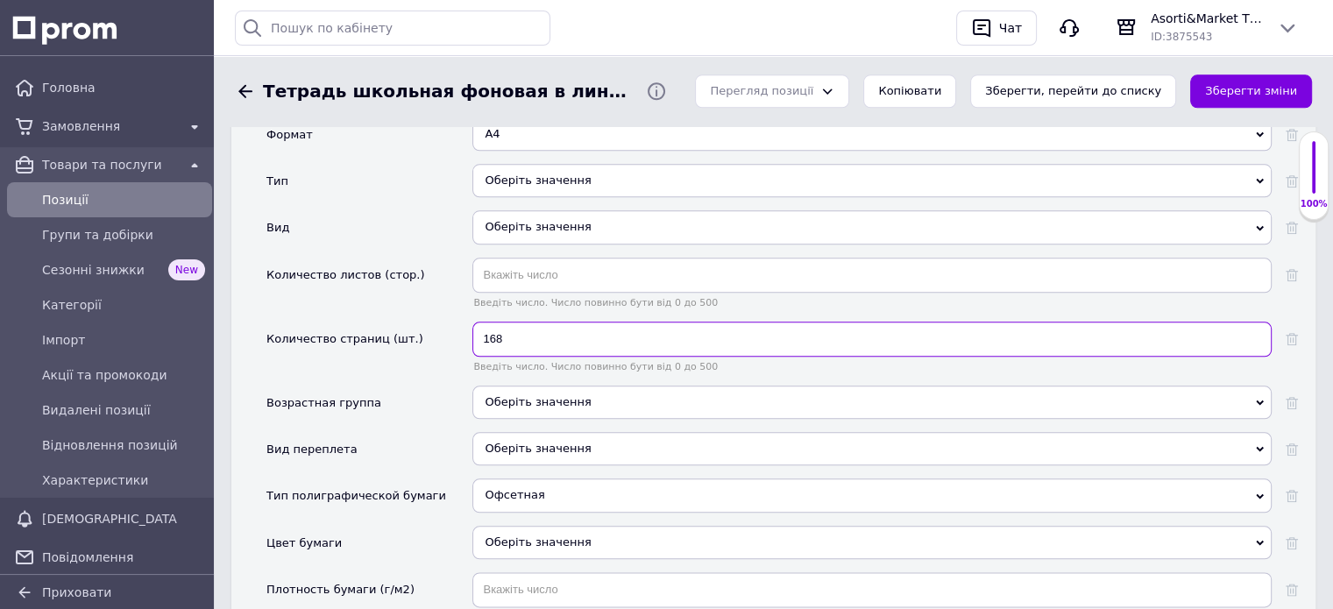
scroll to position [2016, 0]
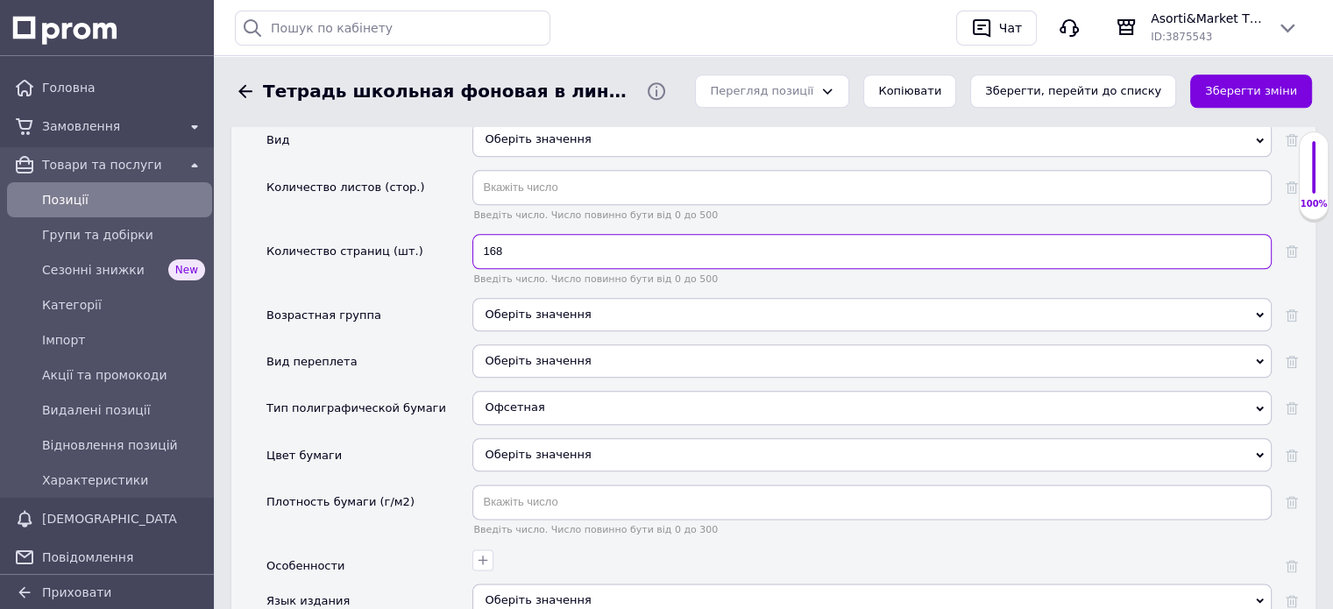
type input "168"
click at [1256, 313] on use at bounding box center [1260, 315] width 8 height 5
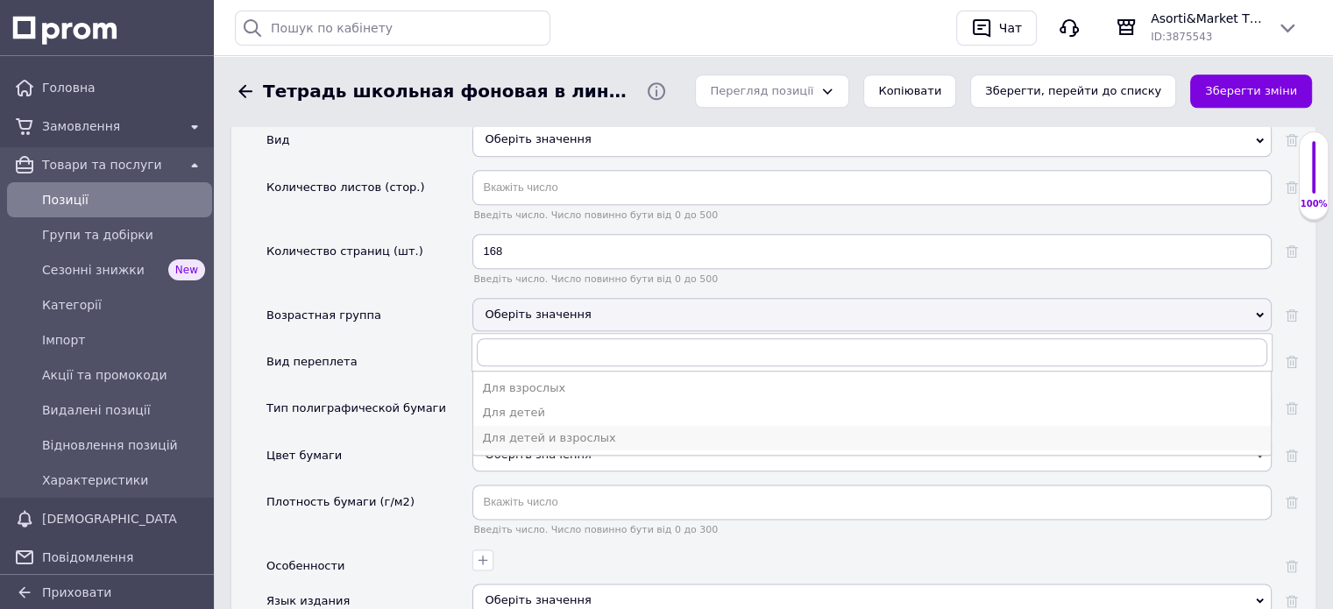
click at [579, 430] on div "Для детей и взрослых" at bounding box center [872, 438] width 780 height 16
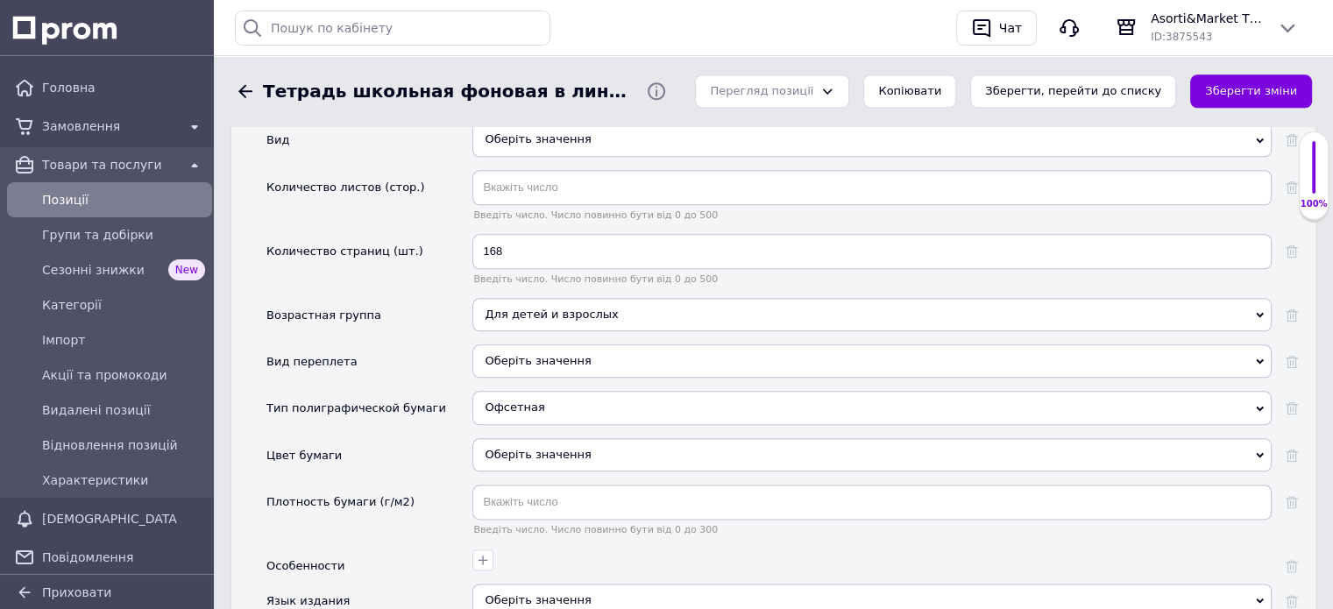
click at [1261, 359] on use at bounding box center [1260, 361] width 8 height 5
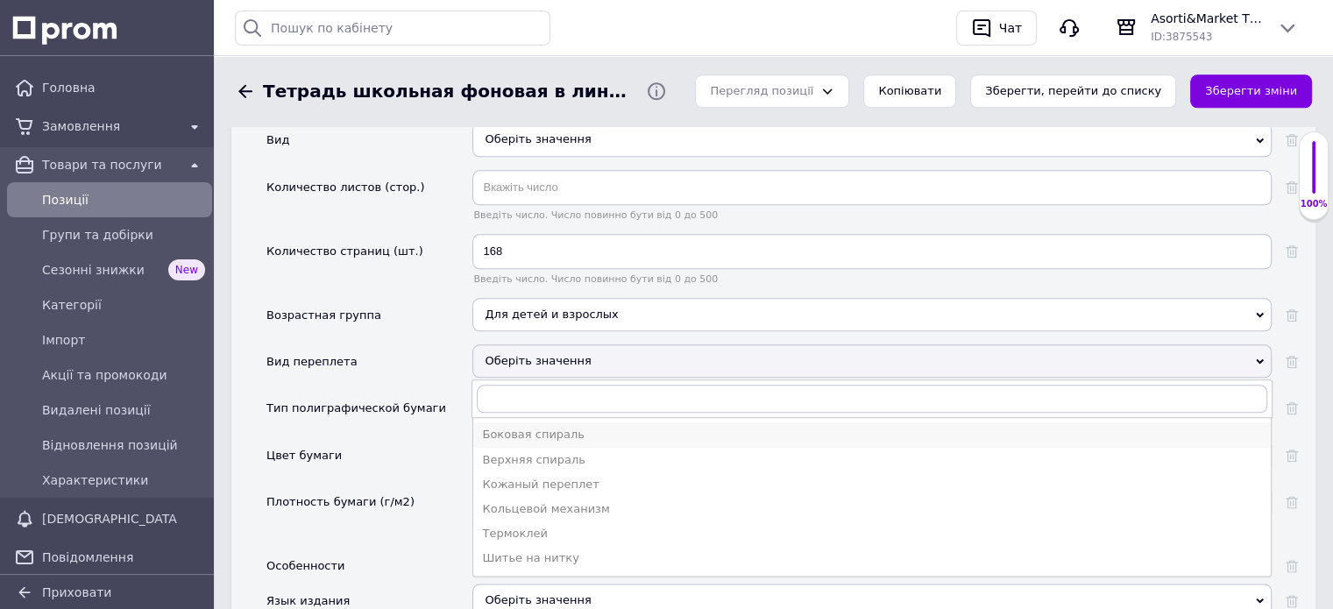
click at [501, 427] on div "Боковая спираль" at bounding box center [872, 435] width 780 height 16
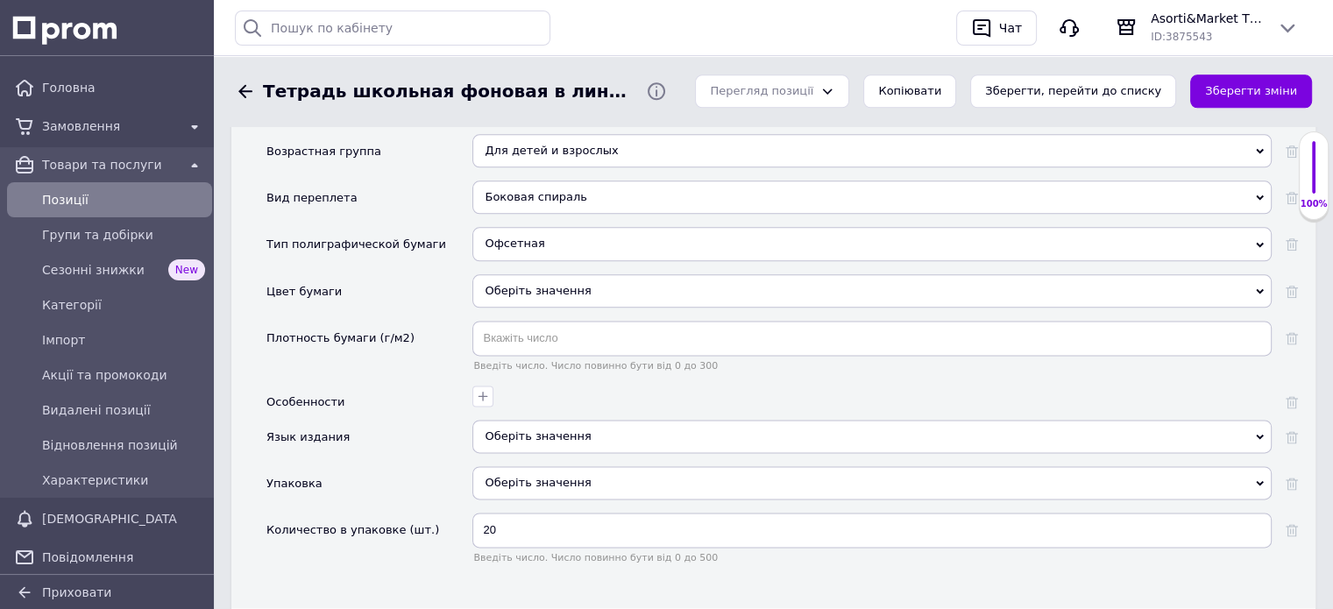
scroll to position [2191, 0]
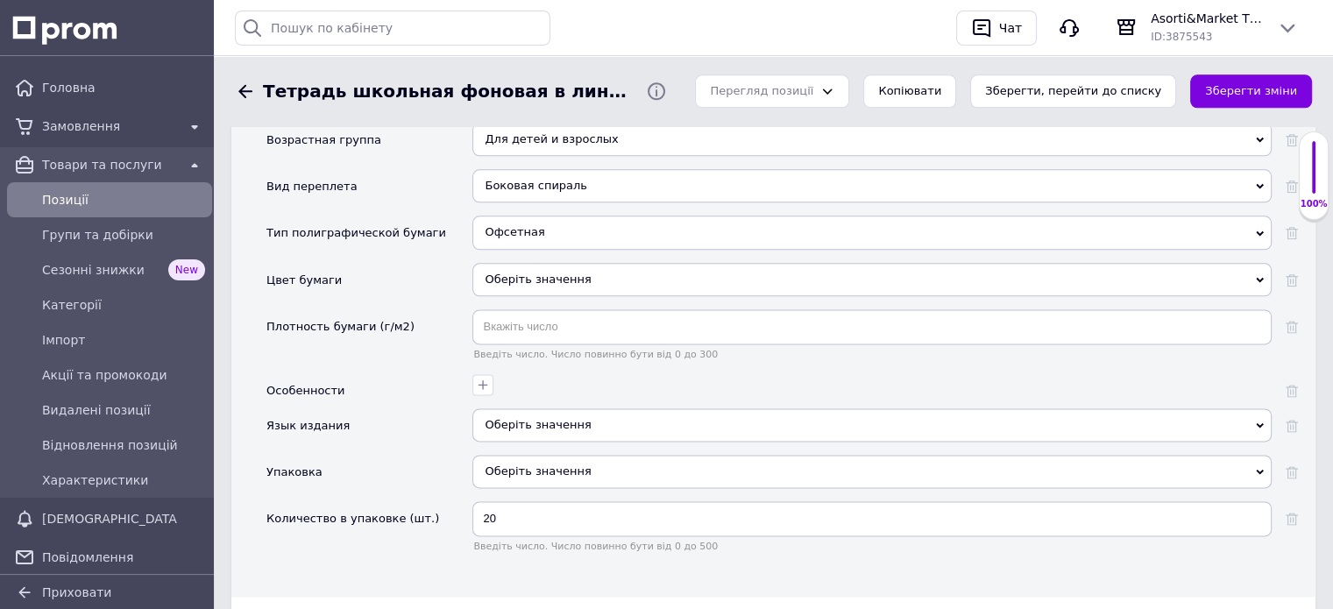
click at [1258, 276] on icon at bounding box center [1260, 280] width 8 height 8
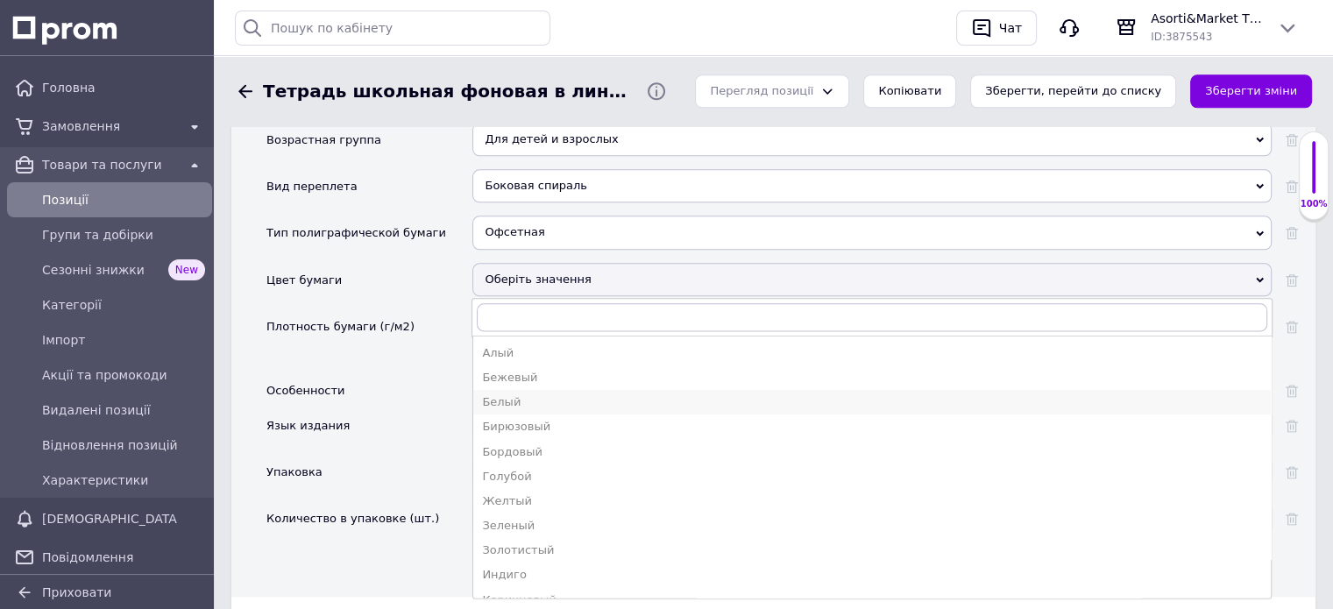
click at [511, 394] on div "Белый" at bounding box center [872, 402] width 780 height 16
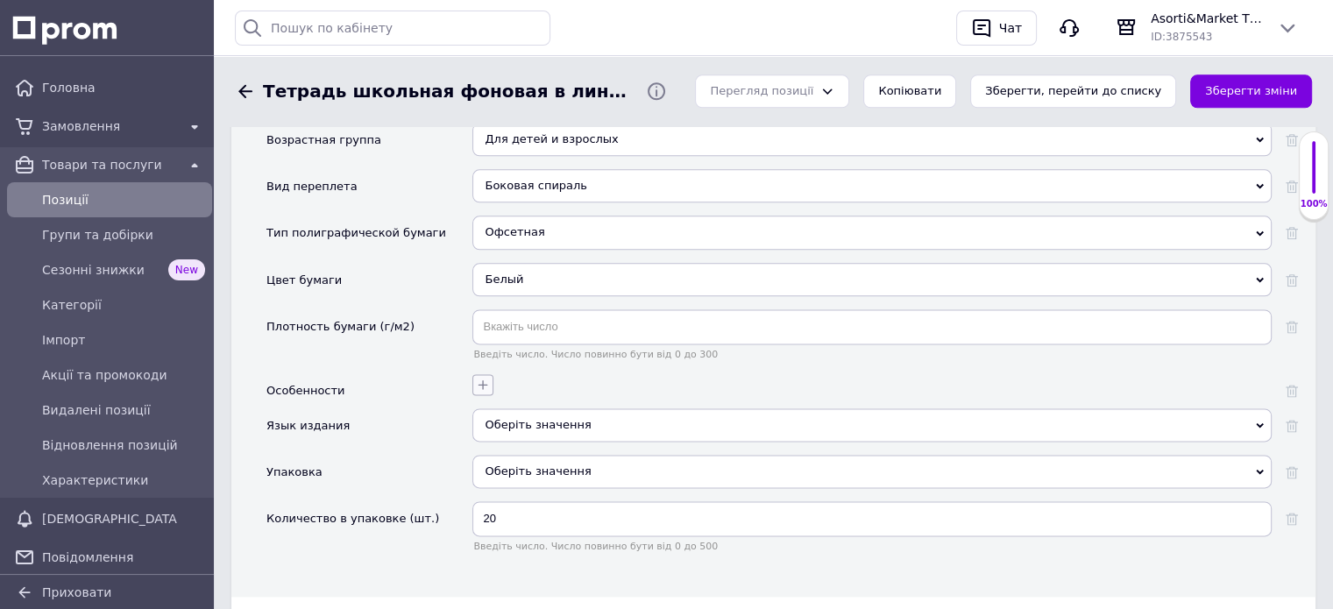
click at [480, 378] on icon "button" at bounding box center [483, 385] width 14 height 14
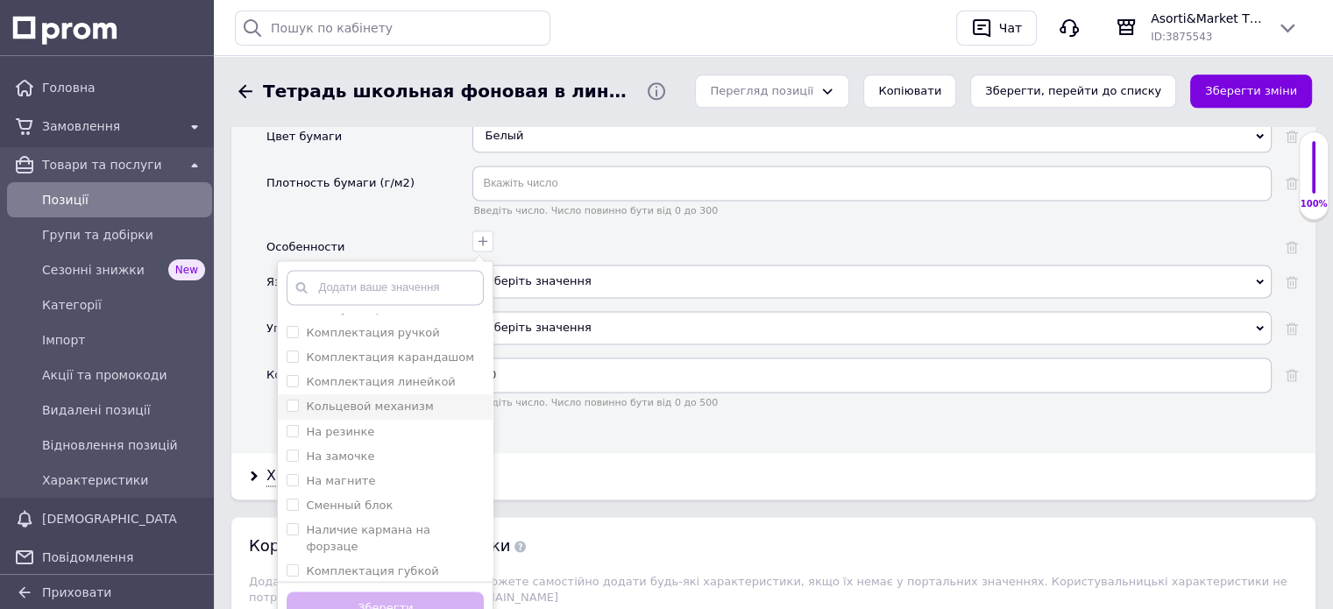
scroll to position [2367, 0]
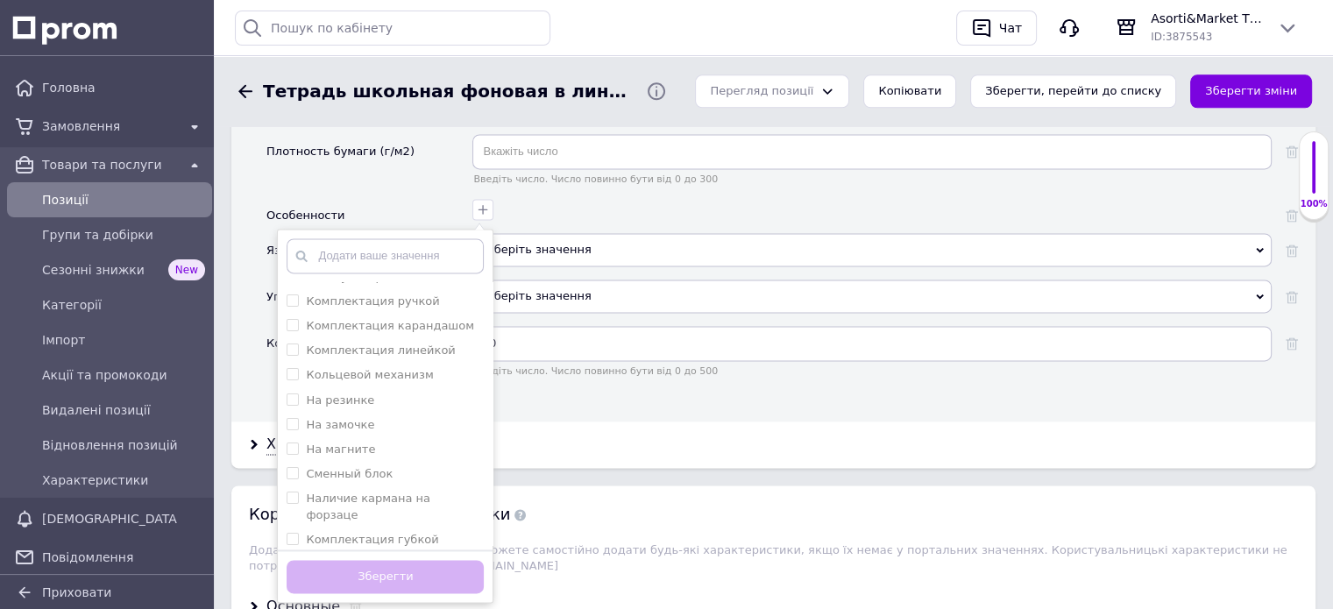
click at [557, 489] on div "Користувацькi характеристики Додаткові характеристики товару. Ви можете самості…" at bounding box center [773, 535] width 1084 height 98
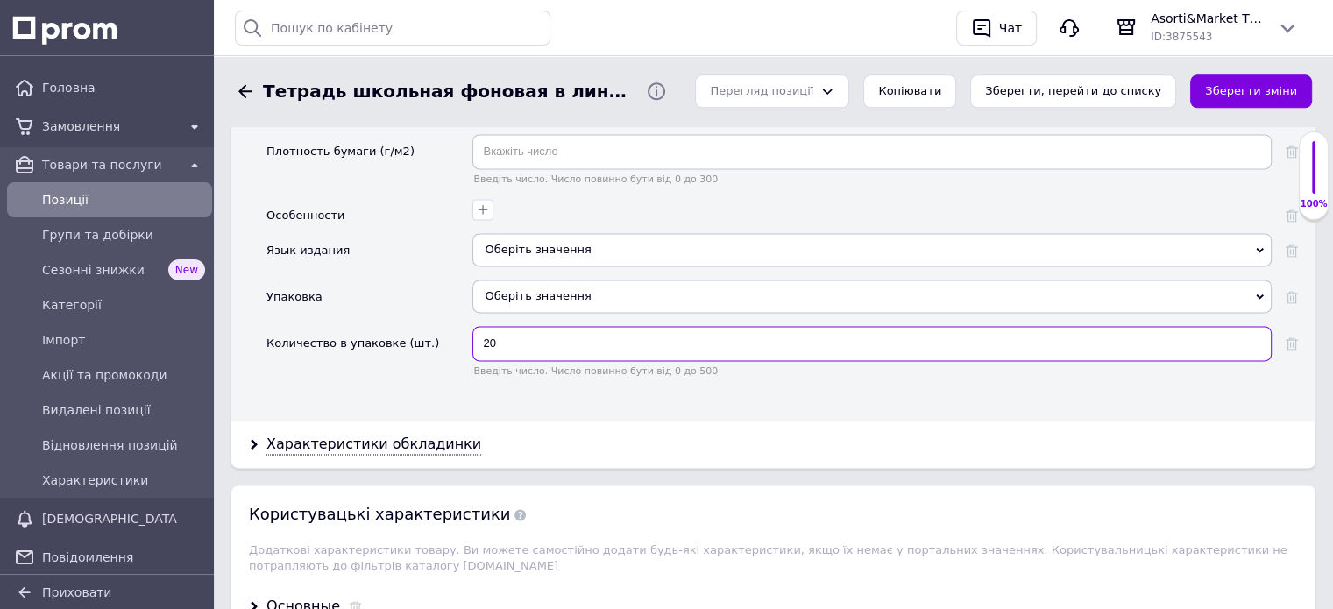
click at [543, 326] on input "20" at bounding box center [871, 343] width 799 height 35
type input "2"
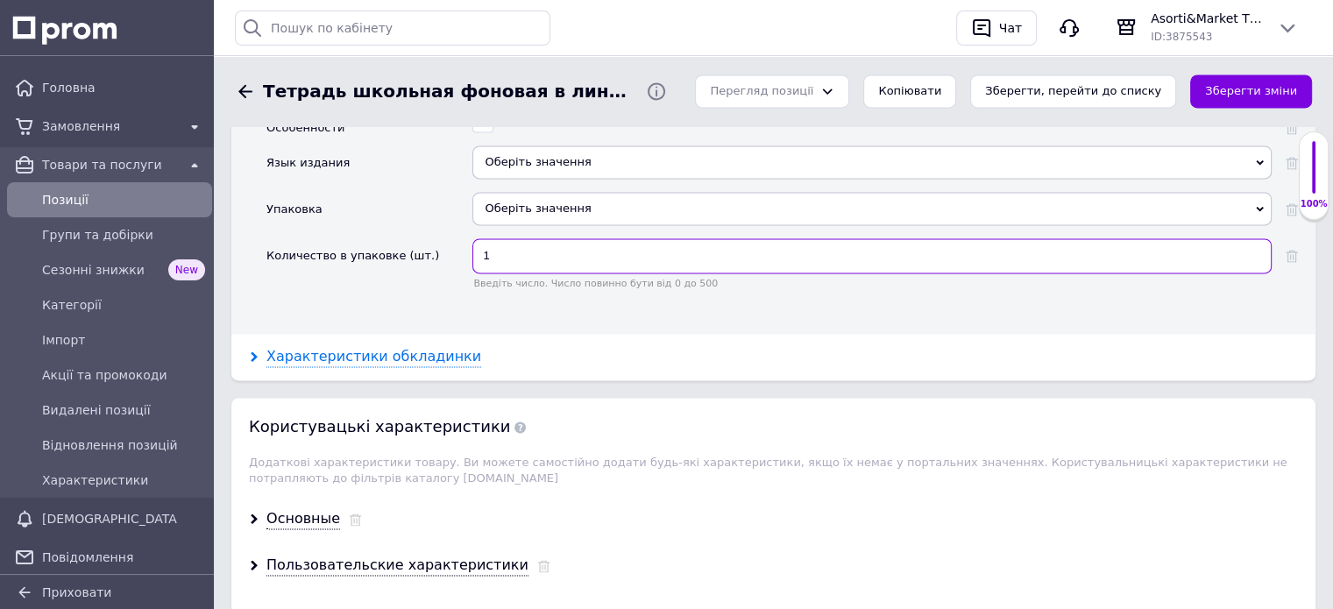
type input "1"
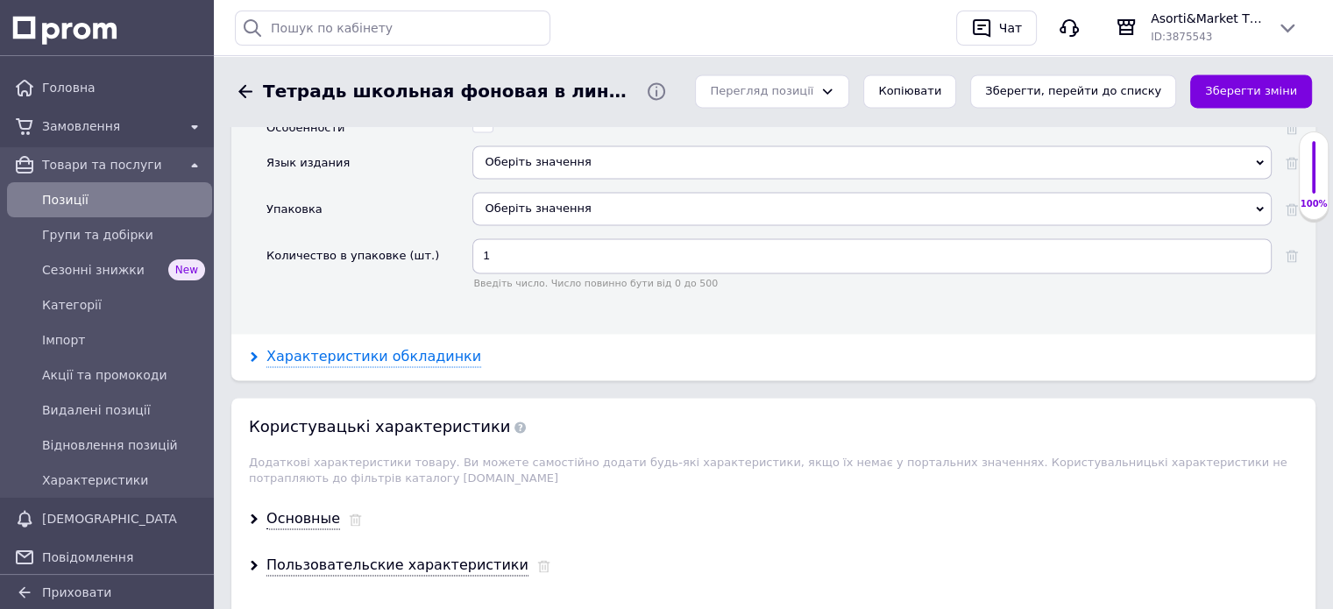
click at [410, 347] on div "Характеристики обкладинки" at bounding box center [373, 357] width 215 height 20
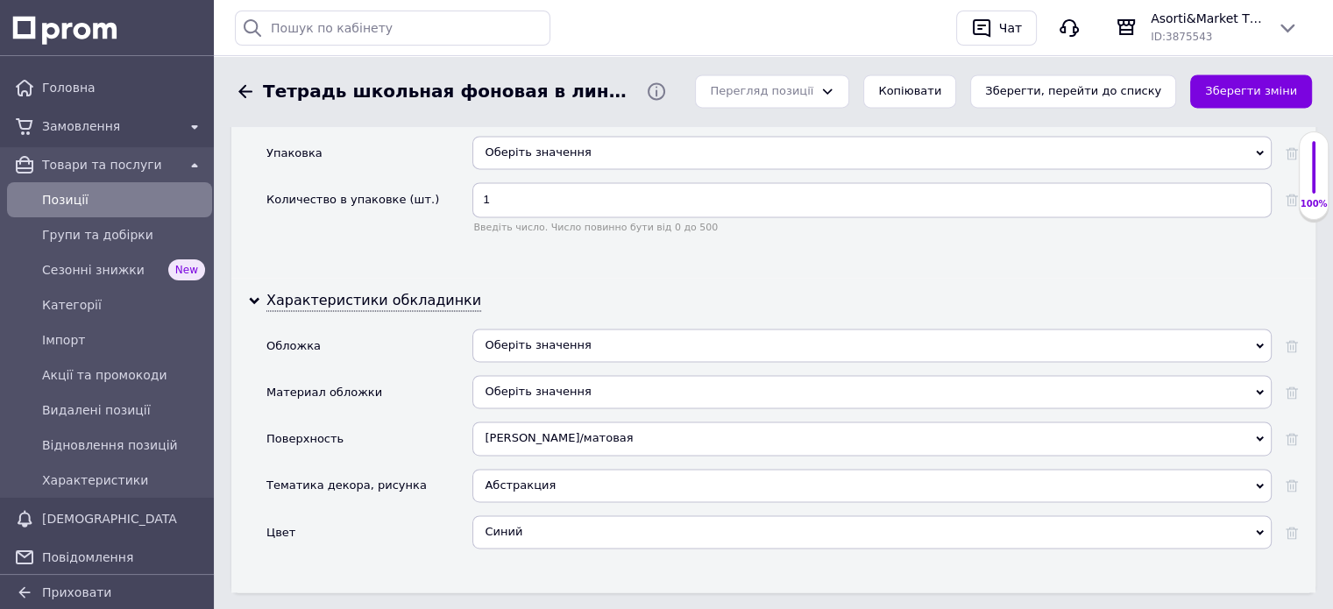
scroll to position [2542, 0]
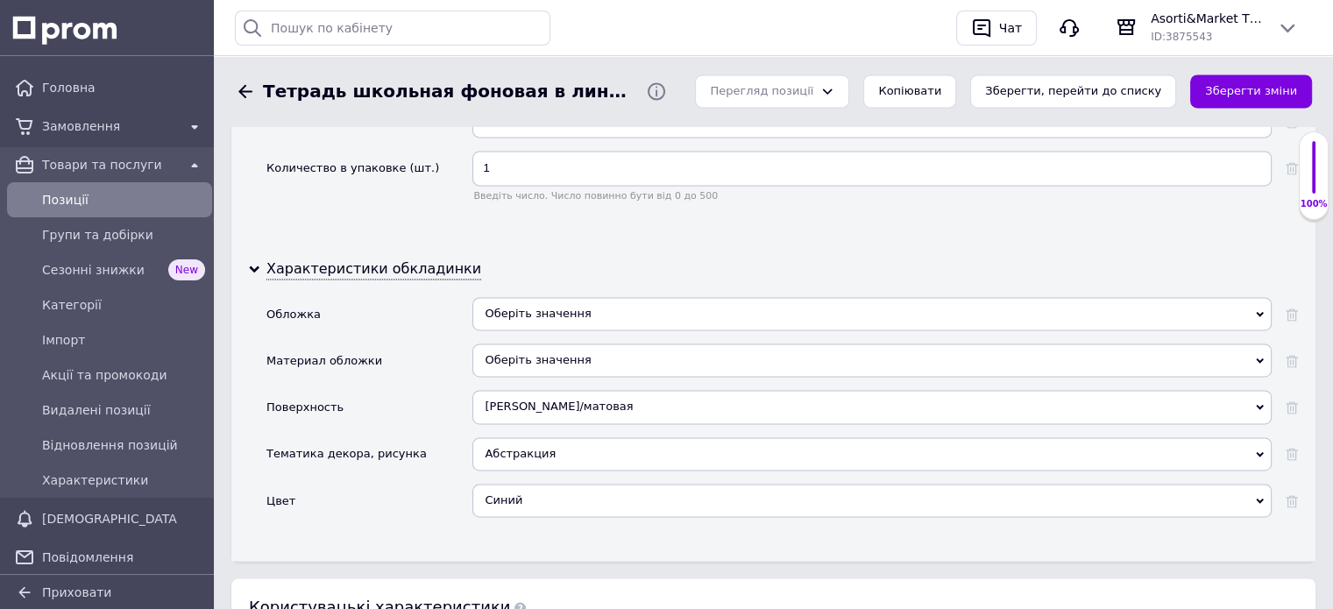
click at [1260, 310] on icon at bounding box center [1260, 314] width 8 height 8
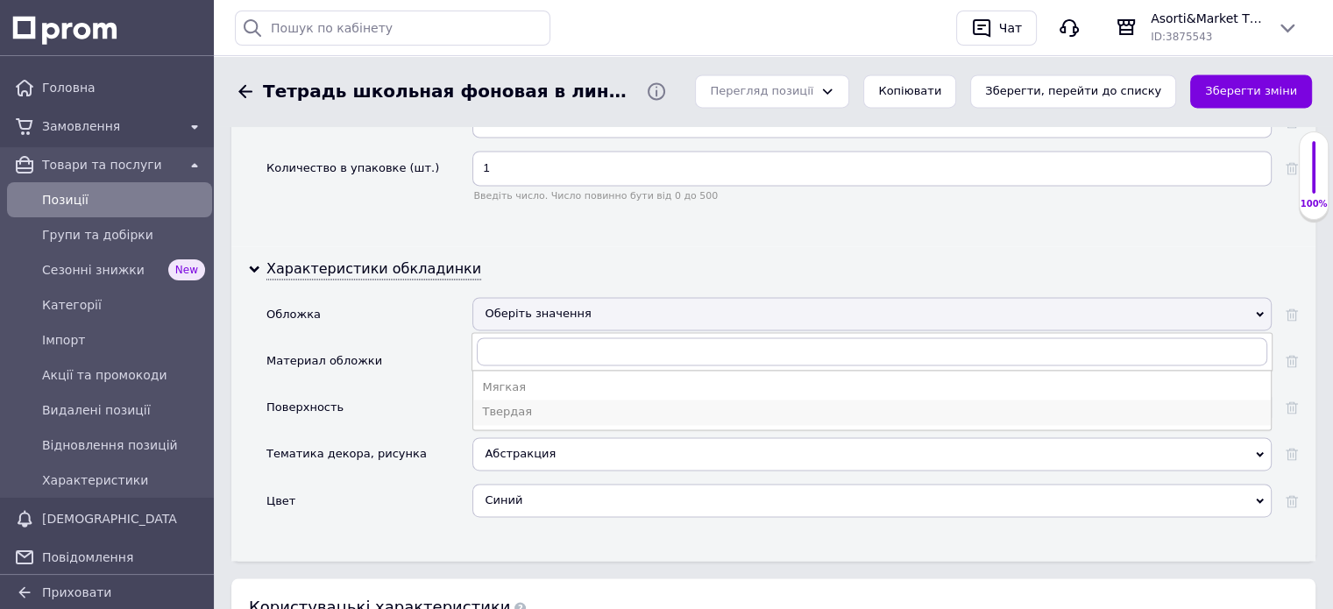
click at [505, 404] on div "Твердая" at bounding box center [872, 412] width 780 height 16
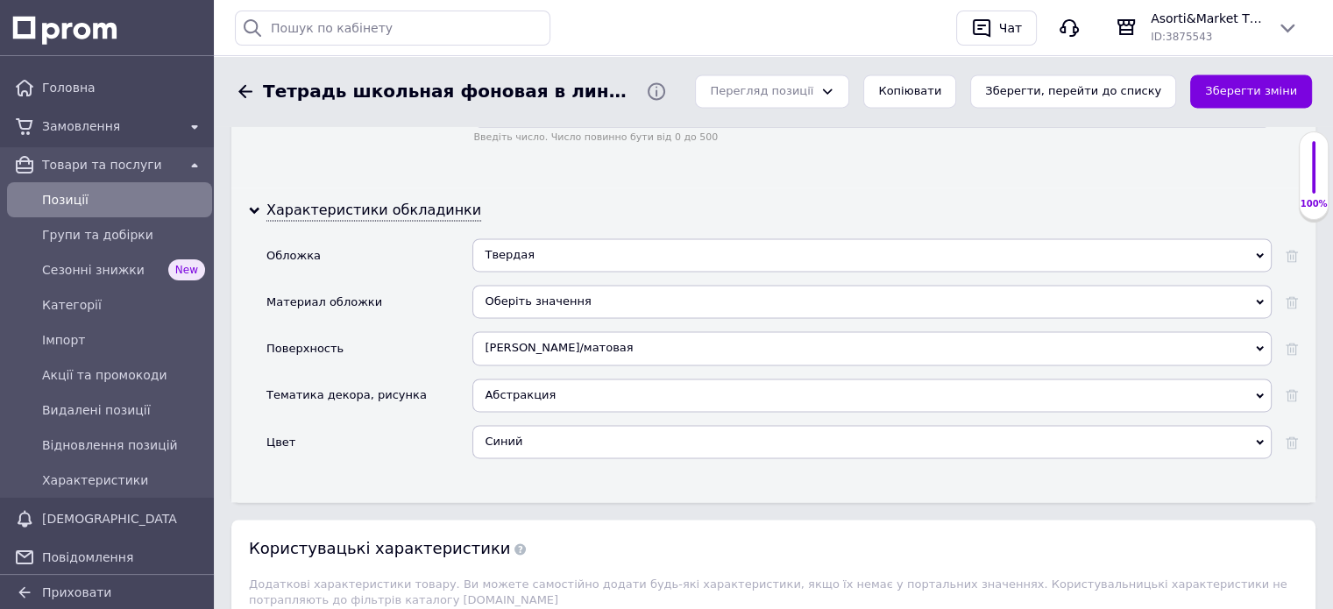
scroll to position [2630, 0]
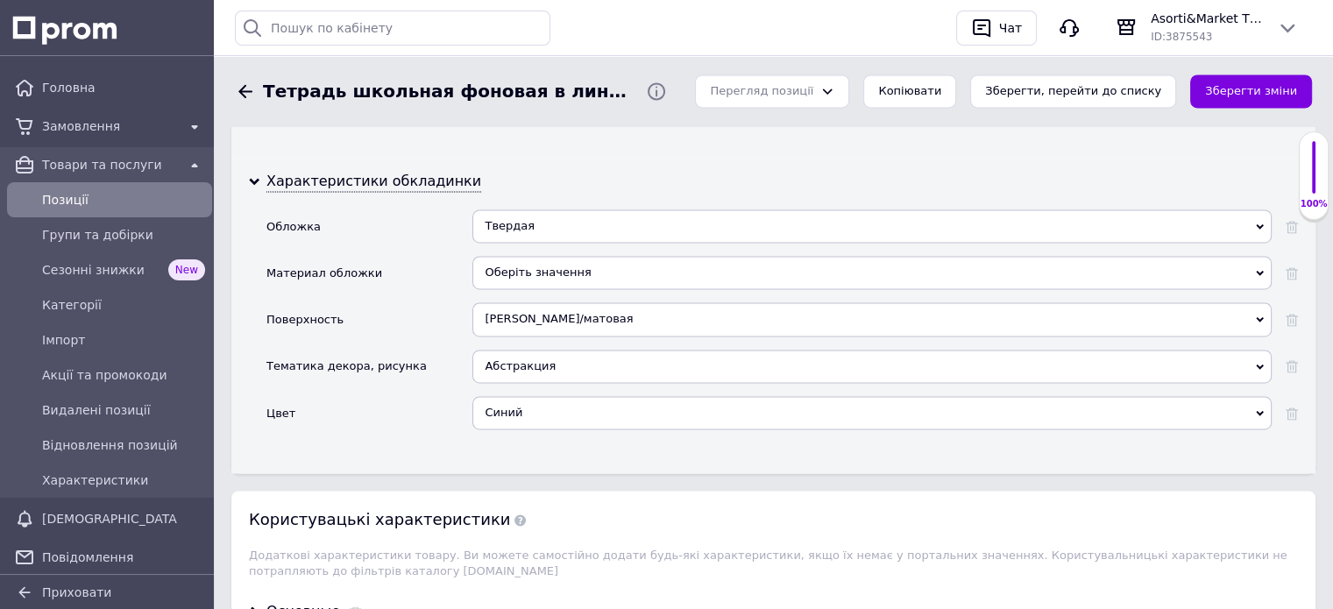
click at [1257, 271] on use at bounding box center [1260, 273] width 8 height 5
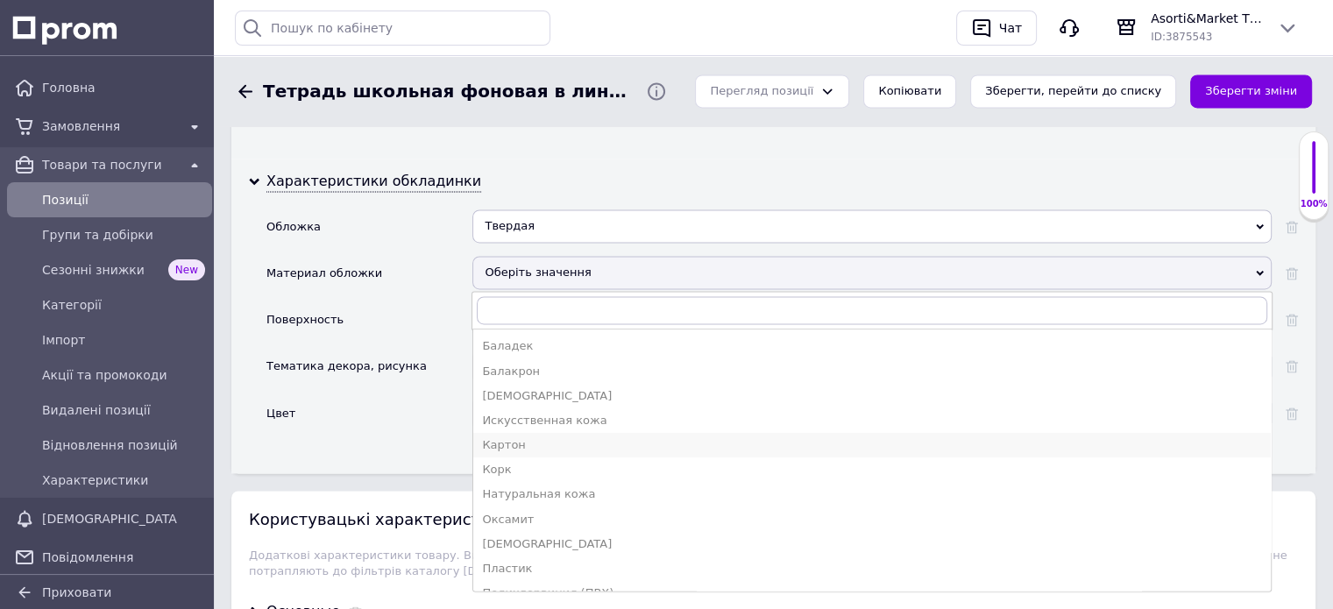
click at [498, 437] on div "Картон" at bounding box center [872, 445] width 780 height 16
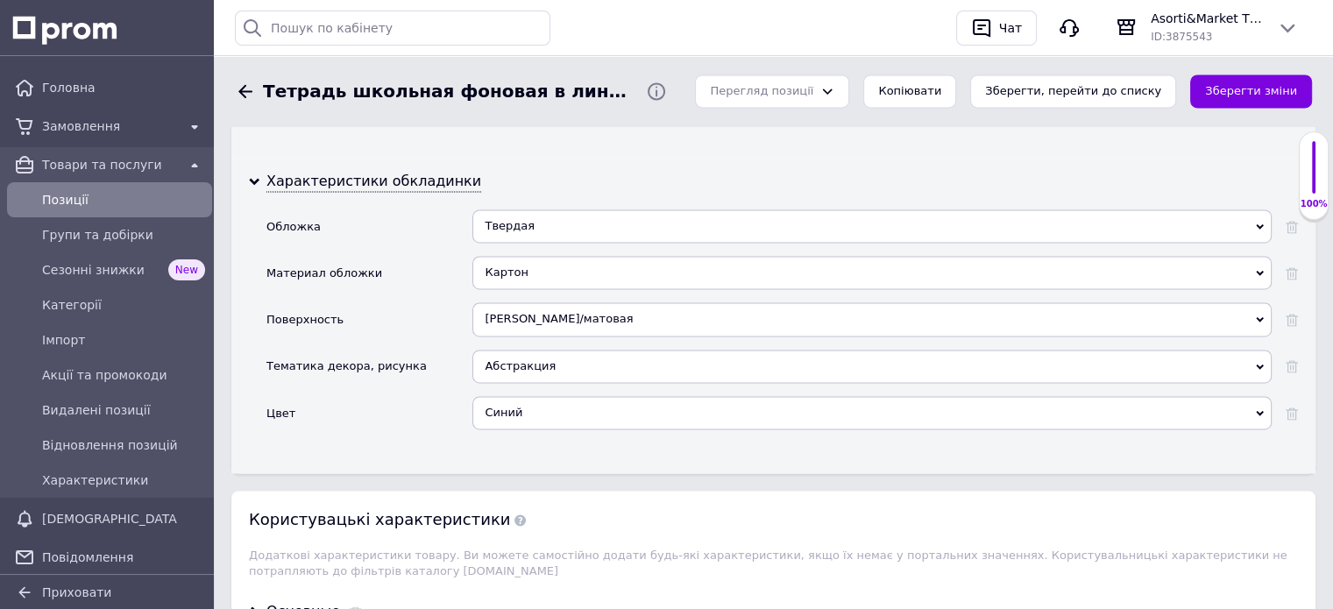
click at [1259, 316] on icon at bounding box center [1260, 320] width 8 height 8
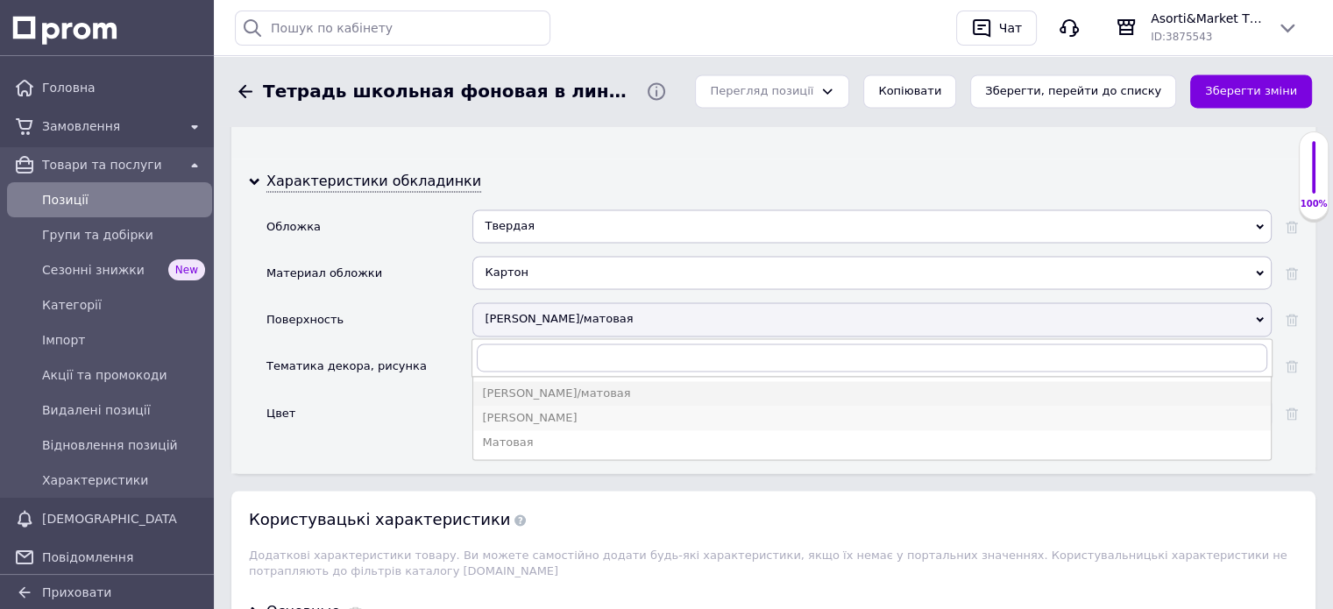
click at [517, 410] on div "[PERSON_NAME]" at bounding box center [872, 418] width 780 height 16
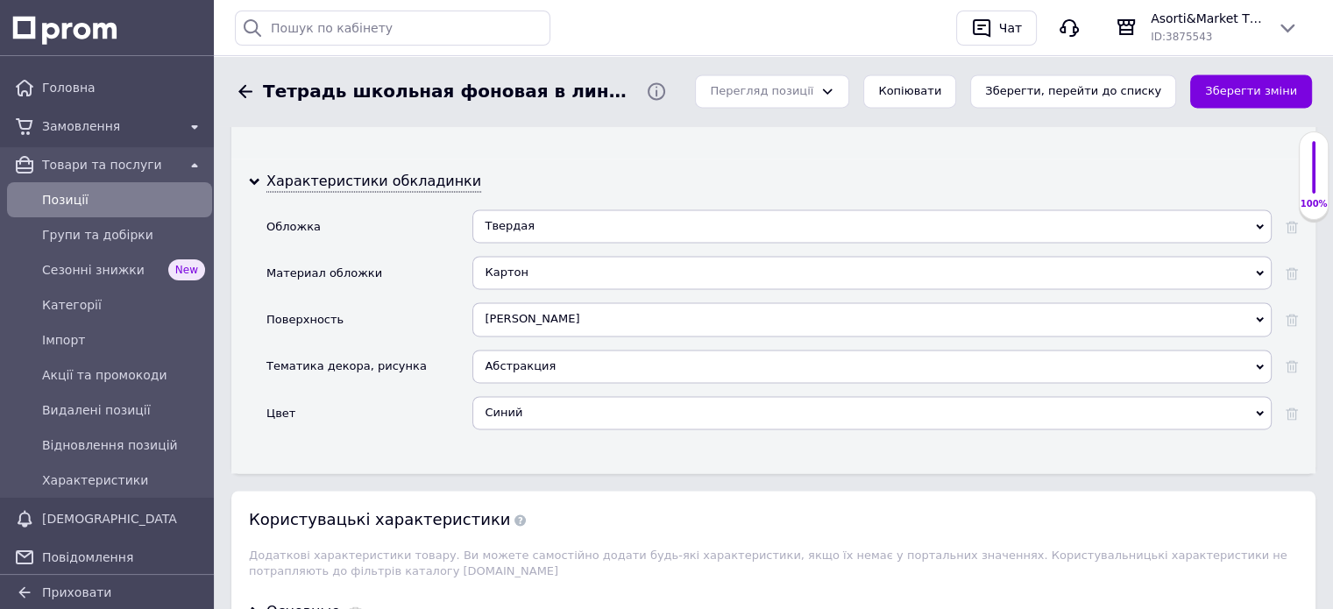
click at [1262, 364] on use at bounding box center [1260, 366] width 8 height 5
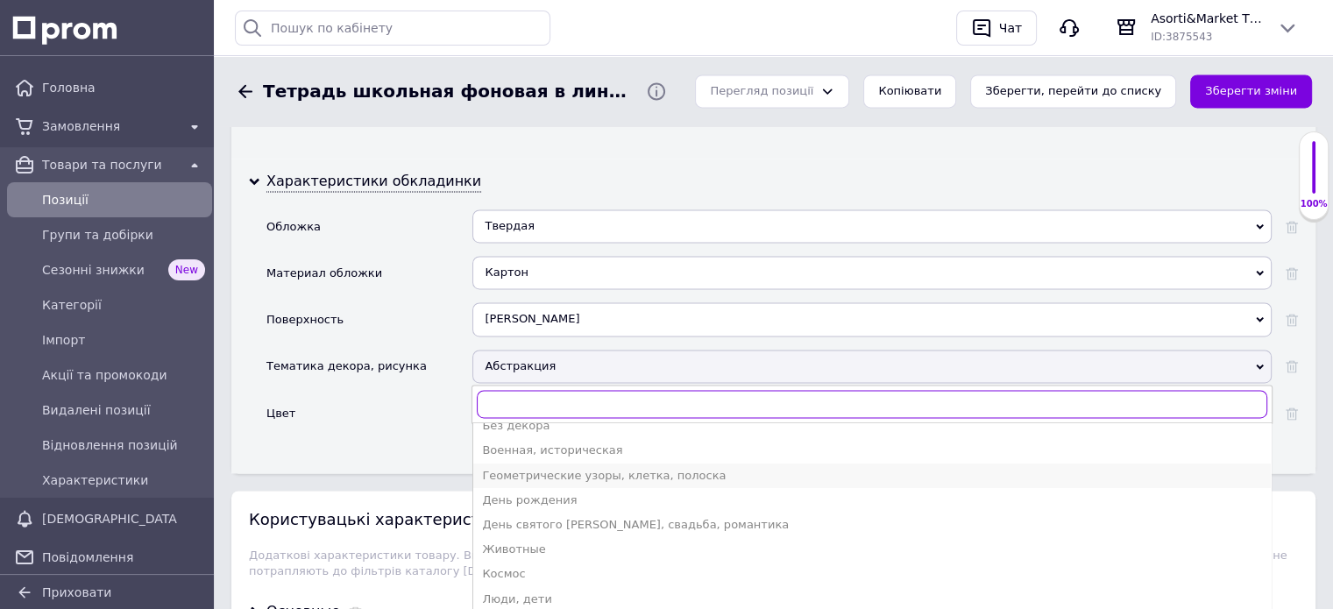
scroll to position [175, 0]
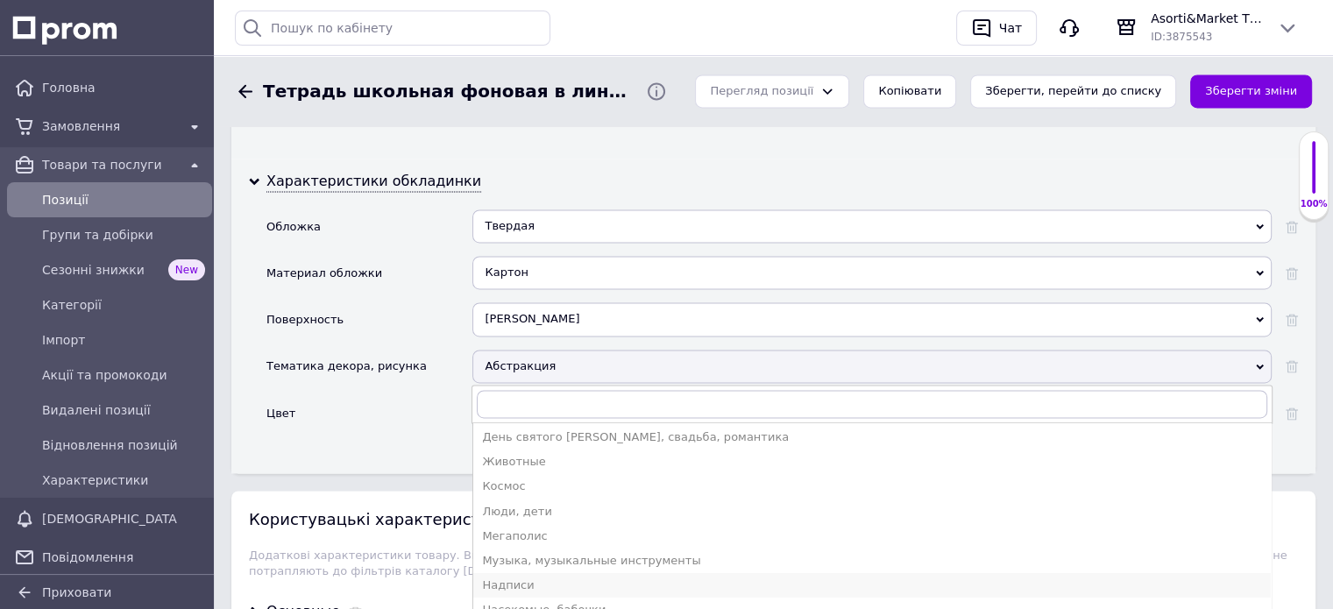
click at [492, 578] on div "Надписи" at bounding box center [872, 586] width 780 height 16
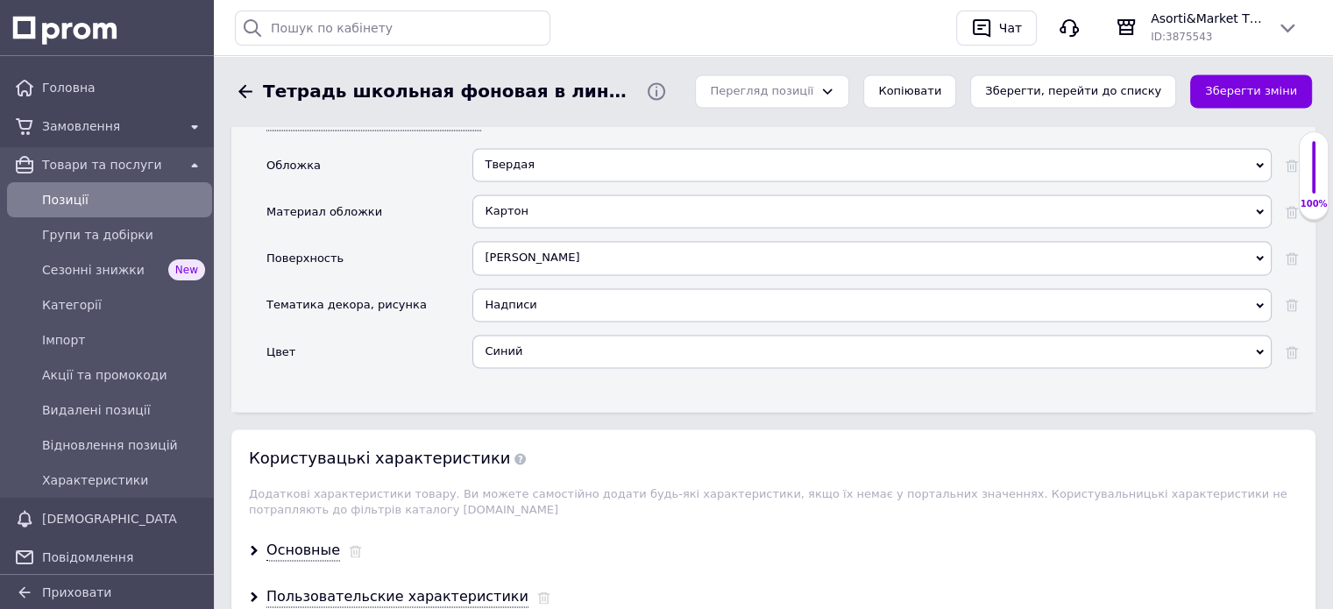
scroll to position [2717, 0]
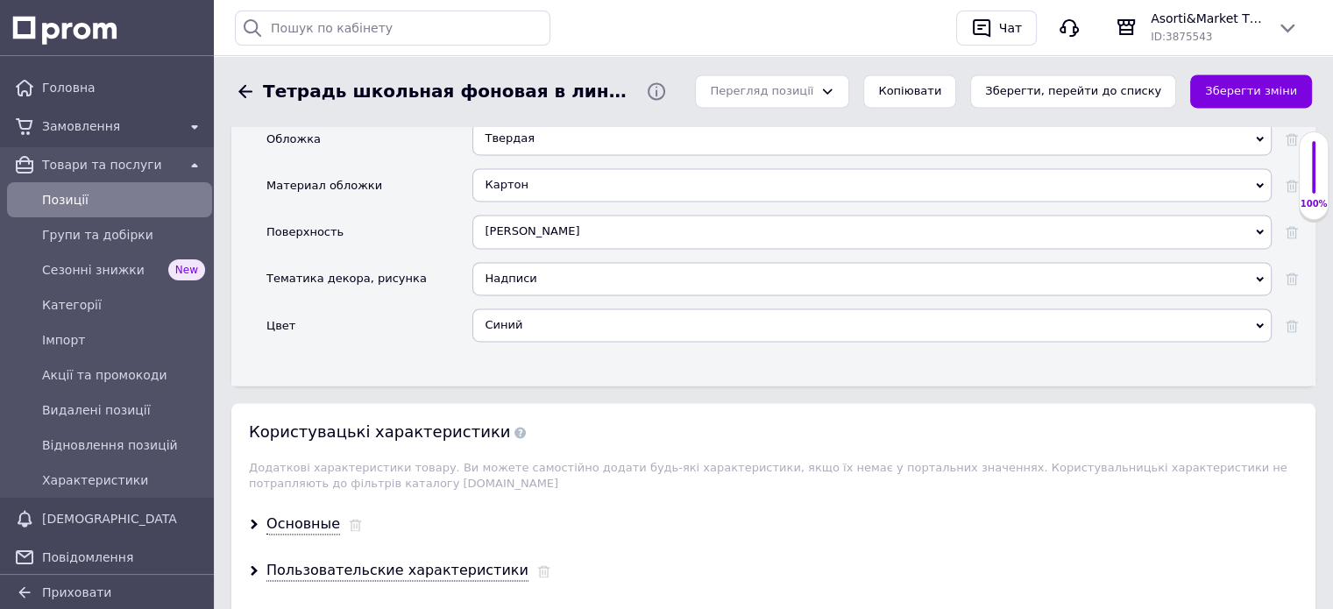
click at [1259, 323] on use at bounding box center [1260, 325] width 8 height 5
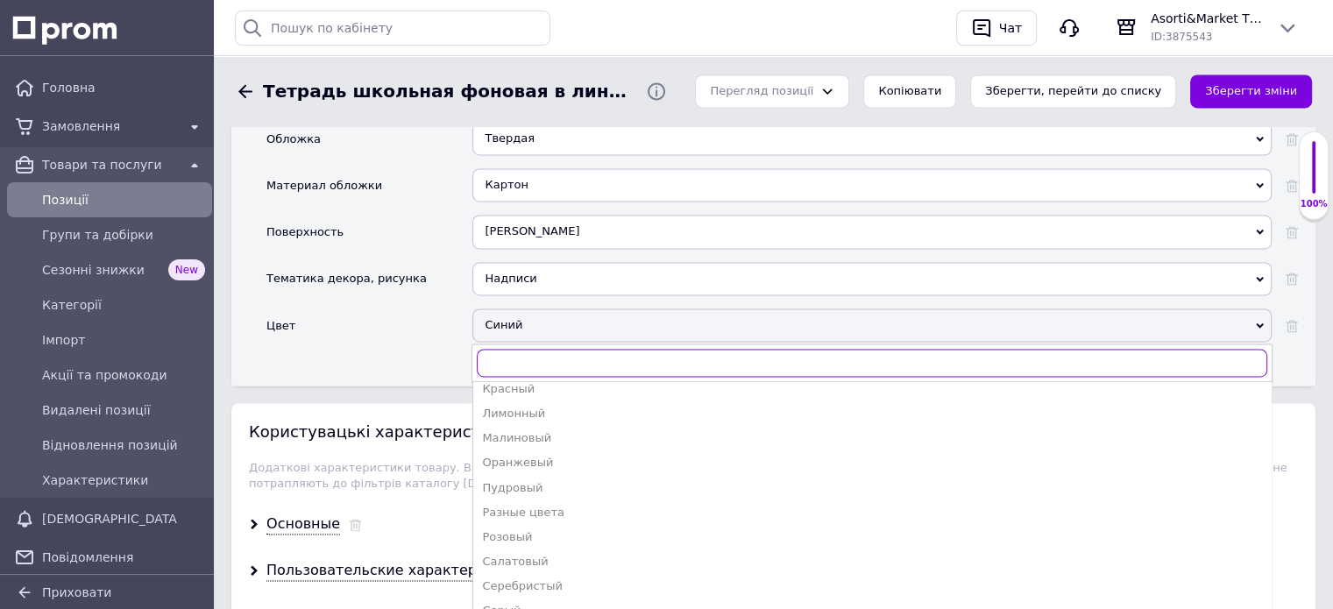
scroll to position [263, 0]
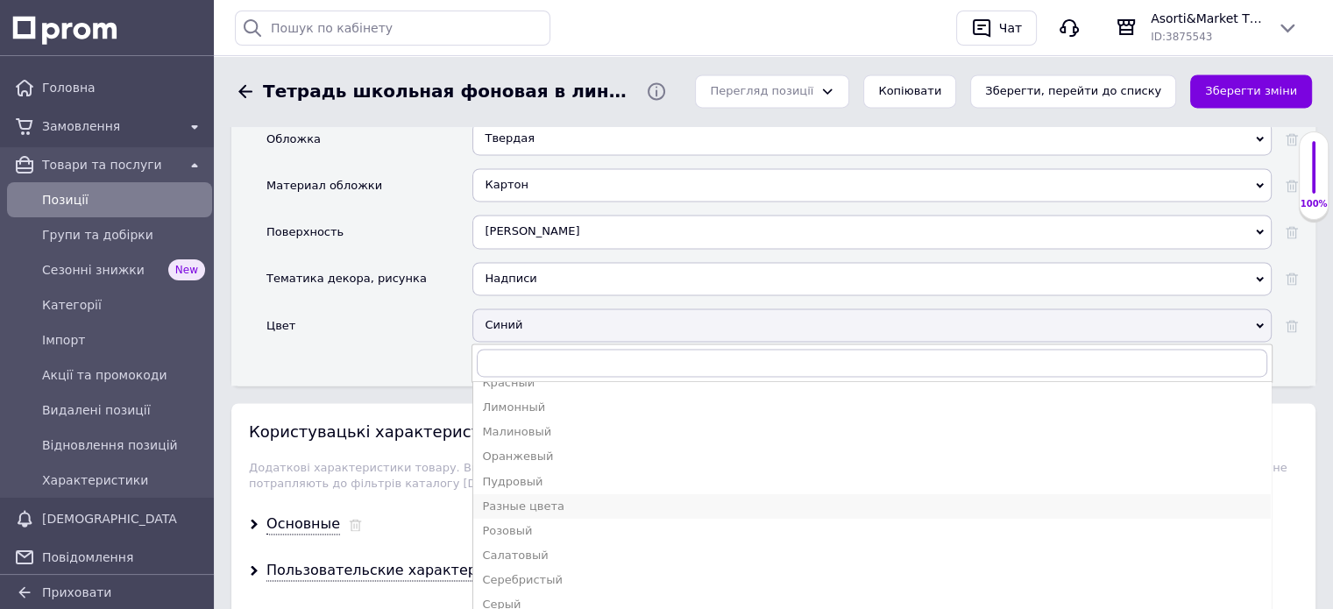
click at [522, 499] on div "Разные цвета" at bounding box center [872, 507] width 780 height 16
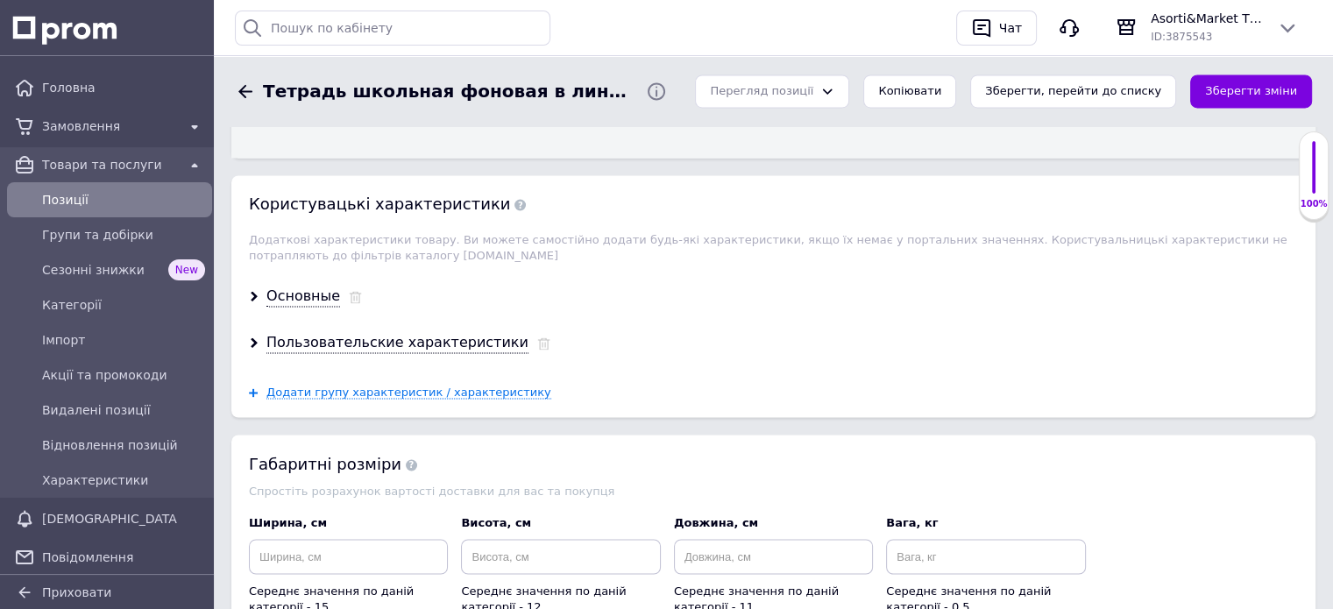
scroll to position [2980, 0]
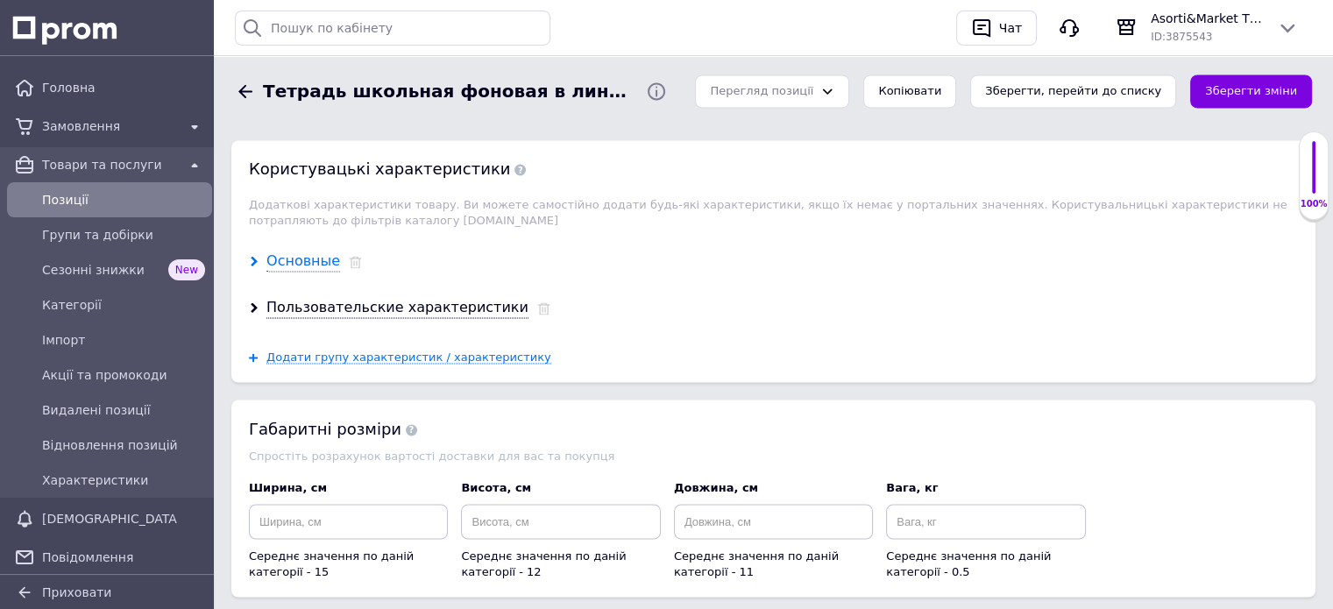
click at [304, 252] on div "Основные" at bounding box center [303, 262] width 74 height 20
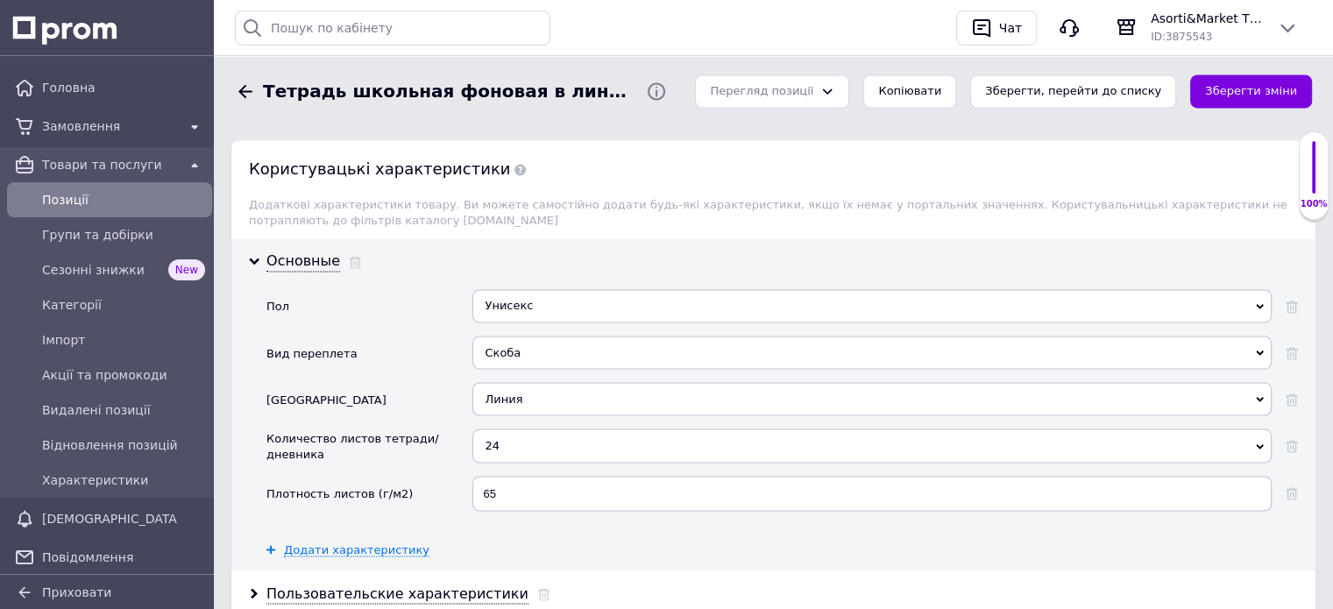
click at [1255, 382] on div "Линия" at bounding box center [871, 398] width 799 height 33
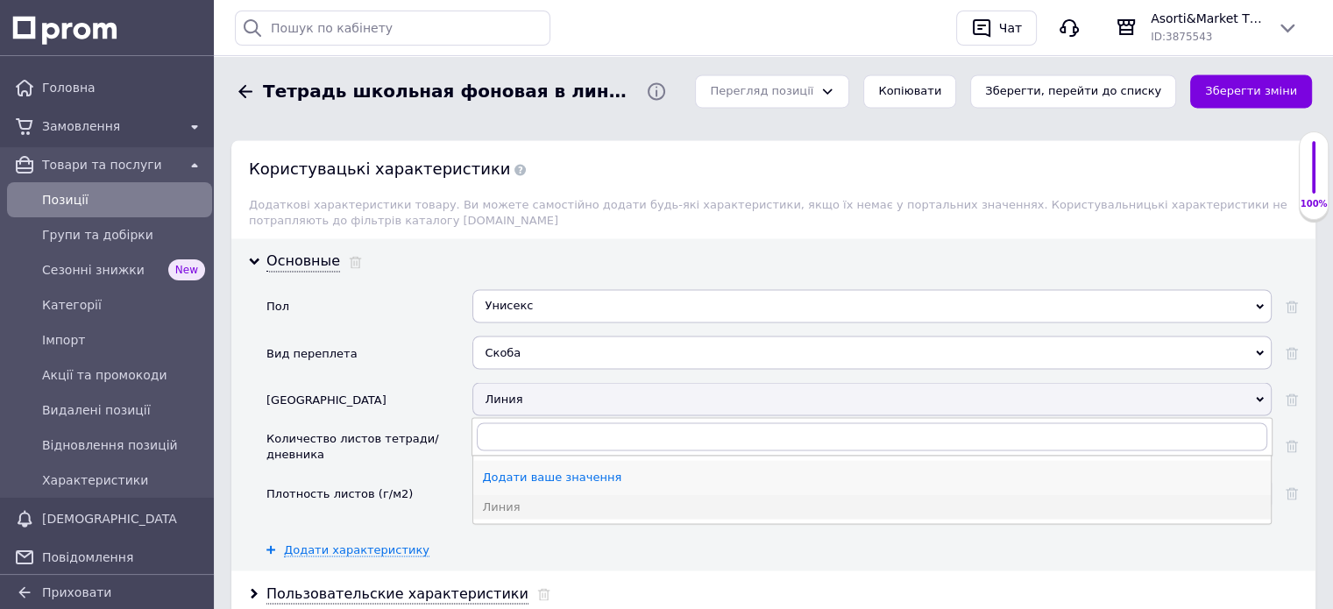
click at [590, 469] on div "Додати ваше значення" at bounding box center [872, 477] width 780 height 16
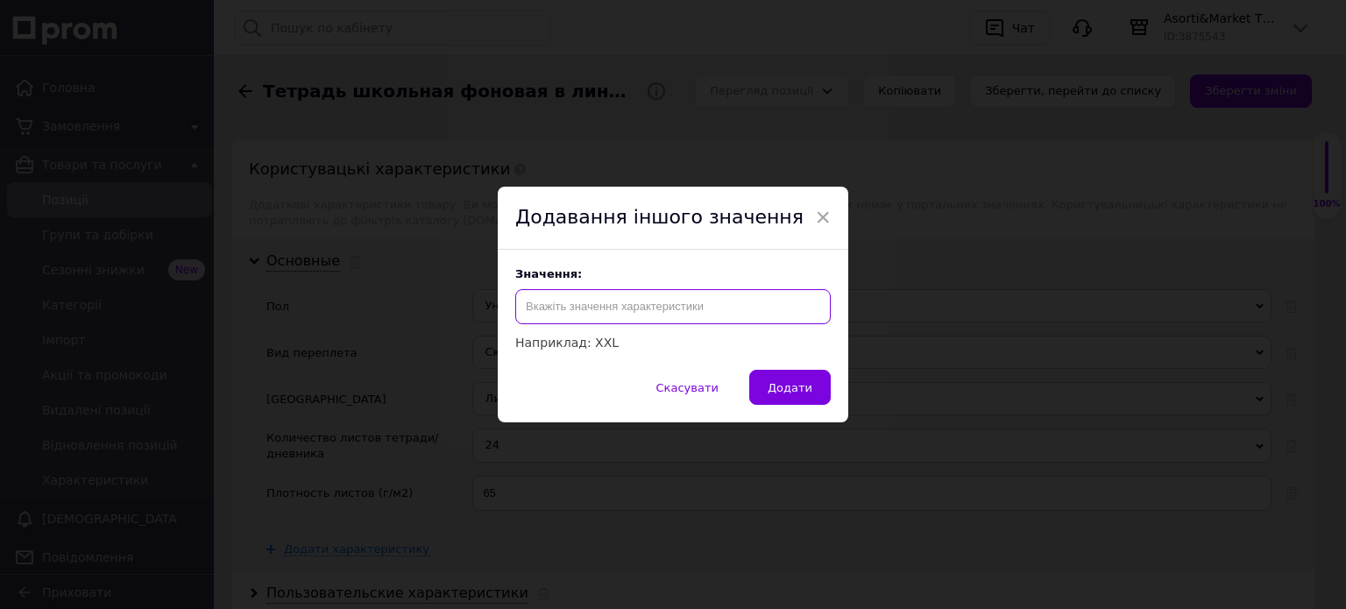
click at [535, 309] on input "text" at bounding box center [673, 306] width 316 height 35
type input "0"
click at [792, 389] on span "Додати" at bounding box center [790, 387] width 45 height 13
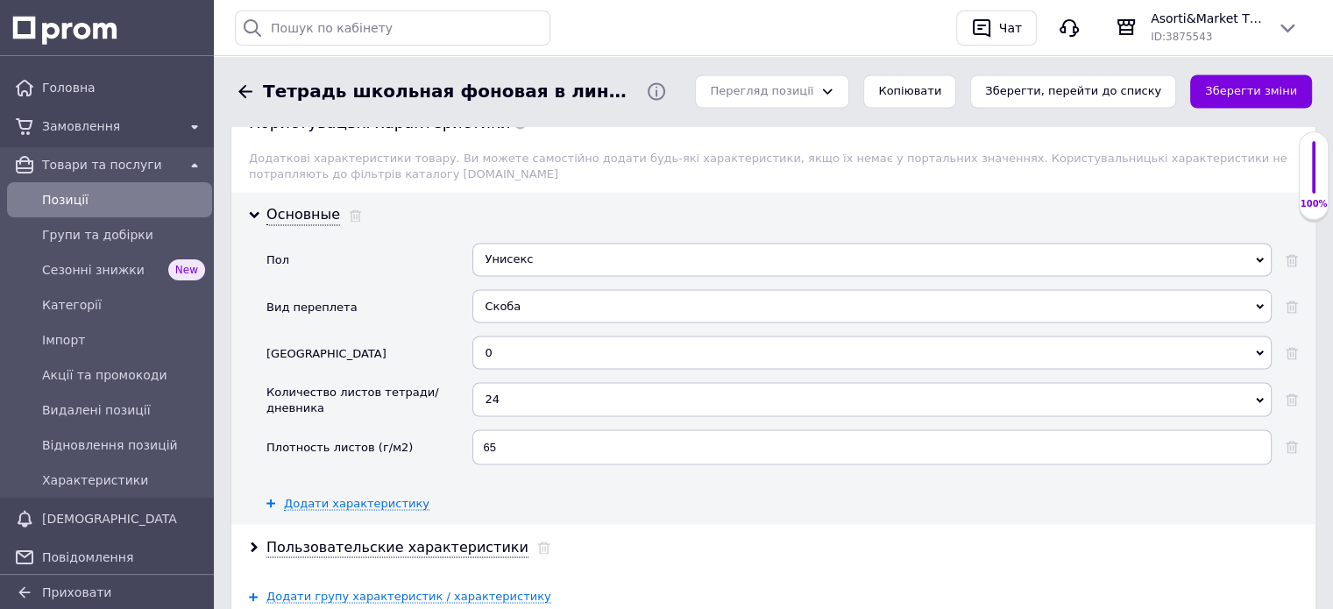
scroll to position [3068, 0]
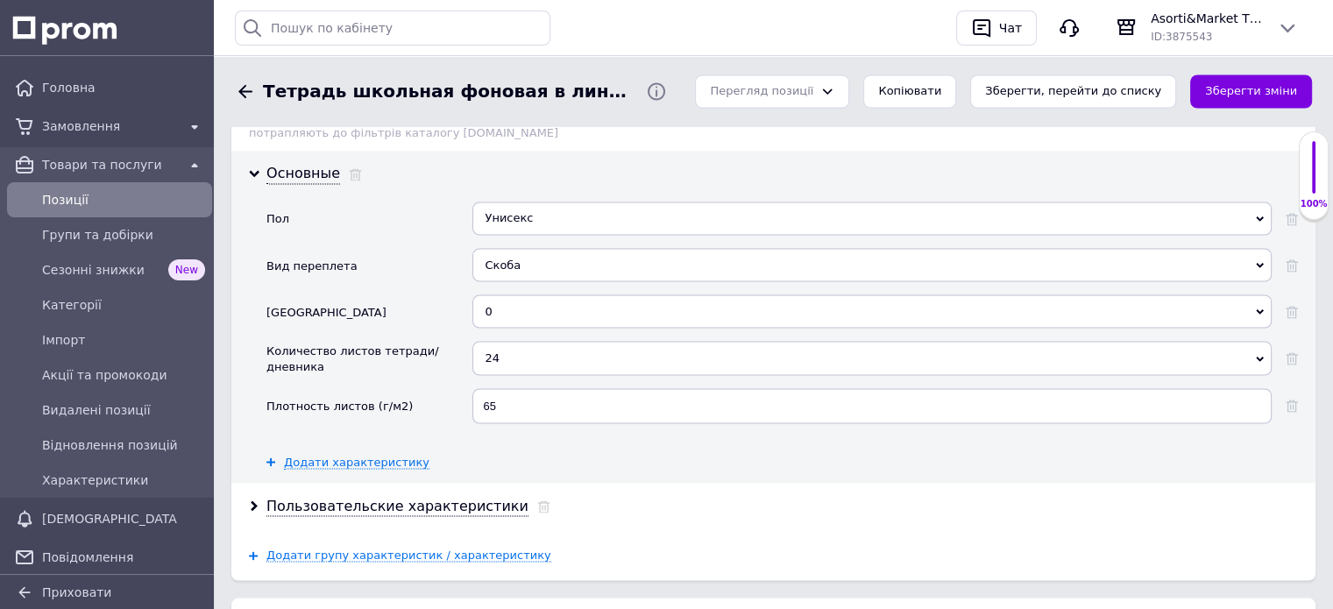
click at [1257, 355] on icon at bounding box center [1260, 359] width 8 height 8
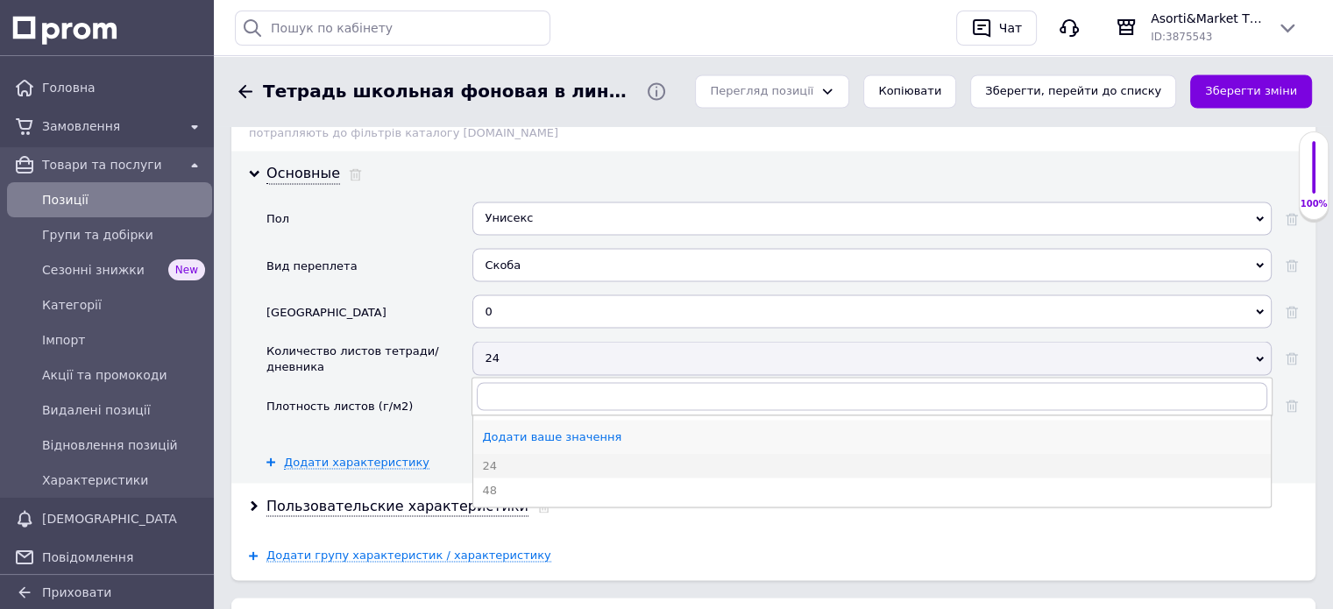
click at [529, 429] on div "Додати ваше значення" at bounding box center [872, 437] width 780 height 16
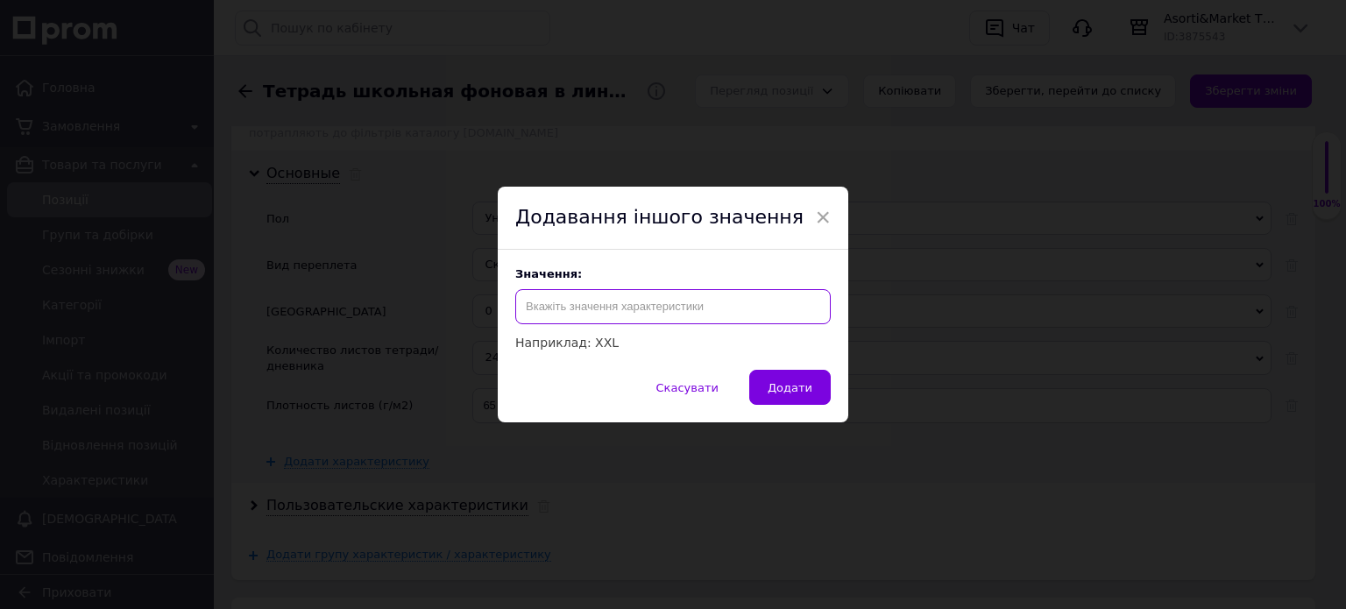
click at [550, 308] on input "text" at bounding box center [673, 306] width 316 height 35
type input "0"
drag, startPoint x: 813, startPoint y: 385, endPoint x: 806, endPoint y: 395, distance: 12.6
click at [812, 386] on button "Додати" at bounding box center [790, 387] width 82 height 35
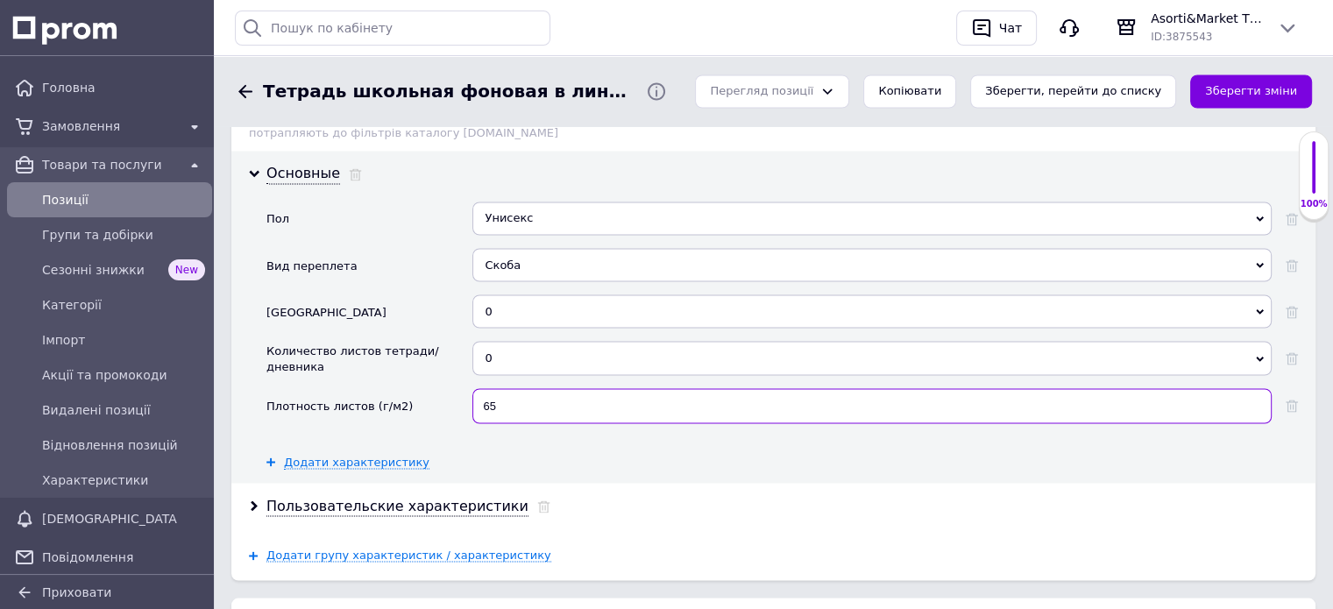
click at [510, 388] on input "65" at bounding box center [871, 405] width 799 height 35
type input "6"
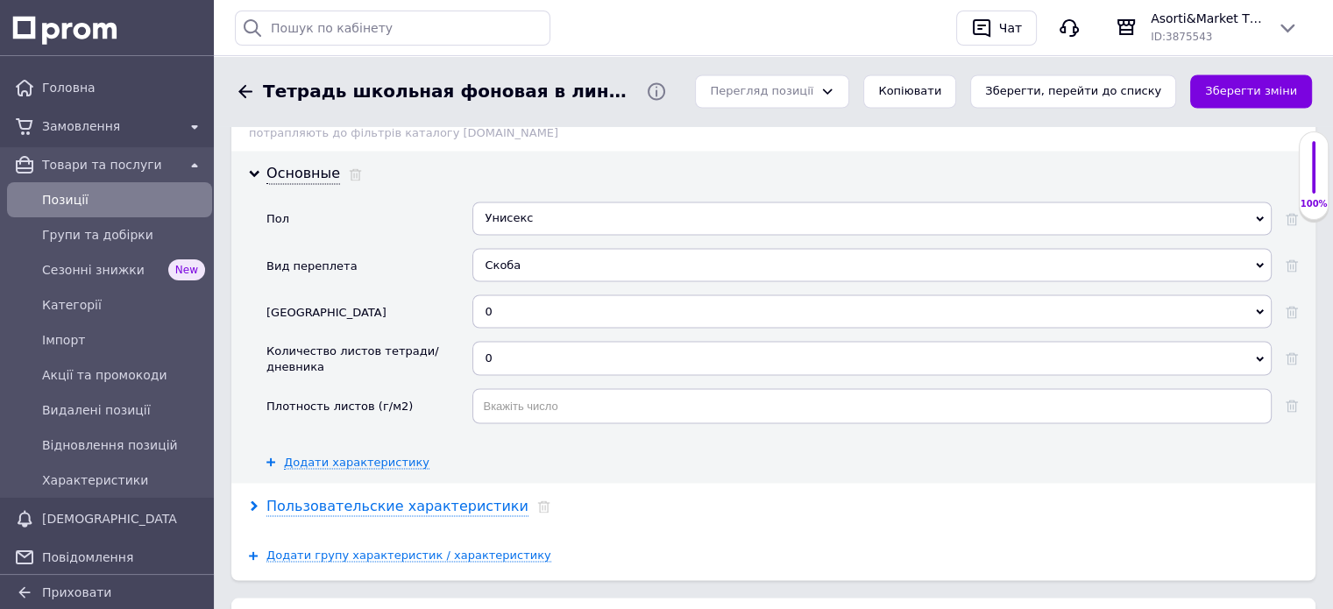
drag, startPoint x: 456, startPoint y: 472, endPoint x: 666, endPoint y: 287, distance: 280.7
click at [456, 496] on div "Пользовательские характеристики" at bounding box center [397, 506] width 262 height 20
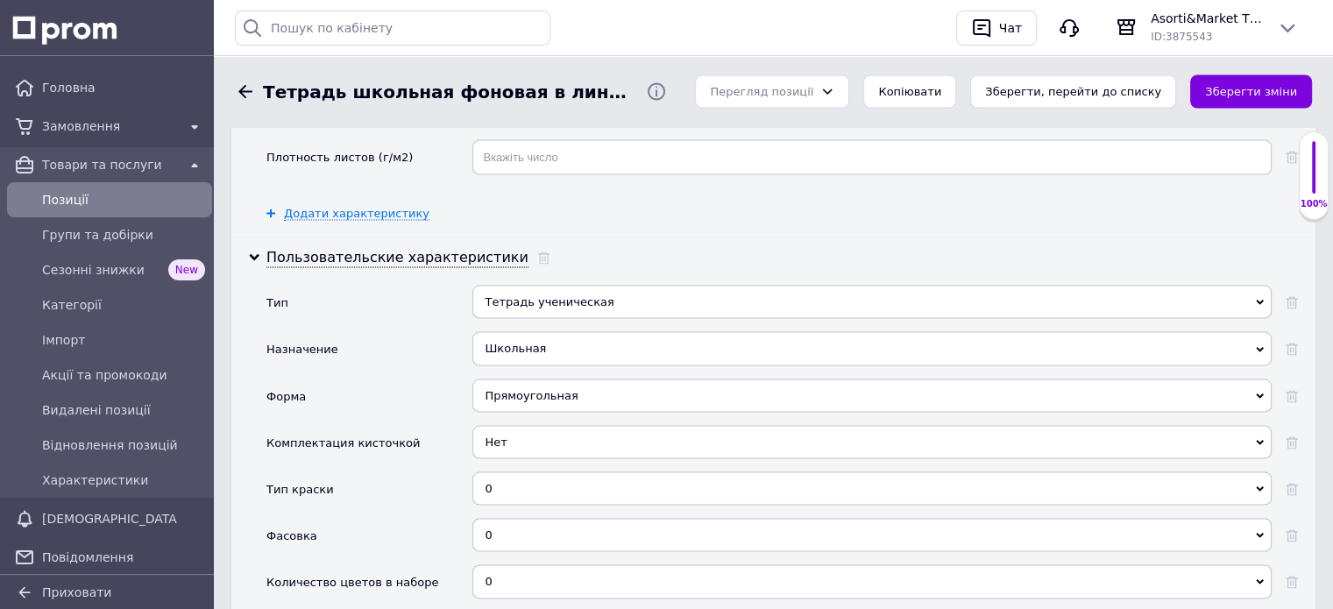
scroll to position [3331, 0]
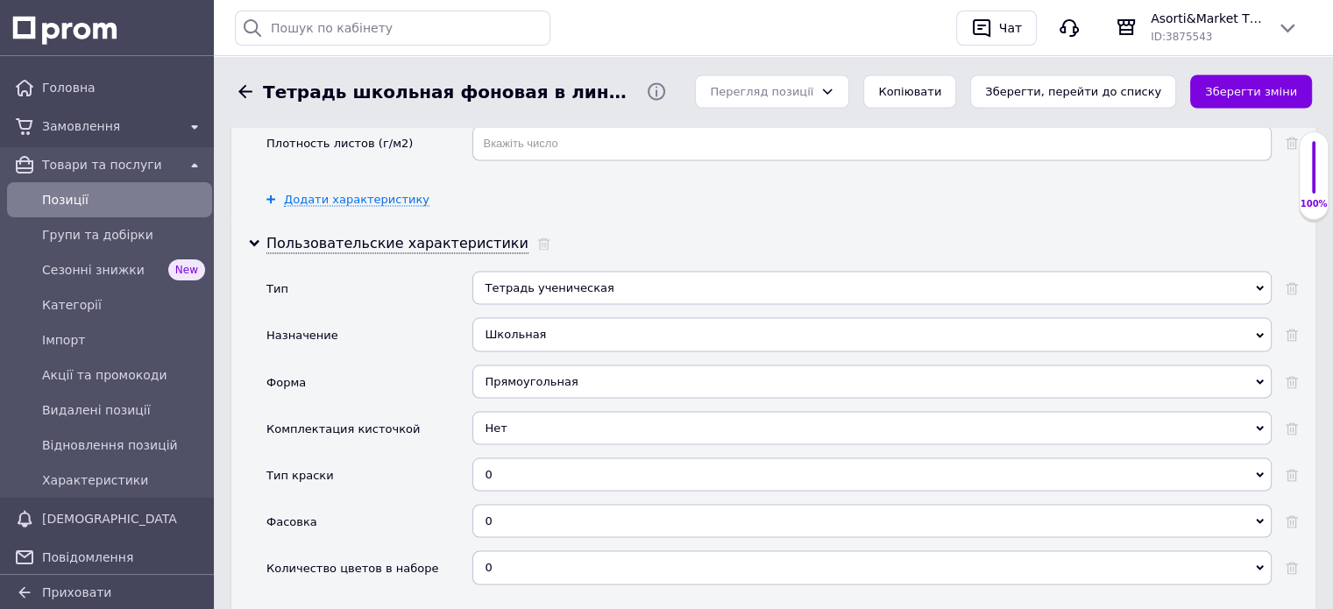
click at [1260, 284] on icon at bounding box center [1260, 288] width 8 height 8
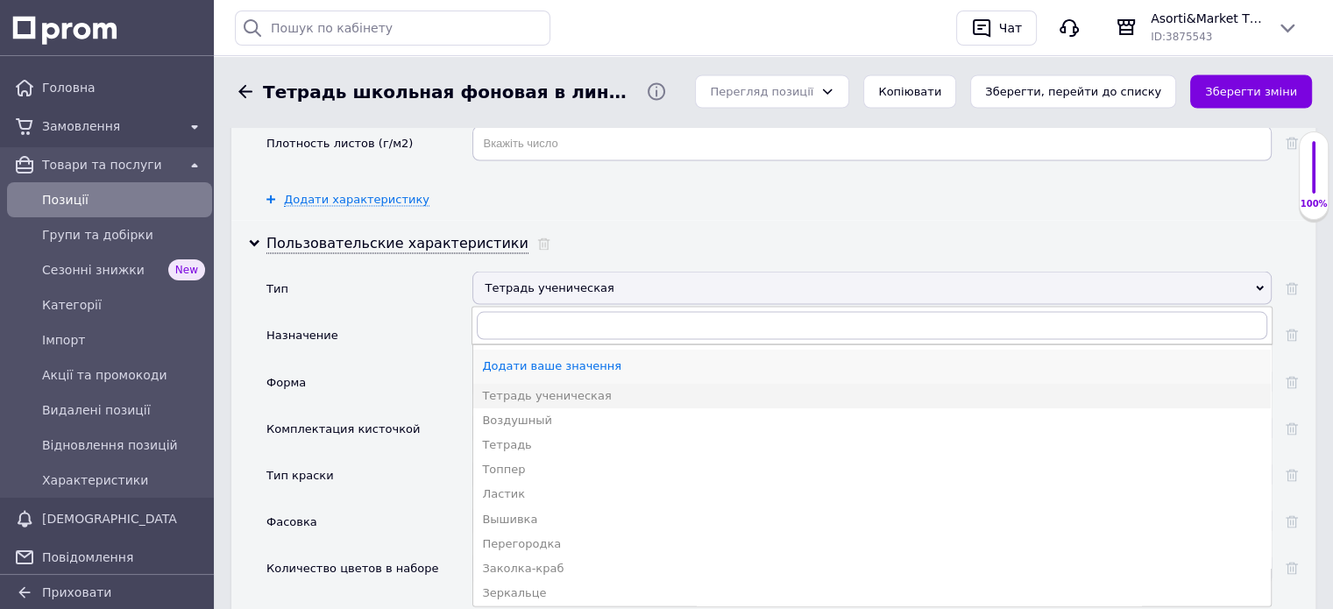
click at [555, 358] on div "Додати ваше значення" at bounding box center [872, 366] width 780 height 16
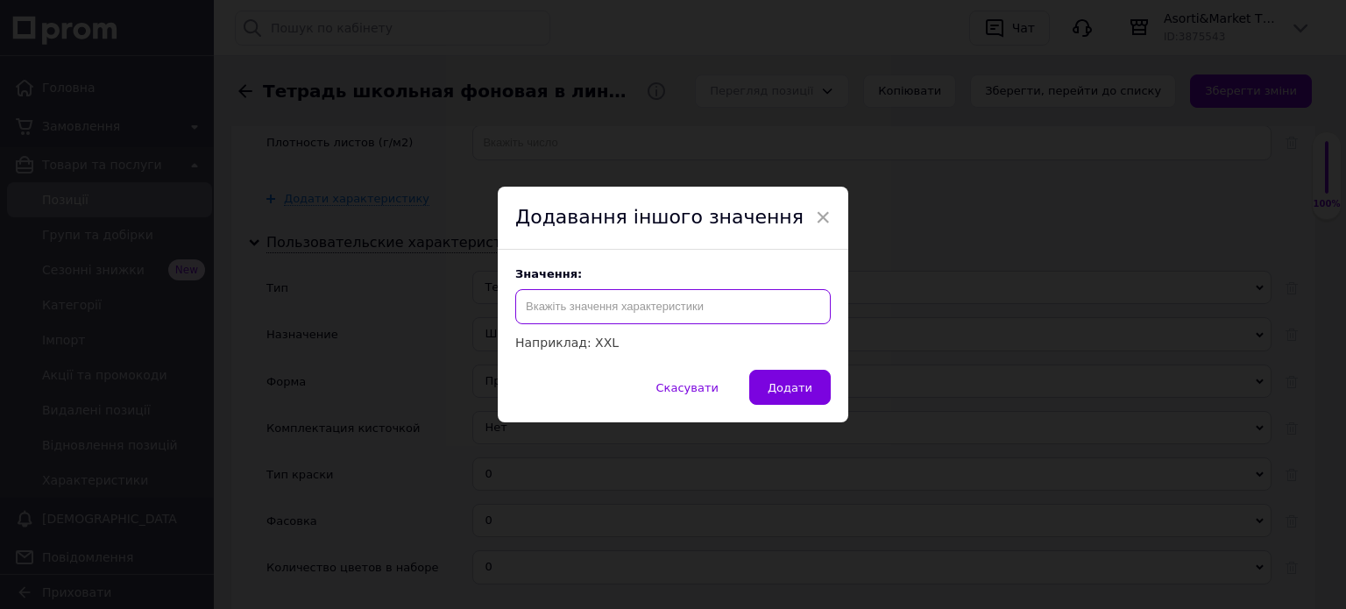
click at [546, 316] on input "text" at bounding box center [673, 306] width 316 height 35
type input "Блокнот"
click at [762, 389] on button "Додати" at bounding box center [790, 387] width 82 height 35
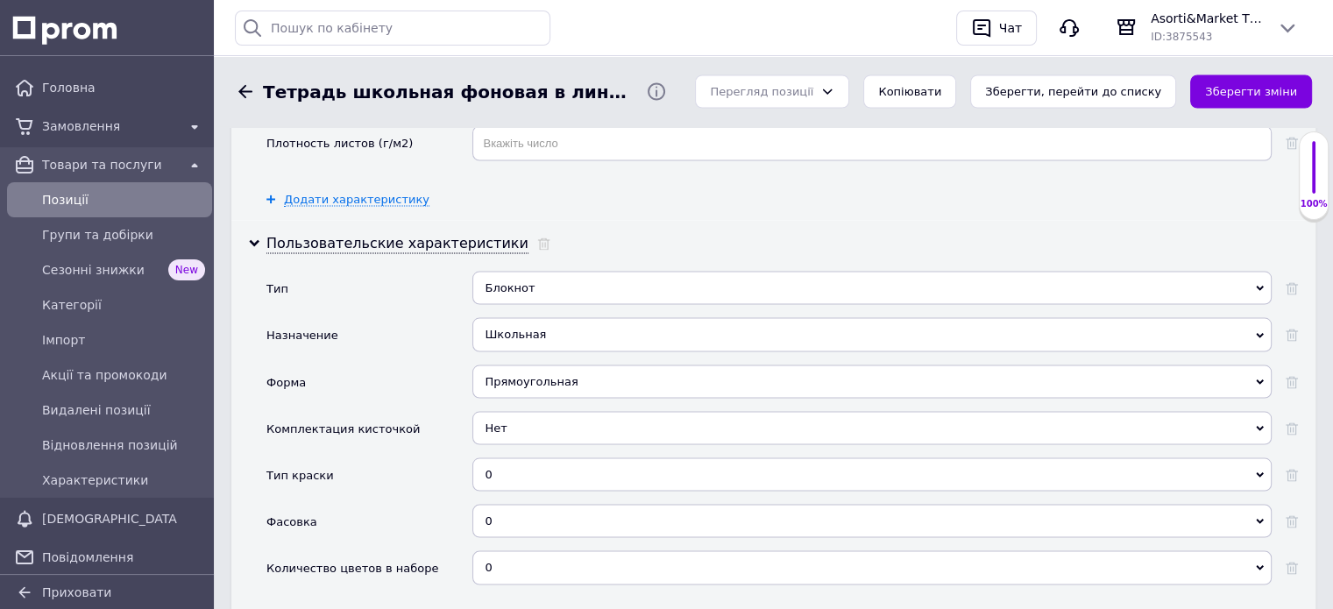
click at [1264, 317] on div "Школьная" at bounding box center [871, 333] width 799 height 33
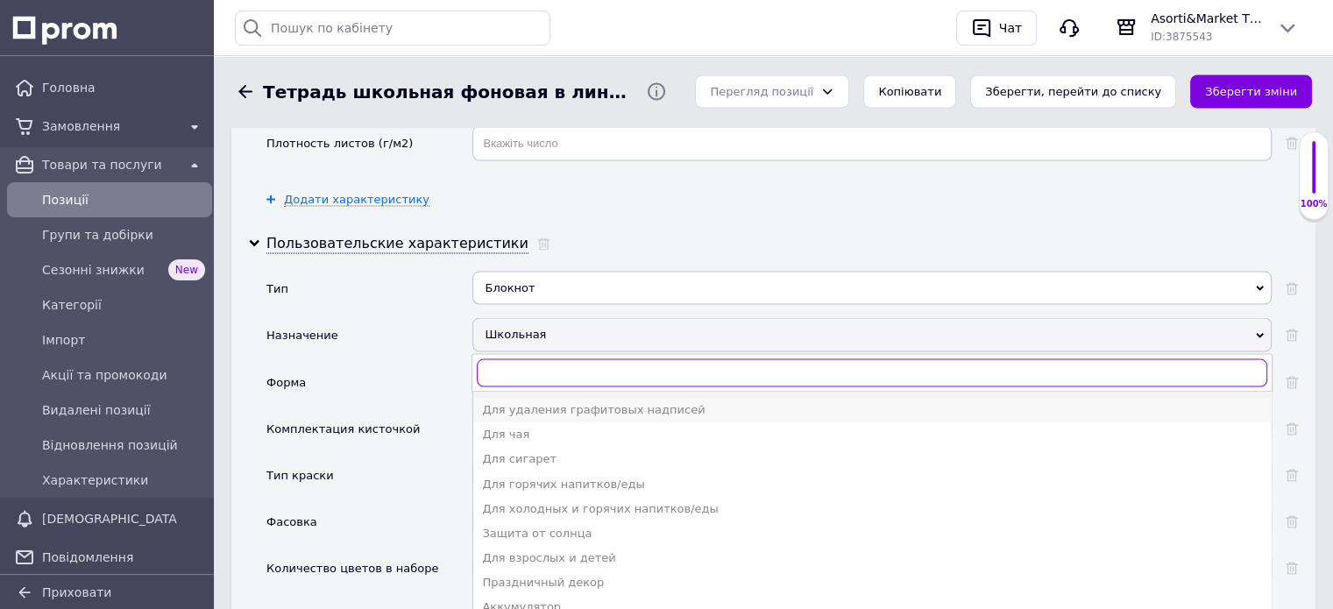
scroll to position [88, 0]
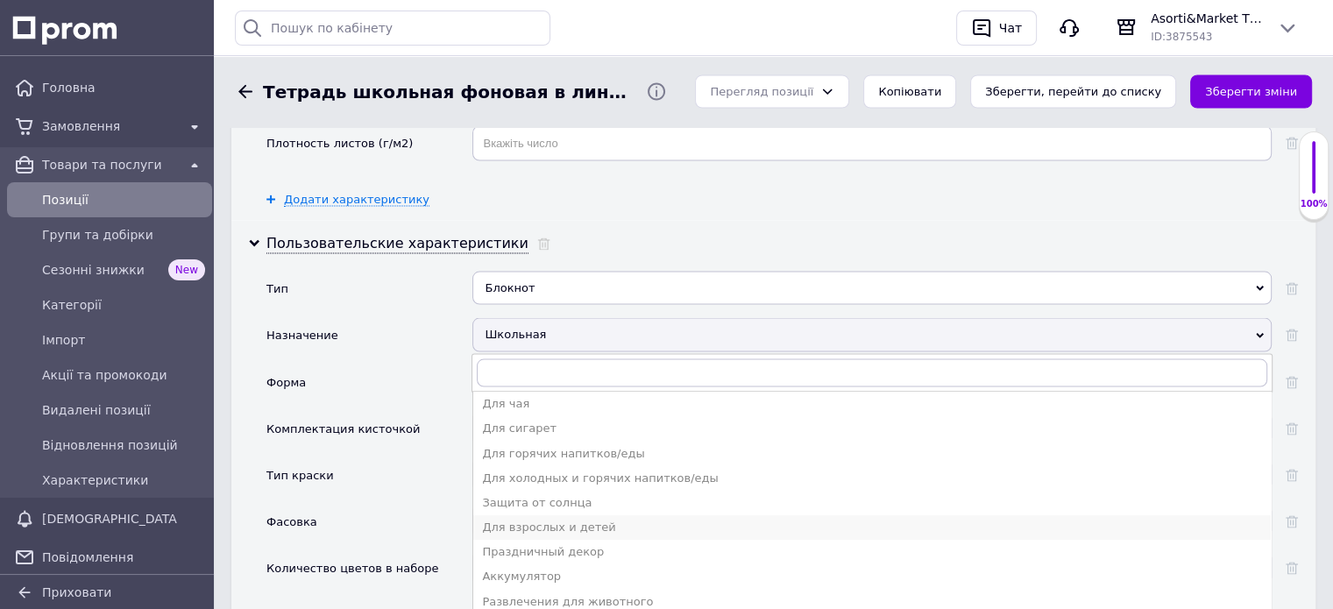
click at [565, 519] on div "Для взрослых и детей" at bounding box center [872, 527] width 780 height 16
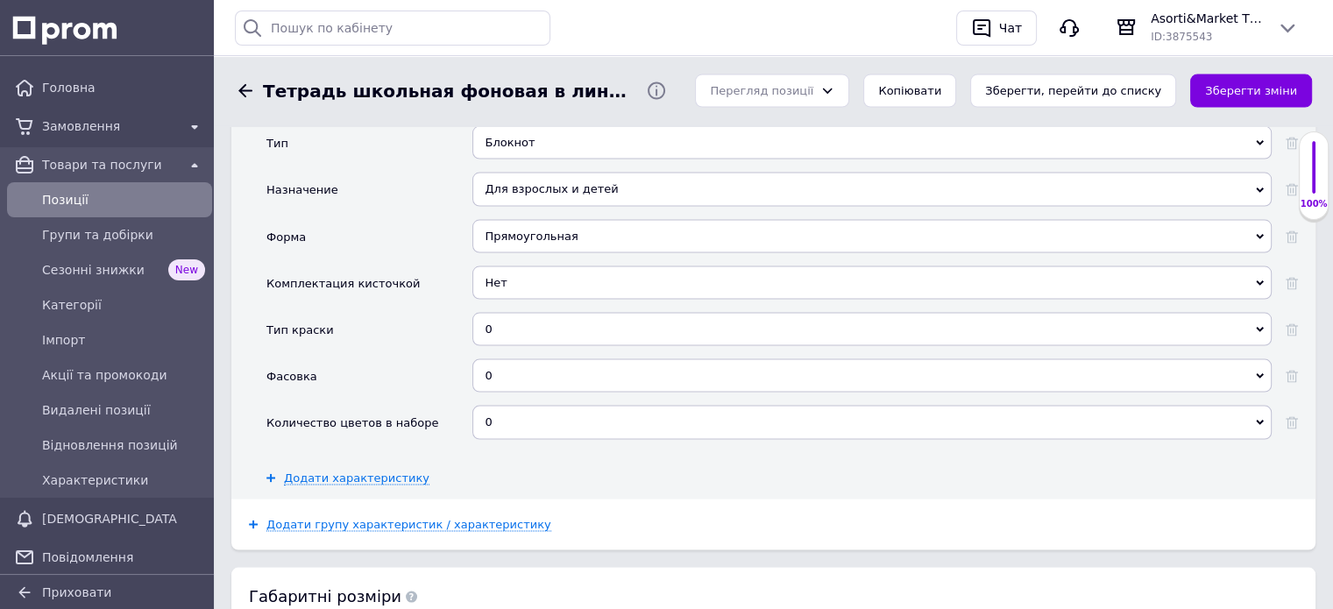
scroll to position [3506, 0]
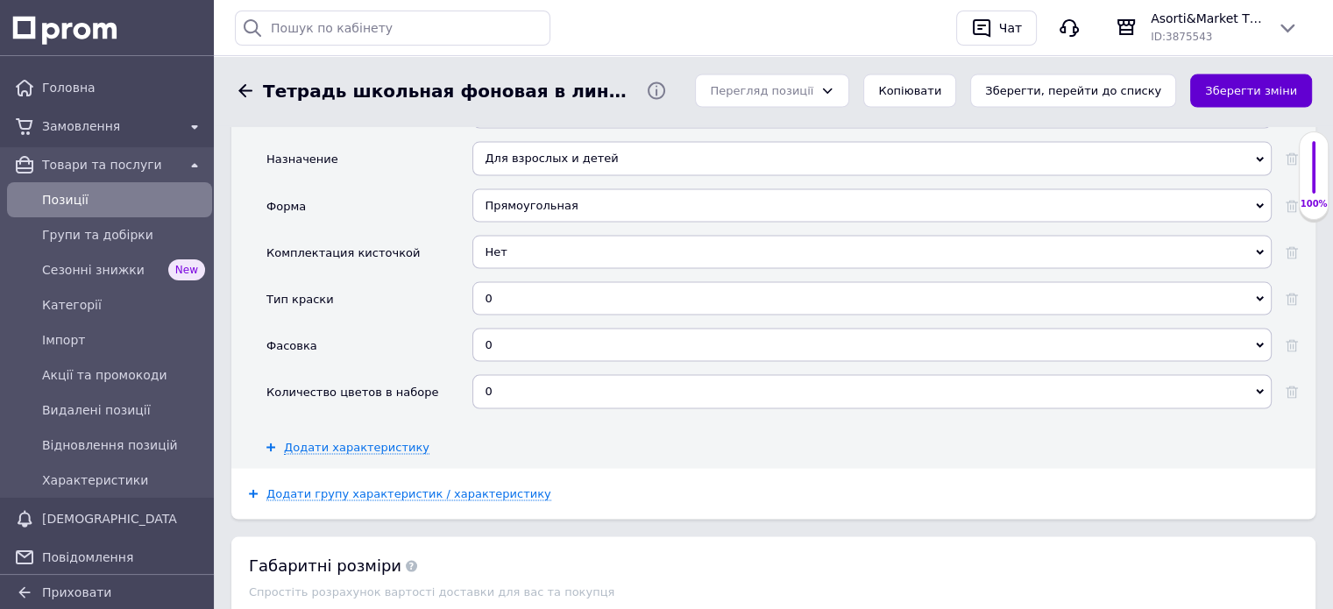
click at [1267, 86] on button "Зберегти зміни" at bounding box center [1251, 92] width 122 height 34
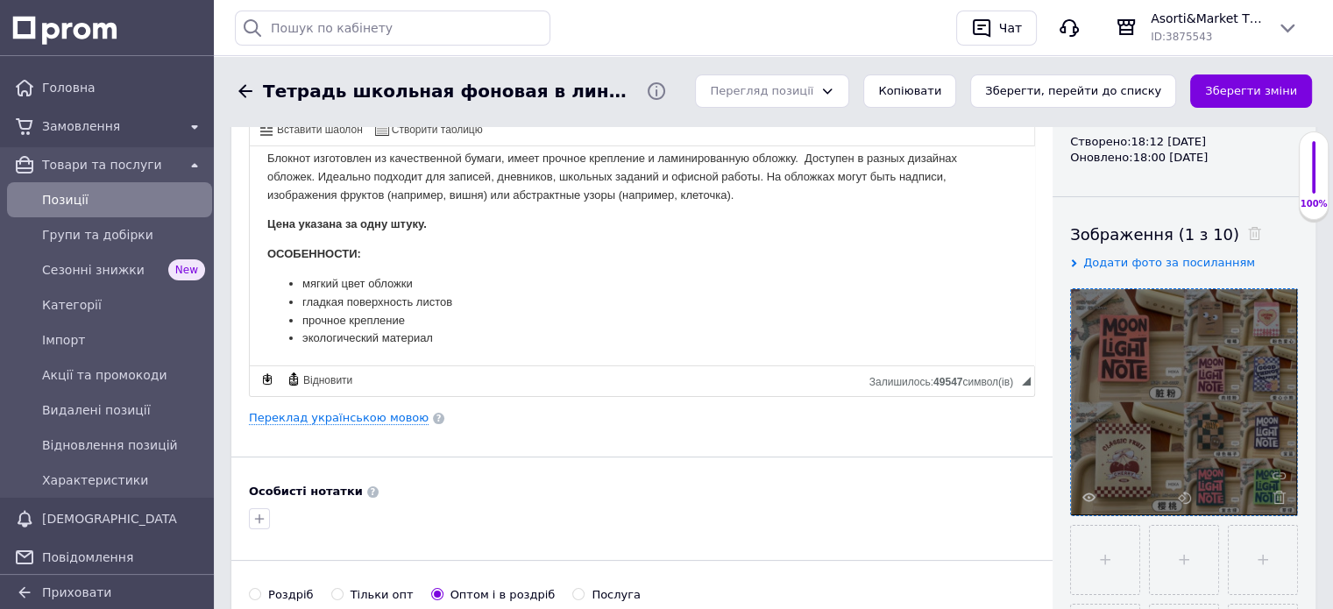
scroll to position [0, 0]
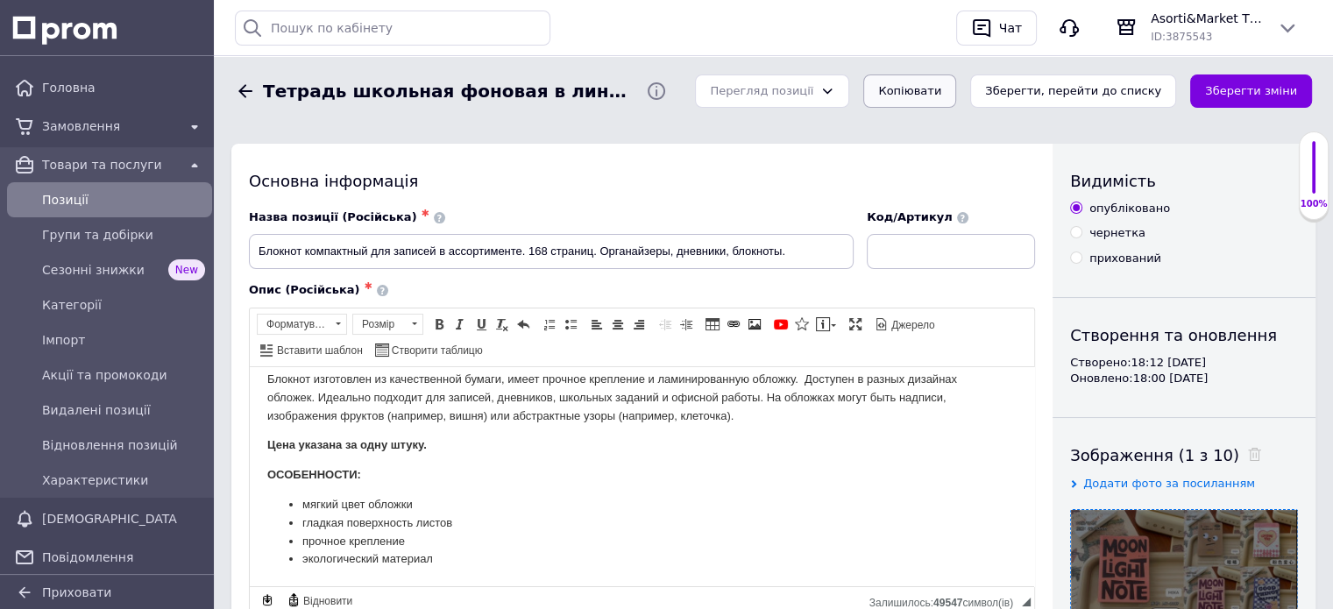
click at [941, 90] on button "Копіювати" at bounding box center [909, 92] width 93 height 34
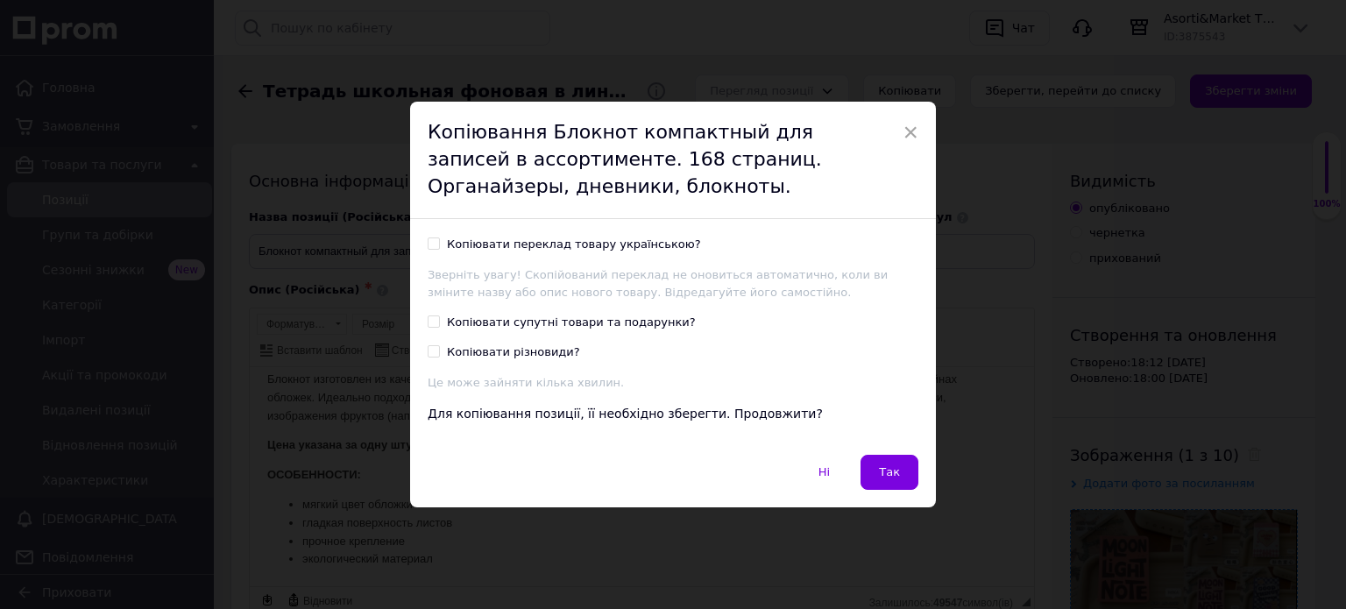
click at [430, 241] on input "Копіювати переклад товару українською?" at bounding box center [433, 243] width 11 height 11
checkbox input "true"
click at [891, 467] on span "Так" at bounding box center [889, 471] width 21 height 13
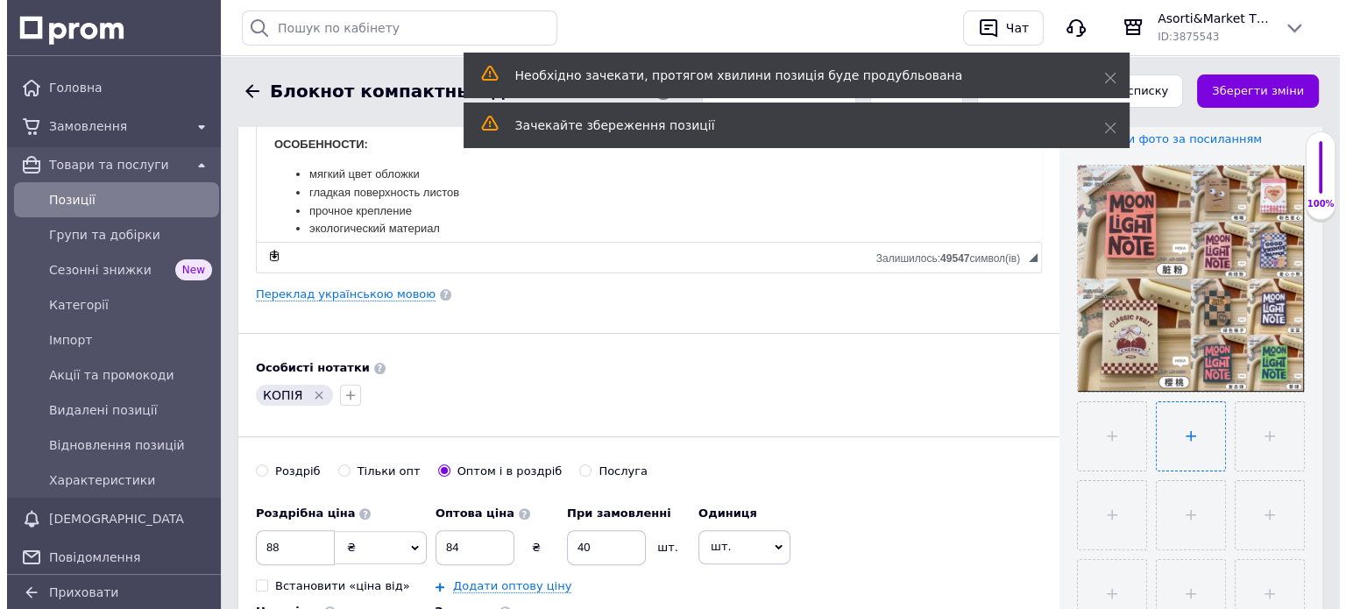
scroll to position [351, 0]
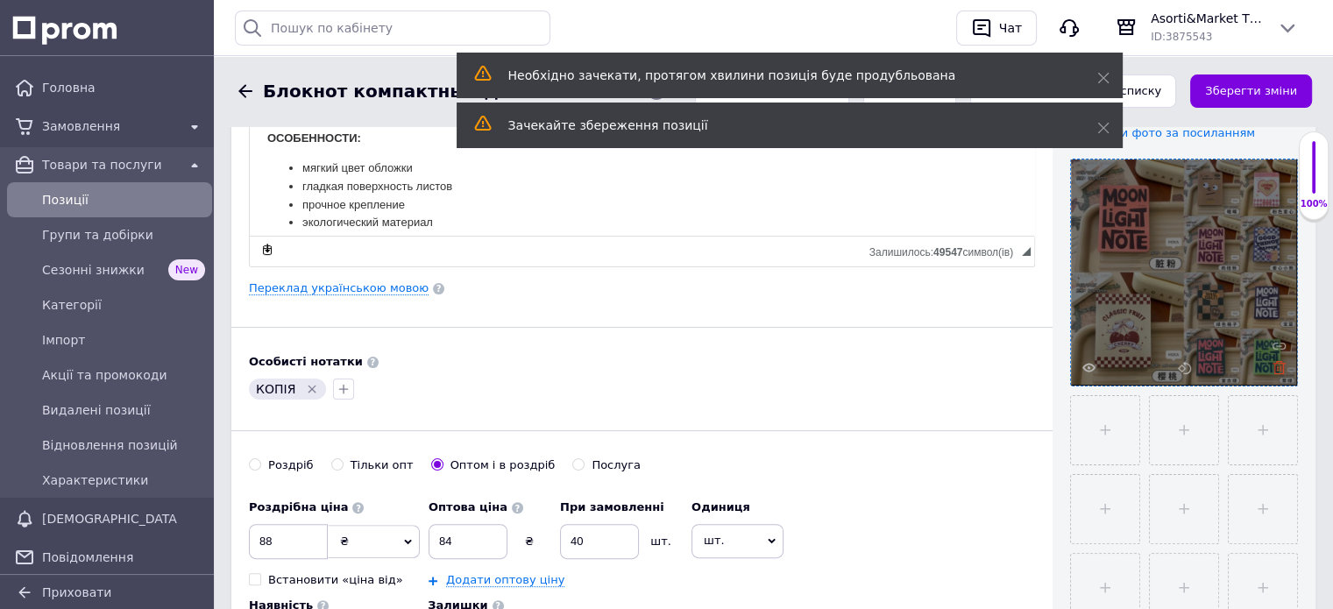
click at [1280, 368] on icon at bounding box center [1279, 367] width 13 height 13
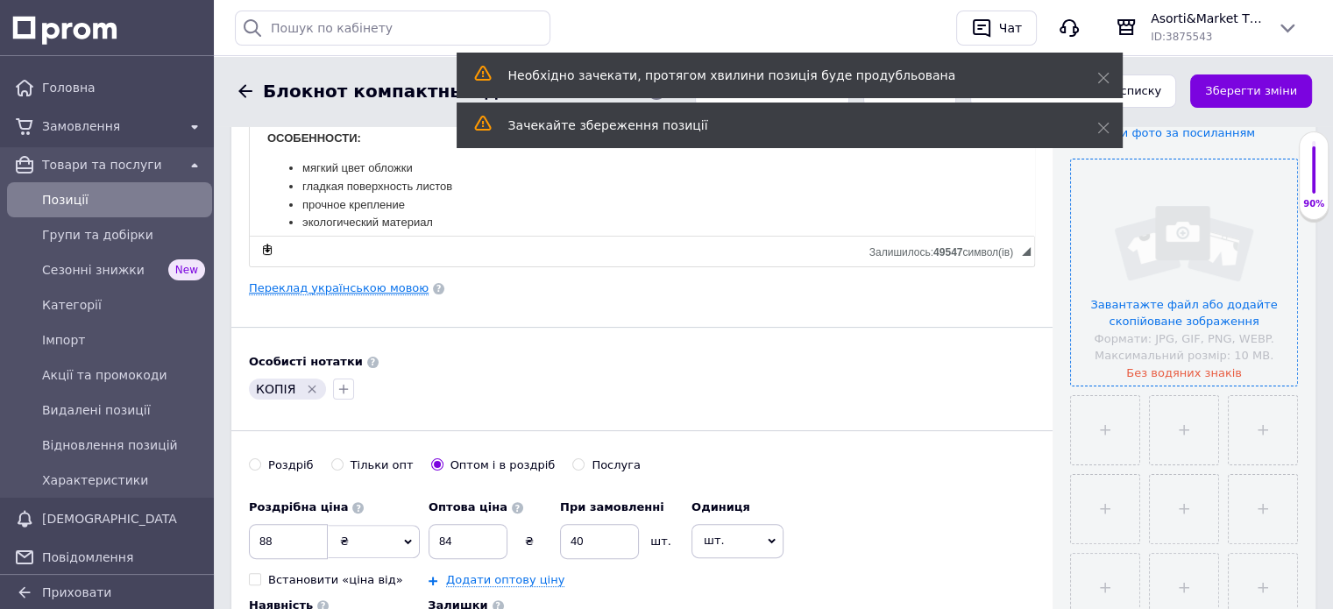
click at [344, 288] on link "Переклад українською мовою" at bounding box center [339, 288] width 180 height 14
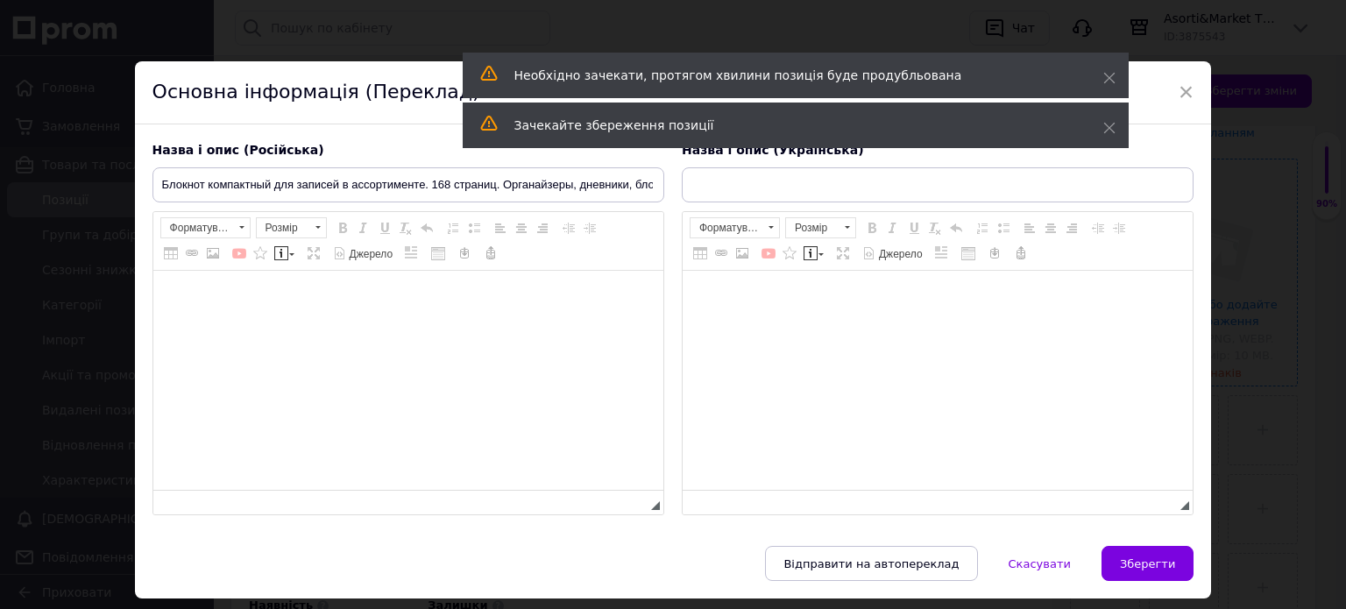
type input "Блокнот компактний для записів в асортименті. 168 сторінок. Органайзери, щоденн…"
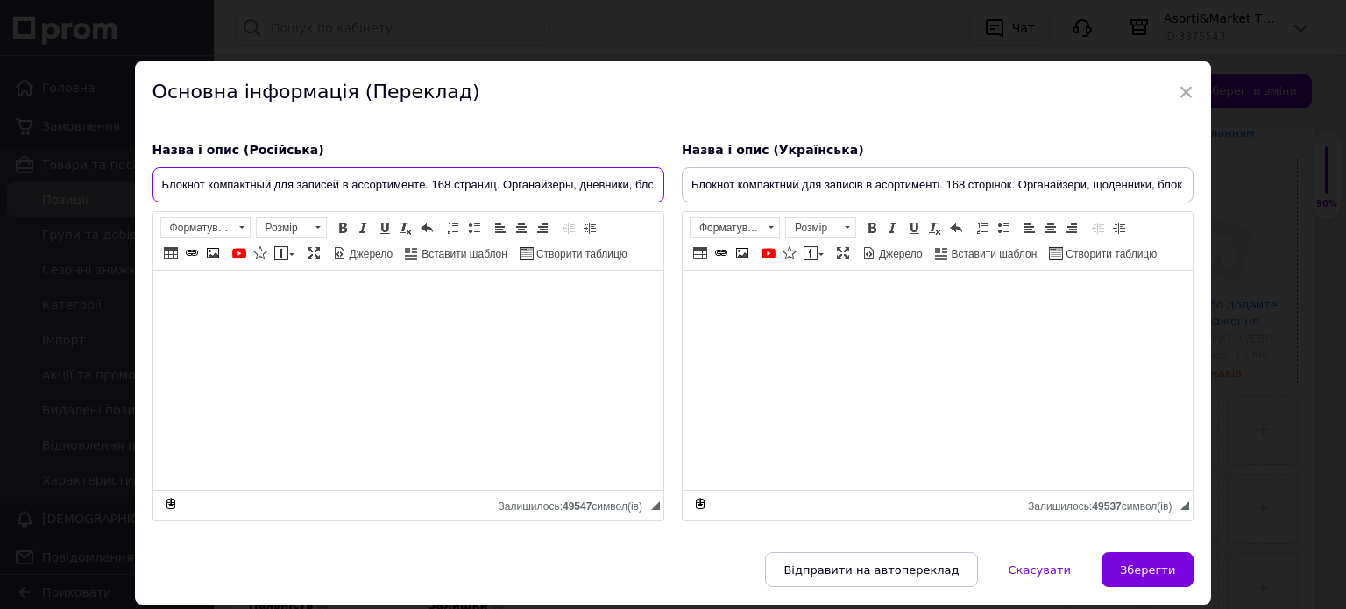
click at [205, 171] on input "Блокнот компактный для записей в ассортименте. 168 страниц. Органайзеры, дневни…" at bounding box center [409, 184] width 512 height 35
click at [210, 183] on input "Блокнот компактный для записей в ассортименте. 168 страниц. Органайзеры, дневни…" at bounding box center [409, 184] width 512 height 35
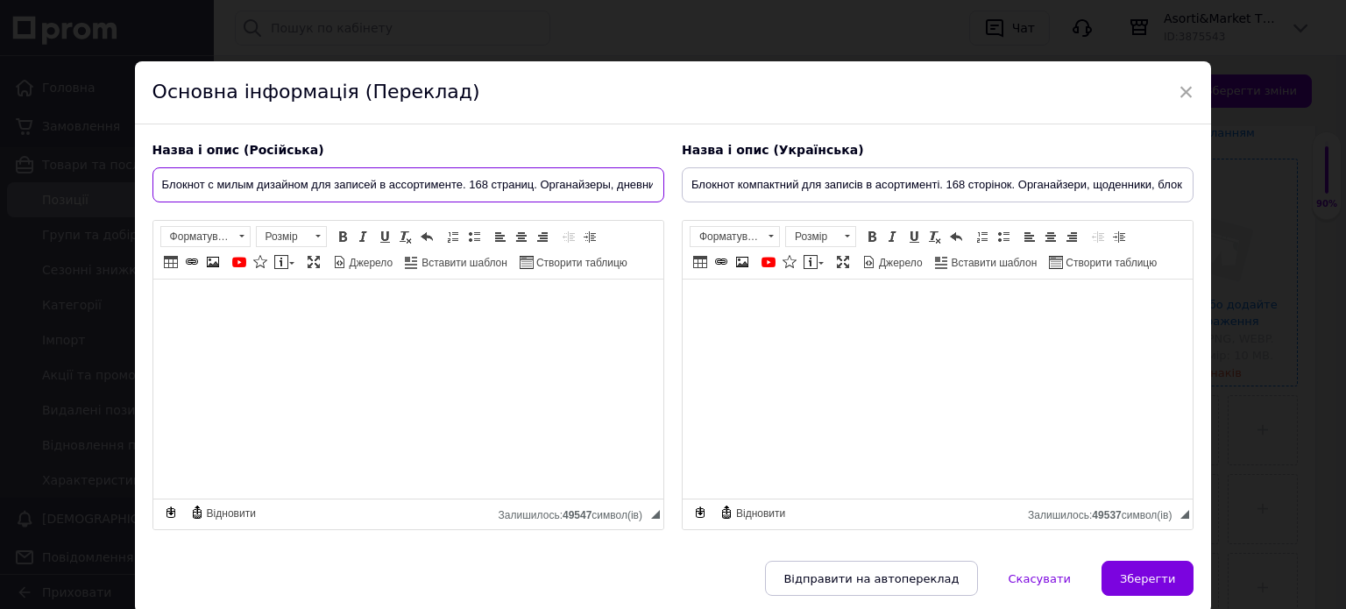
click at [470, 187] on input "Блокнот с милым дизайном для записей в ассортименте. 168 страниц. Органайзеры, …" at bounding box center [409, 184] width 512 height 35
type input "Блокнот с милым дизайном для записей в ассортименте. 66 листов. 132 страницы. О…"
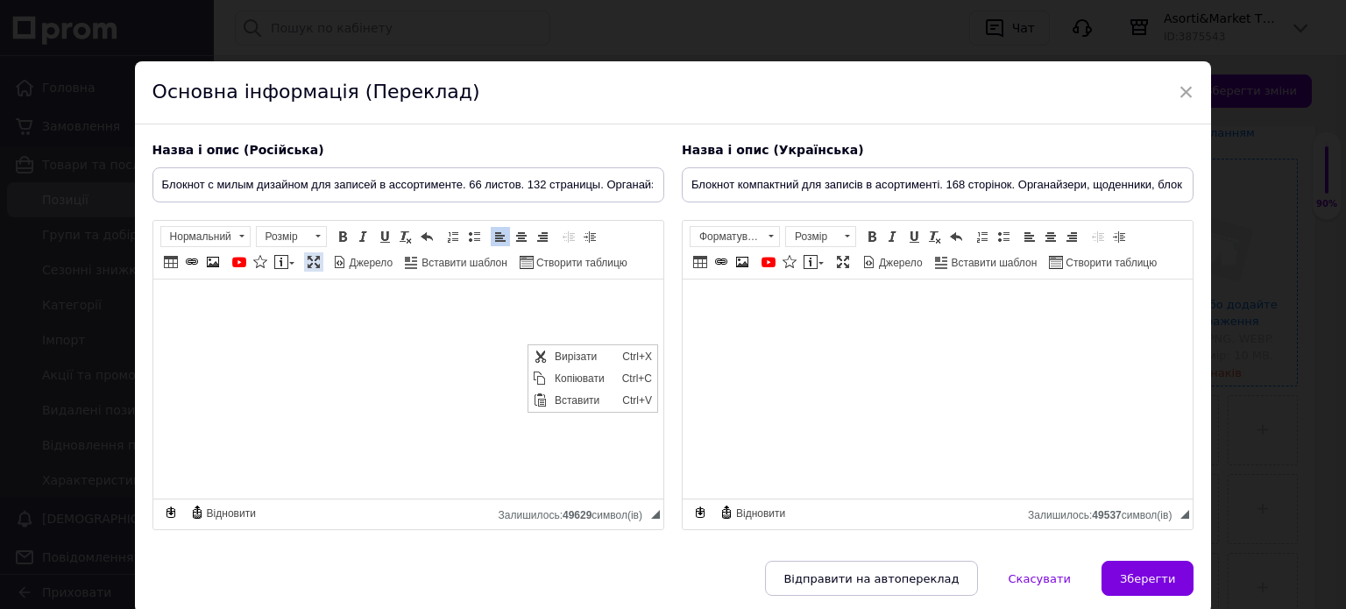
scroll to position [0, 0]
click at [572, 348] on span "Вирізати" at bounding box center [583, 355] width 67 height 21
click at [337, 237] on span at bounding box center [343, 237] width 14 height 14
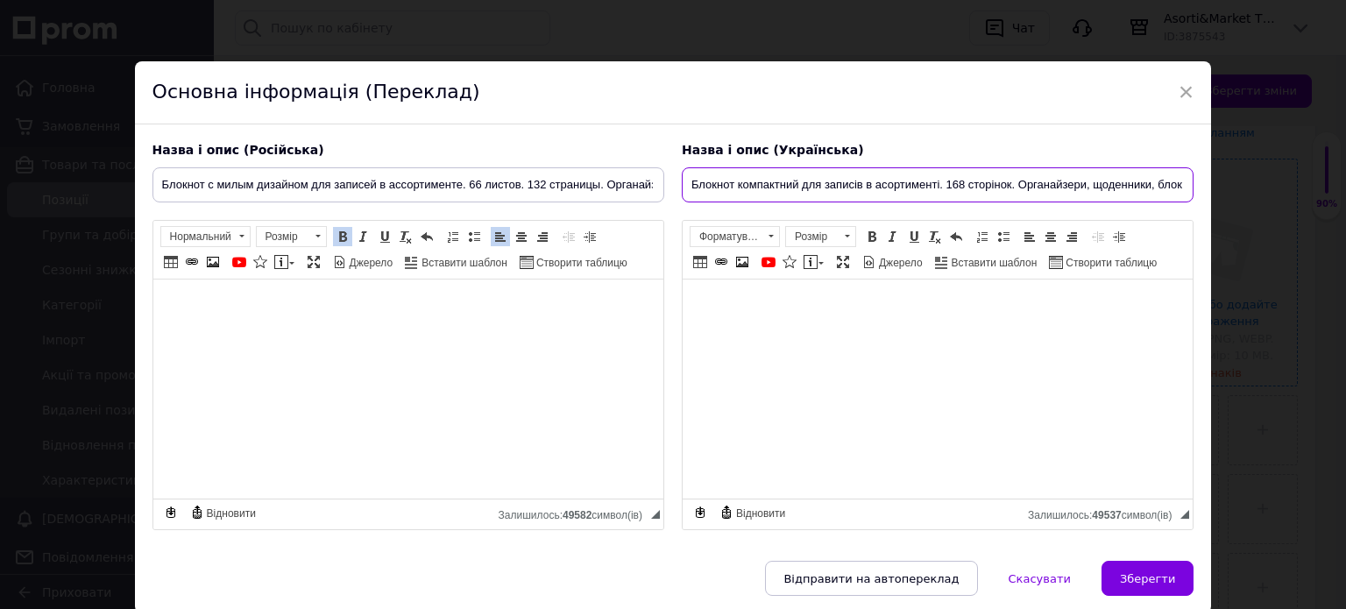
scroll to position [0, 28]
drag, startPoint x: 685, startPoint y: 182, endPoint x: 1195, endPoint y: 190, distance: 509.3
click at [1195, 190] on div "Назва і опис (Українська) Блокнот компактний для записів в асортименті. 168 сто…" at bounding box center [937, 336] width 529 height 407
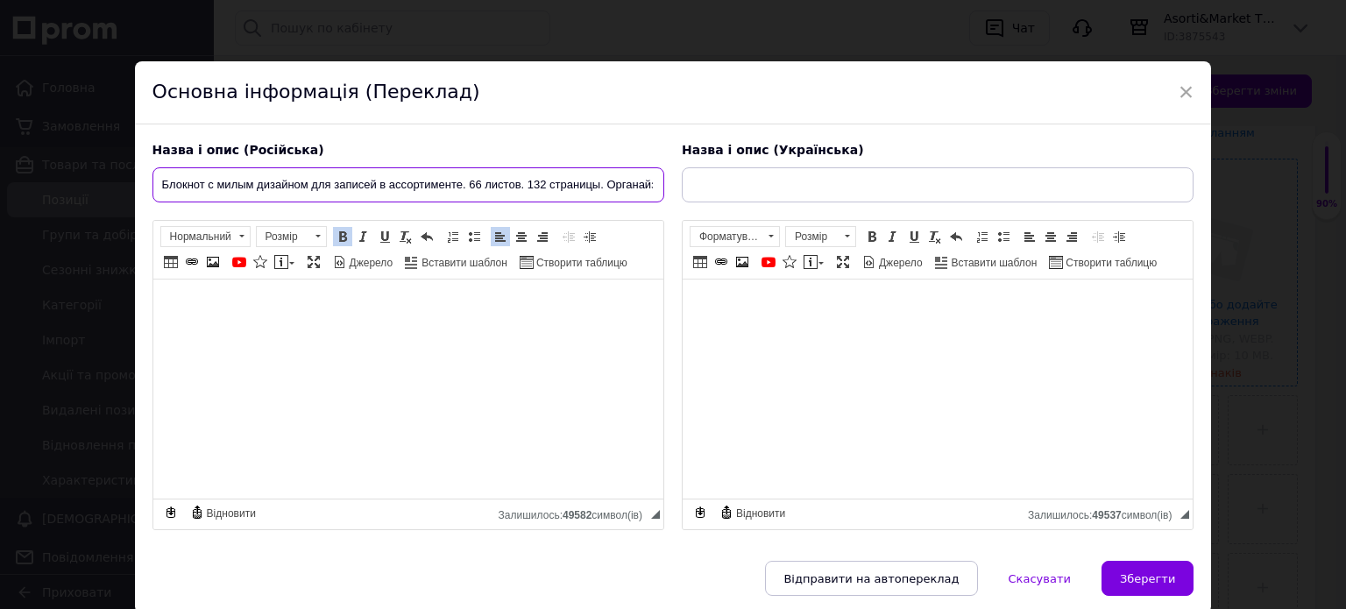
scroll to position [0, 140]
drag, startPoint x: 159, startPoint y: 176, endPoint x: 709, endPoint y: 186, distance: 550.6
click at [709, 186] on div "Назва і опис (Російська) Блокнот с милым дизайном для записей в ассортименте. 6…" at bounding box center [674, 336] width 1060 height 407
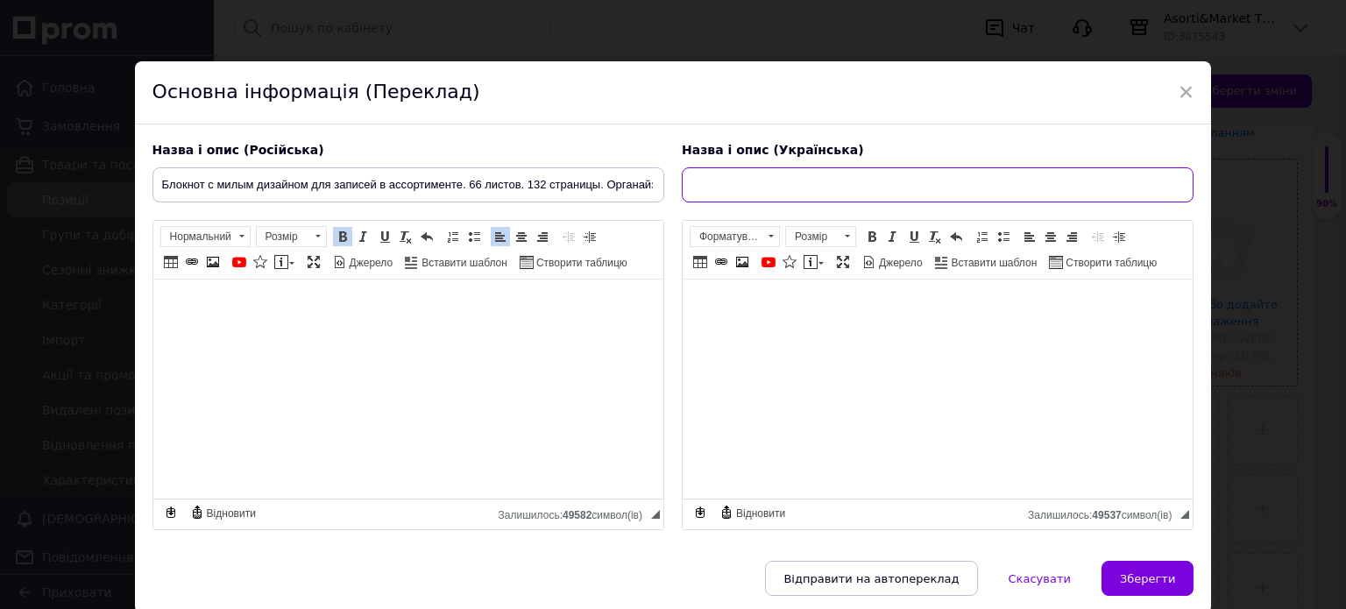
click at [682, 175] on input "text" at bounding box center [938, 184] width 512 height 35
paste input "Блокнот з милий дизайн для записів в асортименті. 66 аркушів. 132 сторінки. Орг…"
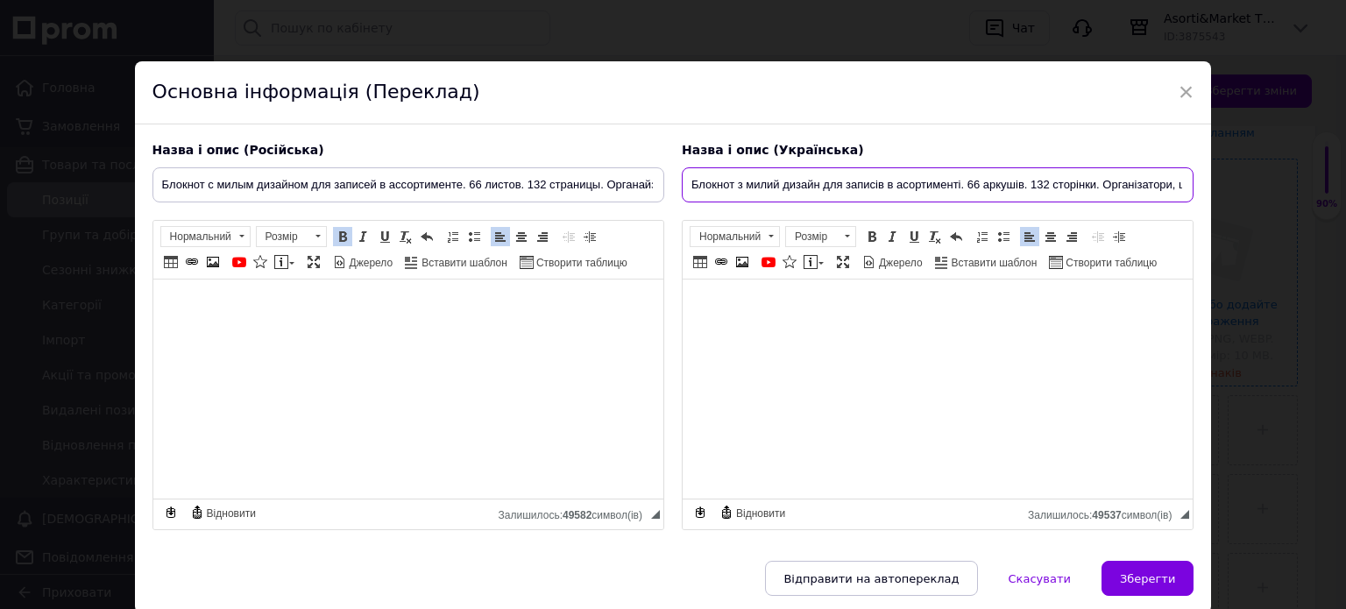
click at [770, 187] on input "Блокнот з милий дизайн для записів в асортименті. 66 аркушів. 132 сторінки. Орг…" at bounding box center [938, 184] width 512 height 35
drag, startPoint x: 1045, startPoint y: 181, endPoint x: 1041, endPoint y: 197, distance: 16.2
click at [1045, 182] on input "Блокнот з милим дизайном для записів в асортименті. 66 аркушів. 132 сторінки. О…" at bounding box center [938, 184] width 512 height 35
type input "Блокнот з милим дизайном для записів в асортименті. 66 аркушів. 132 сторінки. О…"
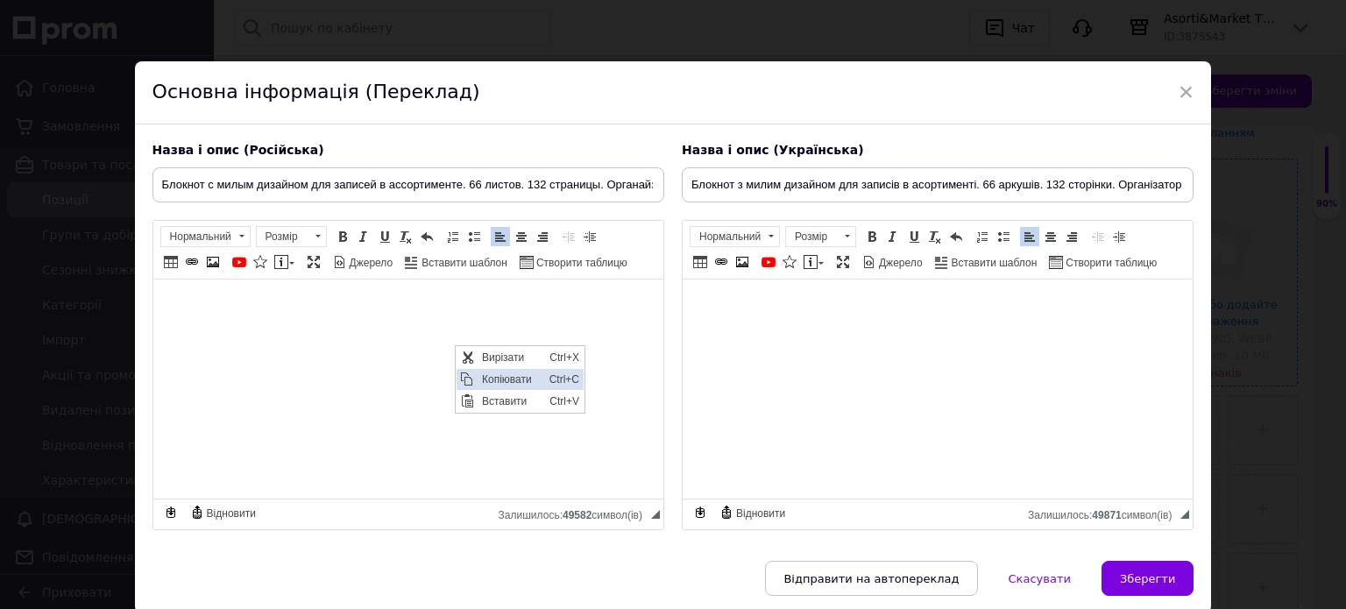
click at [494, 380] on span "Копіювати" at bounding box center [510, 378] width 67 height 21
click at [764, 234] on span at bounding box center [771, 236] width 17 height 19
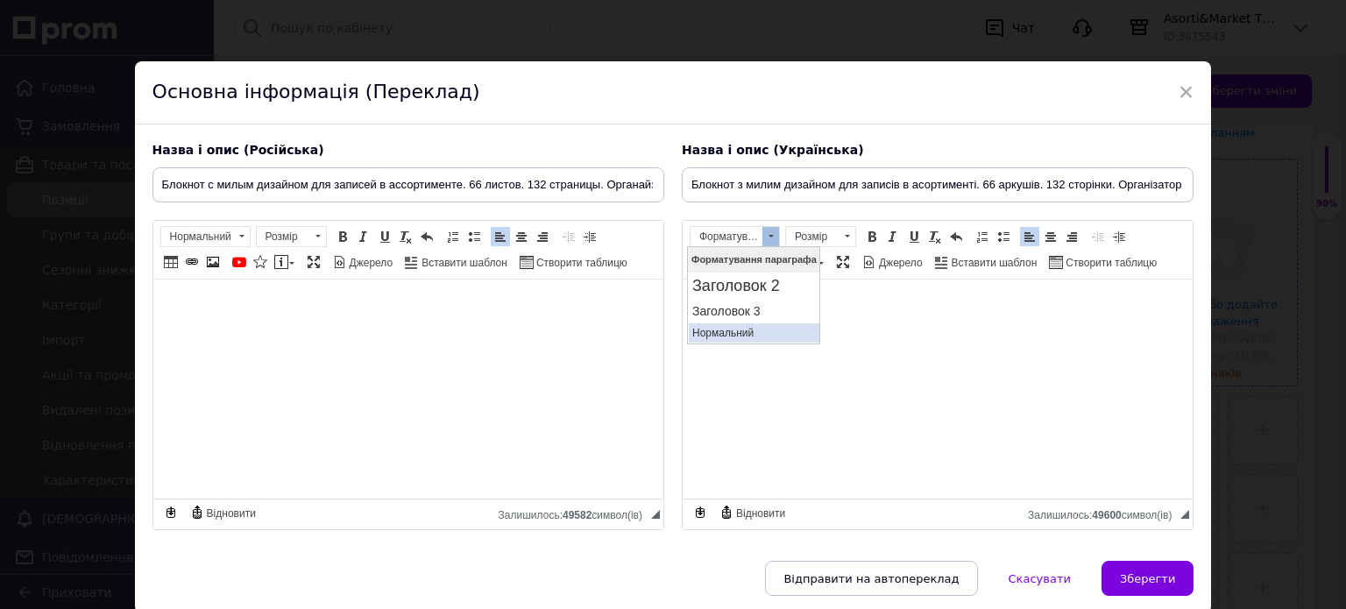
click at [724, 330] on p "Нормальний" at bounding box center [754, 332] width 124 height 12
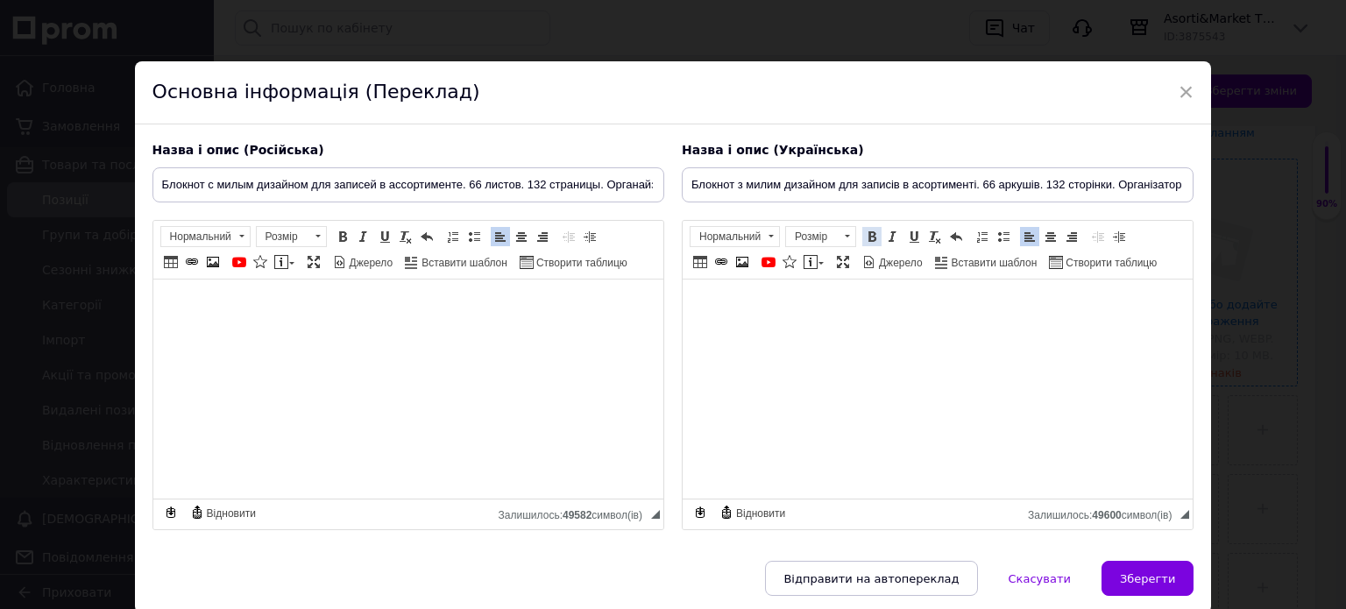
click at [865, 234] on span at bounding box center [872, 237] width 14 height 14
click at [1140, 575] on span "Зберегти" at bounding box center [1147, 578] width 55 height 13
type input "Блокнот с милым дизайном для записей в ассортименте. 66 листов. 132 страницы. О…"
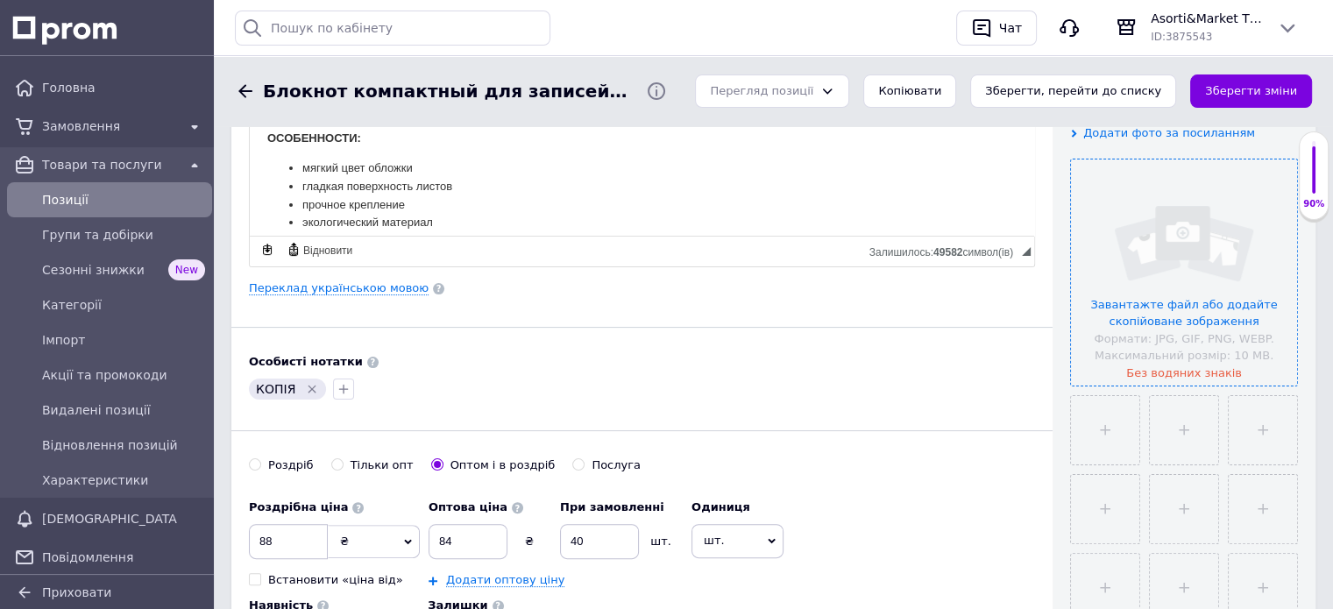
click at [306, 387] on icon "Видалити мітку" at bounding box center [312, 389] width 14 height 14
click at [302, 536] on input "88" at bounding box center [288, 541] width 79 height 35
type input "8"
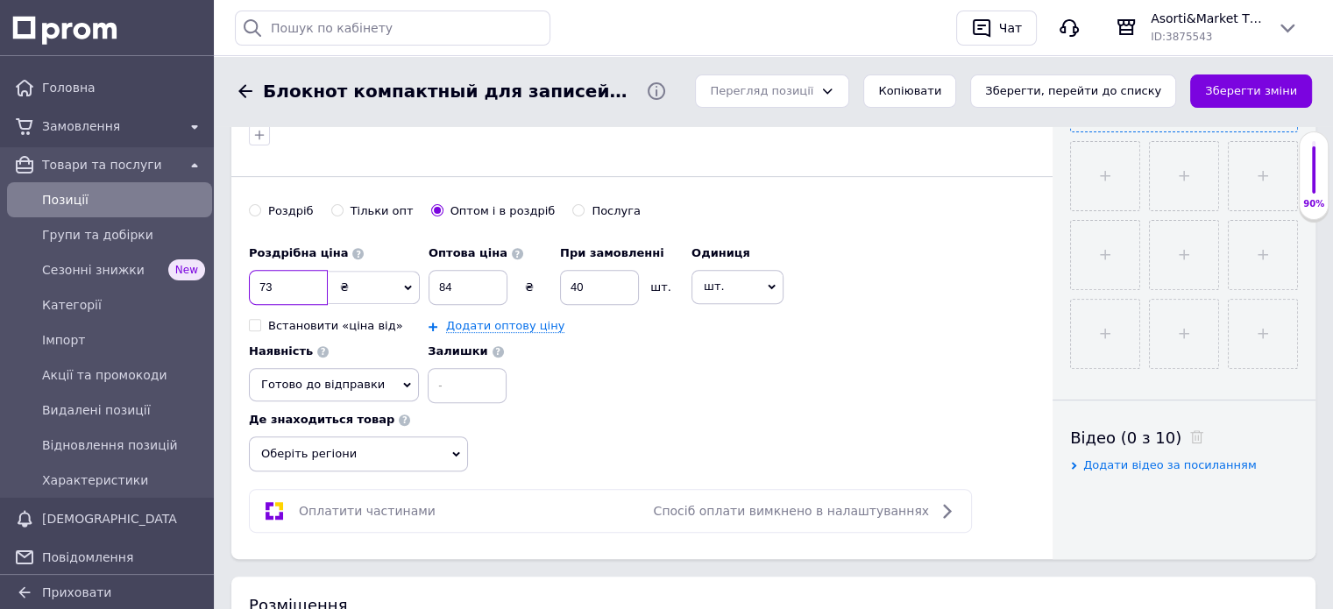
scroll to position [614, 0]
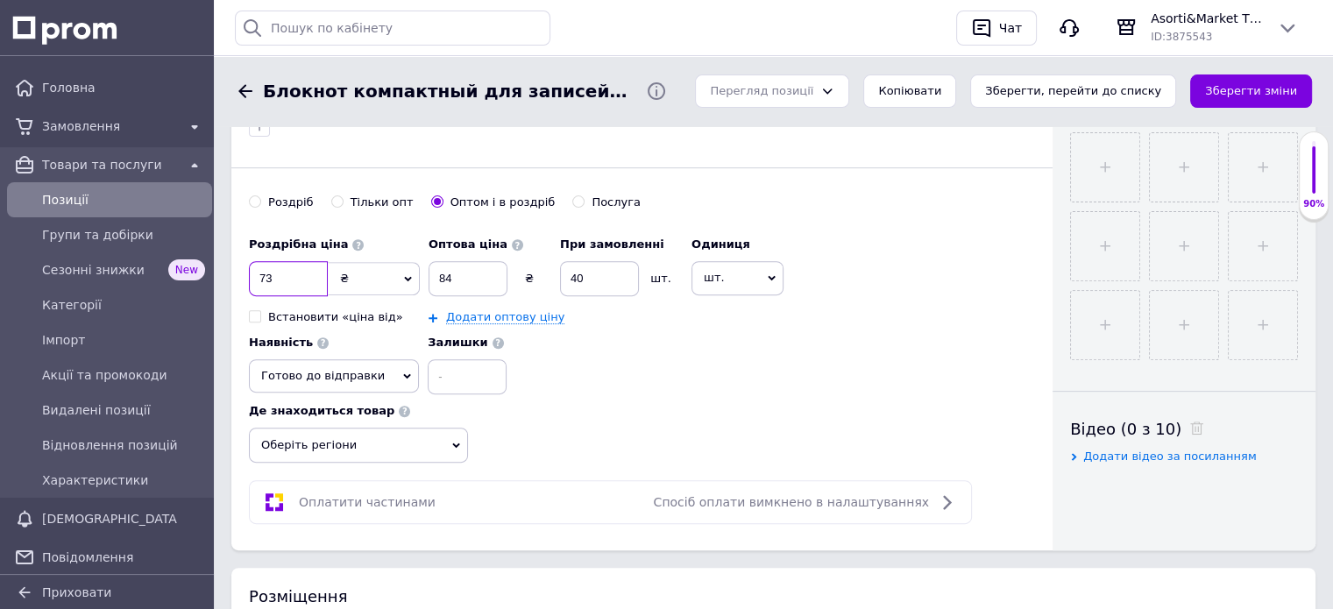
type input "73"
click at [471, 279] on input "84" at bounding box center [468, 278] width 79 height 35
type input "8"
type input "69"
click at [457, 442] on icon at bounding box center [456, 446] width 8 height 8
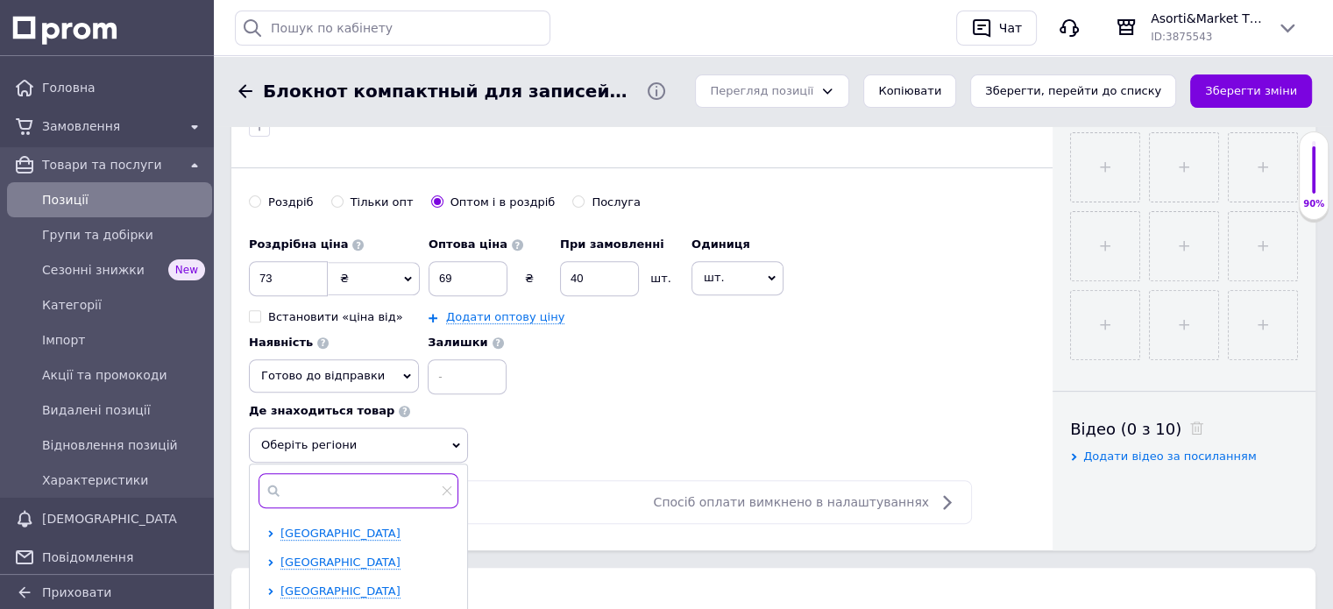
click at [369, 487] on input "text" at bounding box center [359, 490] width 200 height 35
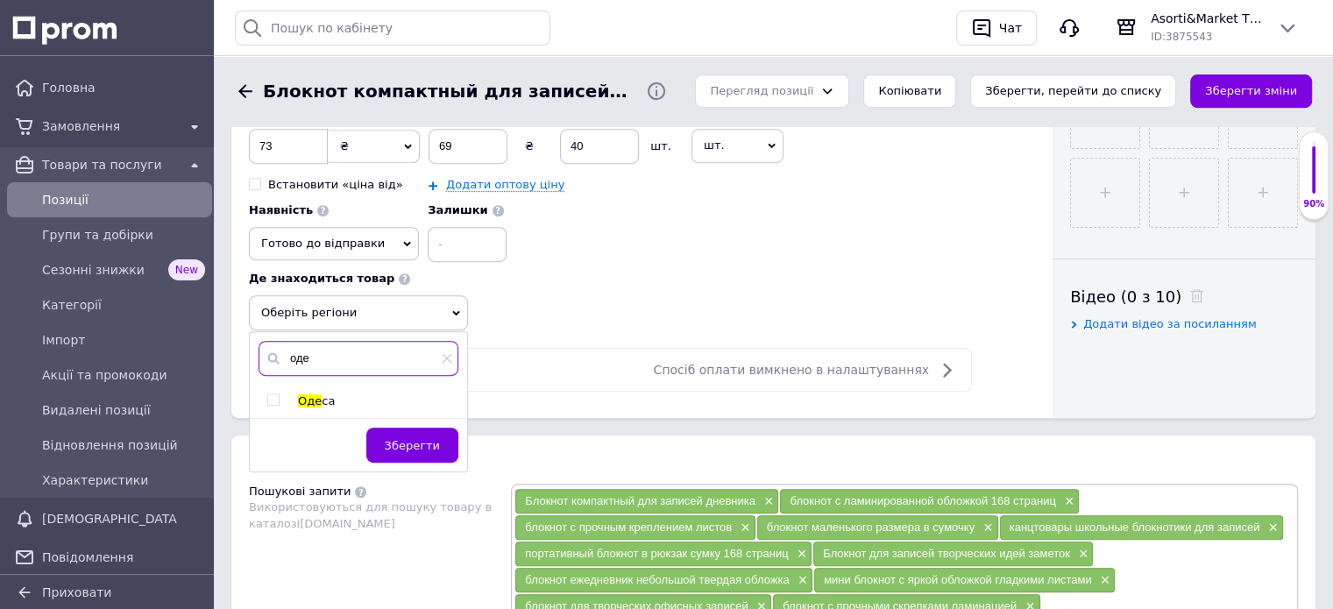
scroll to position [789, 0]
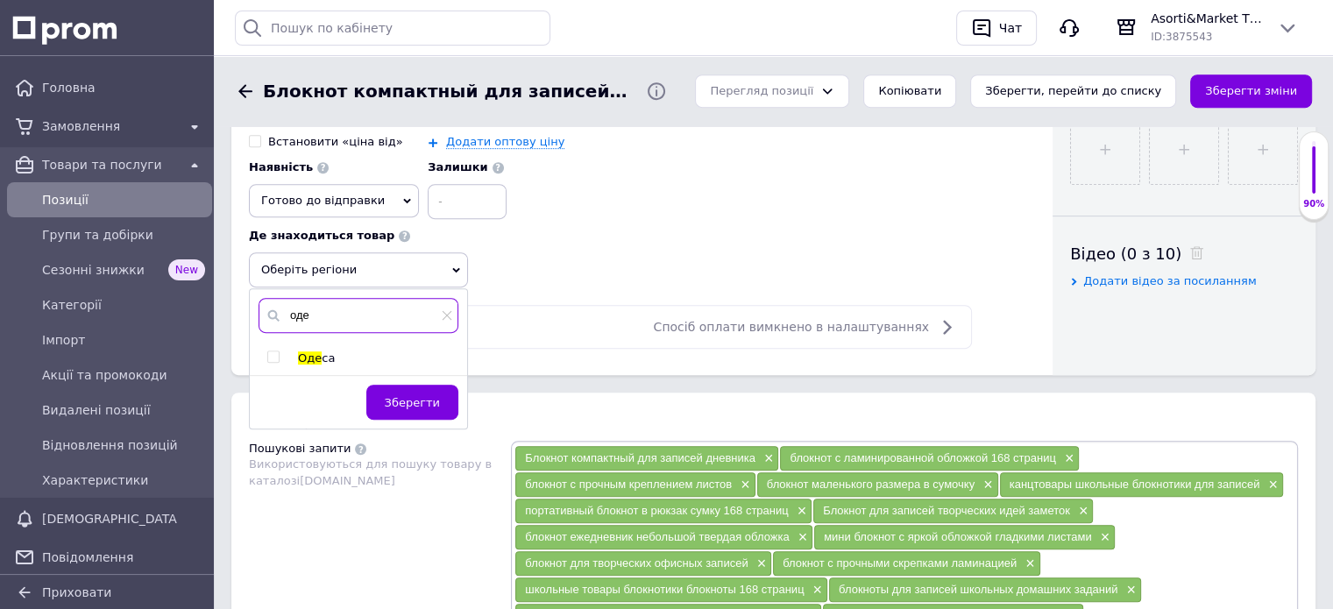
type input "оде"
click at [270, 352] on input "checkbox" at bounding box center [272, 357] width 11 height 11
checkbox input "true"
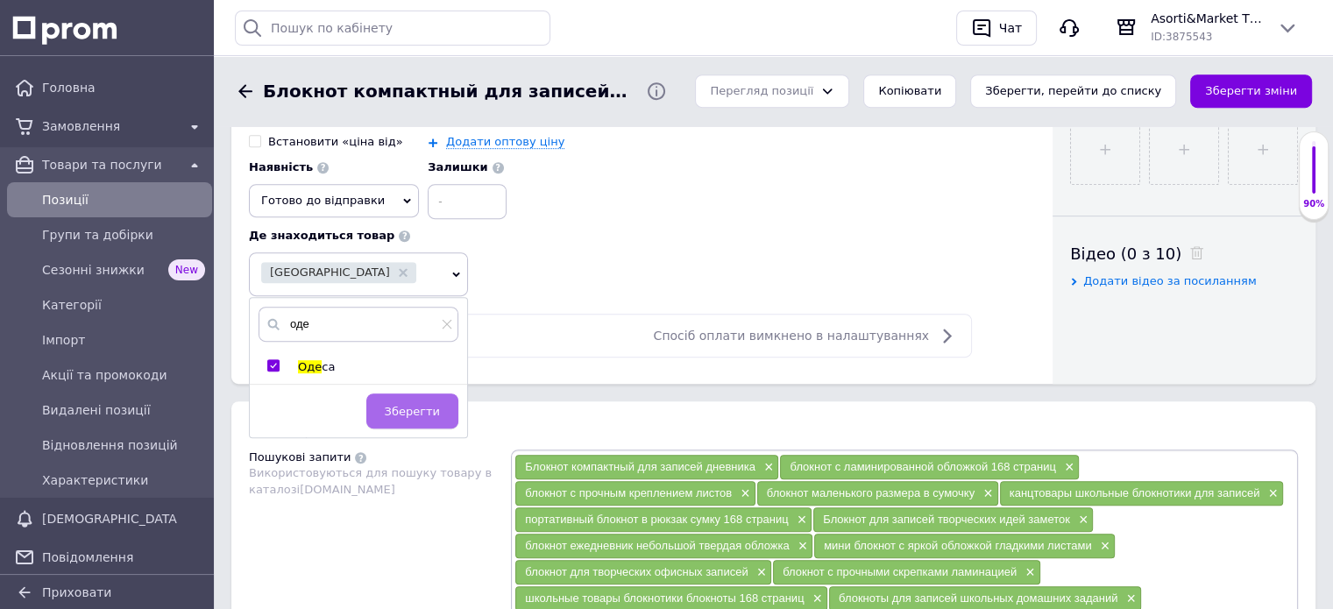
click at [396, 409] on span "Зберегти" at bounding box center [412, 411] width 55 height 13
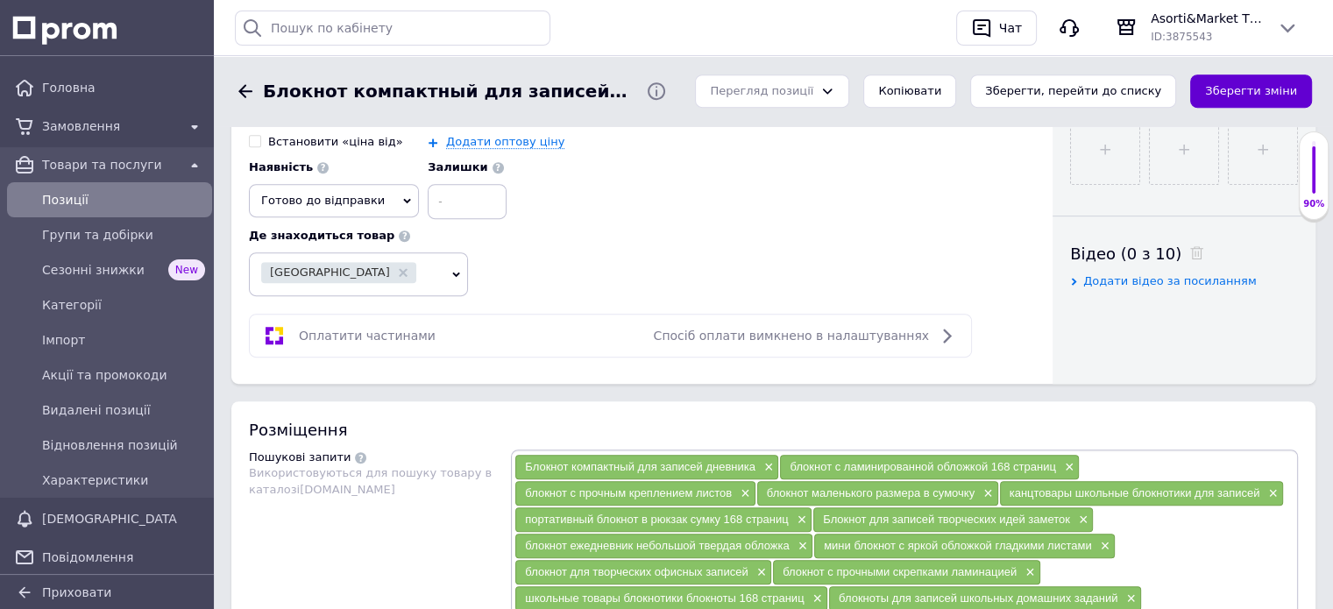
click at [1231, 82] on button "Зберегти зміни" at bounding box center [1251, 92] width 122 height 34
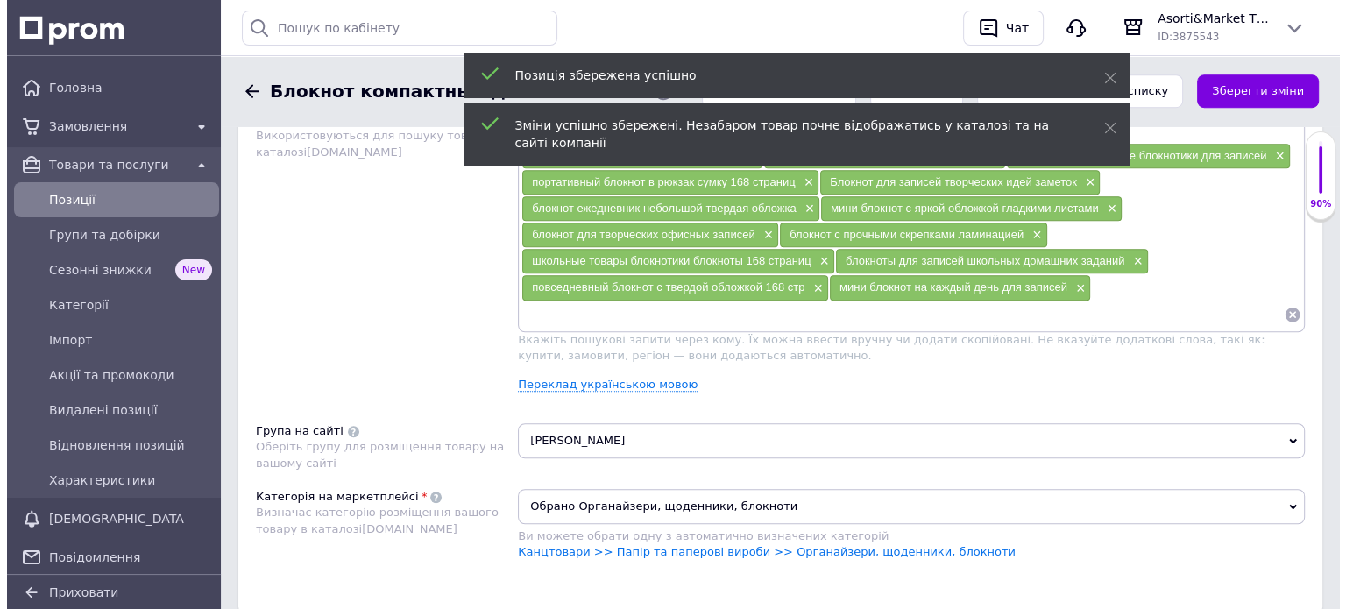
scroll to position [1140, 0]
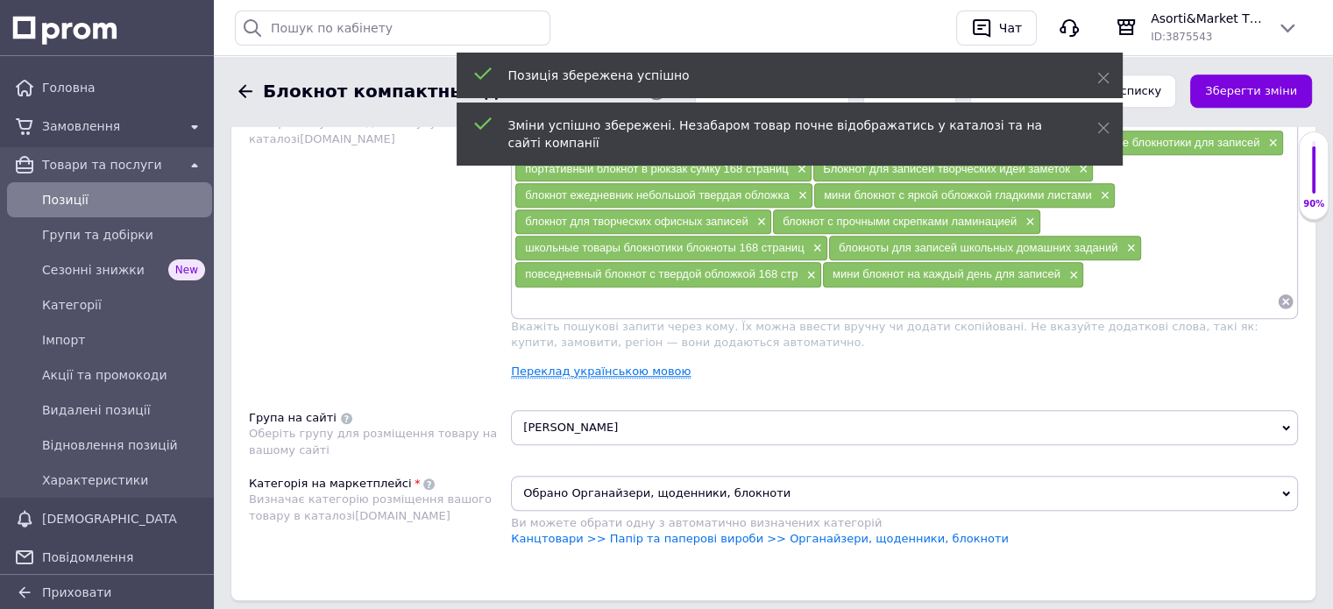
click at [593, 365] on link "Переклад українською мовою" at bounding box center [601, 372] width 180 height 14
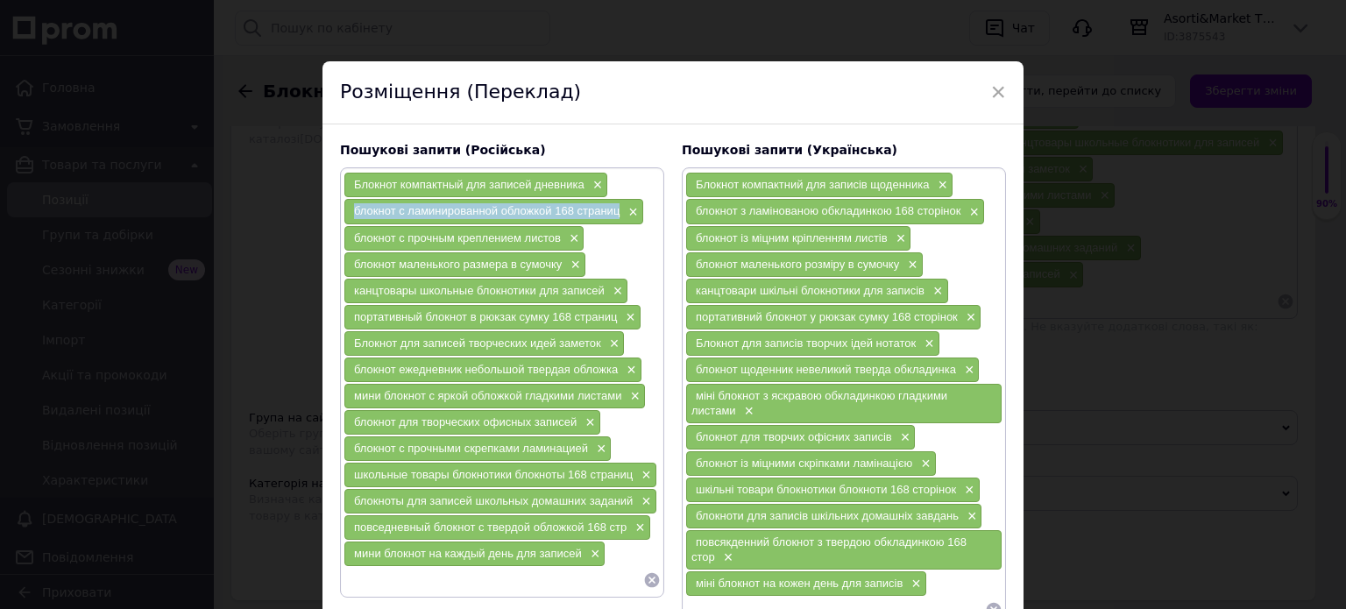
drag, startPoint x: 352, startPoint y: 209, endPoint x: 617, endPoint y: 213, distance: 265.6
click at [617, 213] on div "блокнот с ламинированной обложкой 168 страниц ×" at bounding box center [493, 211] width 299 height 25
copy span "блокнот с ламинированной обложкой 168 страниц"
click at [630, 206] on span "×" at bounding box center [631, 212] width 14 height 15
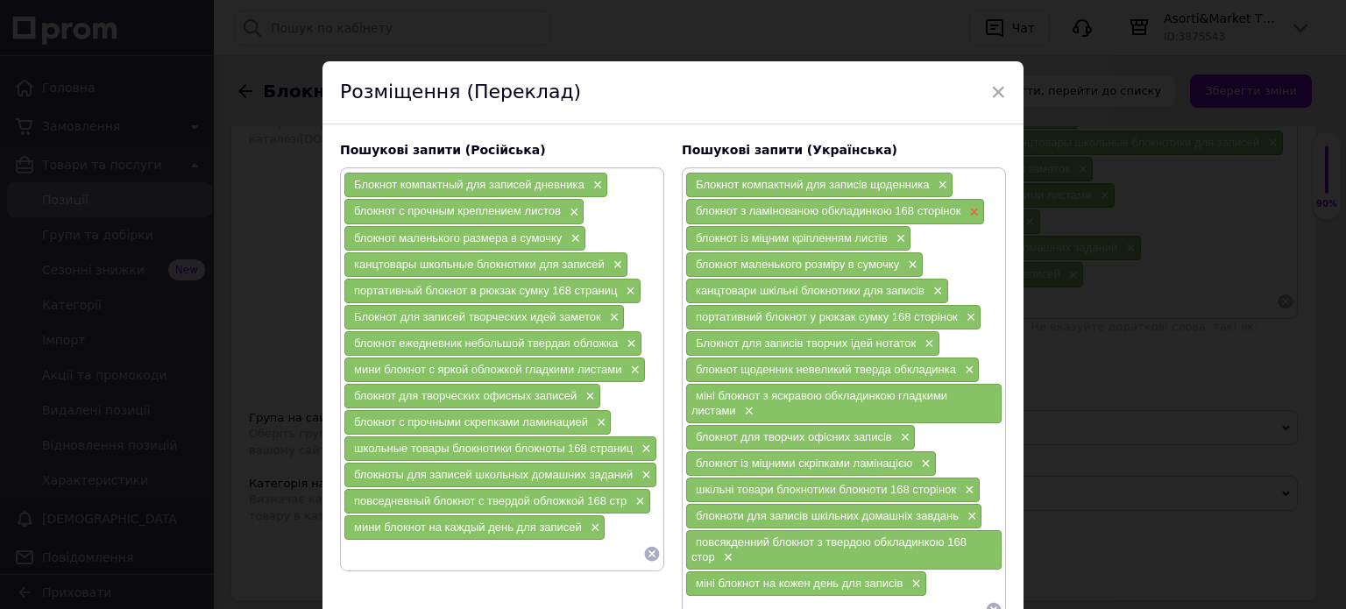
click at [969, 209] on span "×" at bounding box center [972, 212] width 14 height 15
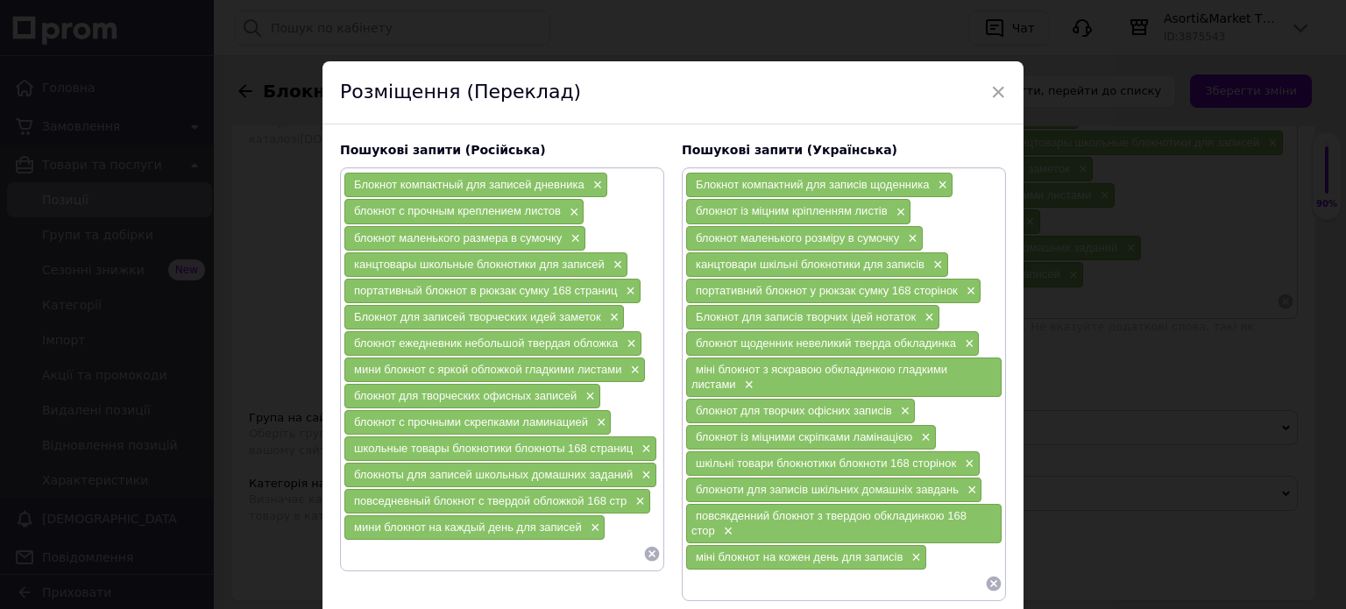
paste input "блокнот с ламинированной обложкой 168 страниц"
click at [404, 553] on input "блокнот с ламинированной обложкой 168 страниц" at bounding box center [494, 554] width 300 height 26
type input "блокнот с обложкой 132 страницы милый дизайн"
drag, startPoint x: 347, startPoint y: 546, endPoint x: 612, endPoint y: 557, distance: 264.9
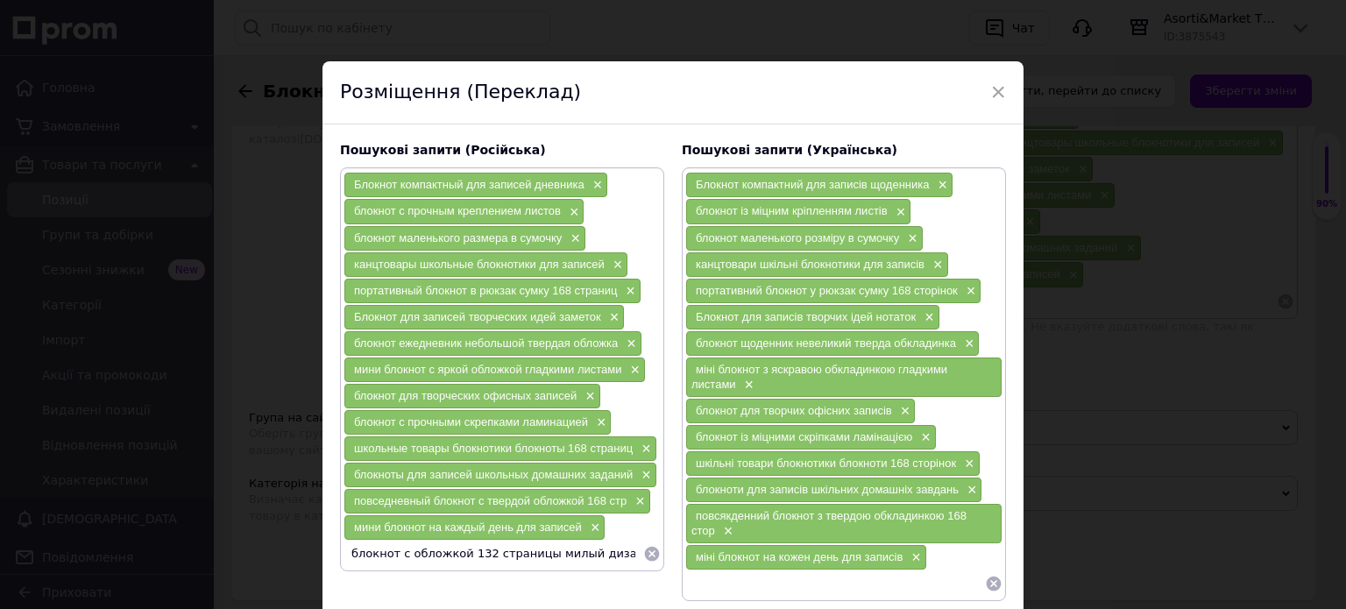
click at [612, 557] on input "блокнот с обложкой 132 страницы милый дизайн" at bounding box center [494, 554] width 300 height 26
click at [415, 546] on input "блокнот с обложкой 132 страницы милый дизайн" at bounding box center [494, 554] width 300 height 26
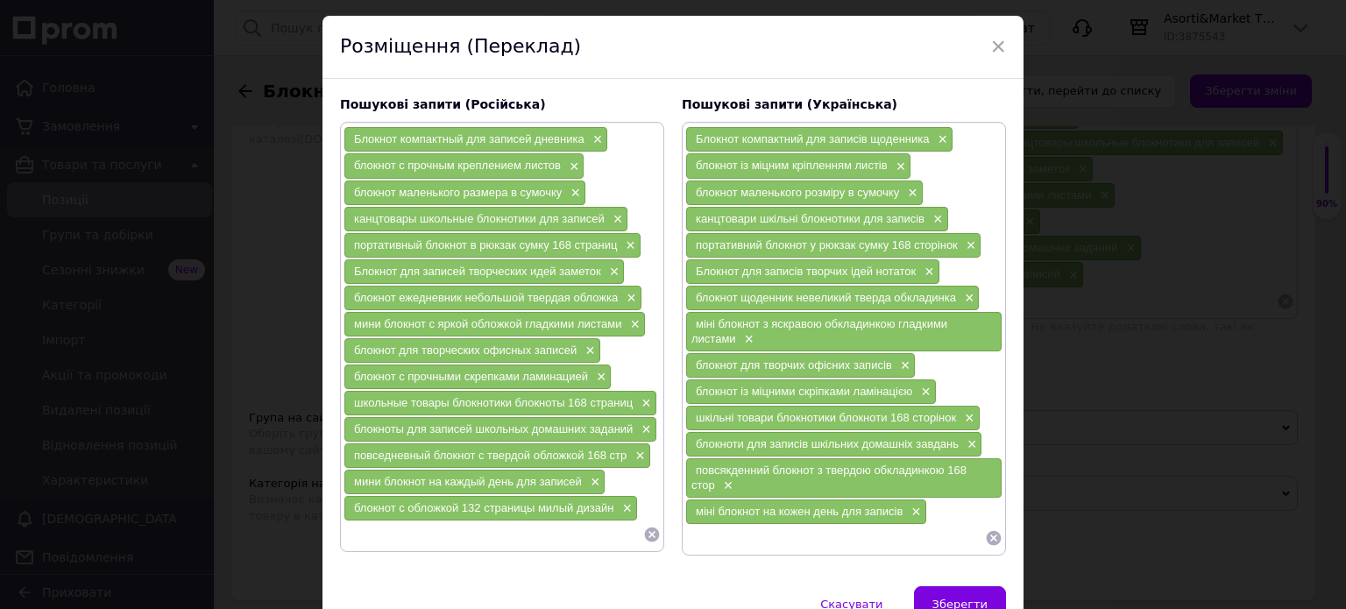
scroll to position [130, 0]
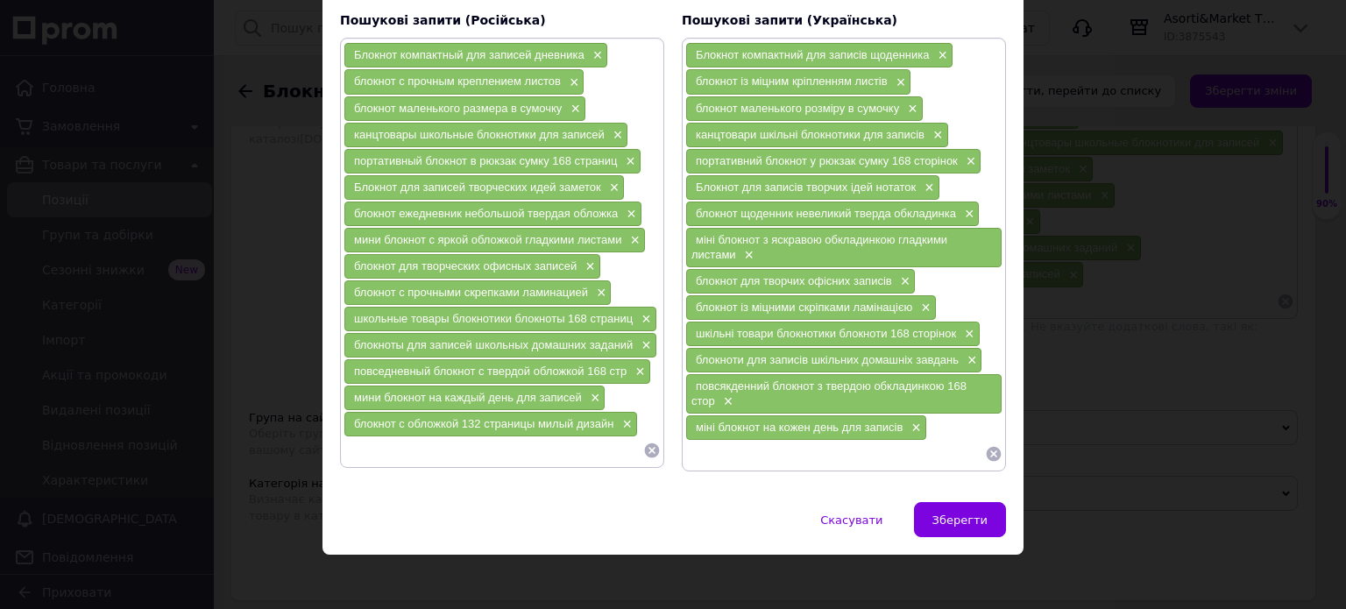
click at [700, 451] on input at bounding box center [835, 454] width 300 height 26
paste input "блокнот з обкладинкою 132 сторінки милий дизайн"
type input "блокнот з обкладинкою 132 сторінки милий дизайн"
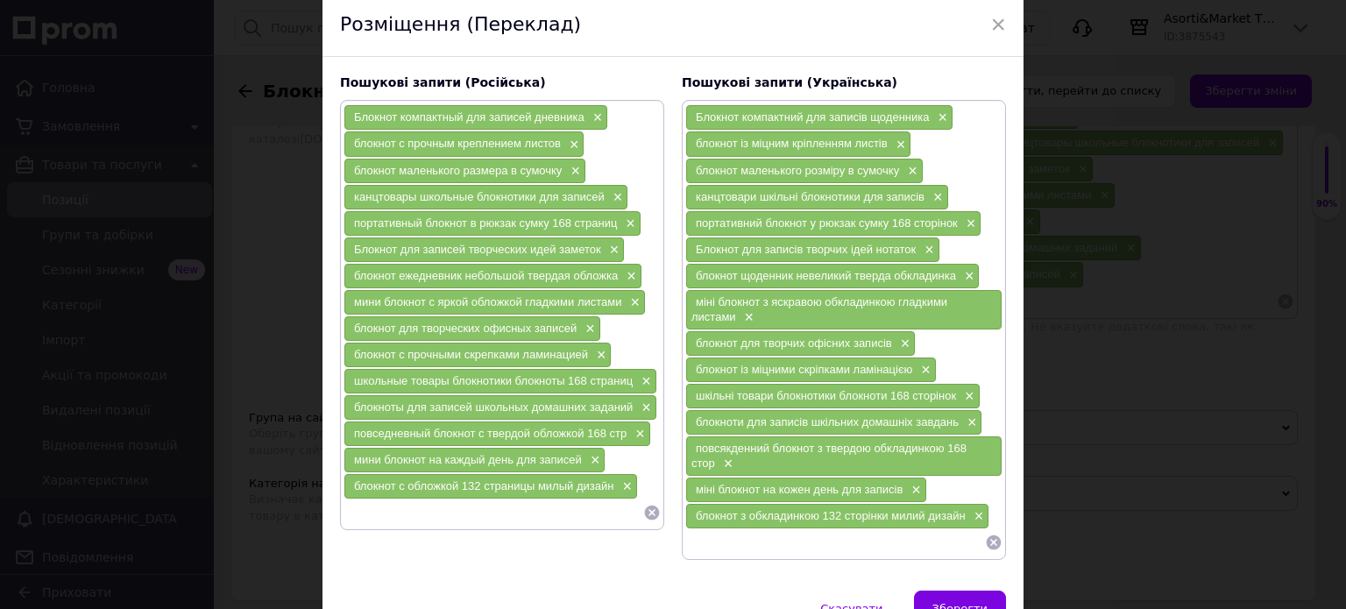
scroll to position [42, 0]
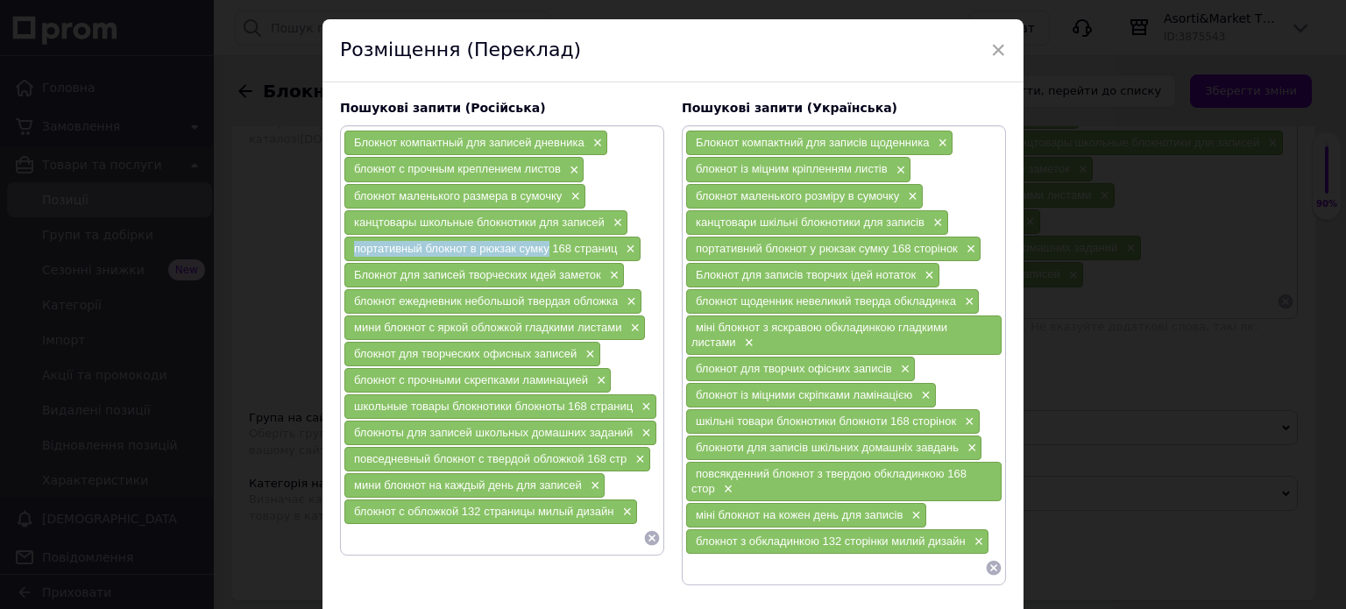
drag, startPoint x: 346, startPoint y: 241, endPoint x: 534, endPoint y: 246, distance: 187.7
click at [544, 248] on div "портативный блокнот в рюкзак сумку 168 страниц ×" at bounding box center [492, 249] width 296 height 25
copy span "портативный блокнот в рюкзак сумку"
click at [627, 242] on span "×" at bounding box center [628, 249] width 14 height 15
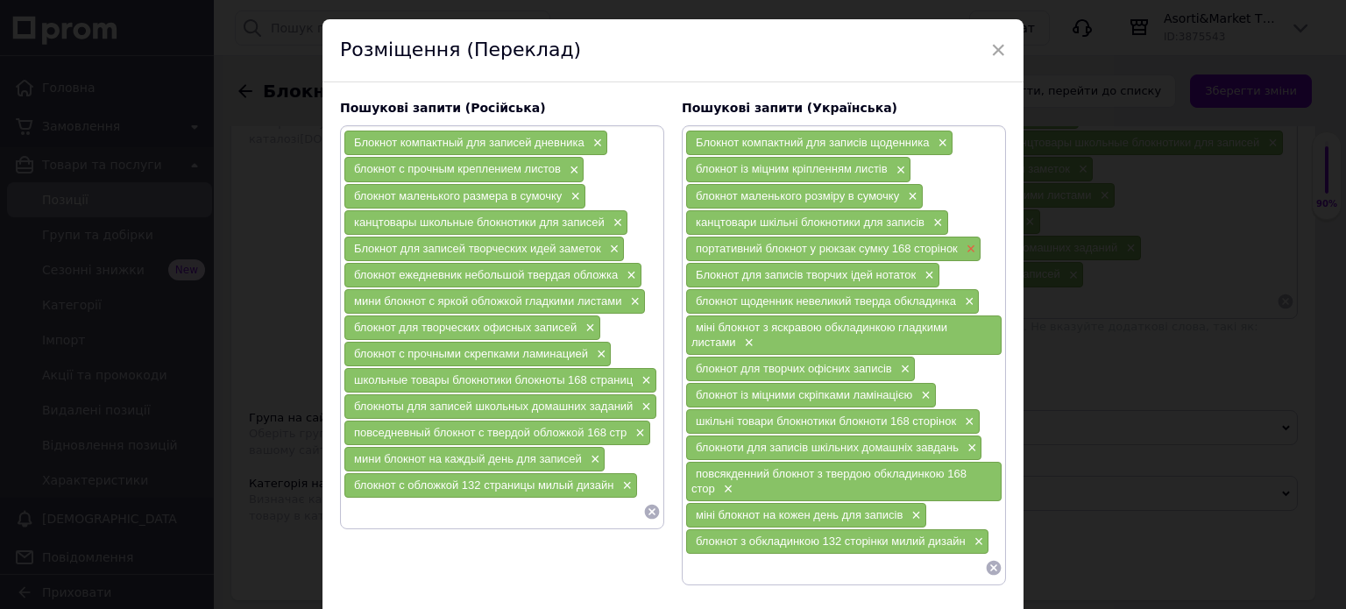
click at [964, 245] on span "×" at bounding box center [969, 249] width 14 height 15
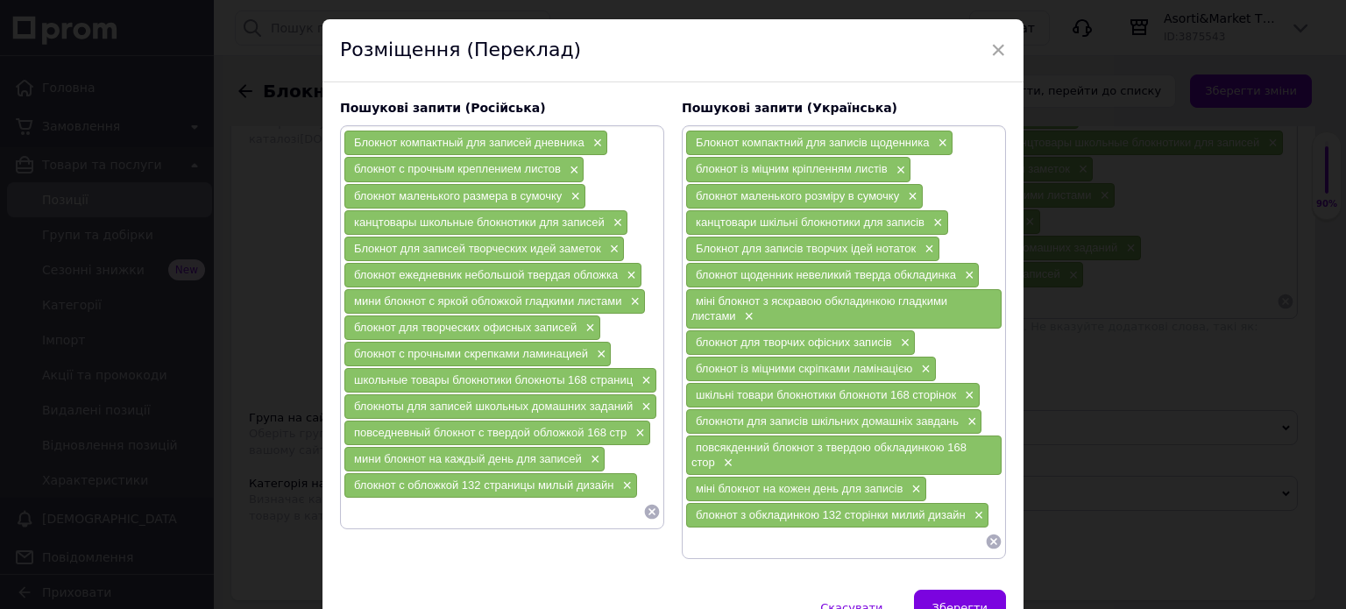
paste input "портативный блокнот в рюкзак сумку"
type input "портативный блокнот в рюкзак сумку 132 страницы"
drag, startPoint x: 347, startPoint y: 504, endPoint x: 594, endPoint y: 517, distance: 247.5
click at [628, 517] on input "портативный блокнот в рюкзак сумку 132 страницы" at bounding box center [494, 512] width 300 height 26
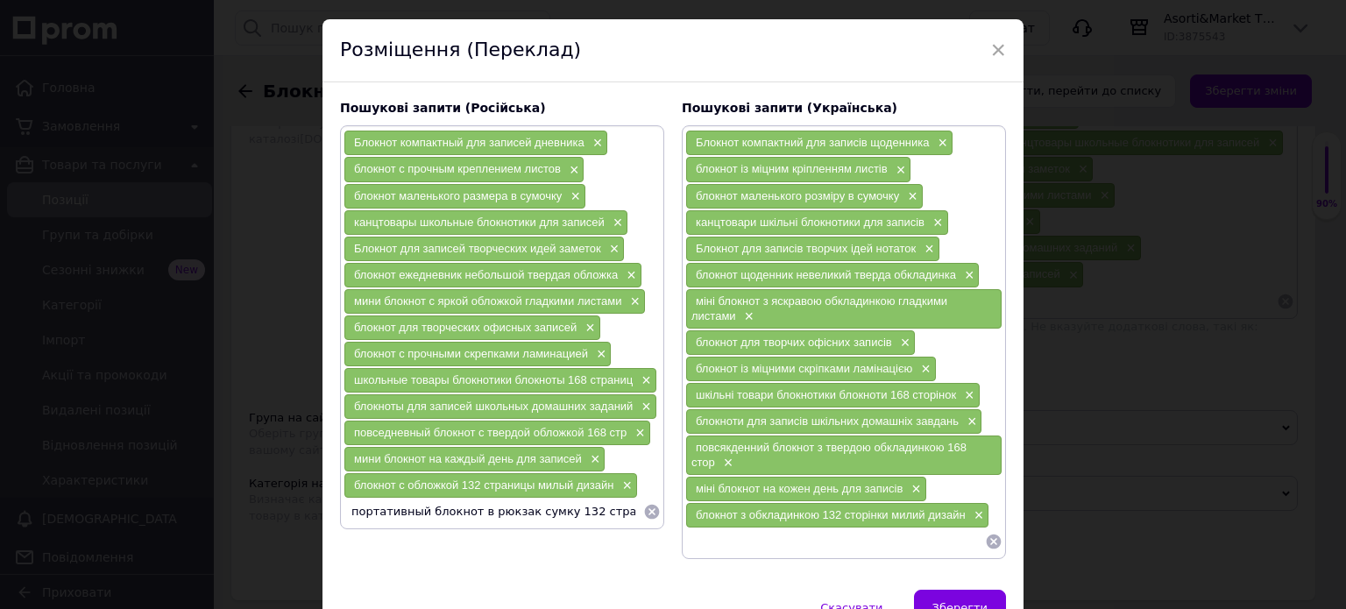
click at [557, 511] on input "портативный блокнот в рюкзак сумку 132 страницы" at bounding box center [494, 512] width 300 height 26
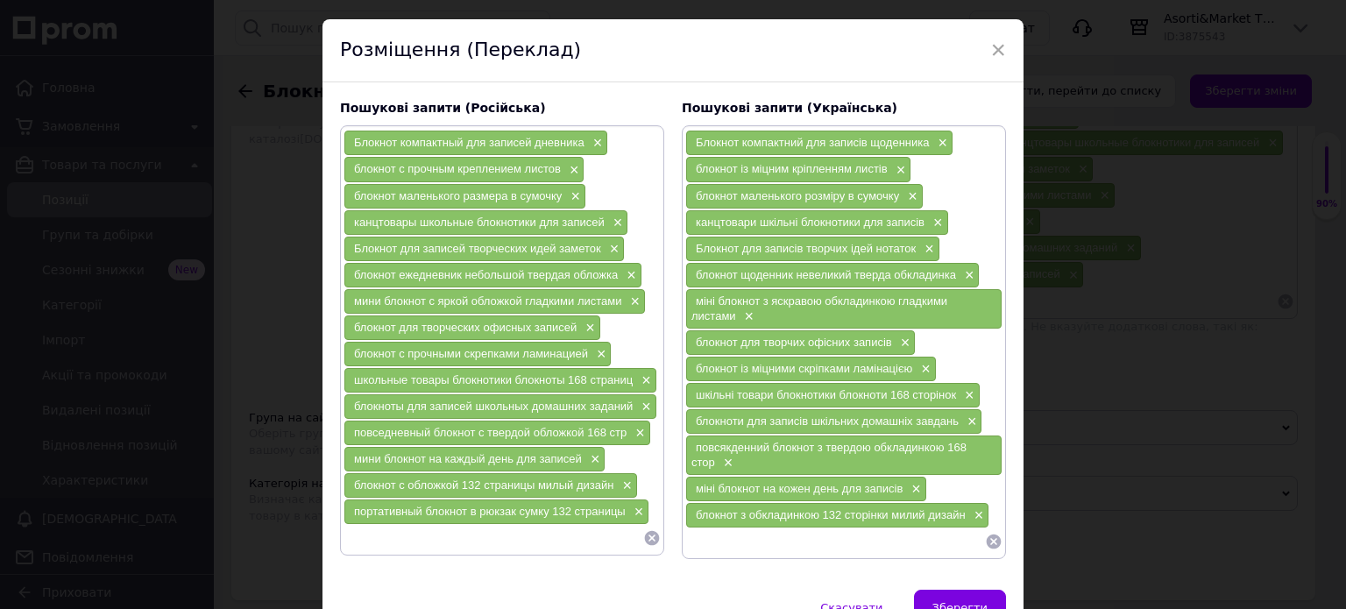
click at [694, 539] on input at bounding box center [835, 542] width 300 height 26
paste input "портативний блокнот в рюкзак сумку 132 сторінки"
type input "портативний блокнот в рюкзак сумку 132 сторінки"
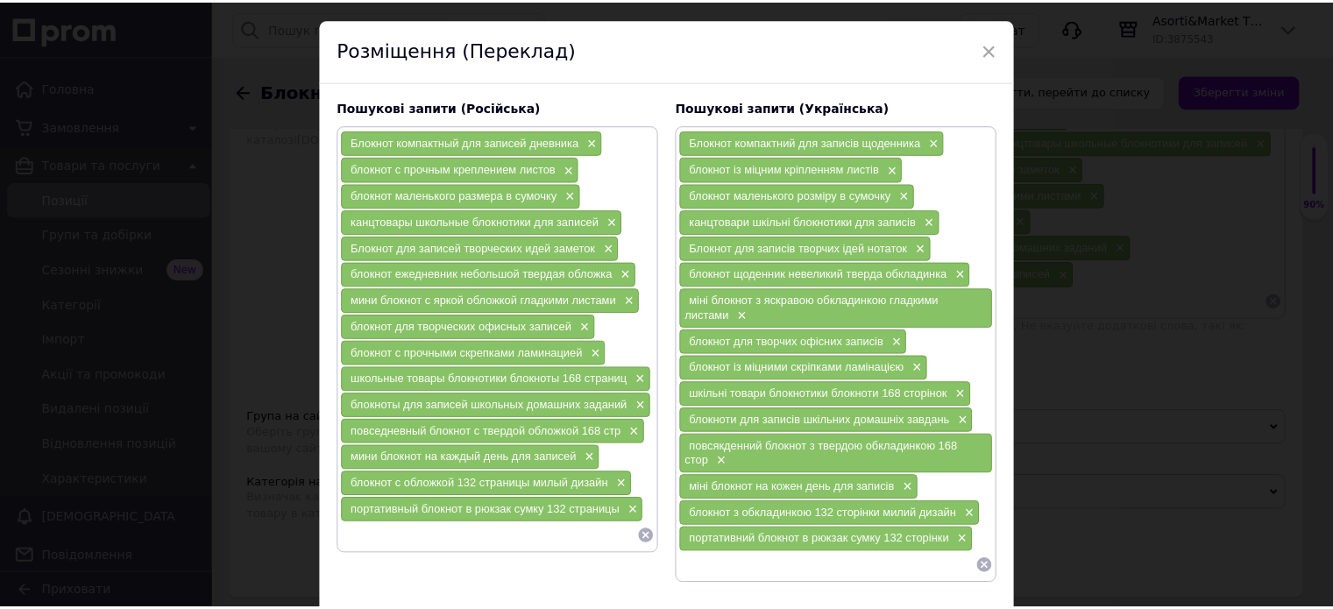
scroll to position [130, 0]
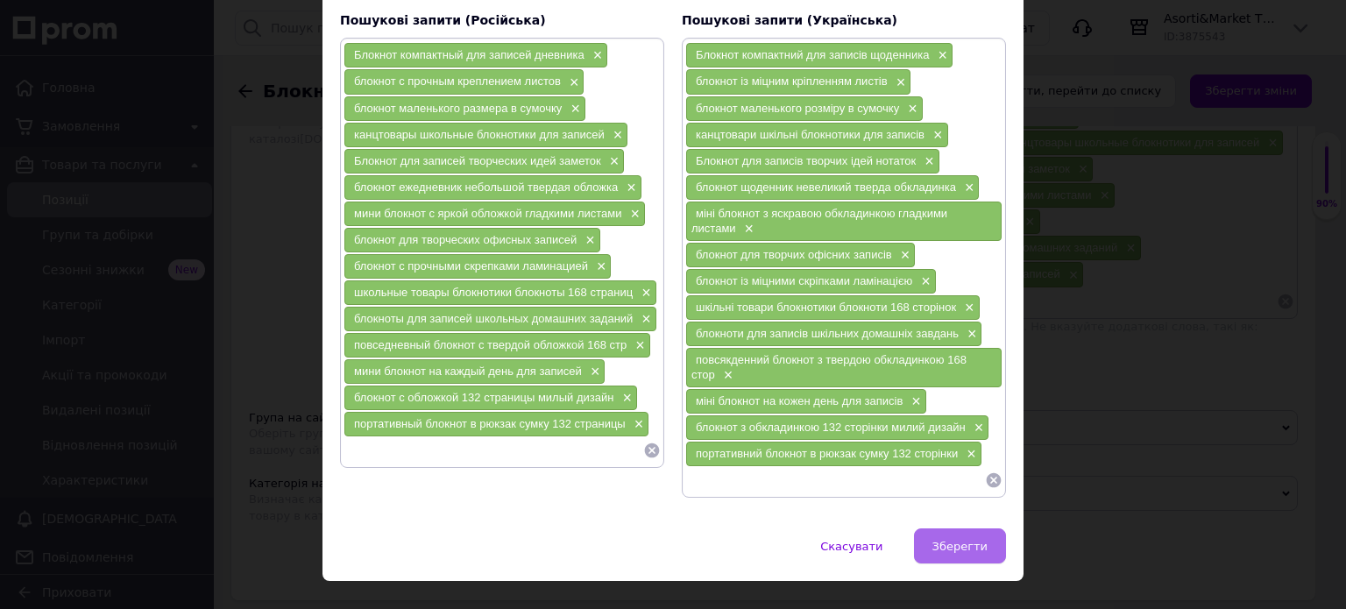
click at [945, 540] on span "Зберегти" at bounding box center [960, 546] width 55 height 13
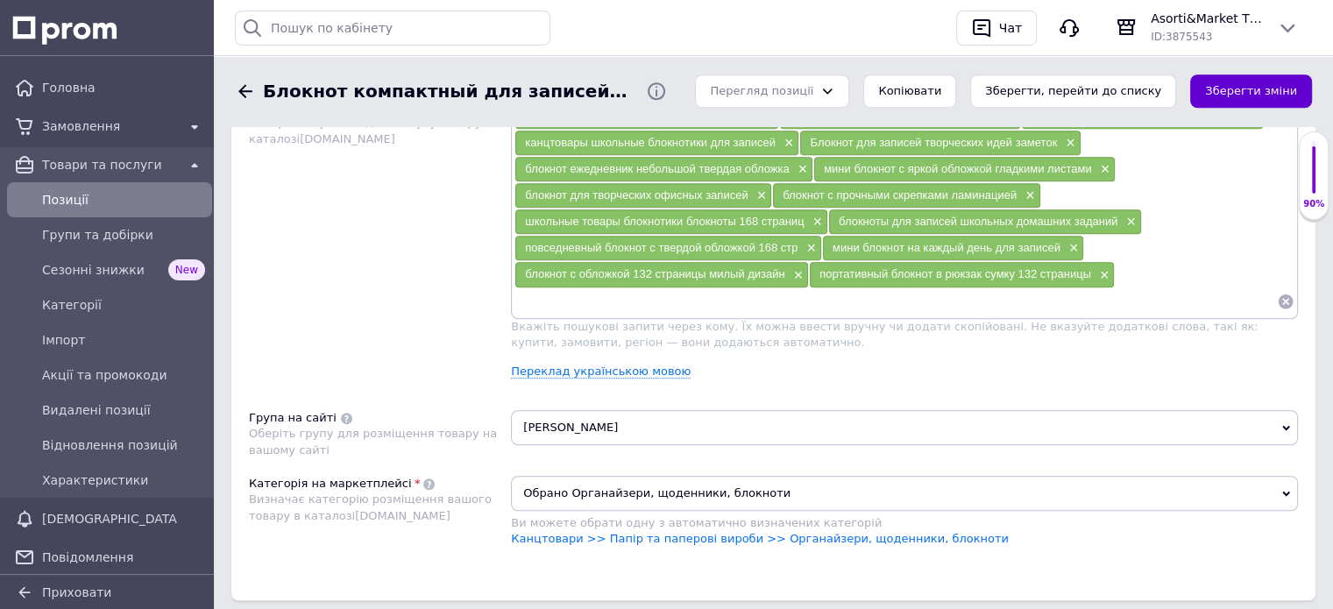
click at [1245, 90] on button "Зберегти зміни" at bounding box center [1251, 92] width 122 height 34
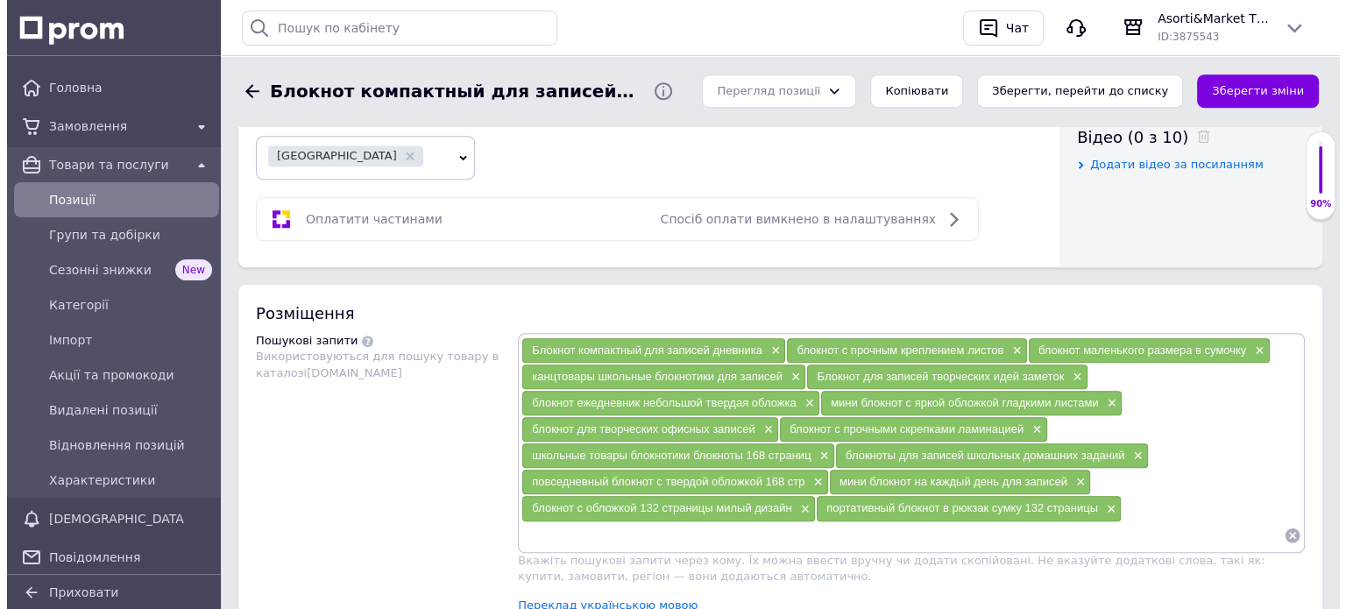
scroll to position [1227, 0]
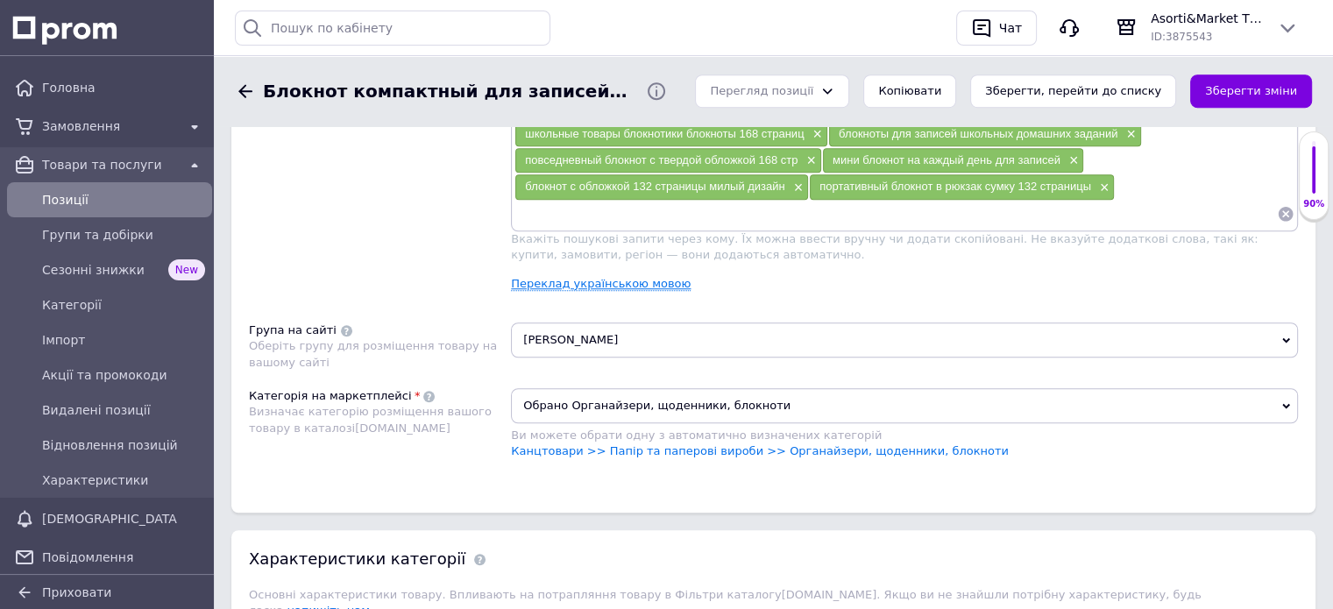
click at [554, 277] on link "Переклад українською мовою" at bounding box center [601, 284] width 180 height 14
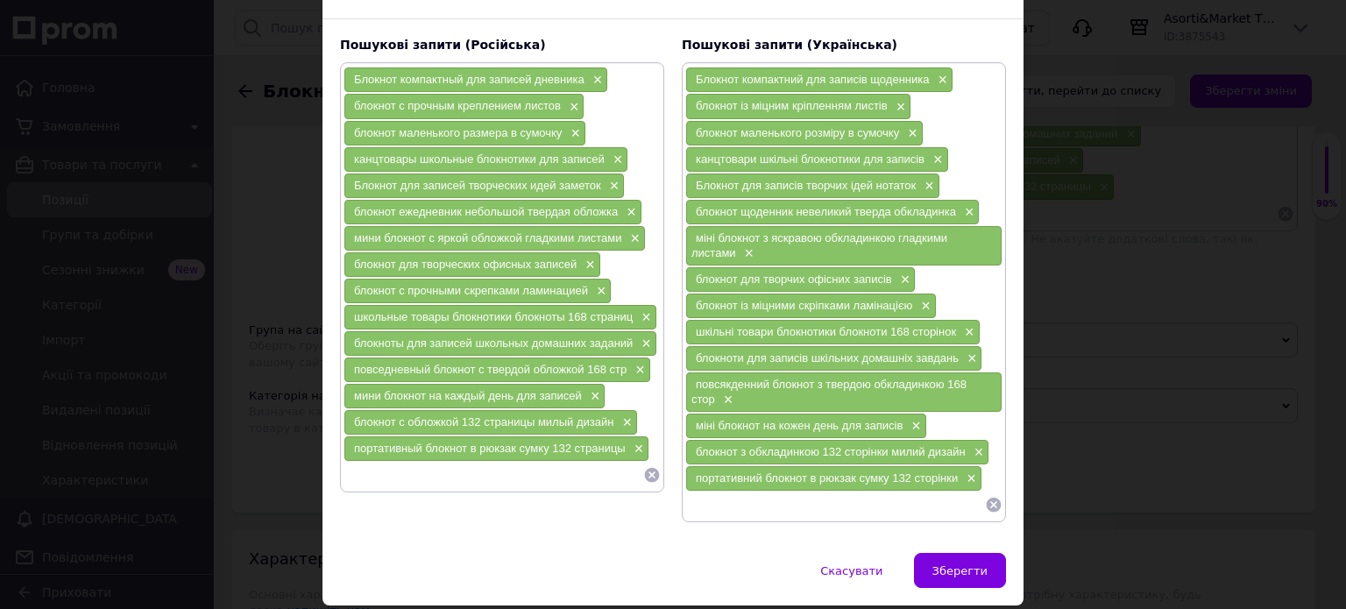
scroll to position [155, 0]
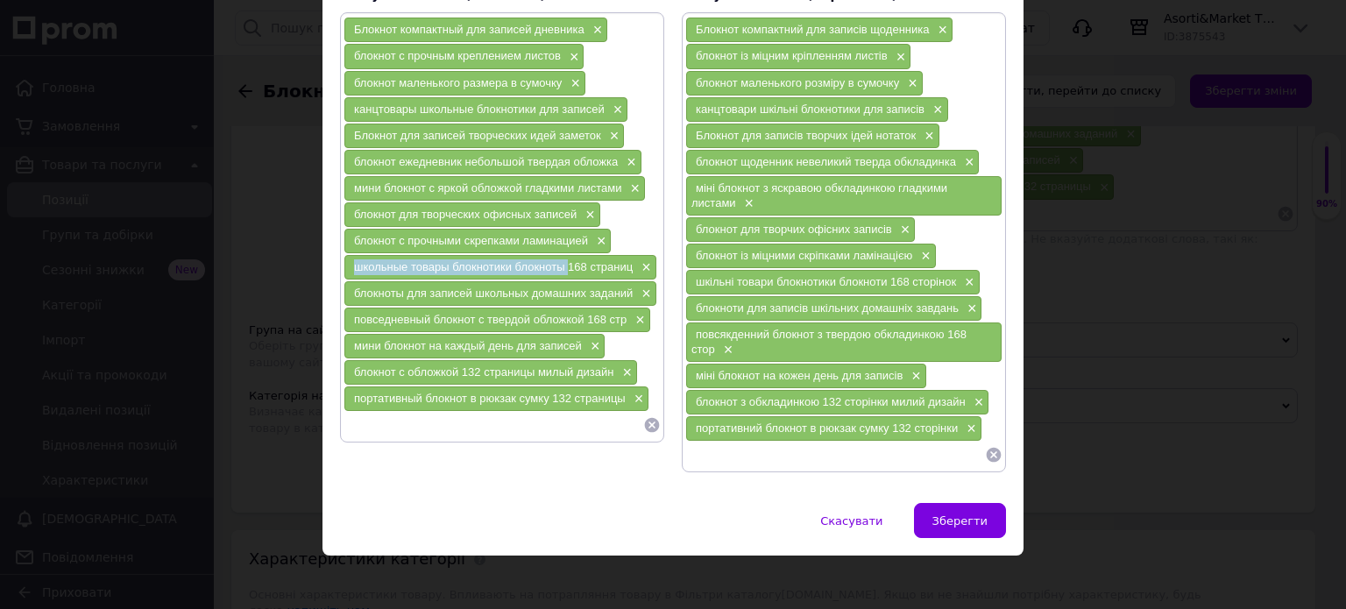
drag, startPoint x: 349, startPoint y: 258, endPoint x: 565, endPoint y: 264, distance: 216.6
click at [565, 264] on div "школьные товары блокнотики блокноты 168 страниц ×" at bounding box center [500, 267] width 312 height 25
copy span "школьные товары блокнотики блокноты"
click at [645, 260] on span "×" at bounding box center [644, 267] width 14 height 15
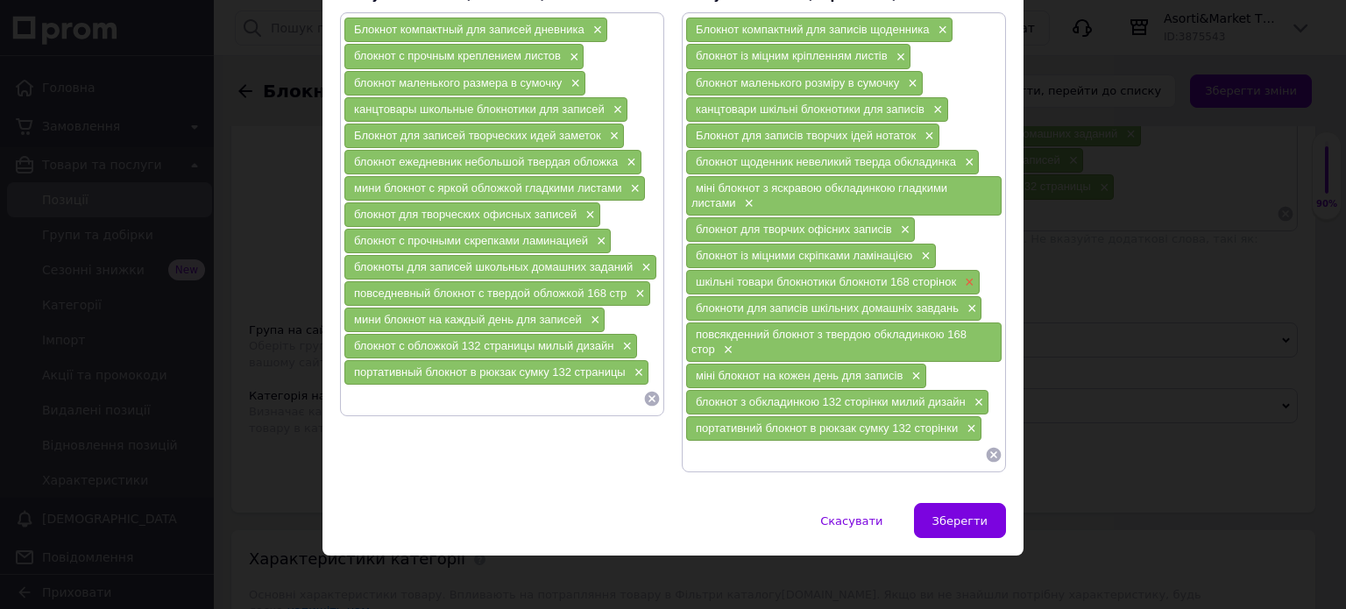
click at [968, 275] on span "×" at bounding box center [968, 282] width 14 height 15
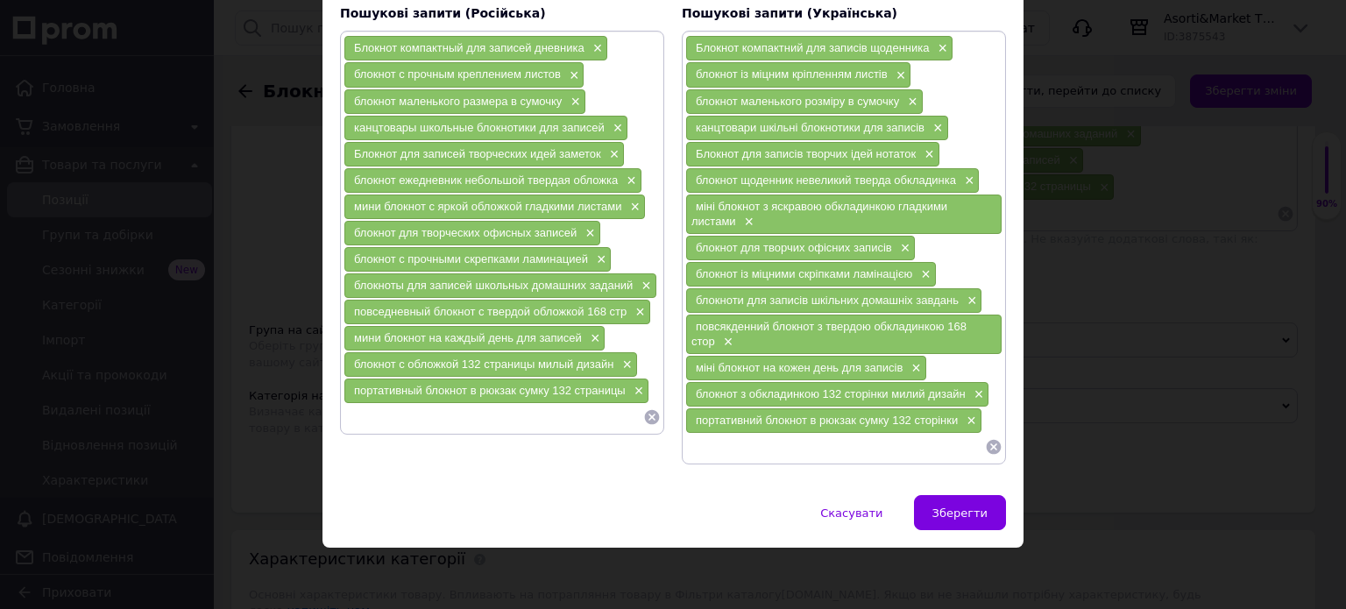
scroll to position [130, 0]
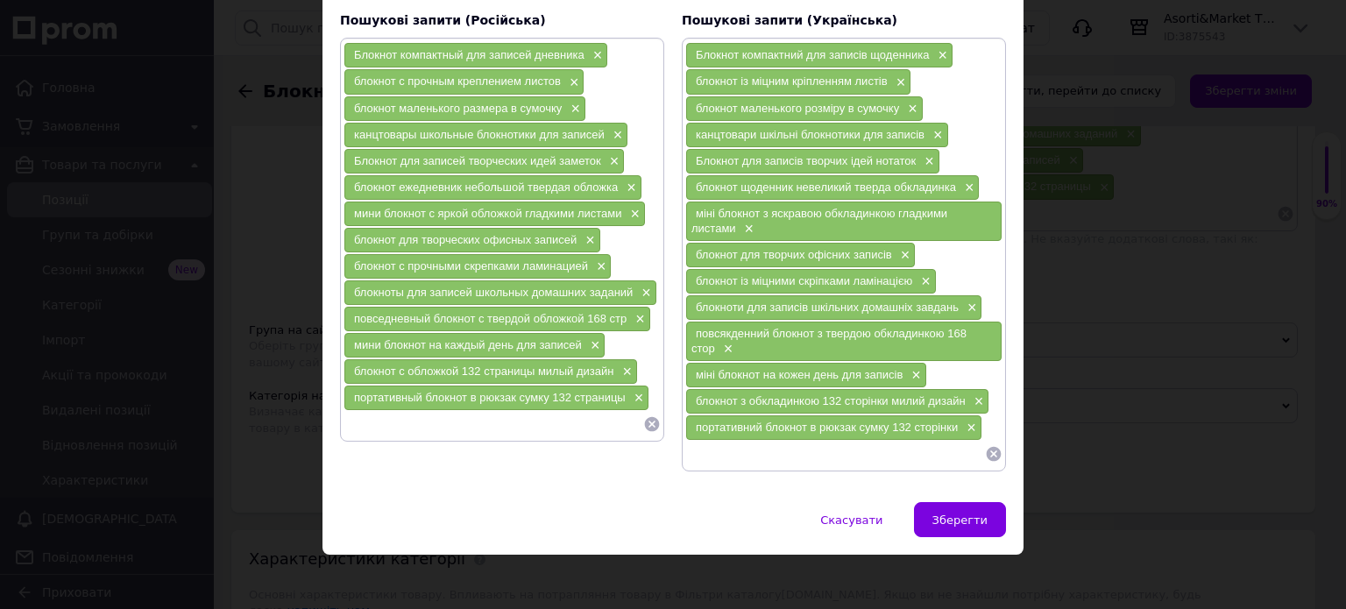
click at [365, 422] on input at bounding box center [494, 424] width 300 height 26
paste input "школьные товары блокнотики блокноты"
type input "школьные товары блокнотики блокноты 132 стр"
drag, startPoint x: 350, startPoint y: 419, endPoint x: 607, endPoint y: 420, distance: 256.8
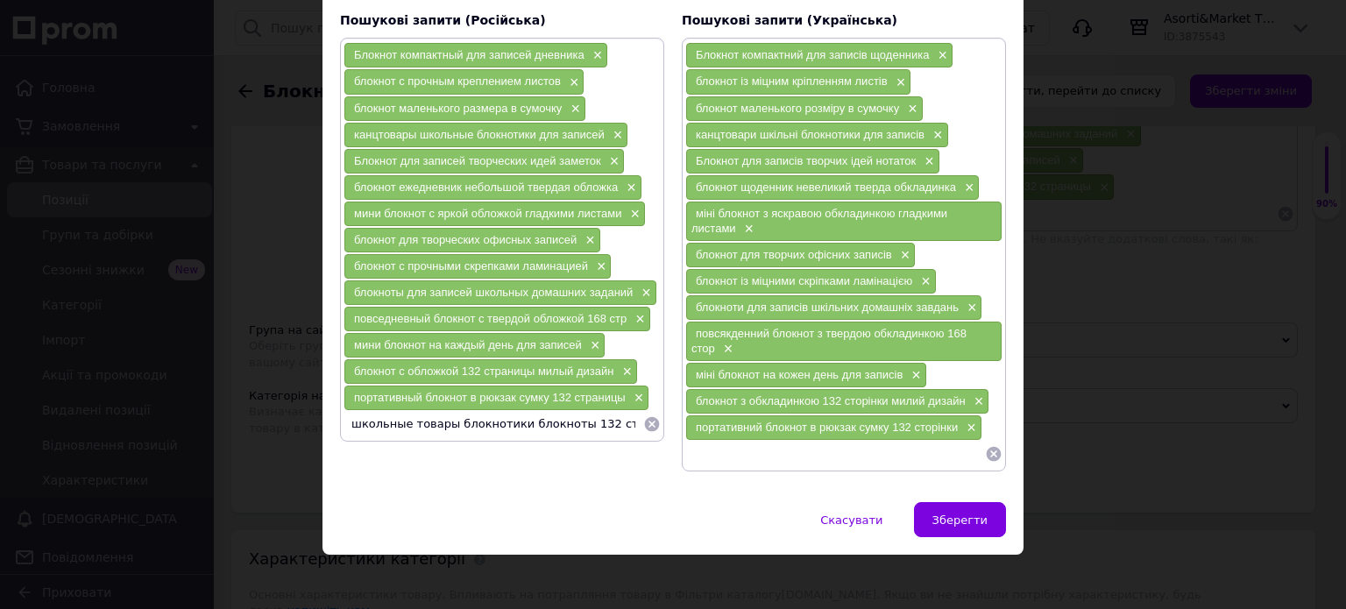
click at [607, 420] on input "школьные товары блокнотики блокноты 132 стр" at bounding box center [494, 424] width 300 height 26
click at [582, 413] on input "школьные товары блокнотики блокноты 132 стр" at bounding box center [494, 424] width 300 height 26
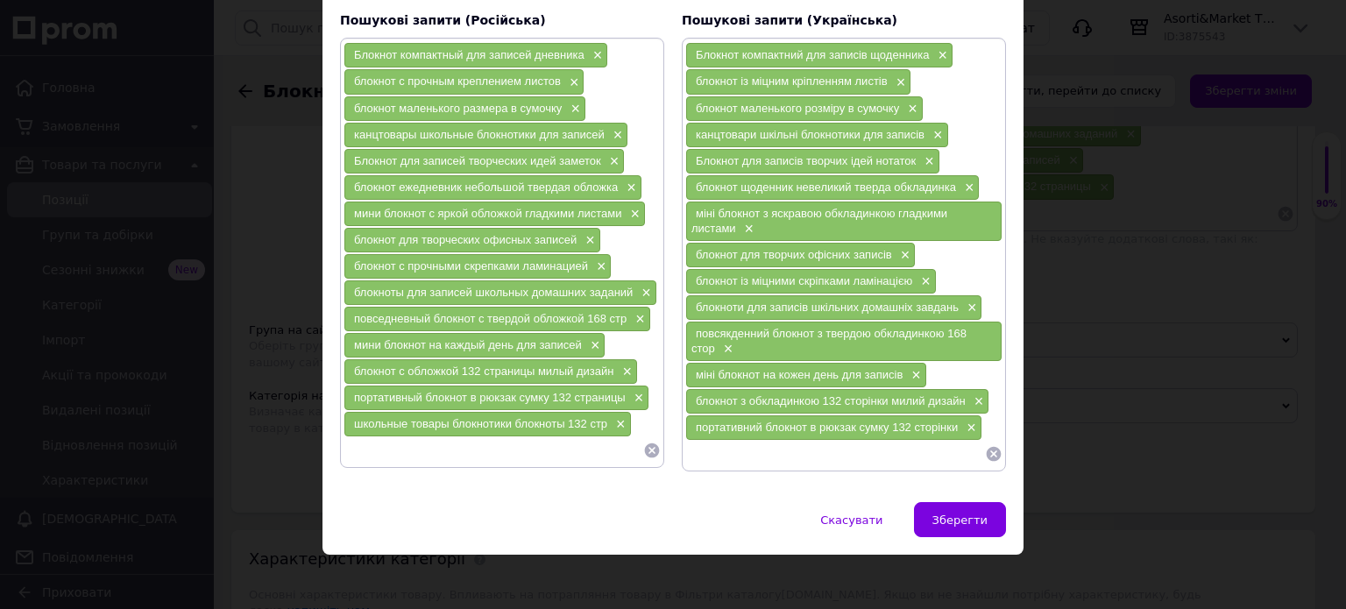
click at [701, 443] on input at bounding box center [835, 454] width 300 height 26
paste input "шкільні товари блокнотики блокноти 132 стор"
type input "шкільні товари блокнотики блокноти 132 стор"
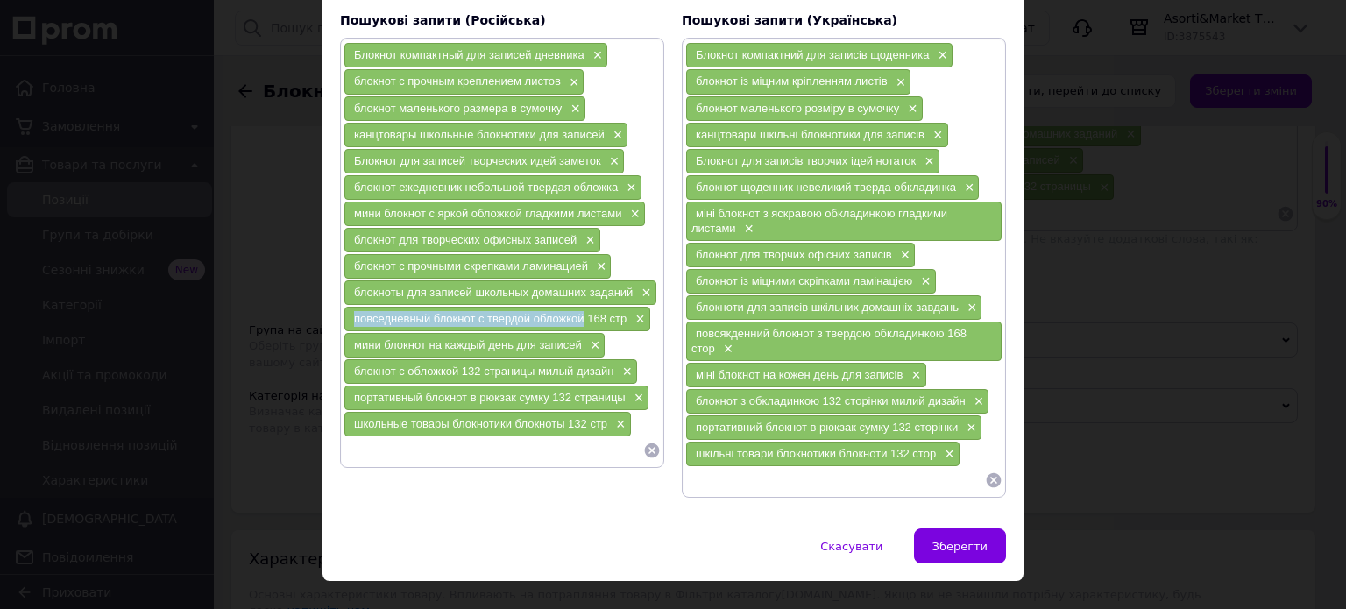
drag, startPoint x: 347, startPoint y: 309, endPoint x: 581, endPoint y: 311, distance: 234.0
click at [581, 311] on div "повседневный блокнот с твердой обложкой 168 стр ×" at bounding box center [497, 319] width 306 height 25
copy span "повседневный блокнот с твердой обложкой"
click at [637, 312] on span "×" at bounding box center [638, 319] width 14 height 15
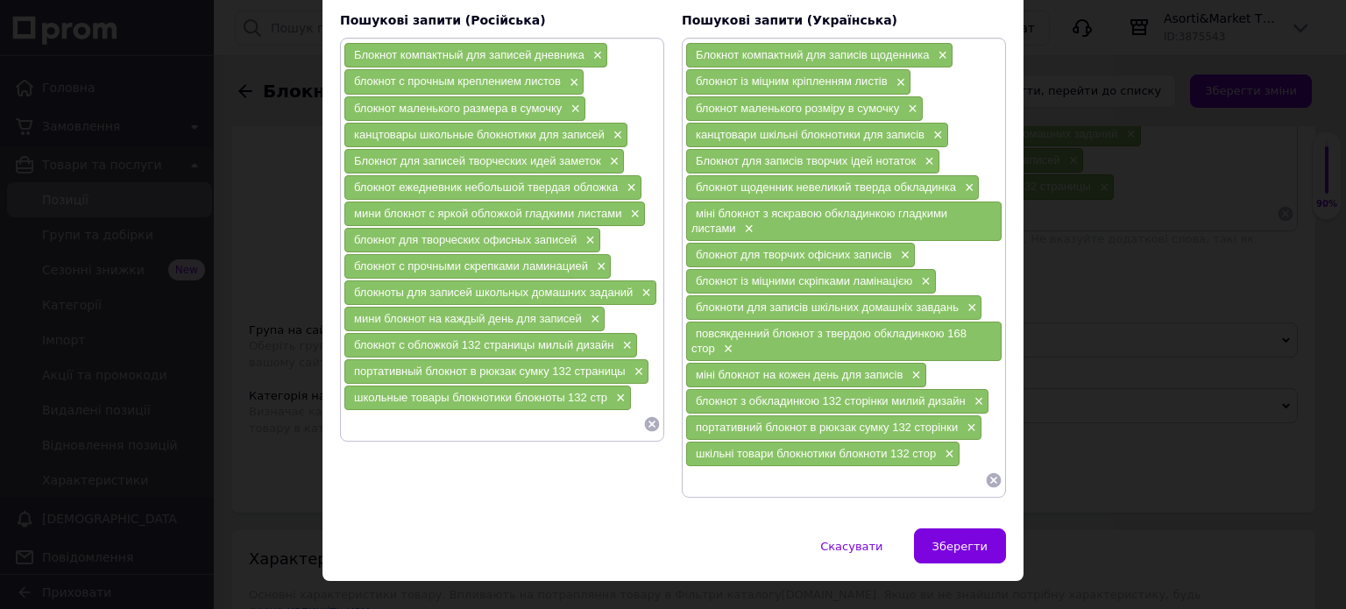
click at [360, 423] on input at bounding box center [494, 424] width 300 height 26
paste input "повседневный блокнот с твердой обложкой"
type input "повседневный блокнот с твердой обложкой 132 стр"
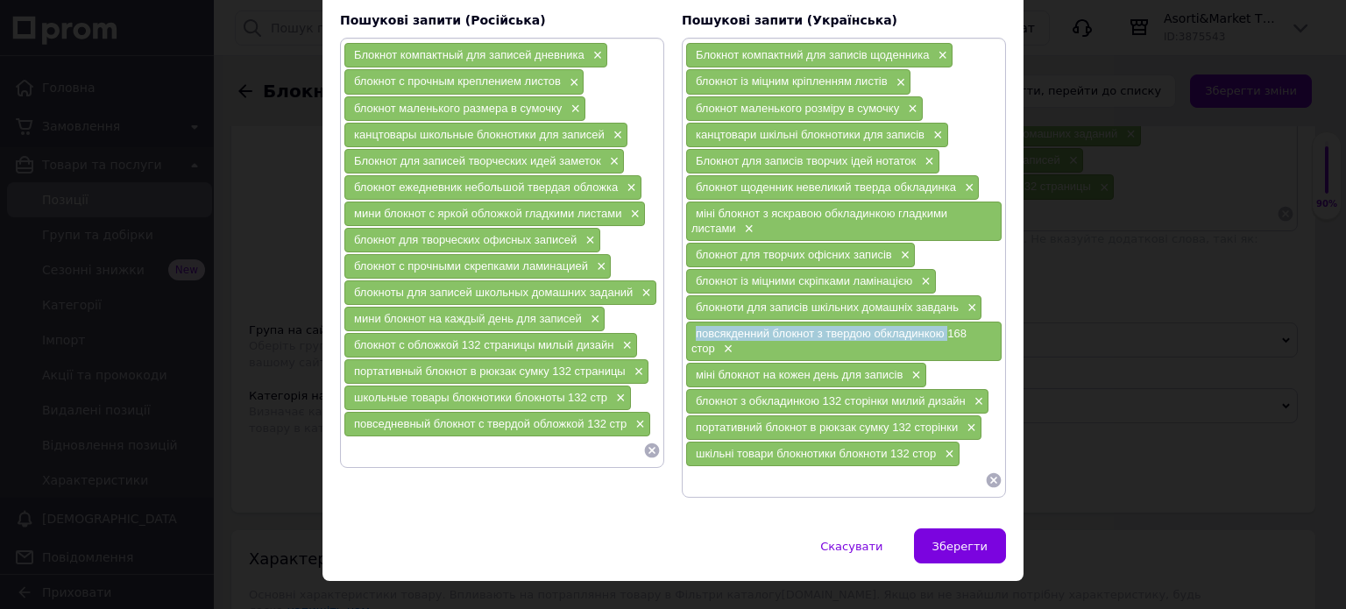
drag, startPoint x: 691, startPoint y: 321, endPoint x: 943, endPoint y: 325, distance: 252.5
click at [943, 325] on div "повсякденний блокнот з твердою обкладинкою 168 стор ×" at bounding box center [844, 341] width 316 height 39
copy span "повсякденний блокнот з твердою обкладинкою"
click at [724, 342] on span "×" at bounding box center [727, 349] width 14 height 15
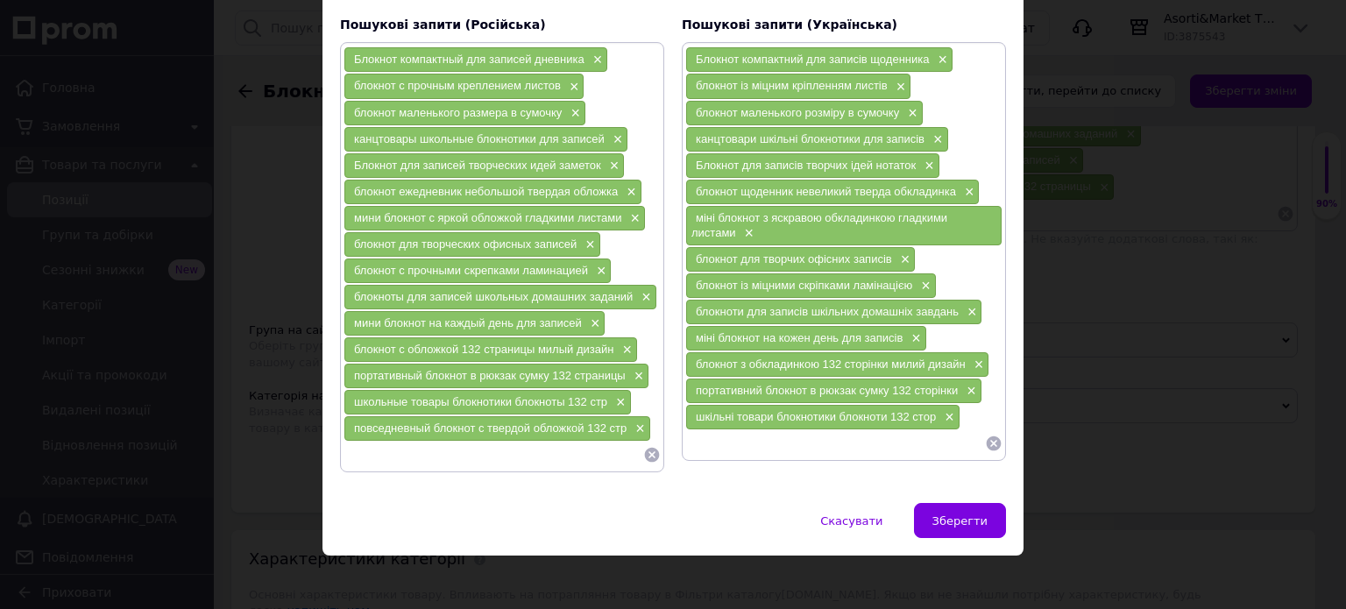
click at [699, 431] on input at bounding box center [835, 443] width 300 height 26
paste input "повсякденний блокнот з твердою обкладинкою"
type input "повсякденний блокнот з твердою обкладинкою 132 стор"
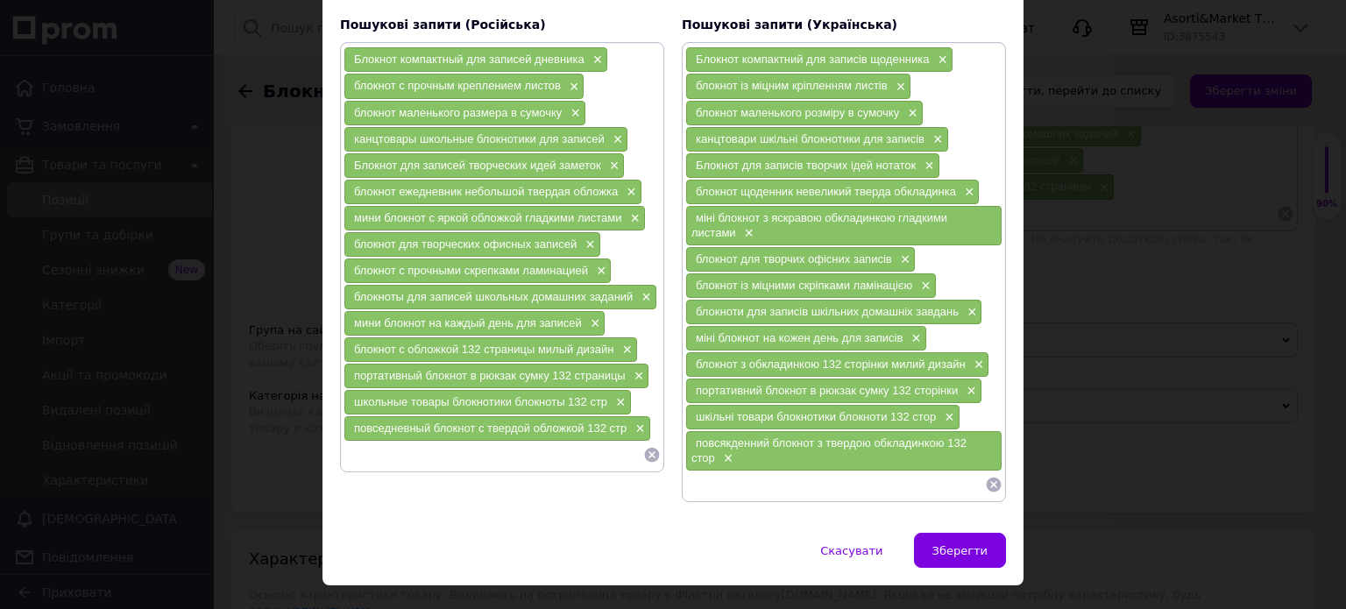
click at [374, 449] on input at bounding box center [494, 455] width 300 height 26
type input "блокнот размер листа А6 ежедневник прочный"
drag, startPoint x: 351, startPoint y: 449, endPoint x: 556, endPoint y: 462, distance: 205.5
click at [609, 455] on input "блокнот размер листа А6 ежедневник прочный" at bounding box center [494, 455] width 300 height 26
click at [559, 448] on input "блокнот размер листа А6 ежедневник прочный" at bounding box center [494, 455] width 300 height 26
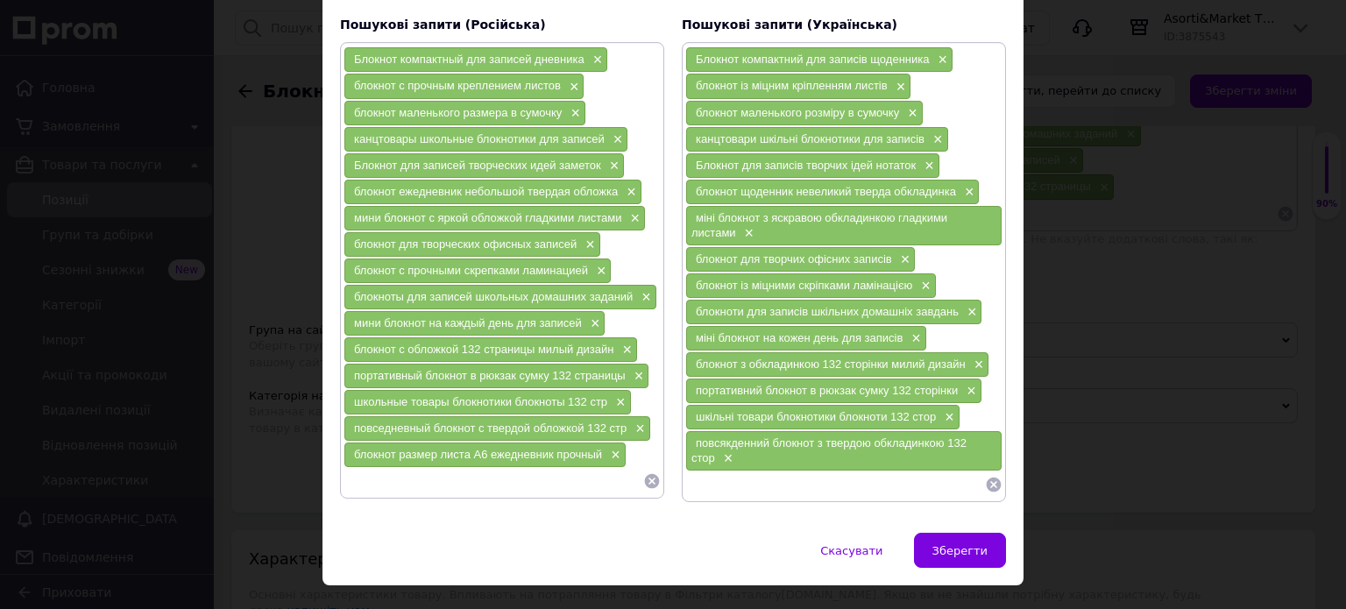
click at [712, 483] on input at bounding box center [835, 485] width 300 height 26
paste input "блокнот розмір листа А6 міцний щоденник"
type input "блокнот розмір листа А6 міцний щоденник"
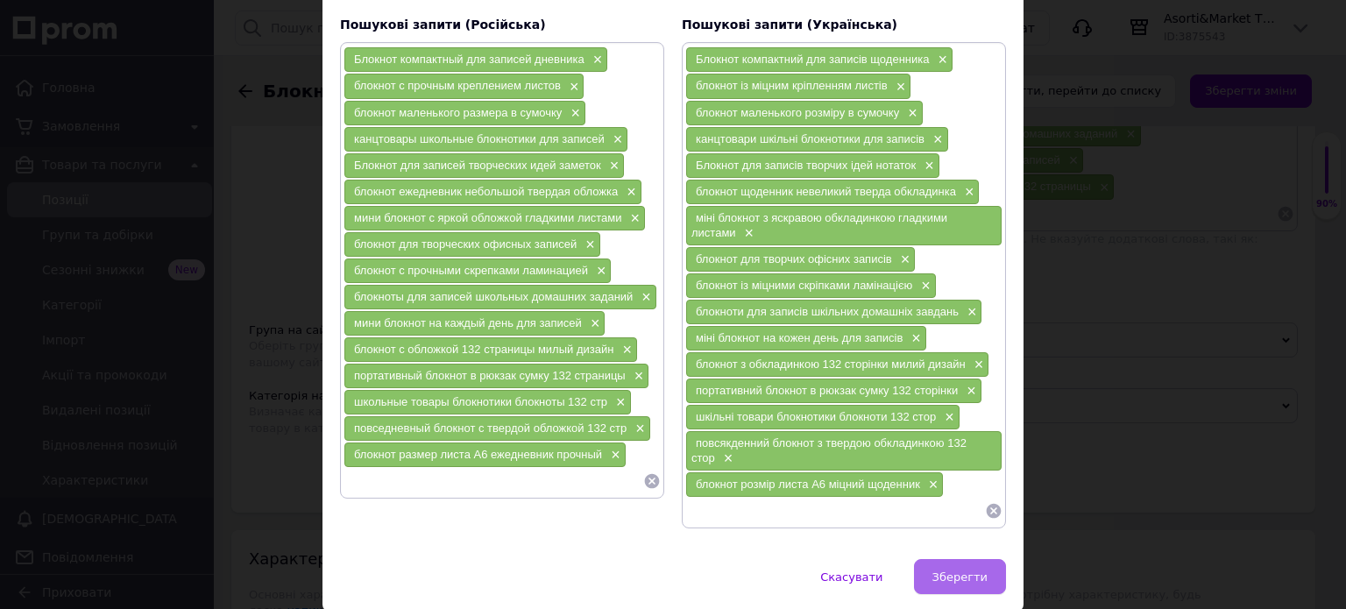
click at [950, 571] on span "Зберегти" at bounding box center [960, 577] width 55 height 13
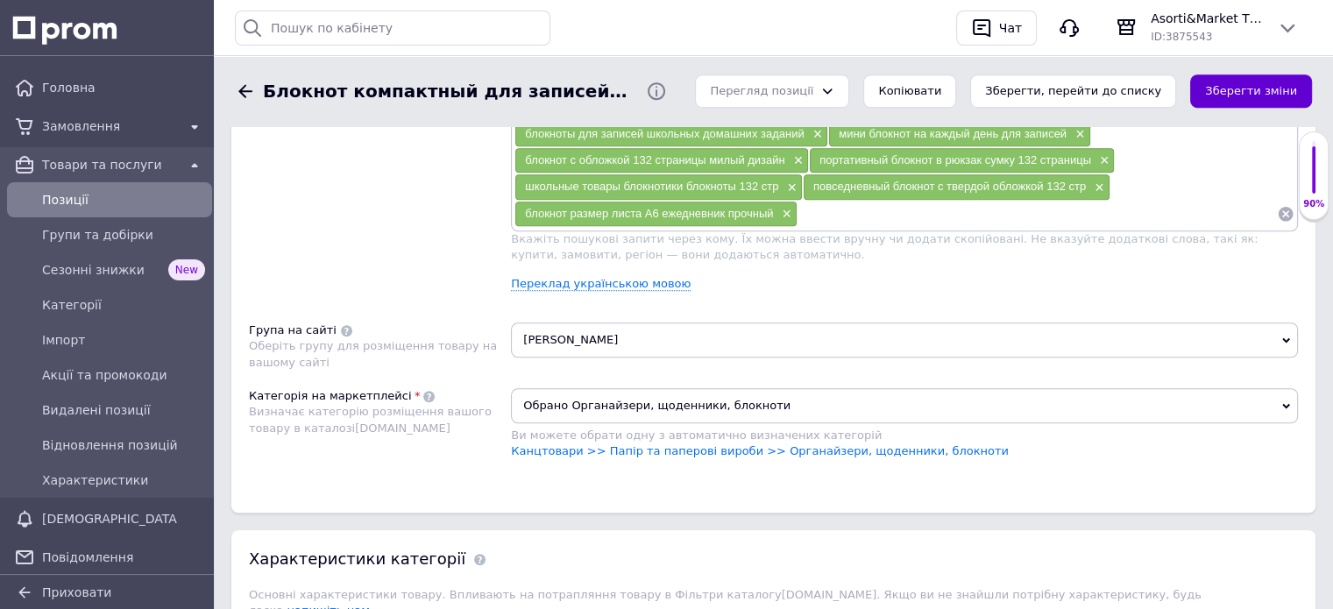
click at [1242, 89] on button "Зберегти зміни" at bounding box center [1251, 92] width 122 height 34
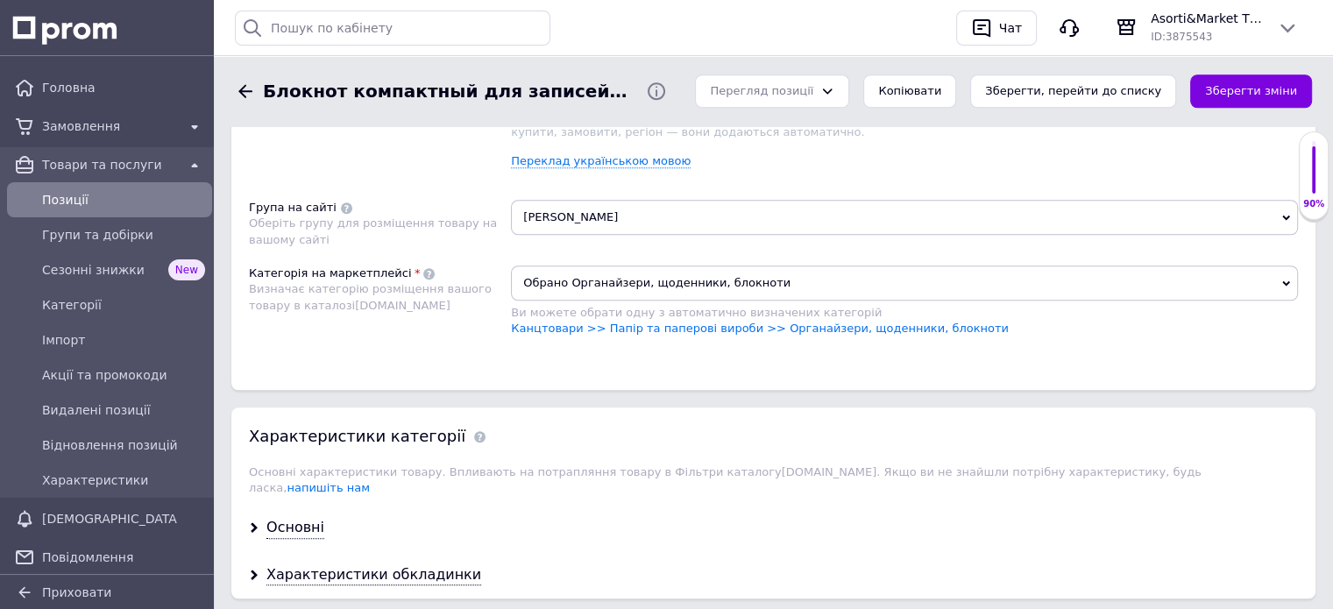
scroll to position [1490, 0]
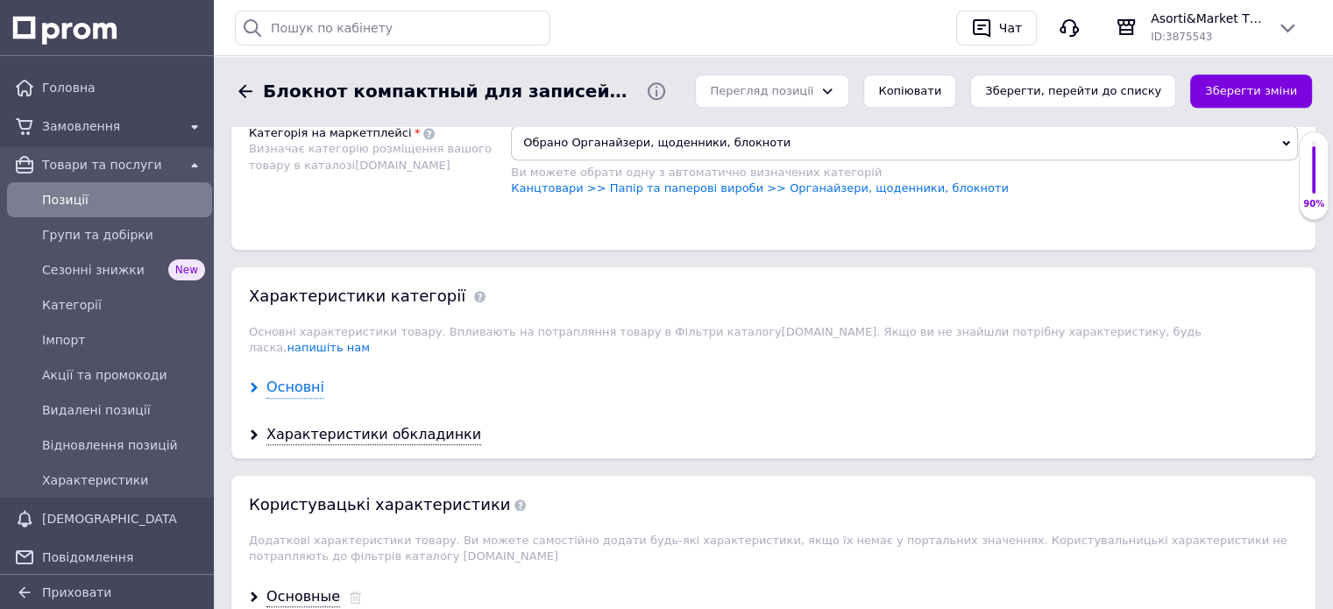
click at [301, 378] on div "Основні" at bounding box center [295, 388] width 58 height 20
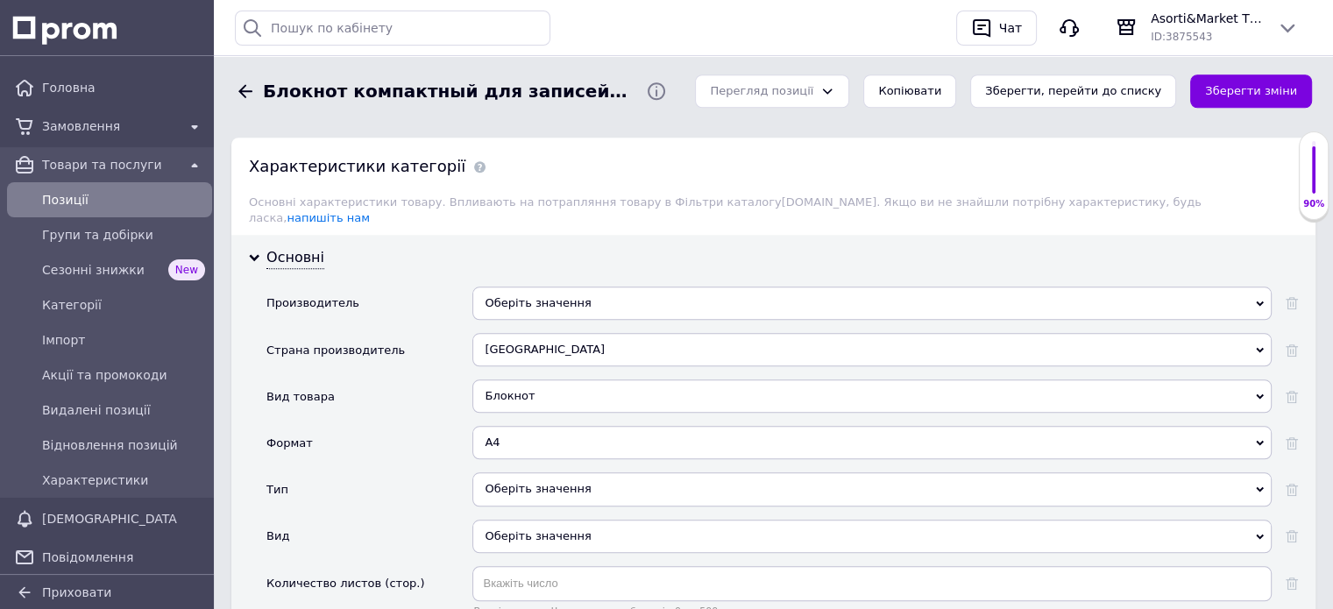
scroll to position [1665, 0]
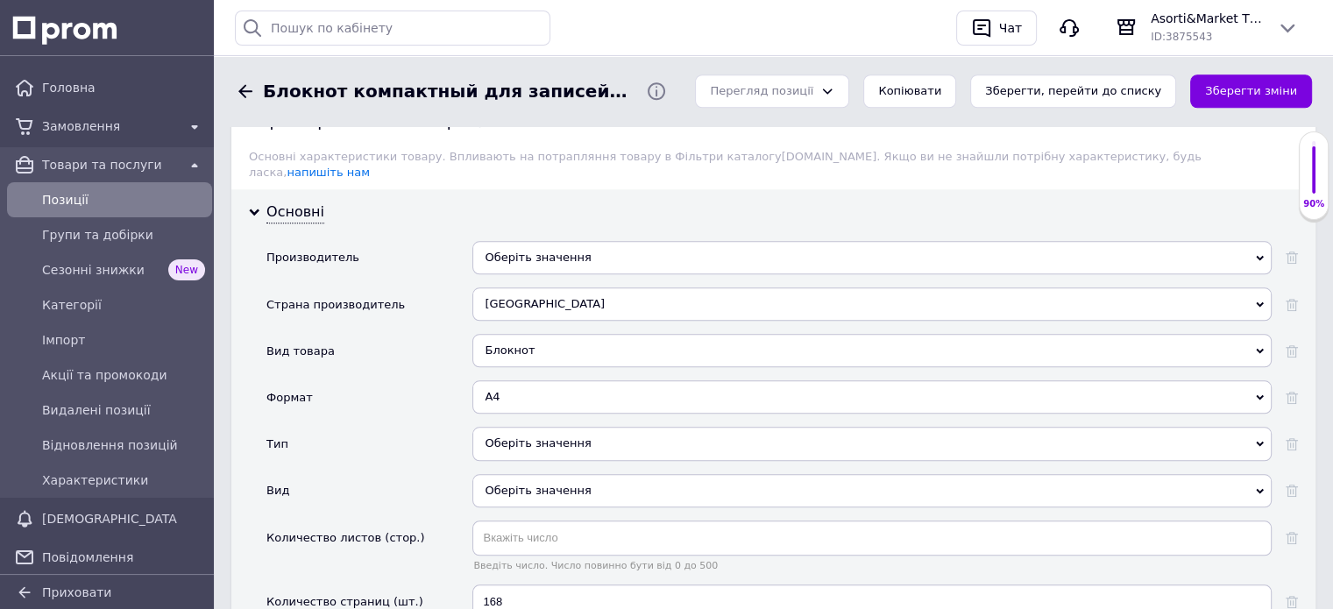
click at [1254, 380] on div "A4" at bounding box center [871, 396] width 799 height 33
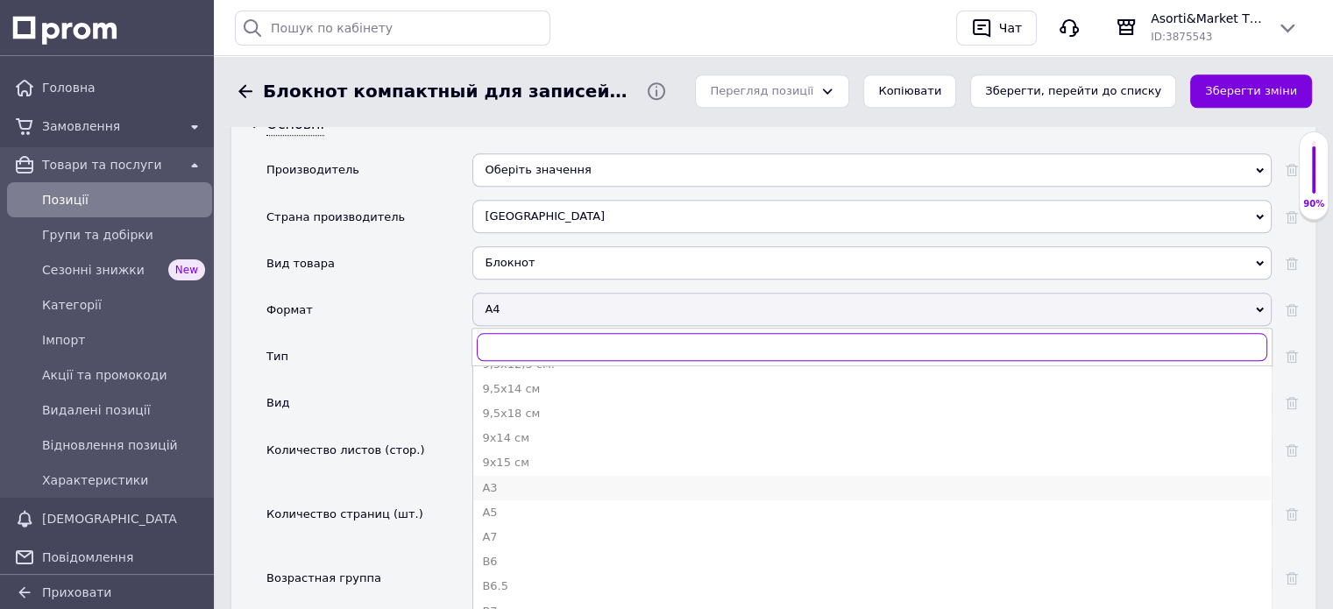
scroll to position [1033, 0]
click at [489, 579] on div "А6" at bounding box center [872, 587] width 780 height 16
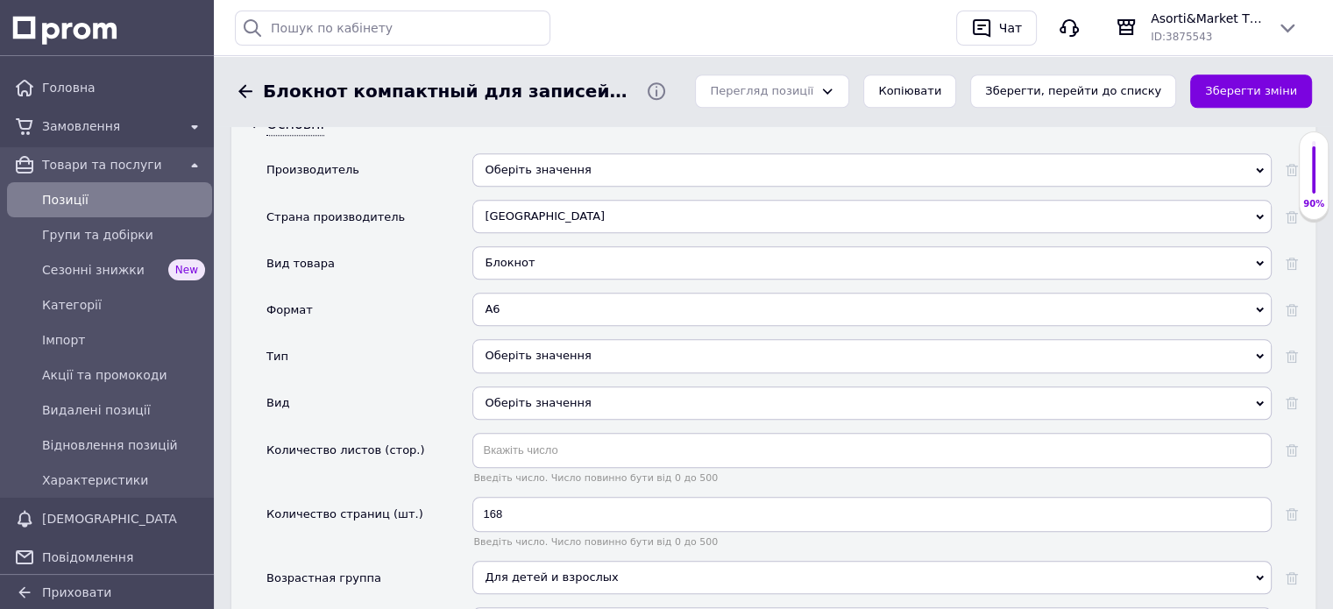
click at [1262, 352] on icon at bounding box center [1260, 356] width 8 height 8
click at [396, 339] on div "Тип" at bounding box center [369, 362] width 206 height 46
click at [1259, 400] on icon at bounding box center [1260, 404] width 8 height 8
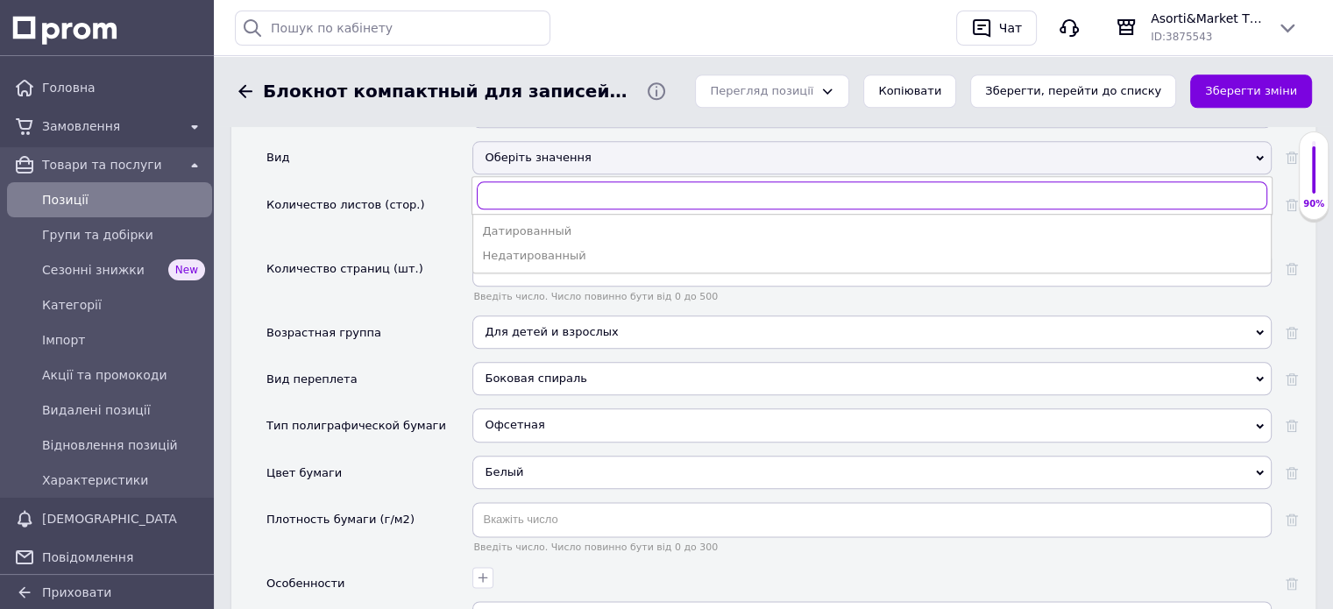
scroll to position [2016, 0]
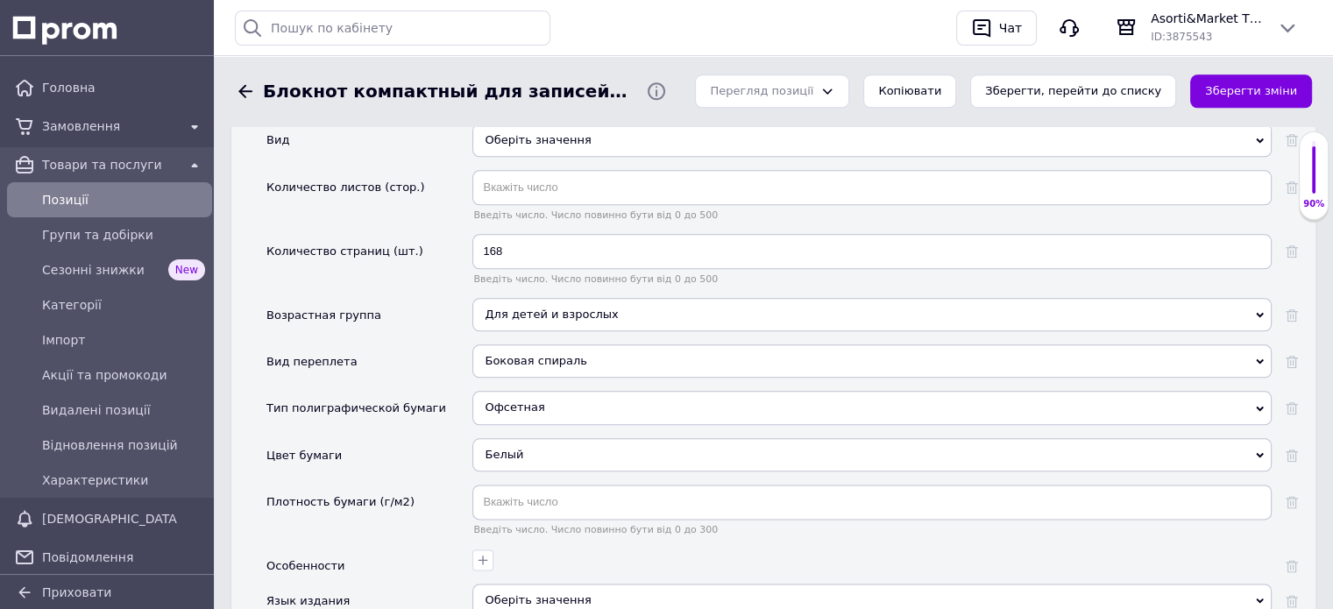
click at [402, 344] on div "Вид переплета" at bounding box center [369, 367] width 206 height 46
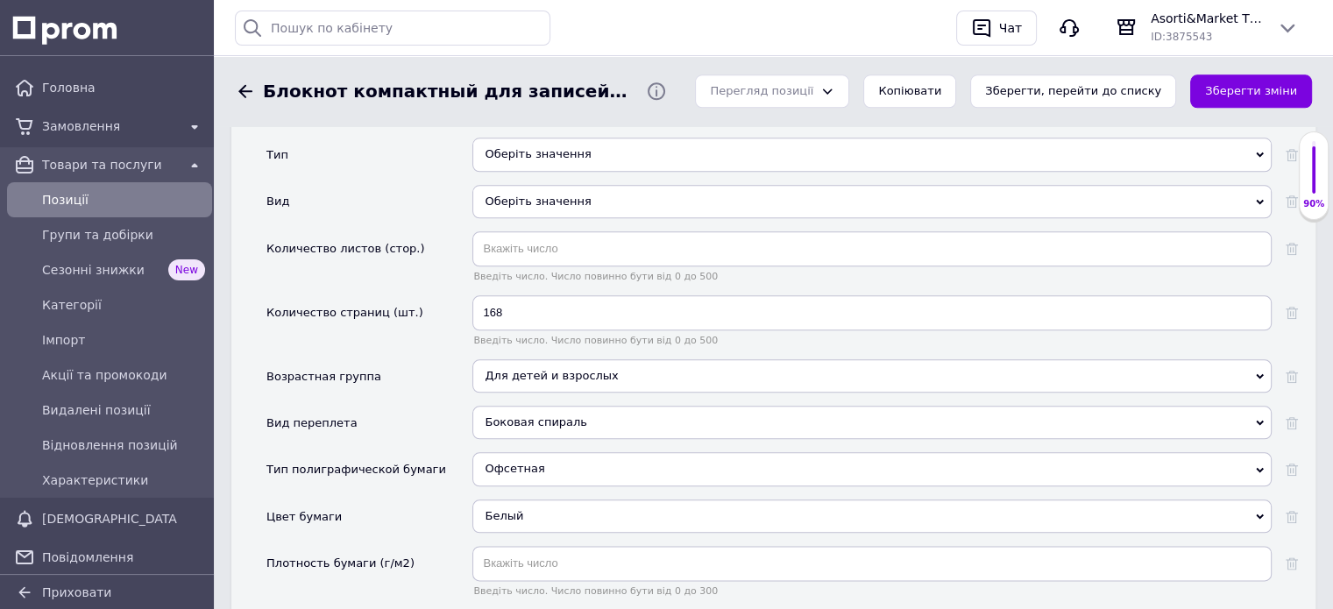
scroll to position [1928, 0]
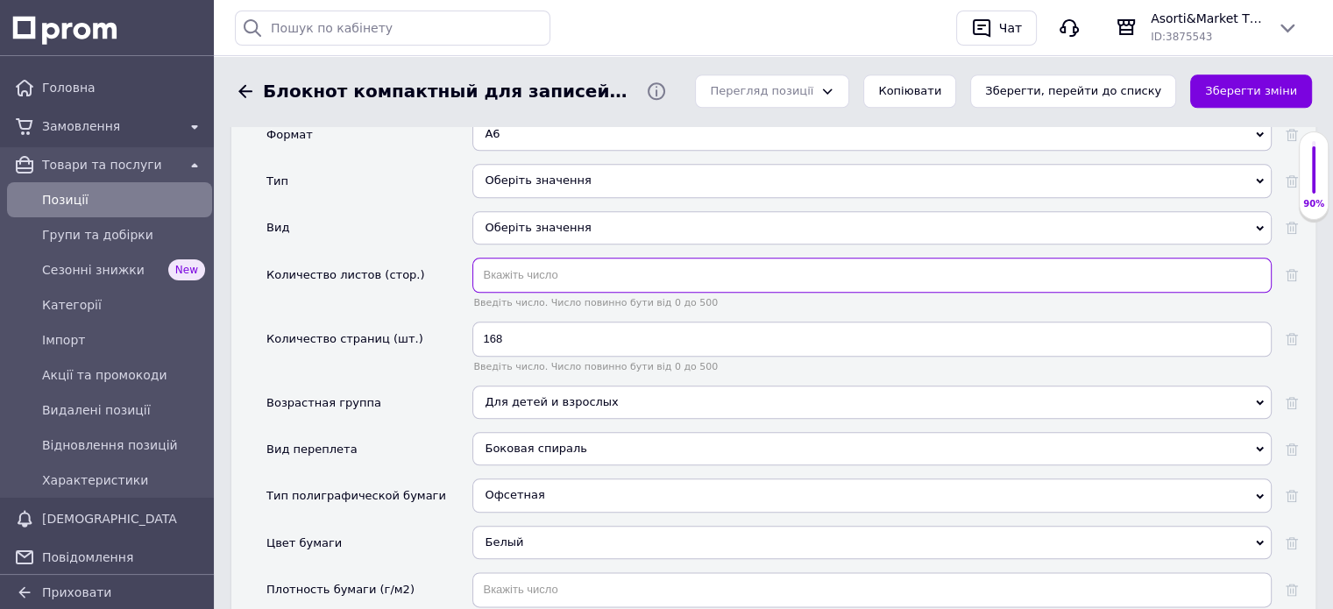
click at [491, 258] on input "text" at bounding box center [871, 275] width 799 height 35
type input "66"
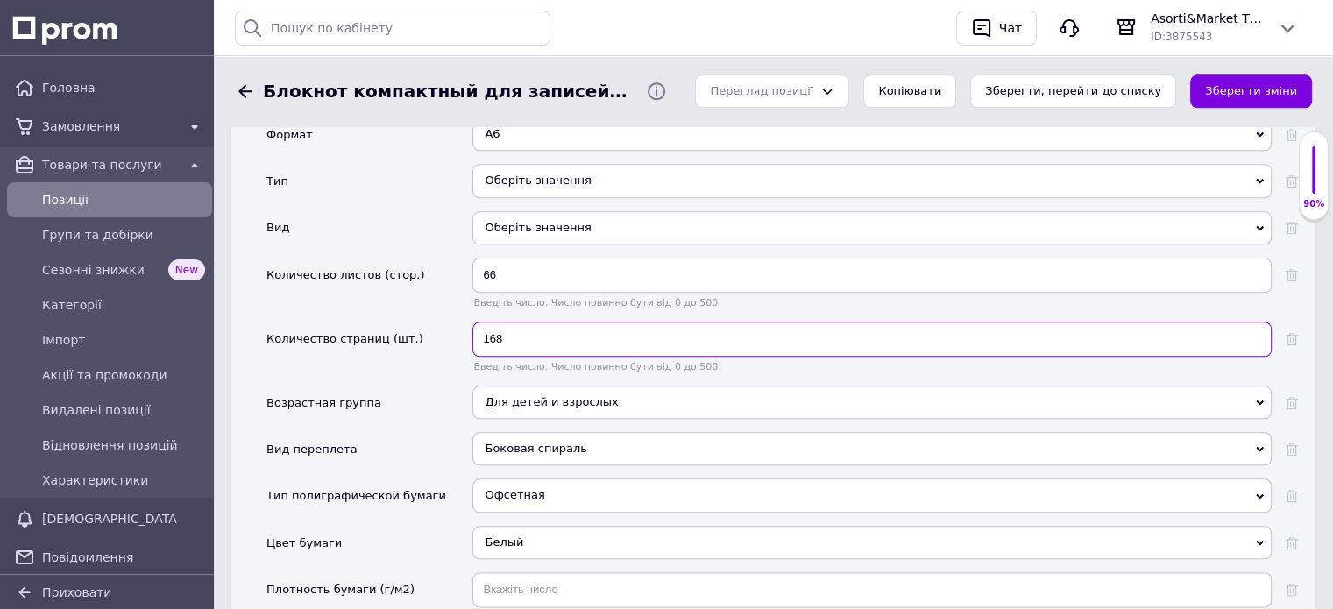
click at [550, 323] on input "168" at bounding box center [871, 339] width 799 height 35
type input "1"
type input "132"
click at [1256, 445] on icon at bounding box center [1260, 449] width 8 height 8
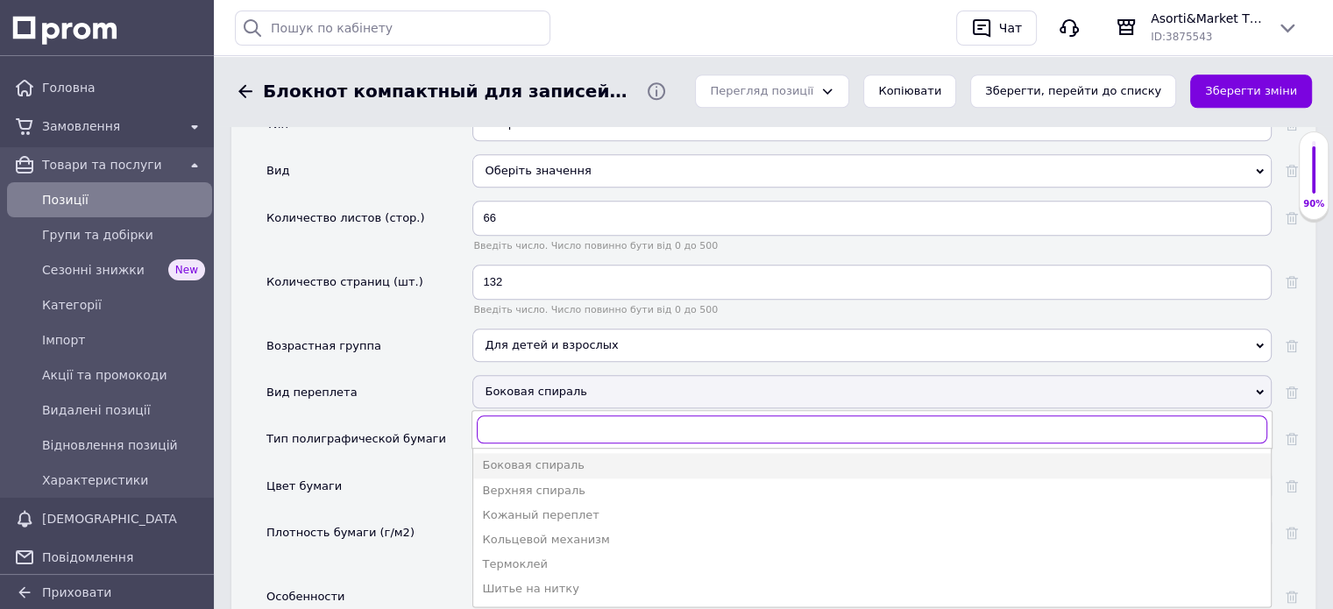
scroll to position [2016, 0]
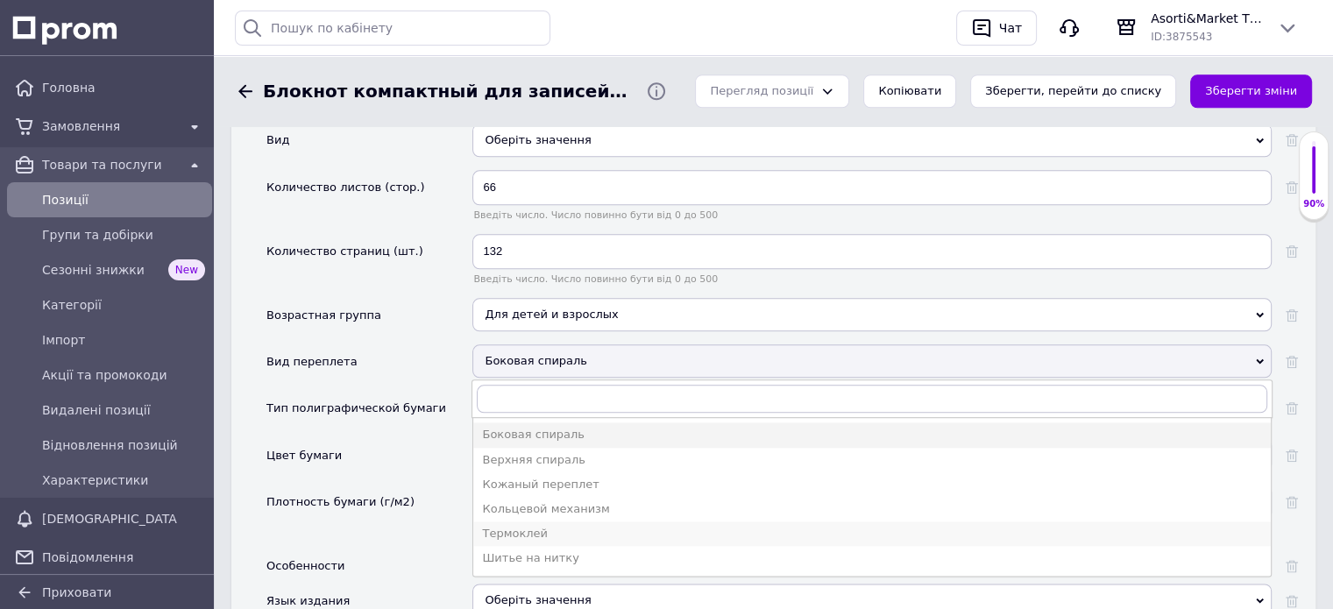
click at [536, 526] on div "Термоклей" at bounding box center [872, 534] width 780 height 16
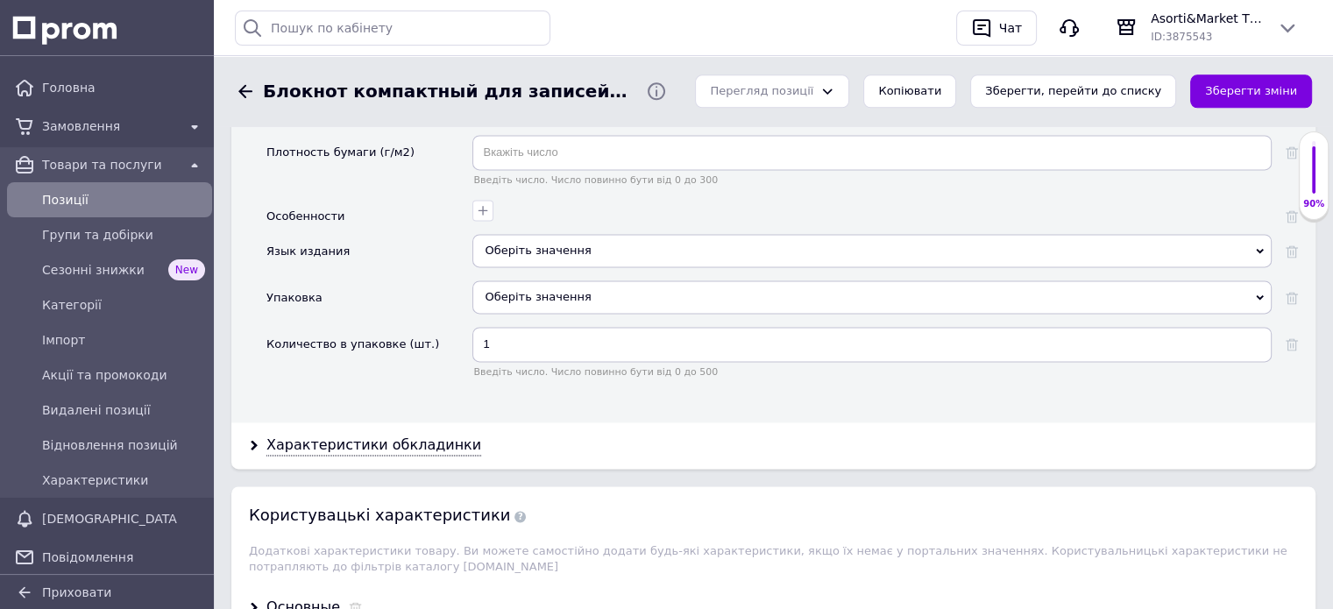
scroll to position [2367, 0]
click at [429, 435] on div "Характеристики обкладинки" at bounding box center [373, 445] width 215 height 20
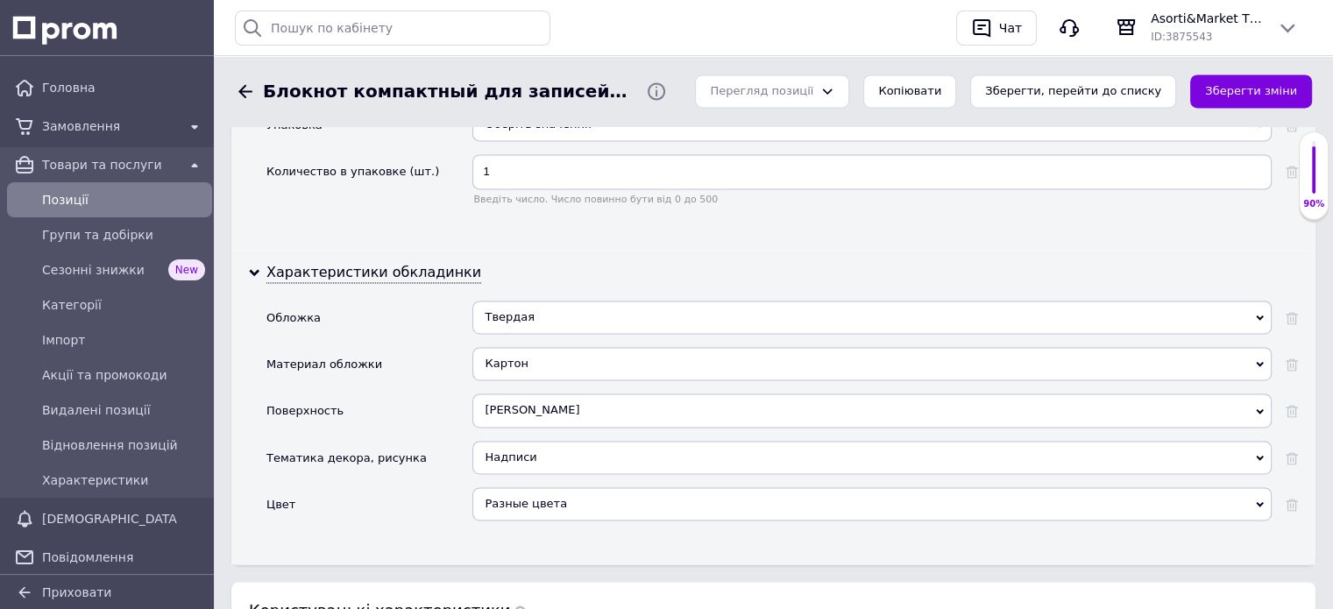
scroll to position [2542, 0]
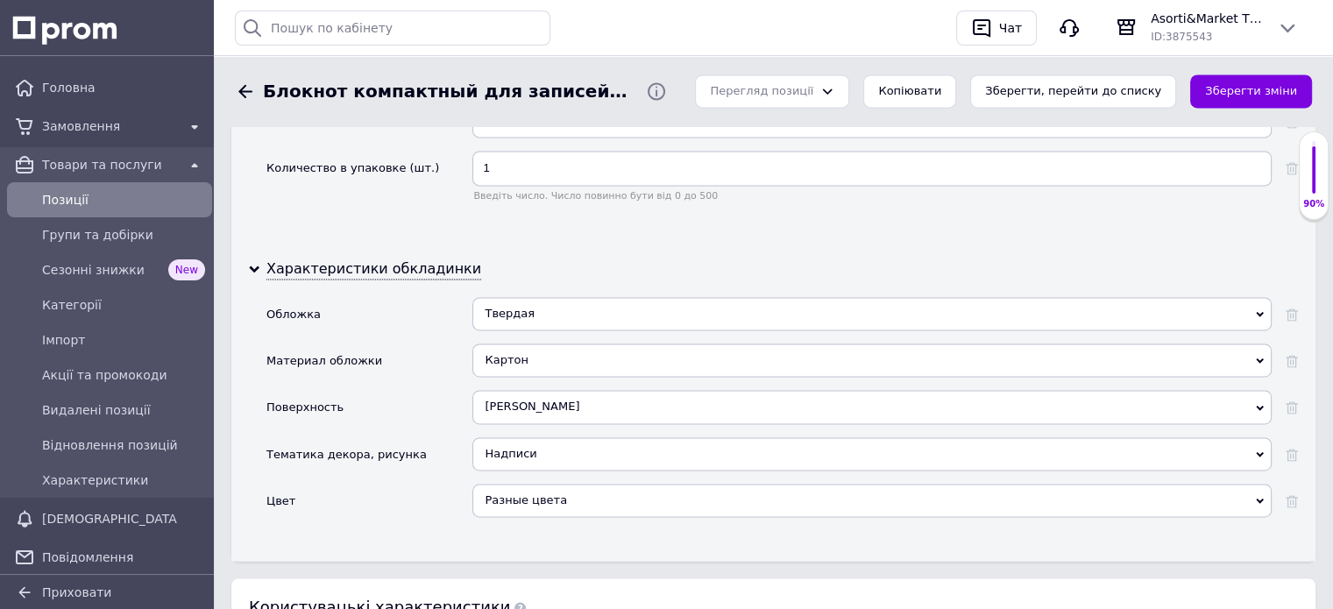
click at [1261, 404] on icon at bounding box center [1260, 408] width 8 height 8
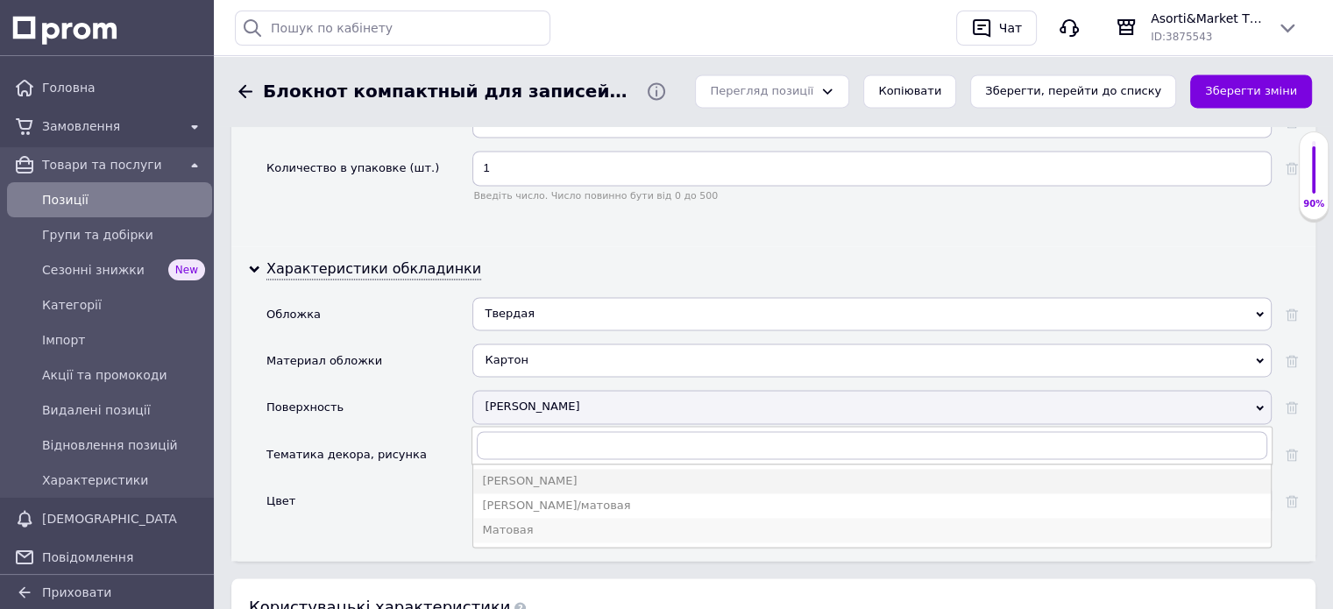
click at [490, 522] on div "Матовая" at bounding box center [872, 530] width 780 height 16
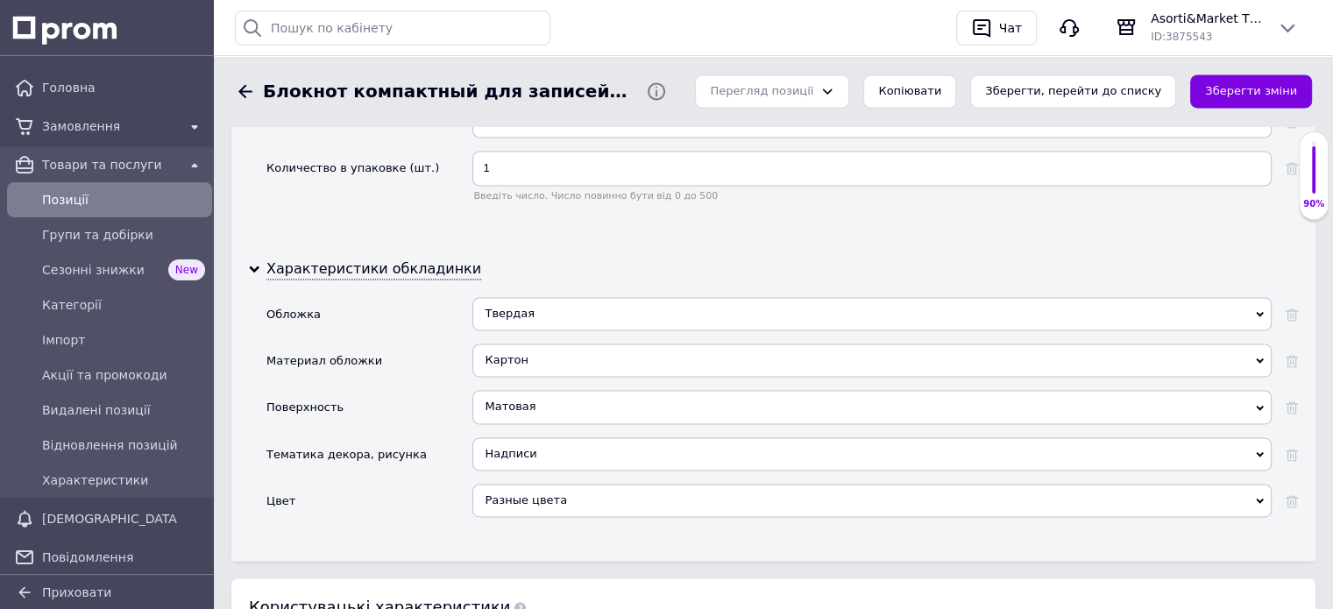
click at [1260, 451] on icon at bounding box center [1260, 455] width 8 height 8
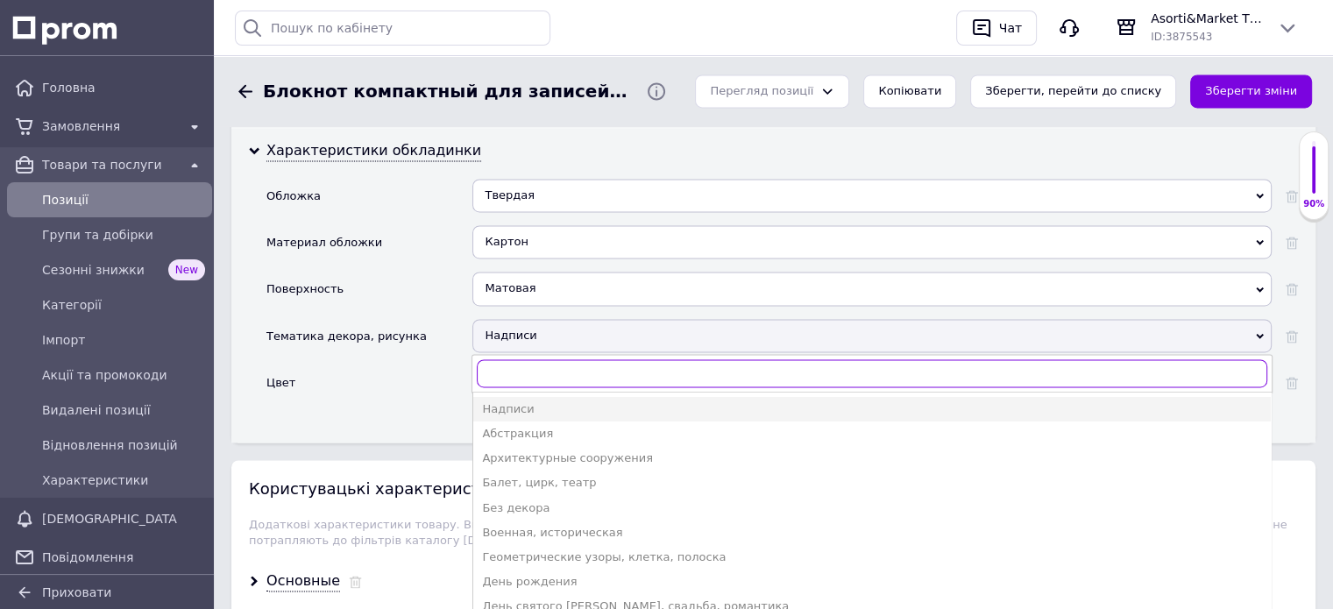
scroll to position [2717, 0]
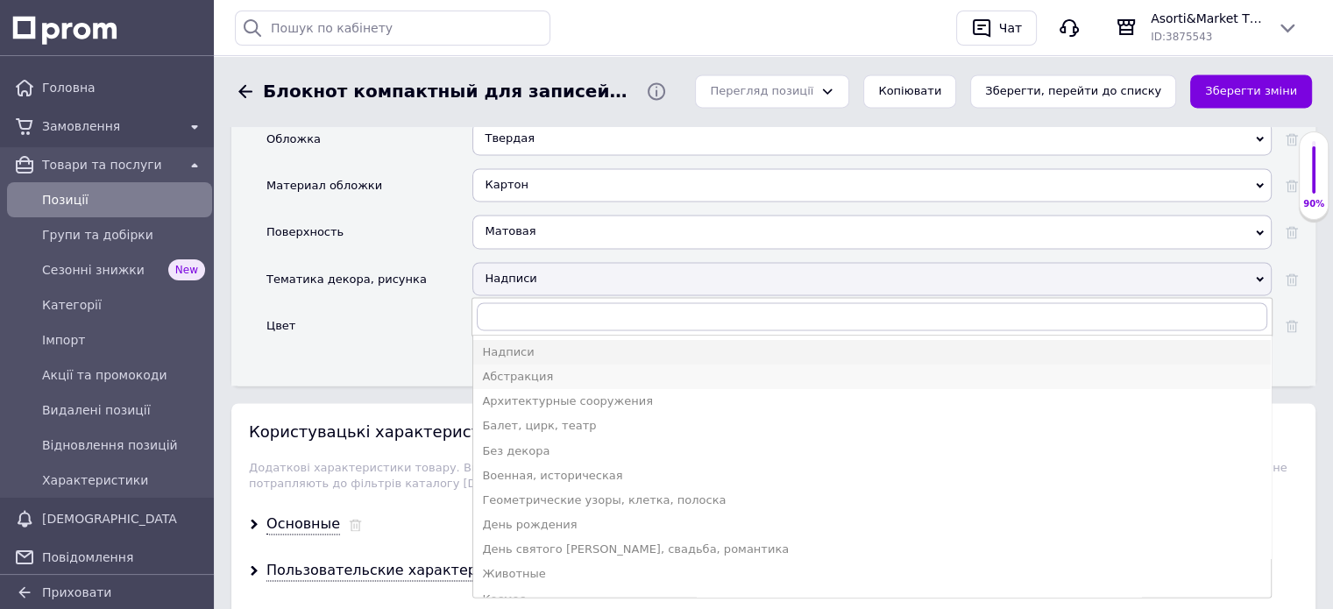
click at [501, 369] on div "Абстракция" at bounding box center [872, 377] width 780 height 16
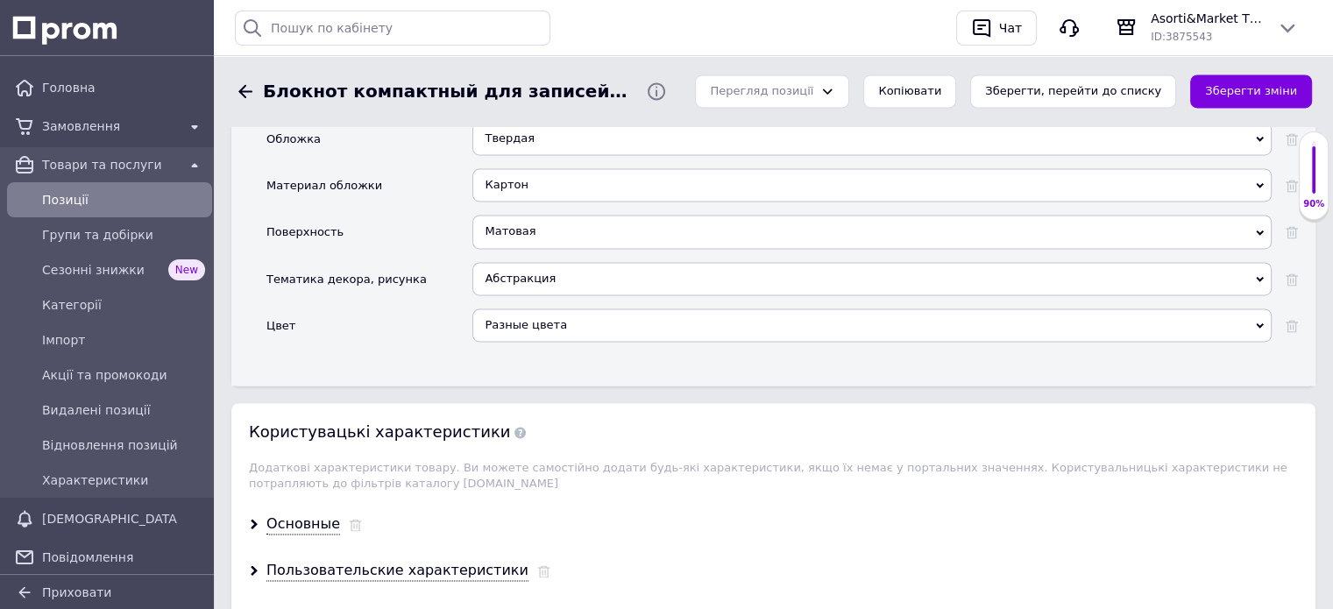
scroll to position [2805, 0]
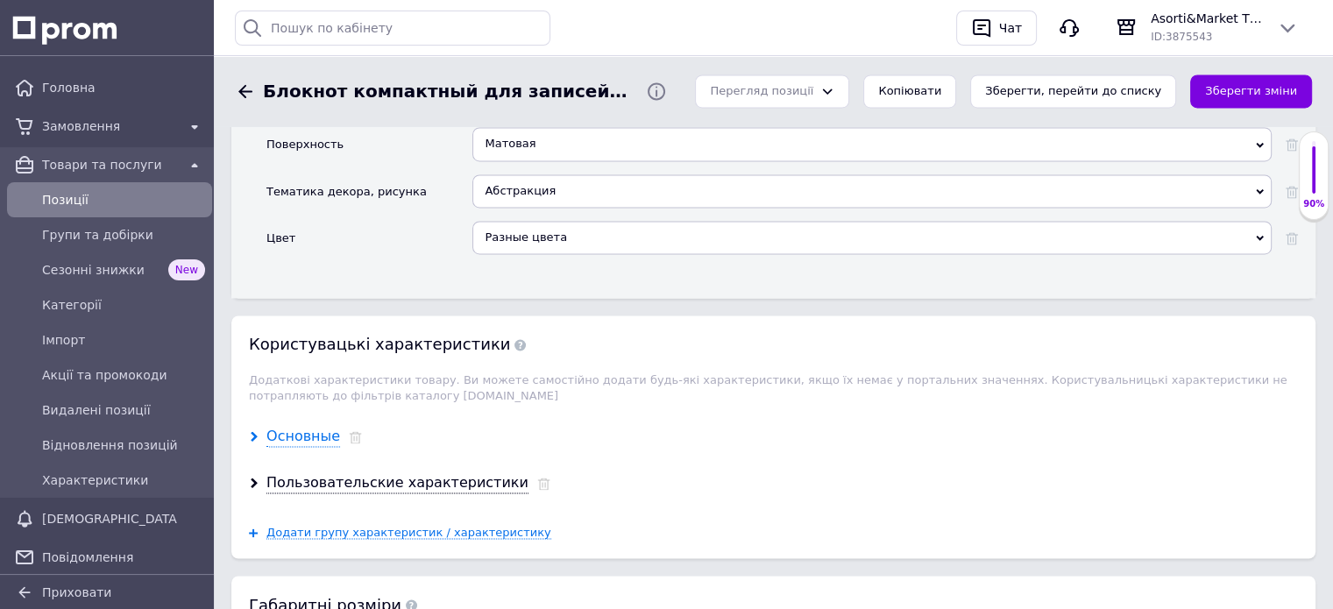
click at [285, 427] on div "Основные" at bounding box center [303, 437] width 74 height 20
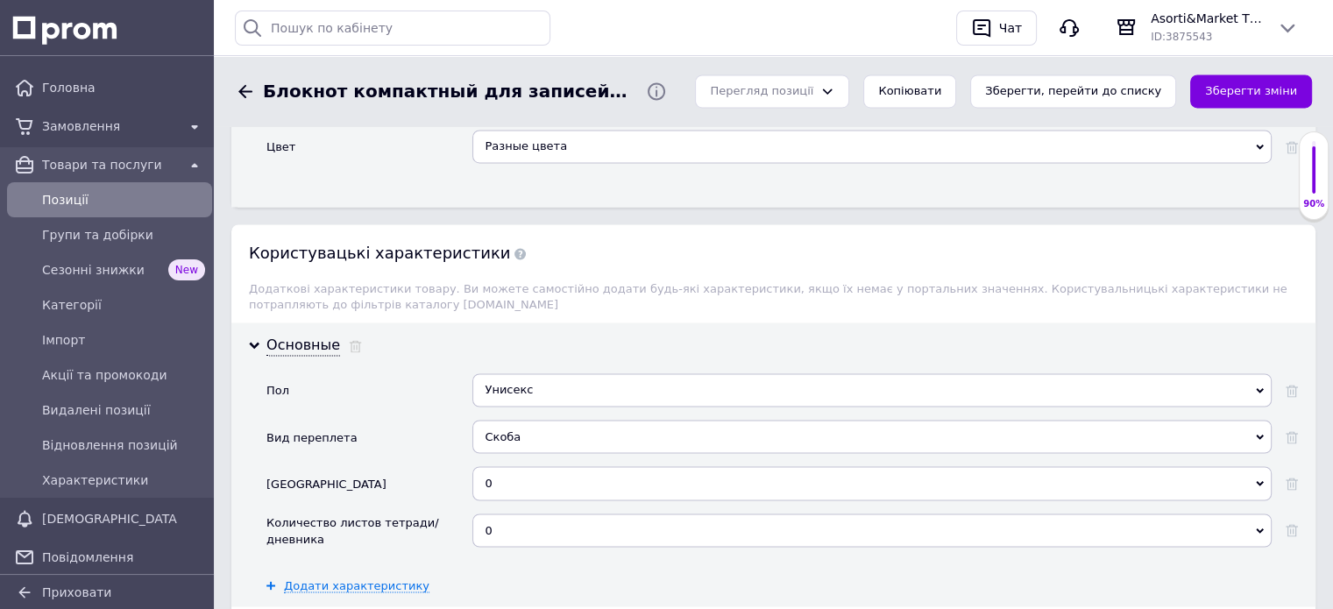
scroll to position [2980, 0]
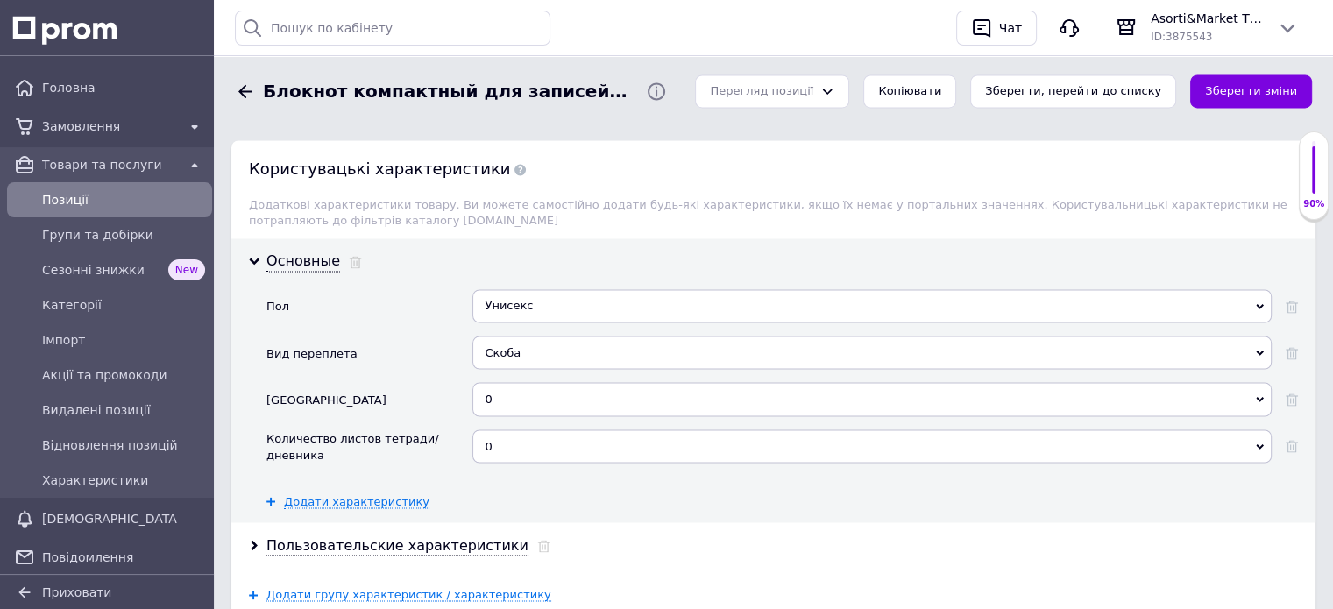
click at [1259, 349] on icon at bounding box center [1260, 353] width 8 height 8
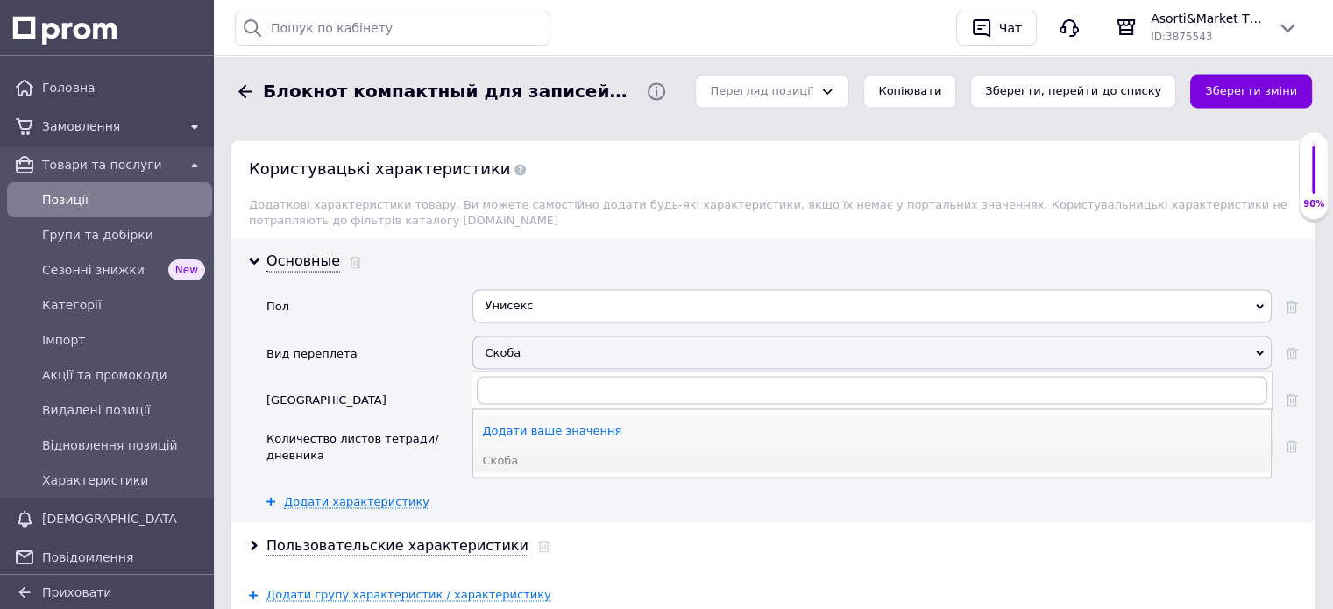
click at [577, 423] on div "Додати ваше значення" at bounding box center [872, 431] width 780 height 16
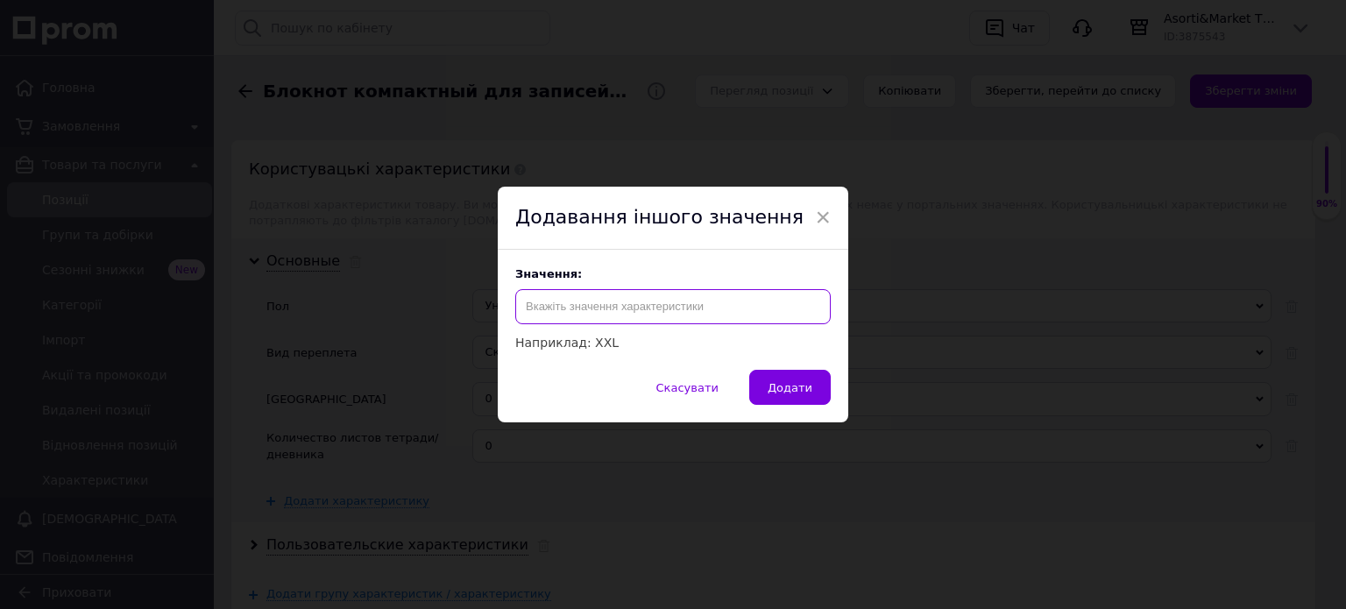
click at [572, 309] on input "text" at bounding box center [673, 306] width 316 height 35
type input "0"
click at [781, 382] on span "Додати" at bounding box center [790, 387] width 45 height 13
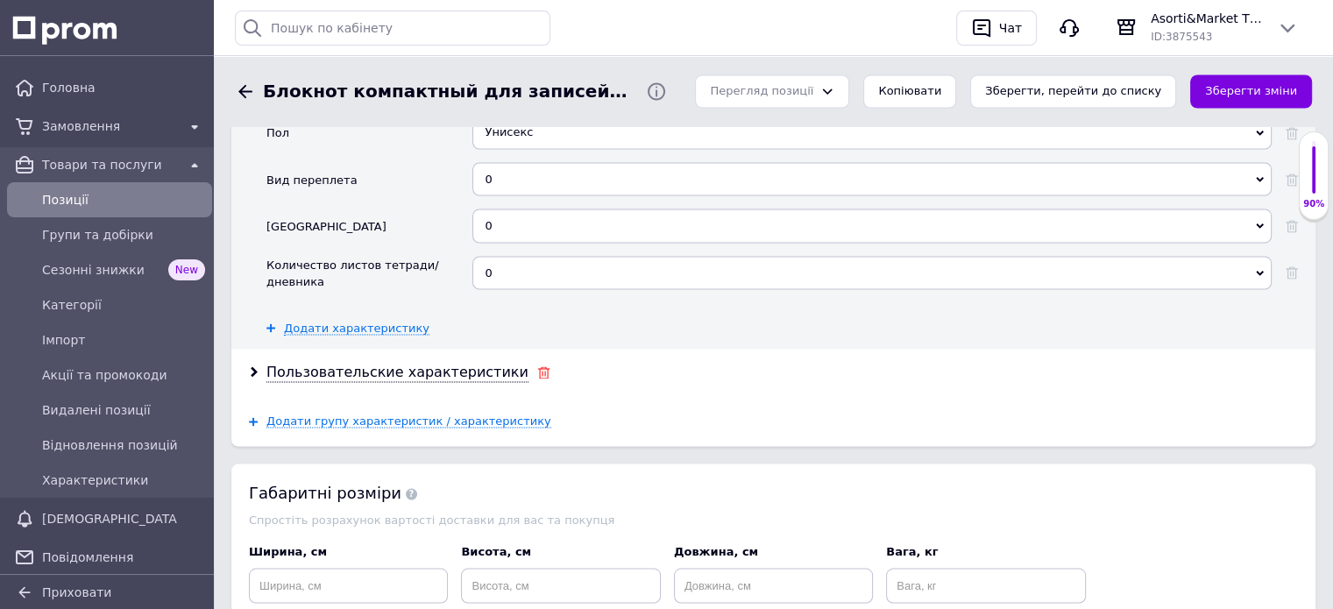
scroll to position [3156, 0]
click at [442, 360] on div "Пользовательские характеристики" at bounding box center [397, 370] width 262 height 20
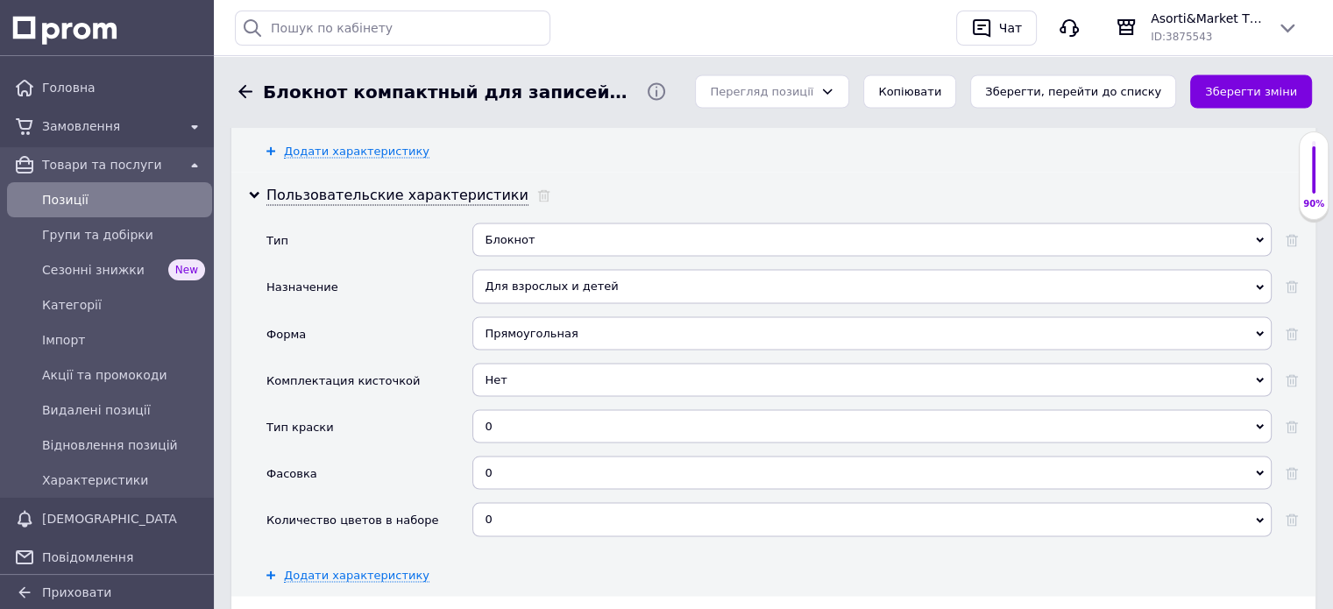
scroll to position [3419, 0]
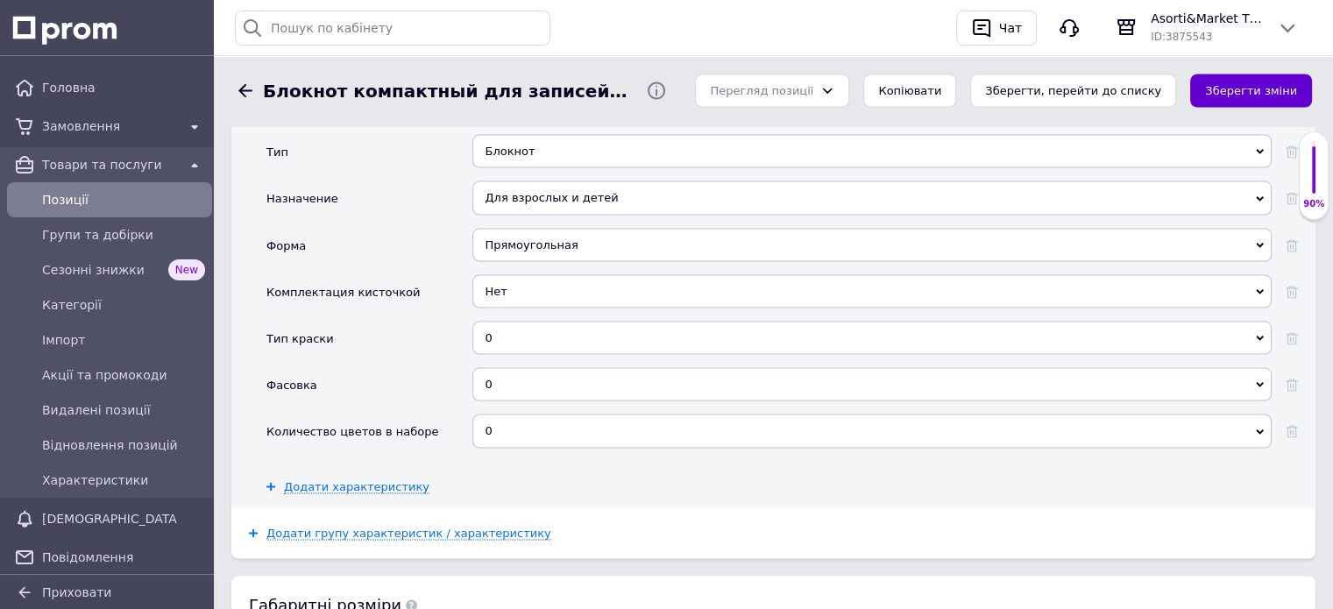
click at [1238, 94] on button "Зберегти зміни" at bounding box center [1251, 92] width 122 height 34
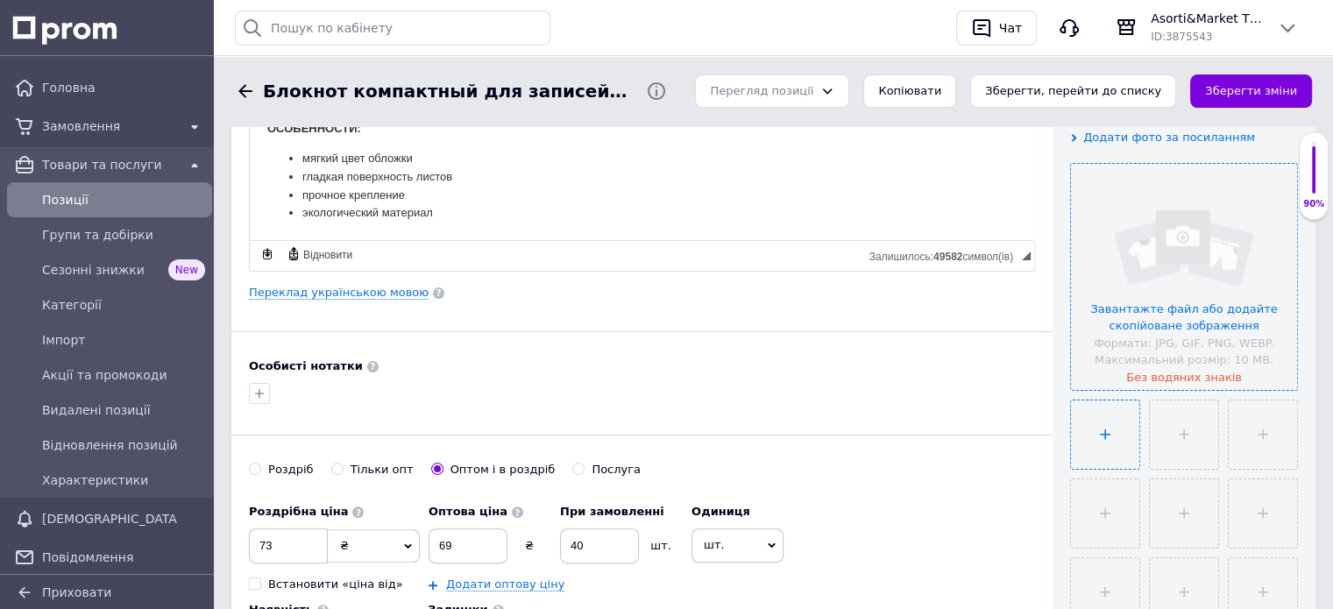
scroll to position [351, 0]
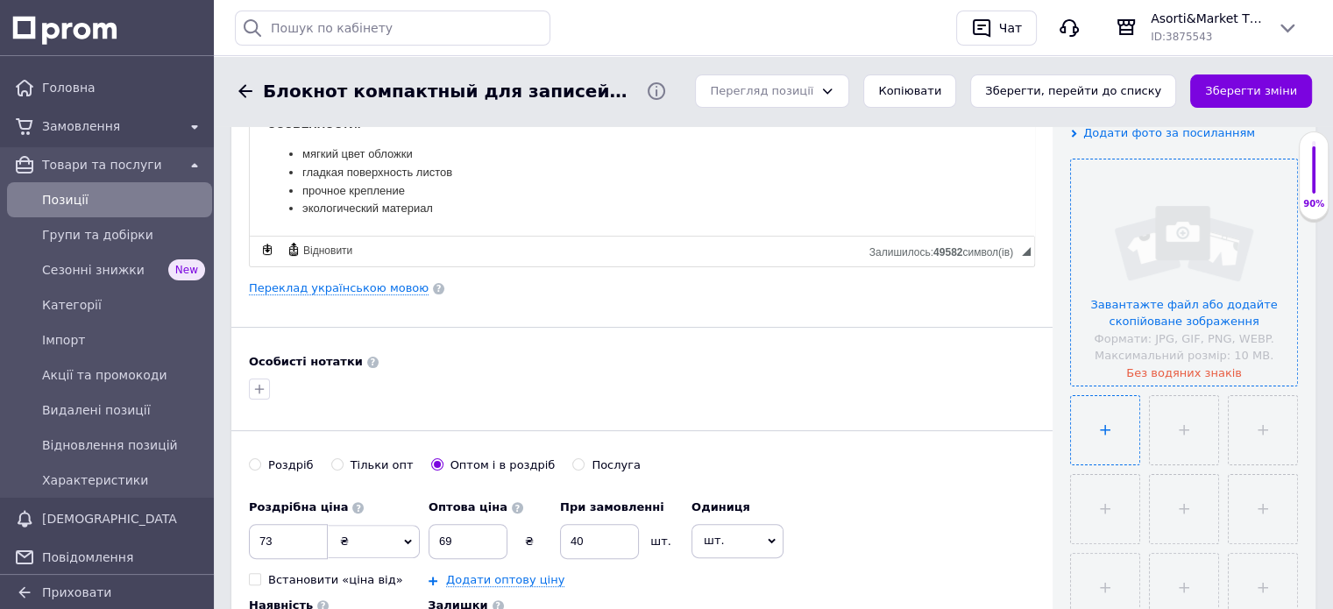
click at [1105, 431] on input "file" at bounding box center [1105, 430] width 68 height 68
type input "C:\fakepath\data_unescape.jpg"
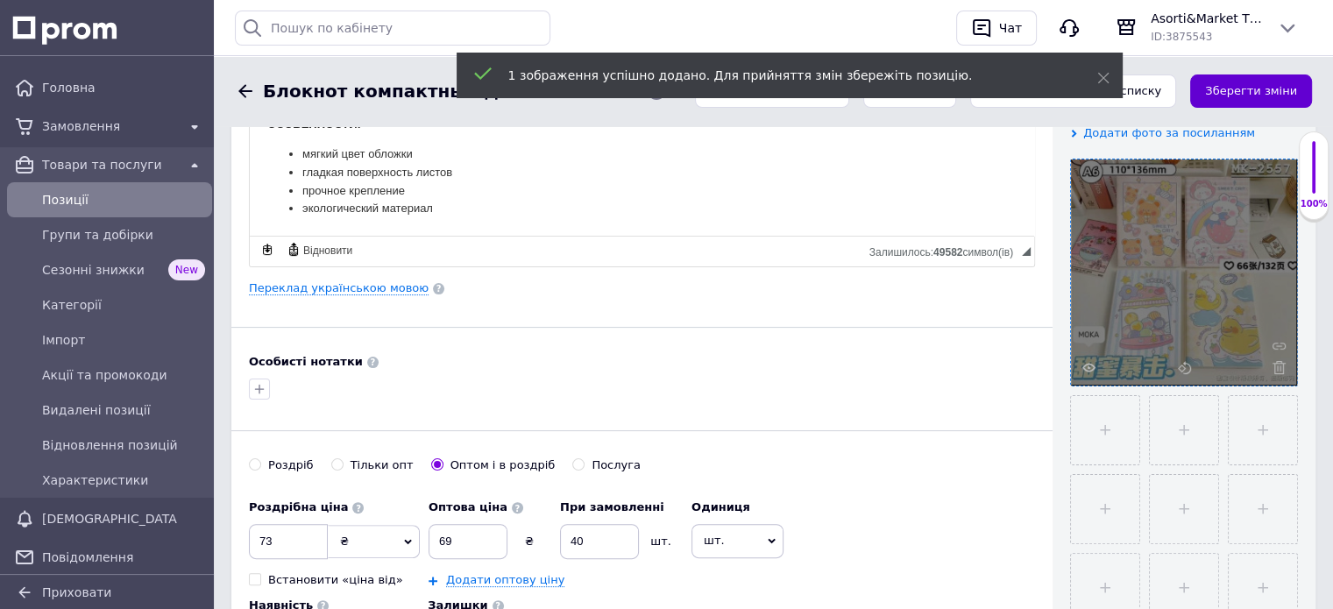
click at [1260, 89] on button "Зберегти зміни" at bounding box center [1251, 92] width 122 height 34
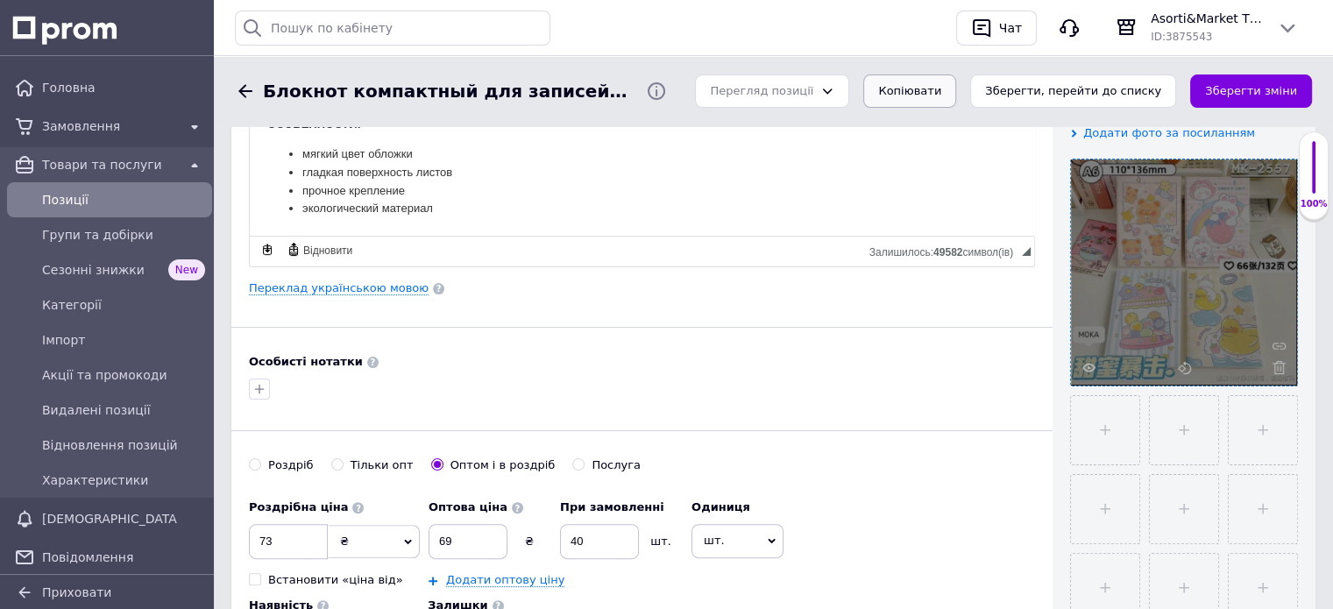
click at [935, 93] on button "Копіювати" at bounding box center [909, 92] width 93 height 34
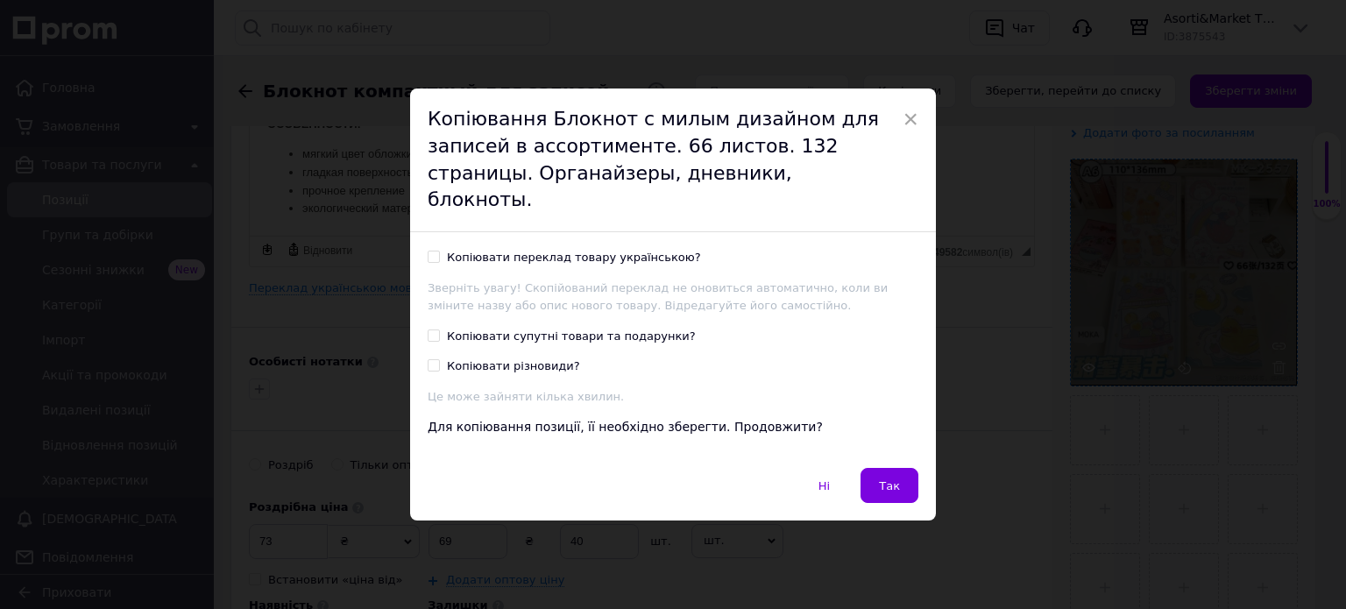
click at [428, 251] on input "Копіювати переклад товару українською?" at bounding box center [433, 256] width 11 height 11
checkbox input "true"
click at [887, 479] on span "Так" at bounding box center [889, 485] width 21 height 13
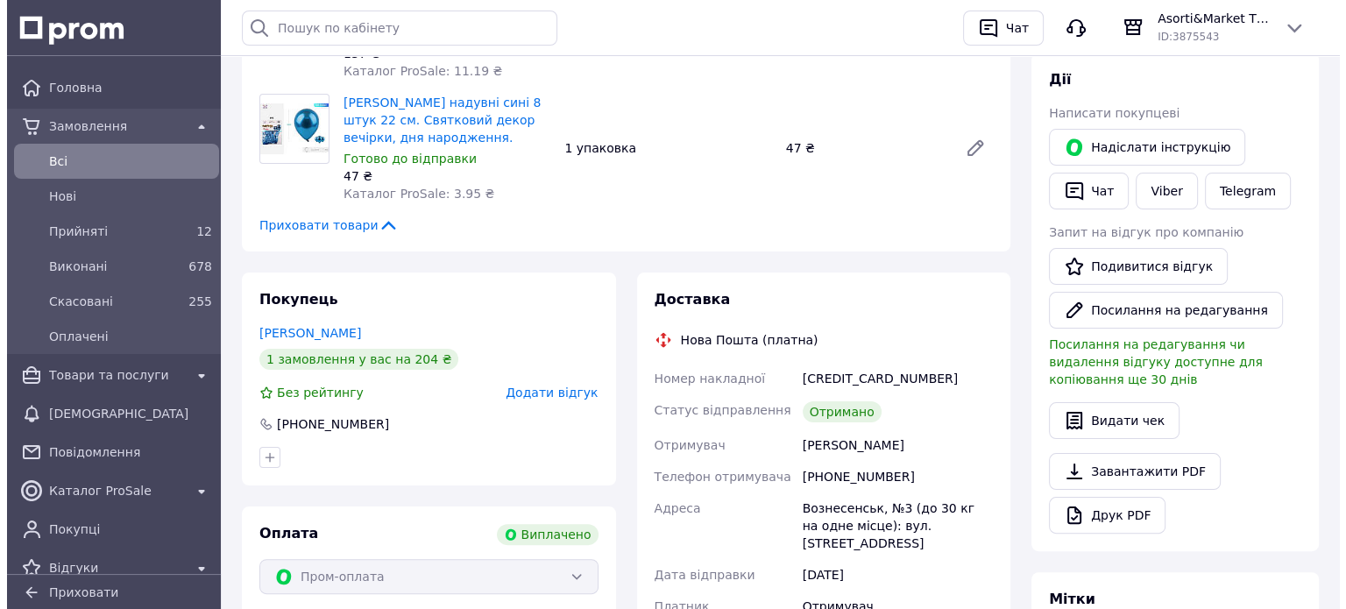
scroll to position [351, 0]
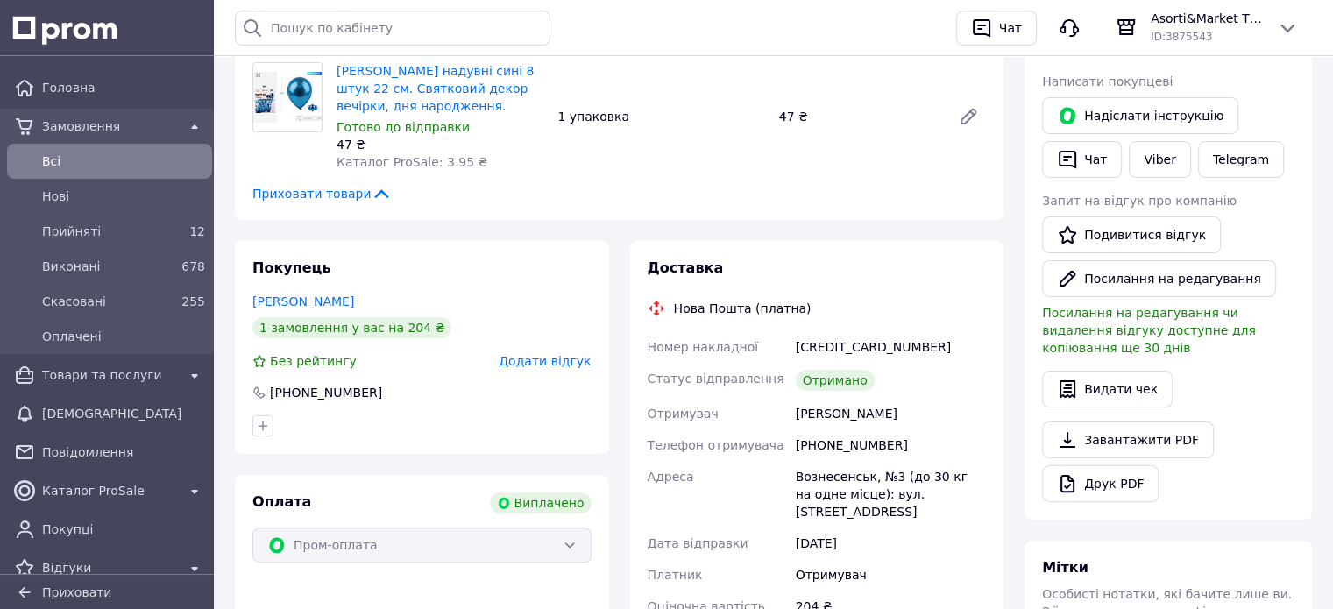
click at [542, 354] on span "Додати відгук" at bounding box center [545, 361] width 92 height 14
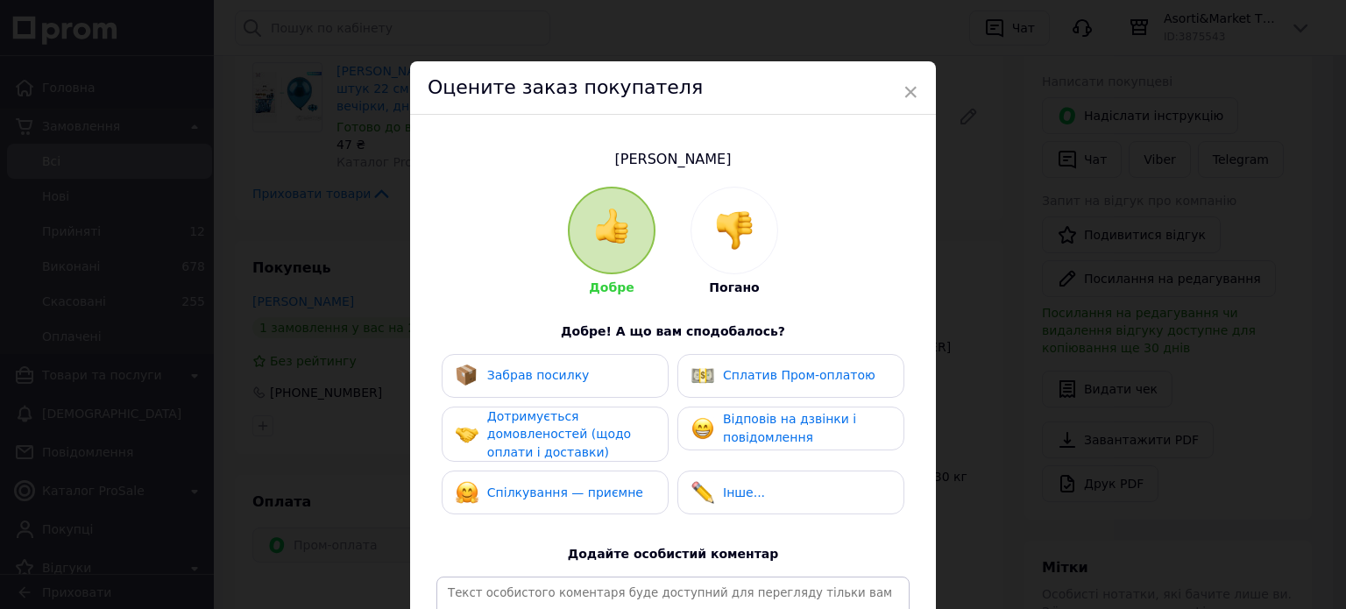
click at [529, 368] on span "Забрав посилку" at bounding box center [538, 375] width 103 height 14
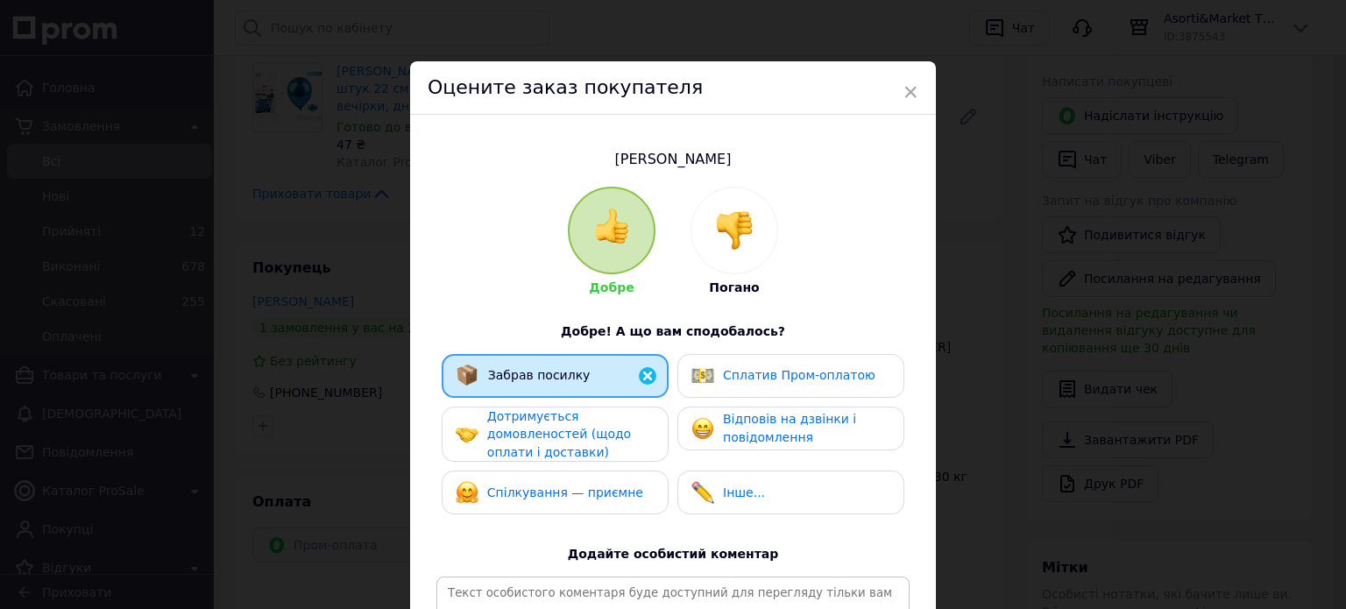
click at [508, 425] on span "Дотримується домовленостей (щодо оплати і доставки)" at bounding box center [559, 434] width 144 height 50
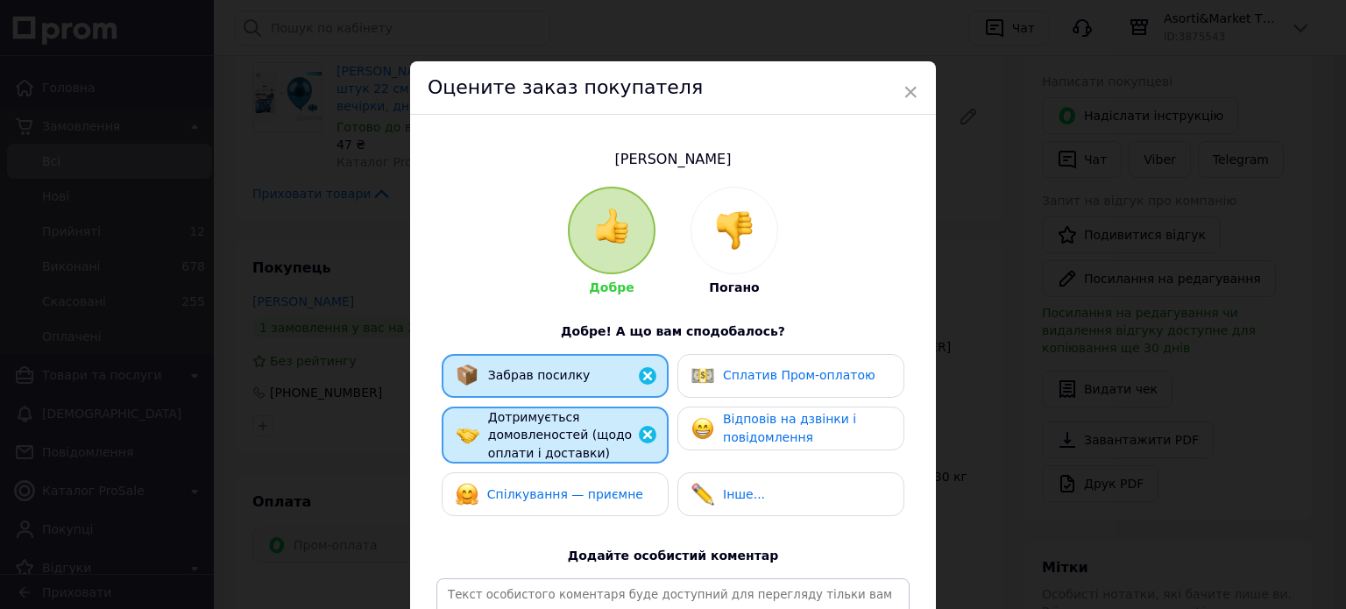
click at [515, 487] on span "Спілкування — приємне" at bounding box center [565, 494] width 156 height 14
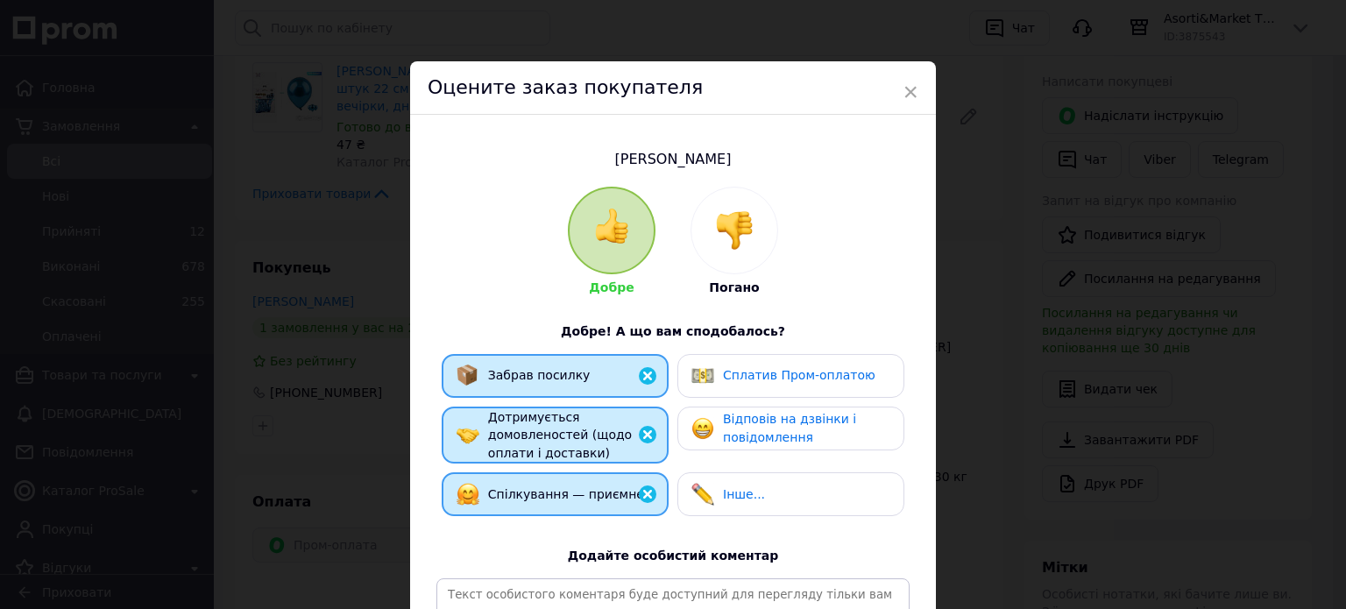
click at [763, 365] on div "Сплатив Пром-оплатою" at bounding box center [784, 376] width 184 height 23
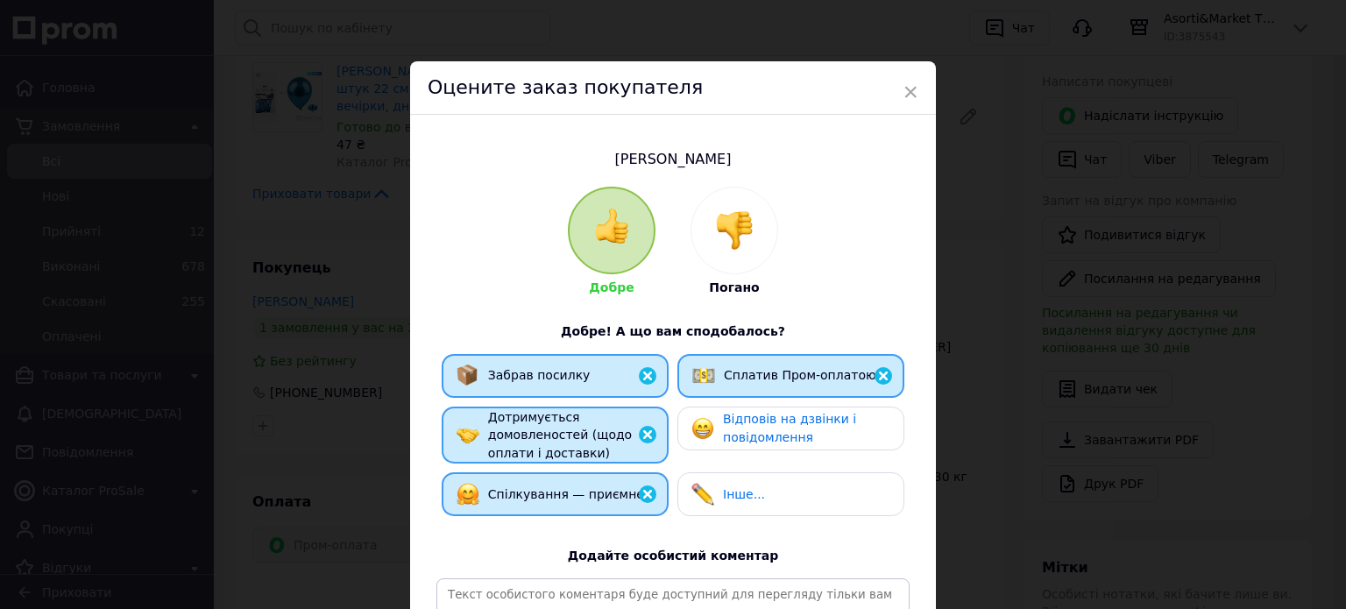
click at [753, 432] on span "Відповів на дзвінки і повідомлення" at bounding box center [789, 428] width 133 height 32
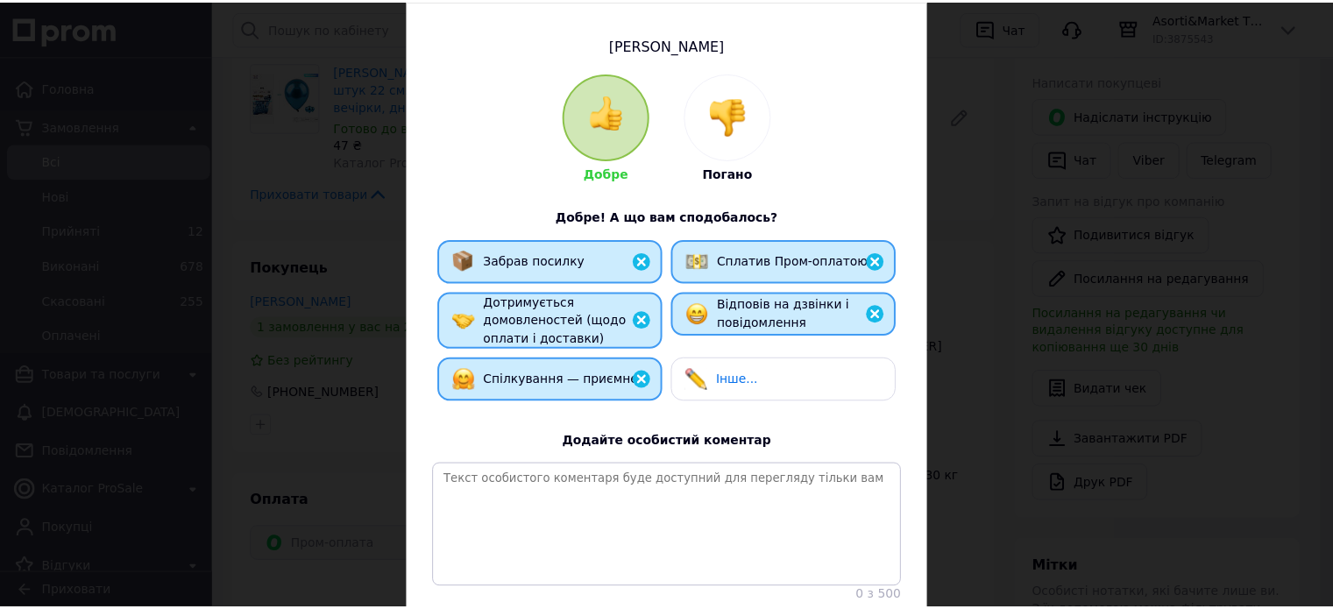
scroll to position [259, 0]
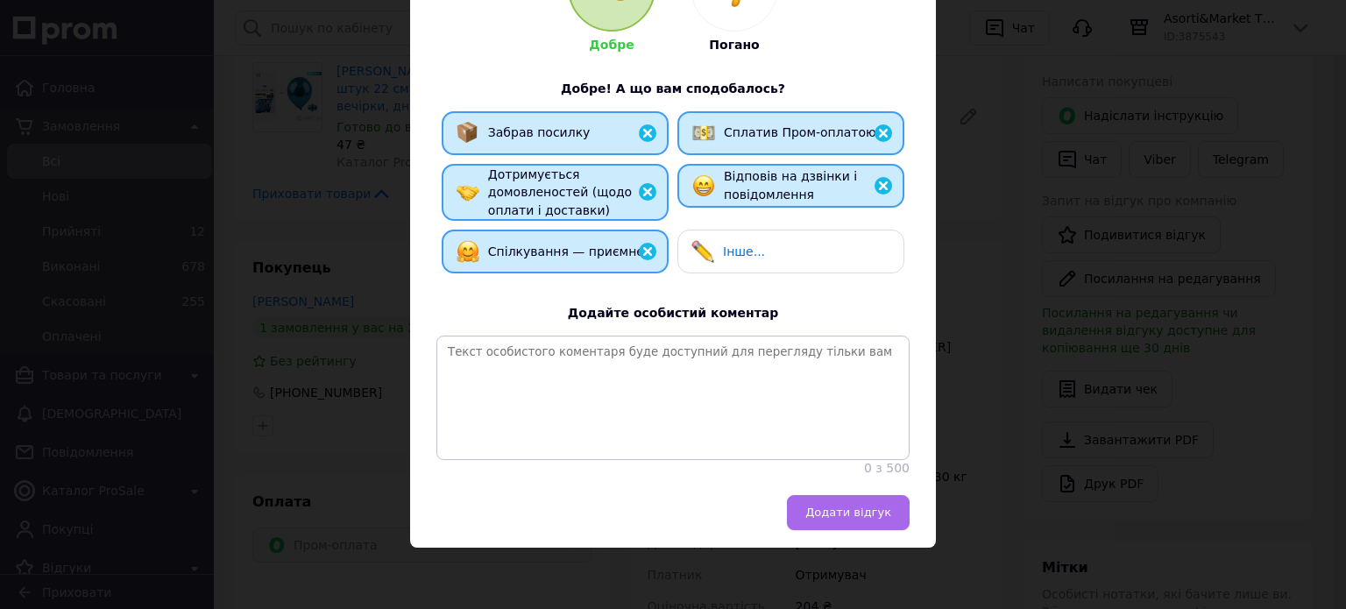
click at [831, 516] on span "Додати відгук" at bounding box center [849, 512] width 86 height 13
